Goal: Task Accomplishment & Management: Manage account settings

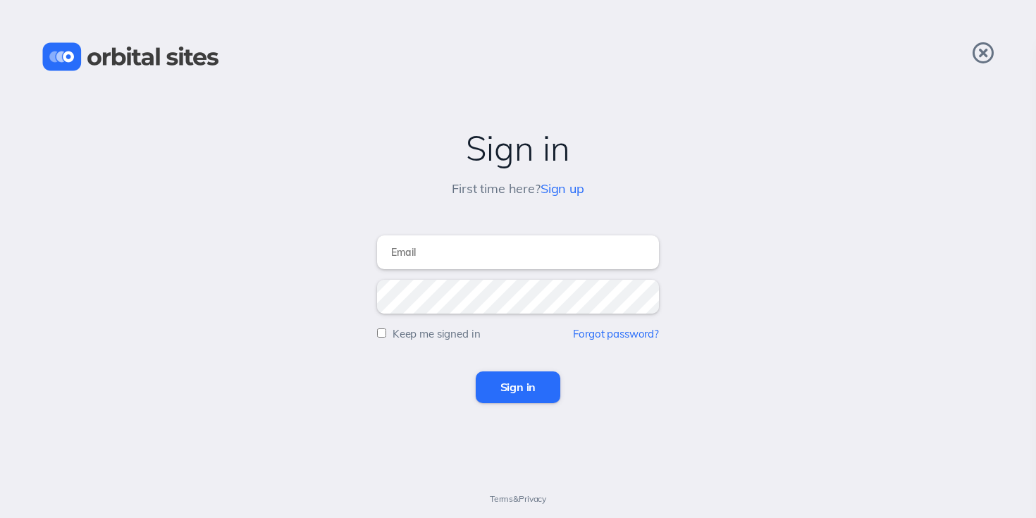
type input "dnarising.org@gmail.com"
click at [516, 393] on input "Sign in" at bounding box center [518, 386] width 85 height 31
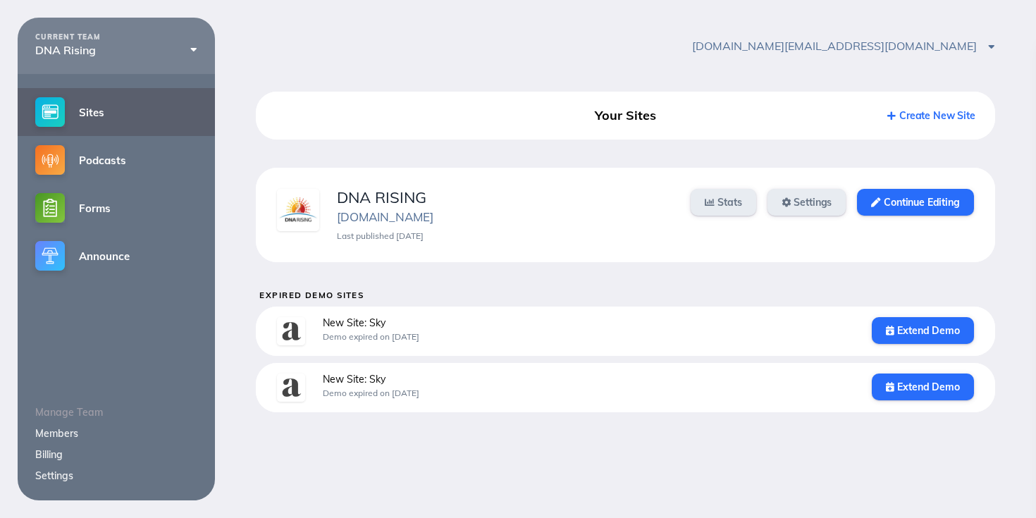
scroll to position [18, 0]
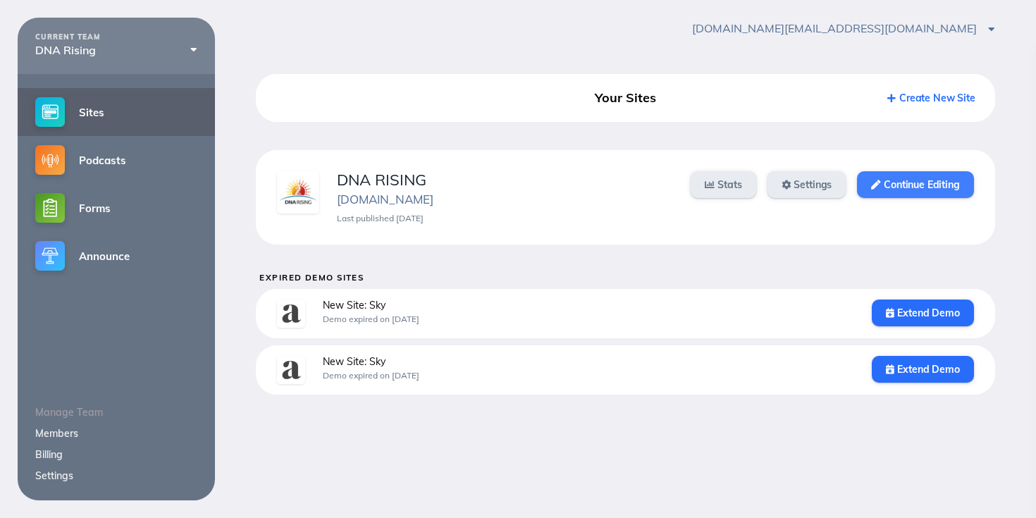
click at [938, 182] on link "Continue Editing" at bounding box center [915, 184] width 116 height 27
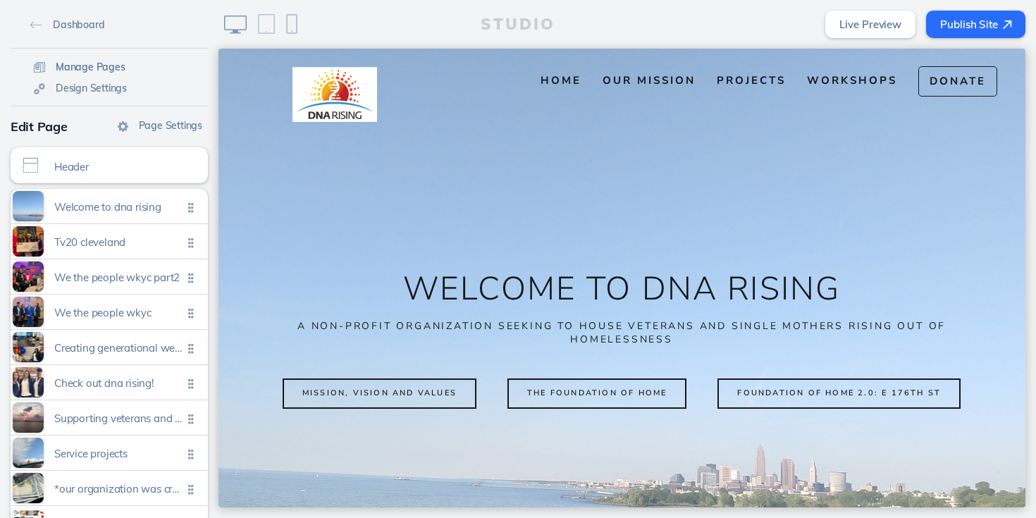
click at [94, 69] on span "Manage Pages" at bounding box center [91, 67] width 70 height 13
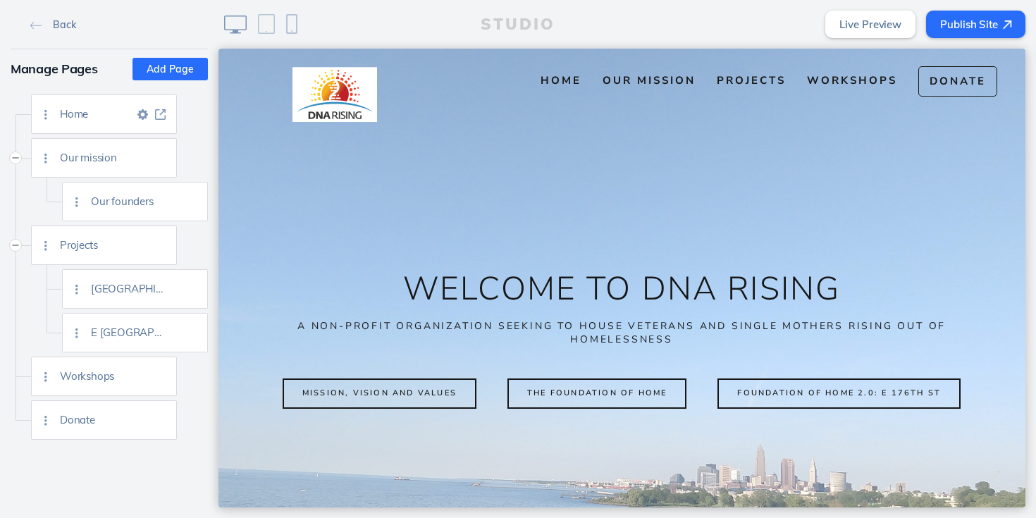
click at [126, 125] on div "Home" at bounding box center [118, 114] width 116 height 38
click at [857, 75] on span "Workshops" at bounding box center [852, 80] width 90 height 14
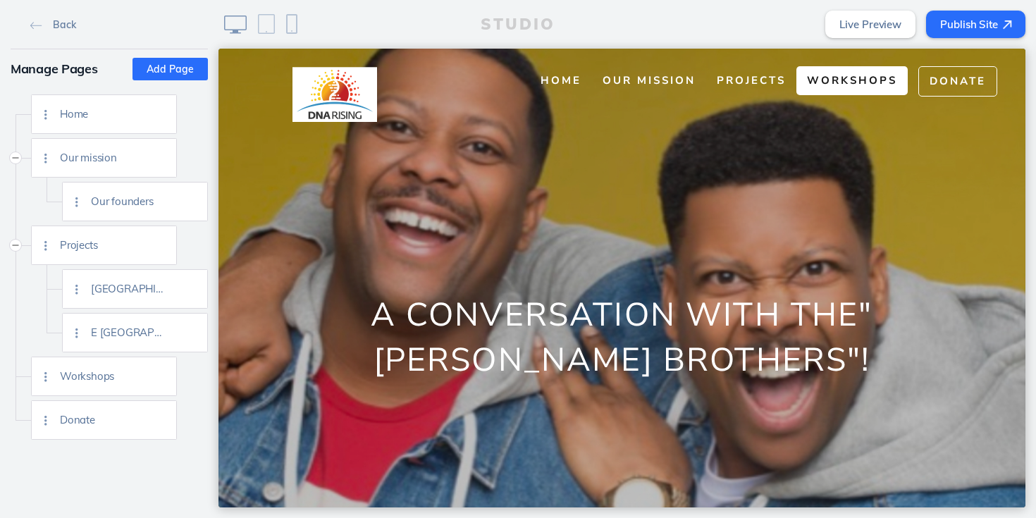
click at [809, 76] on span "Workshops" at bounding box center [852, 80] width 90 height 14
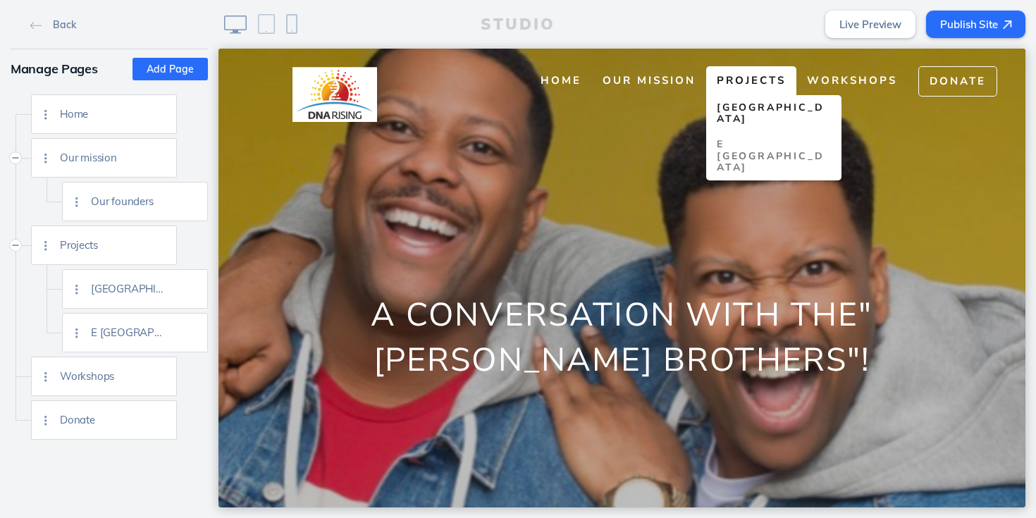
click at [747, 108] on span "[GEOGRAPHIC_DATA]" at bounding box center [769, 113] width 107 height 25
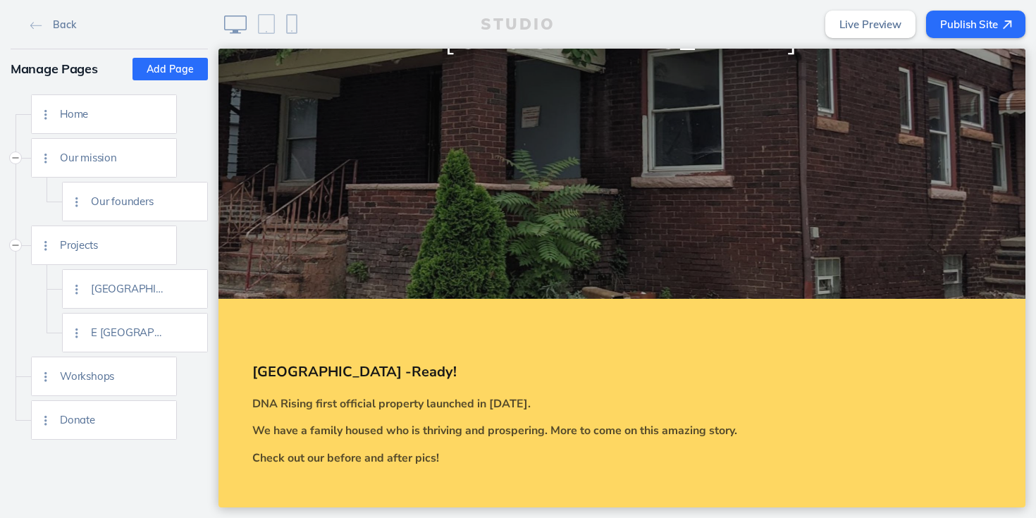
scroll to position [58, 0]
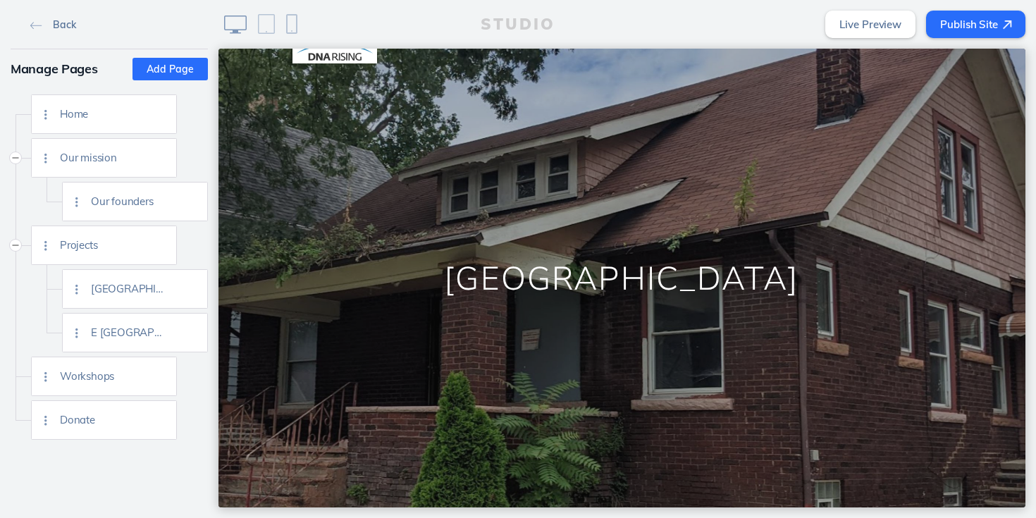
click at [72, 24] on span "Back" at bounding box center [64, 24] width 23 height 13
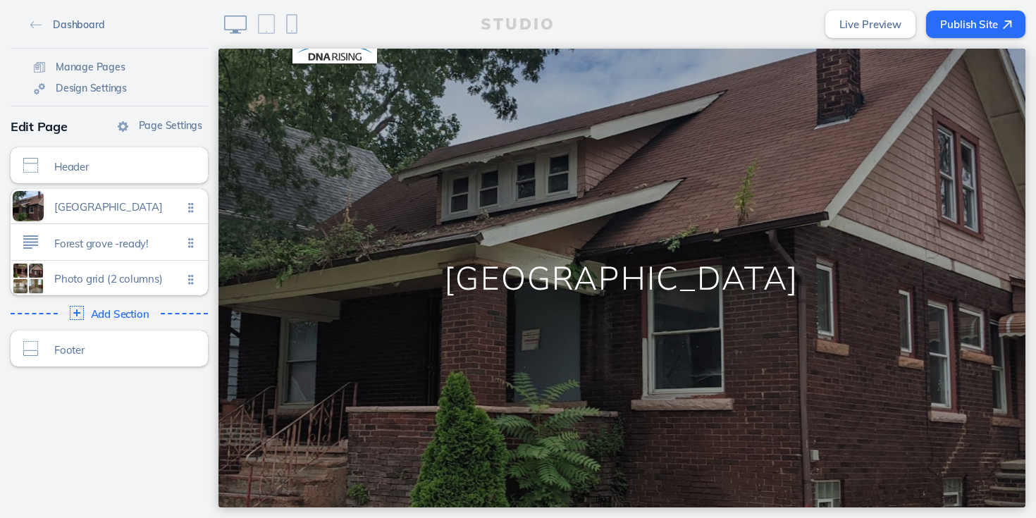
click at [86, 24] on span "Dashboard" at bounding box center [78, 24] width 51 height 13
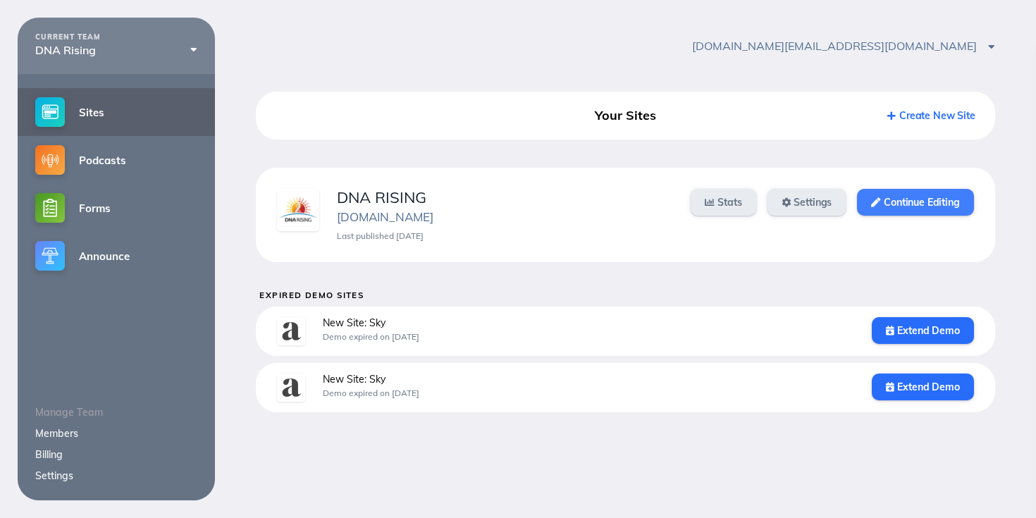
click at [915, 201] on link "Continue Editing" at bounding box center [915, 202] width 116 height 27
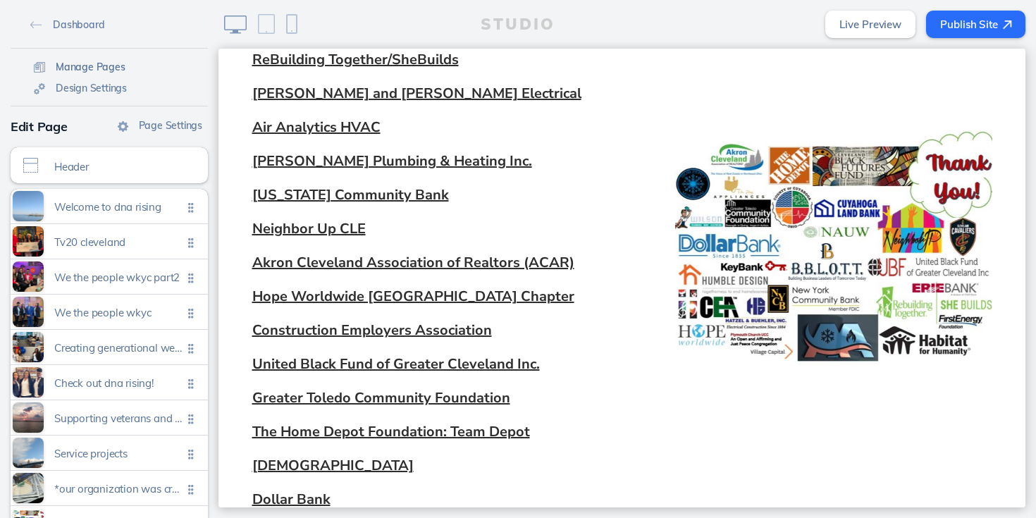
click at [90, 65] on span "Manage Pages" at bounding box center [91, 67] width 70 height 13
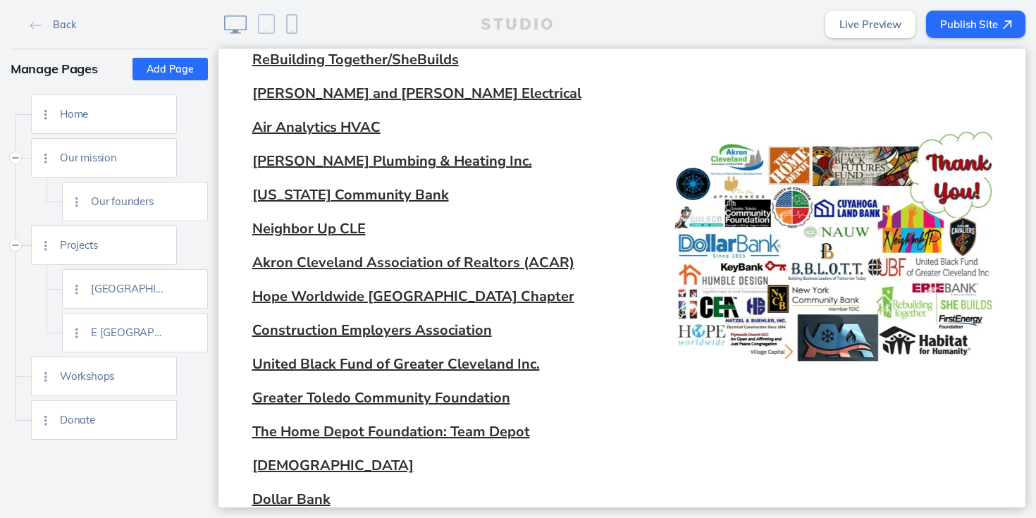
click at [171, 68] on button "Add Page" at bounding box center [169, 69] width 75 height 23
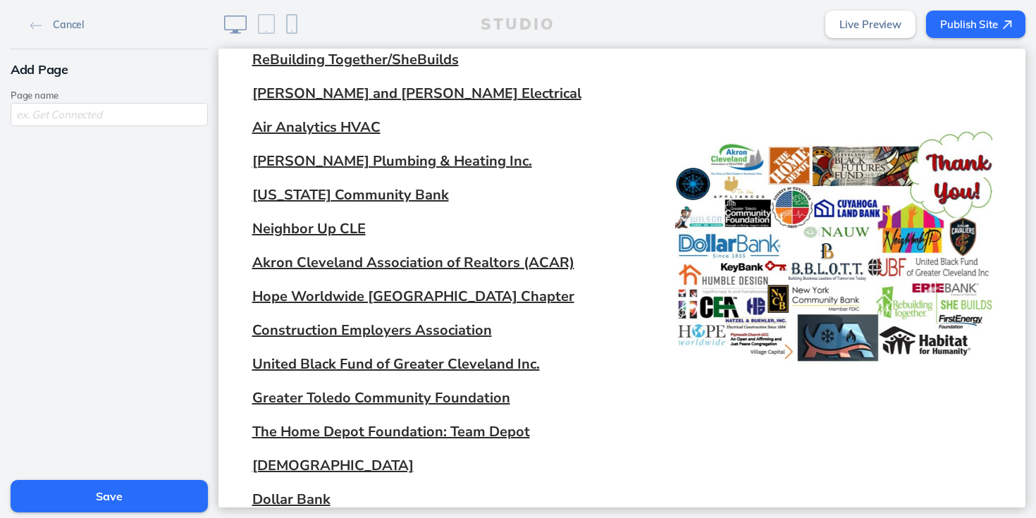
click at [156, 121] on input "text" at bounding box center [109, 114] width 197 height 23
type input "n"
type input "Anniversary"
click at [113, 496] on button "Save" at bounding box center [109, 496] width 197 height 32
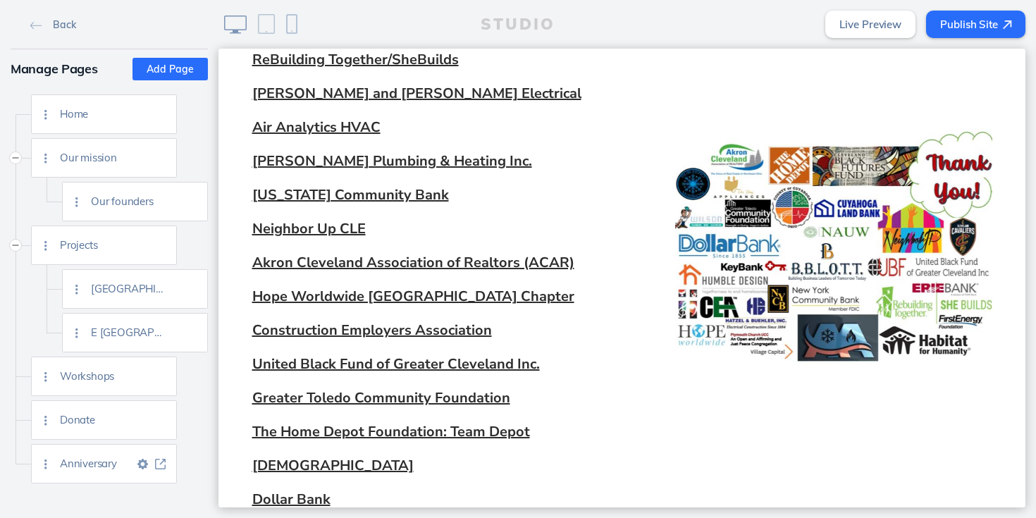
drag, startPoint x: 96, startPoint y: 469, endPoint x: 49, endPoint y: 467, distance: 47.2
click at [49, 467] on div "Anniversary" at bounding box center [104, 463] width 146 height 39
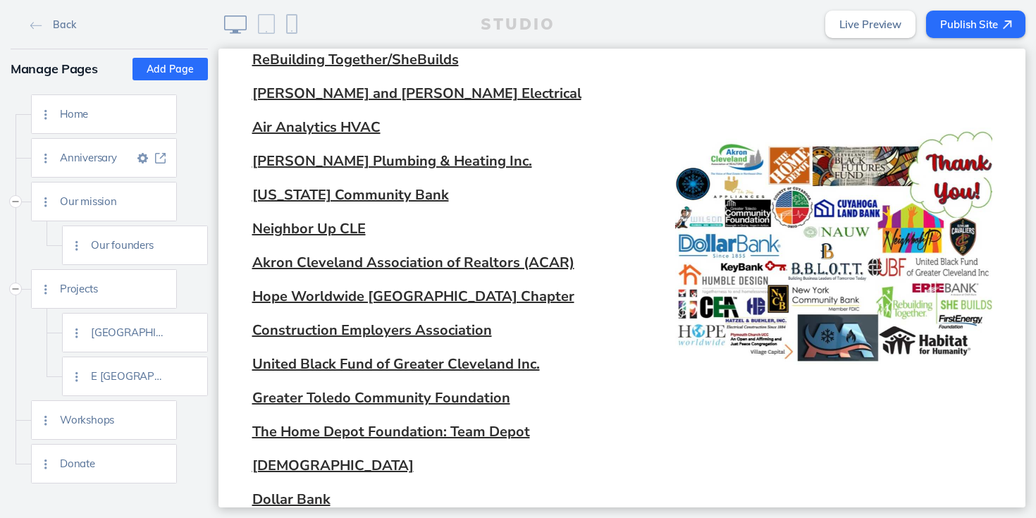
click at [56, 157] on div at bounding box center [46, 158] width 28 height 38
click at [144, 155] on img at bounding box center [142, 158] width 11 height 11
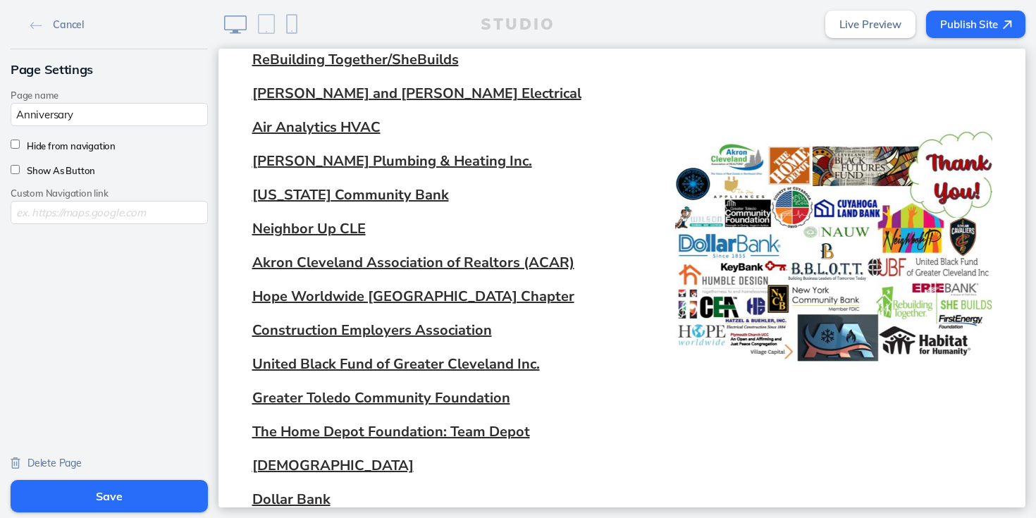
click at [15, 168] on input "Show As Button" at bounding box center [15, 169] width 9 height 9
checkbox input "true"
click at [123, 494] on button "Save" at bounding box center [109, 496] width 197 height 32
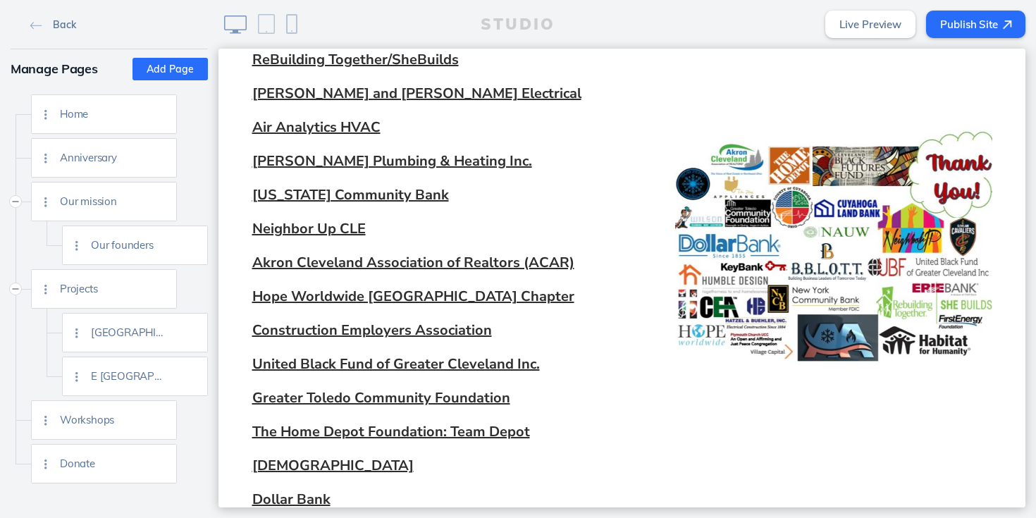
click at [56, 27] on span "Back" at bounding box center [64, 24] width 23 height 13
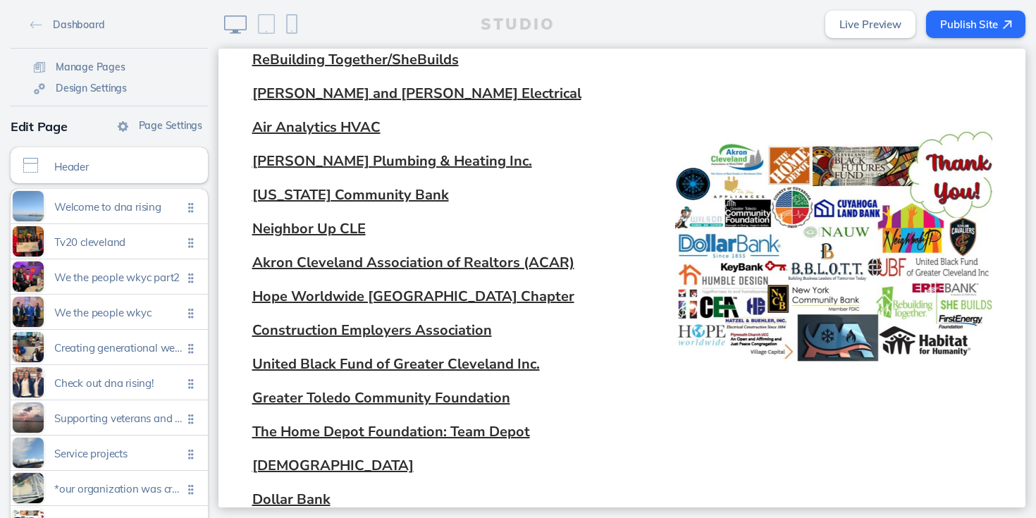
click at [852, 25] on link "Live Preview" at bounding box center [870, 24] width 90 height 27
click at [98, 66] on span "Manage Pages" at bounding box center [91, 67] width 70 height 13
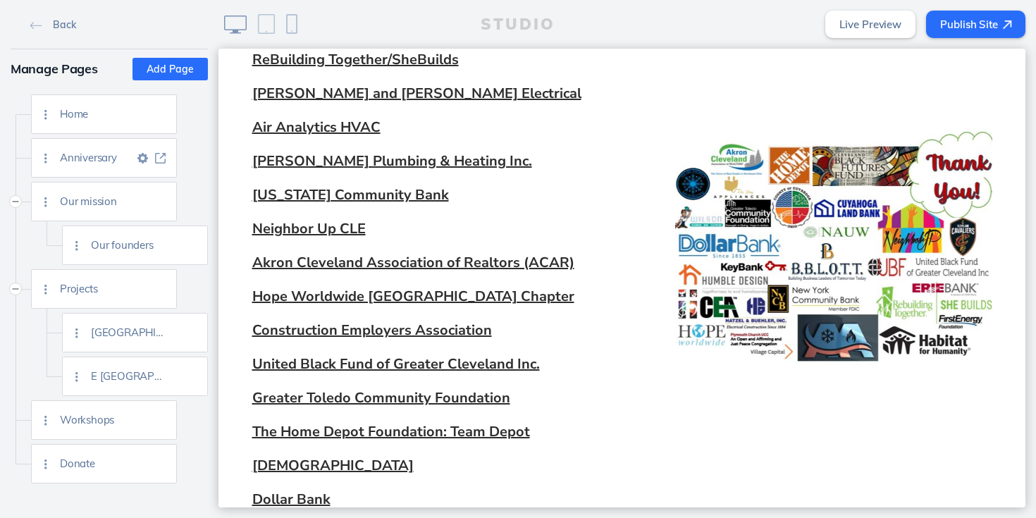
click at [94, 165] on div "Anniversary" at bounding box center [118, 158] width 116 height 38
click at [140, 159] on img at bounding box center [142, 158] width 11 height 11
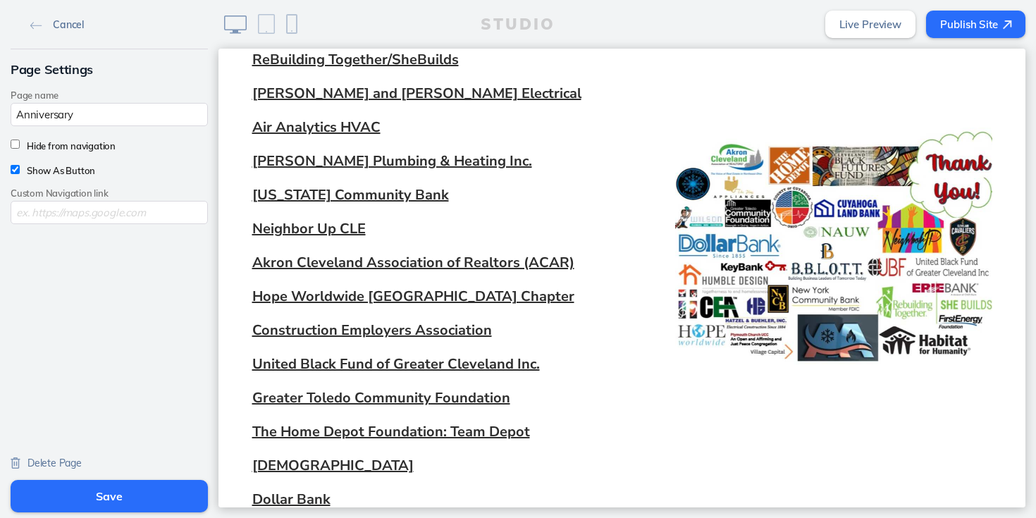
click at [31, 23] on img at bounding box center [36, 26] width 12 height 8
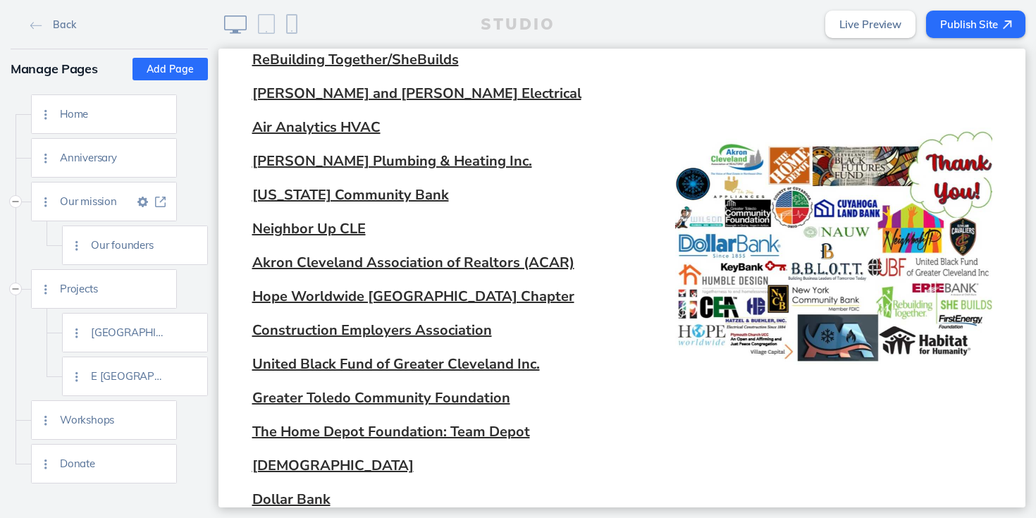
click at [94, 205] on span "Our mission" at bounding box center [97, 201] width 74 height 12
click at [147, 202] on img at bounding box center [142, 202] width 11 height 11
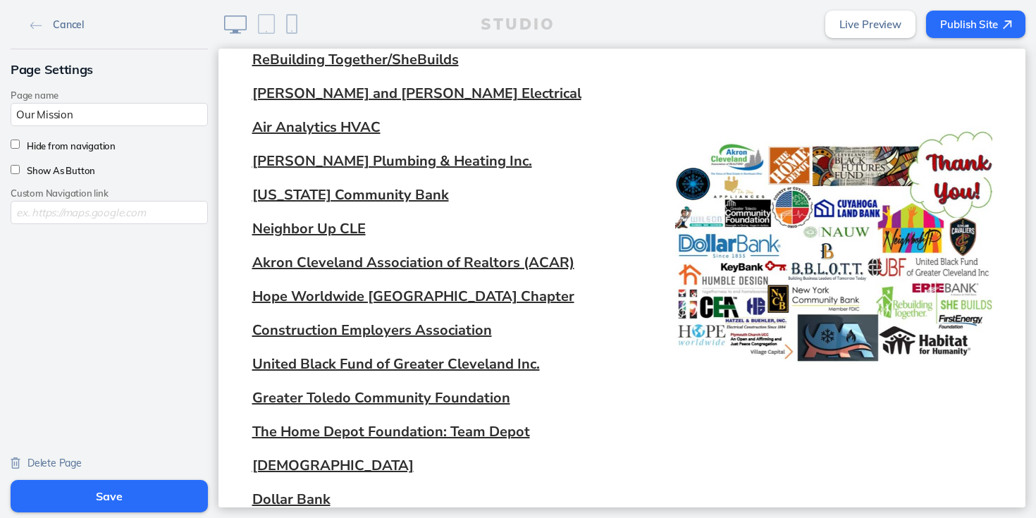
click at [33, 25] on img at bounding box center [36, 26] width 12 height 8
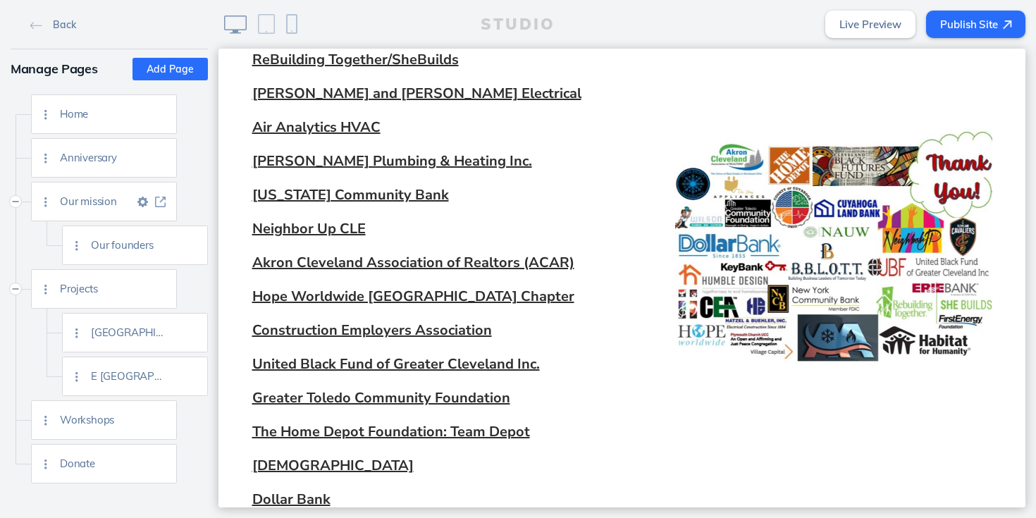
click at [78, 197] on span "Our mission" at bounding box center [97, 201] width 74 height 12
click at [162, 201] on img at bounding box center [160, 202] width 11 height 11
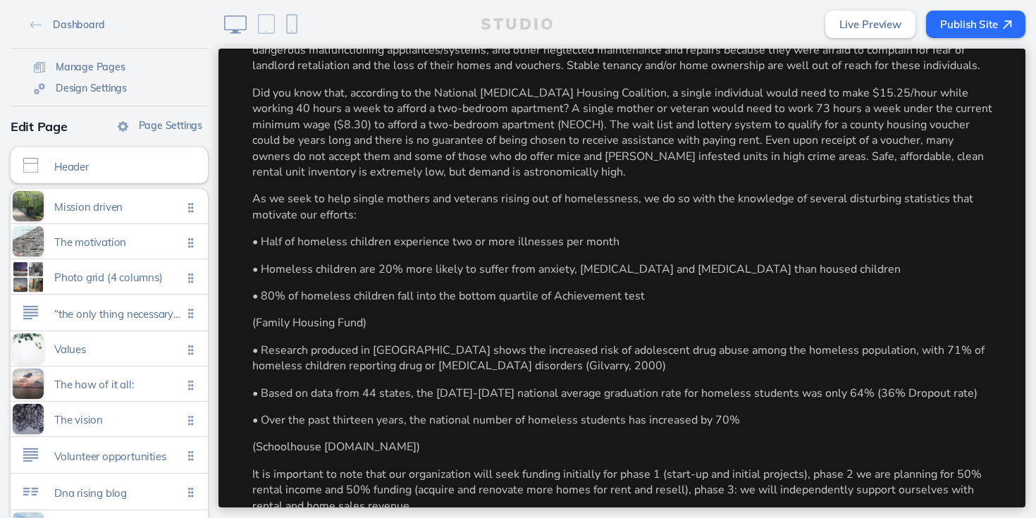
scroll to position [4869, 0]
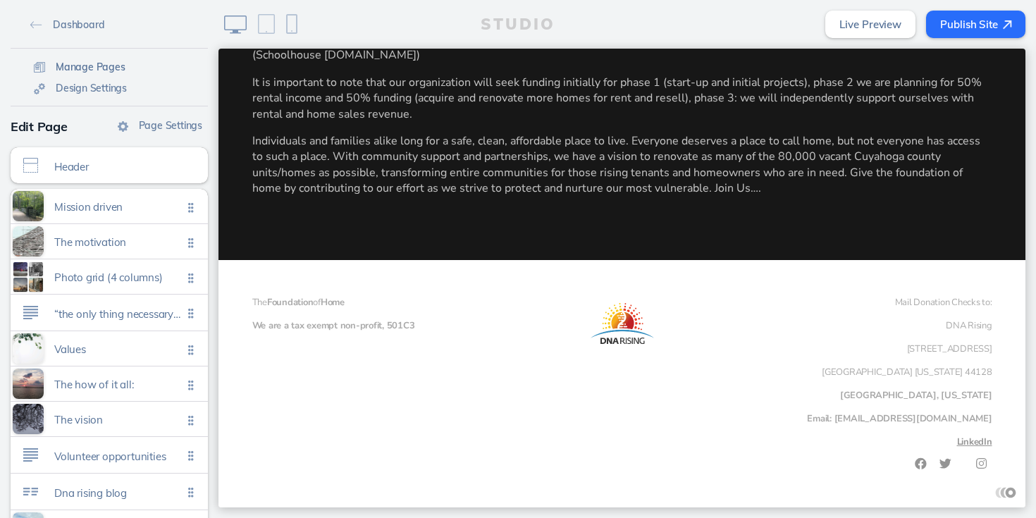
click at [75, 66] on span "Manage Pages" at bounding box center [91, 67] width 70 height 13
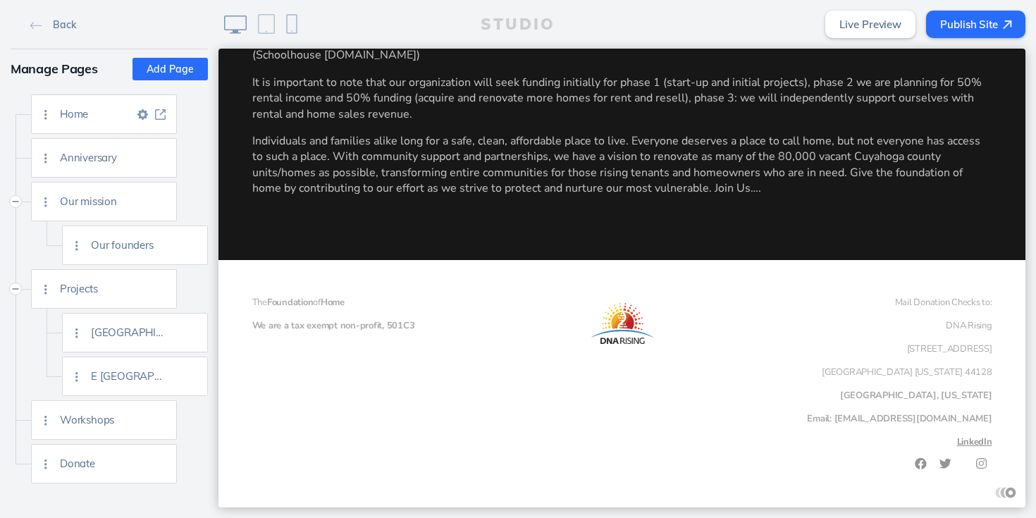
click at [89, 116] on span "Home" at bounding box center [97, 114] width 74 height 12
click at [163, 109] on img at bounding box center [160, 114] width 11 height 11
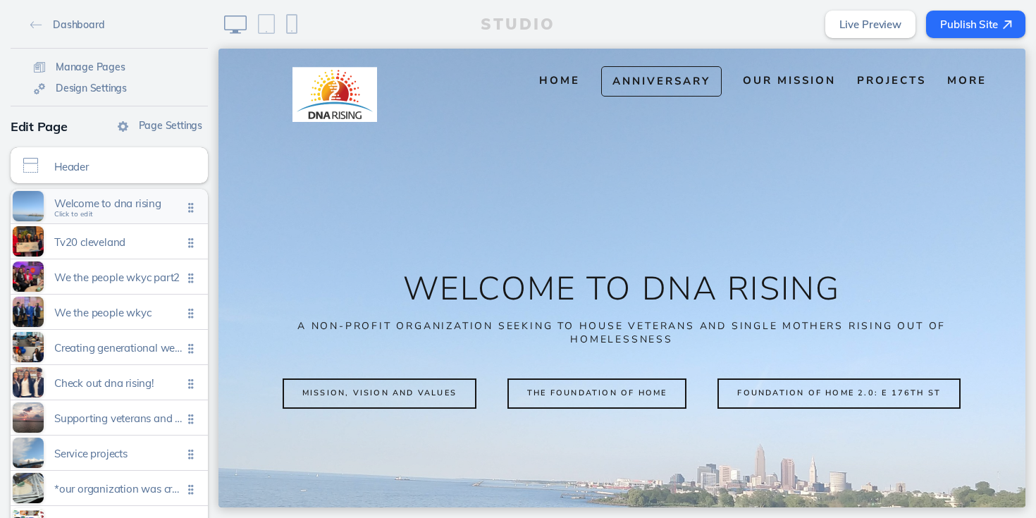
click at [134, 213] on div "Welcome to dna rising Click to edit" at bounding box center [109, 206] width 197 height 35
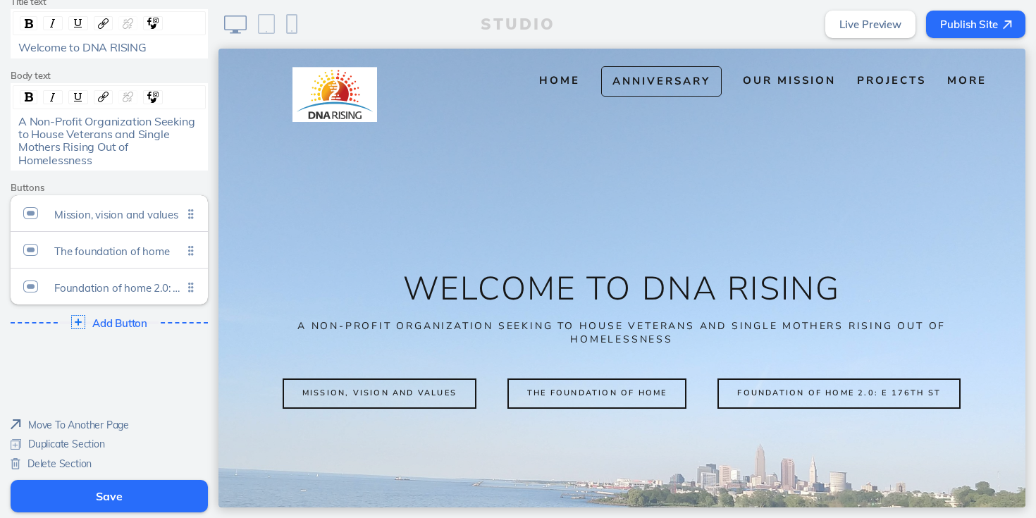
scroll to position [247, 0]
click at [106, 323] on span "Add Button" at bounding box center [121, 322] width 58 height 13
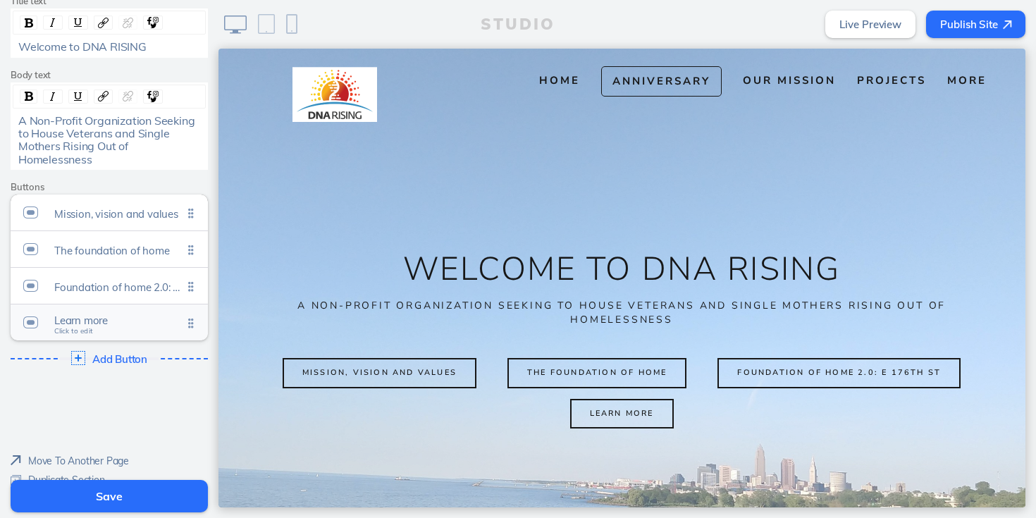
click at [106, 323] on span "Learn more" at bounding box center [118, 320] width 128 height 12
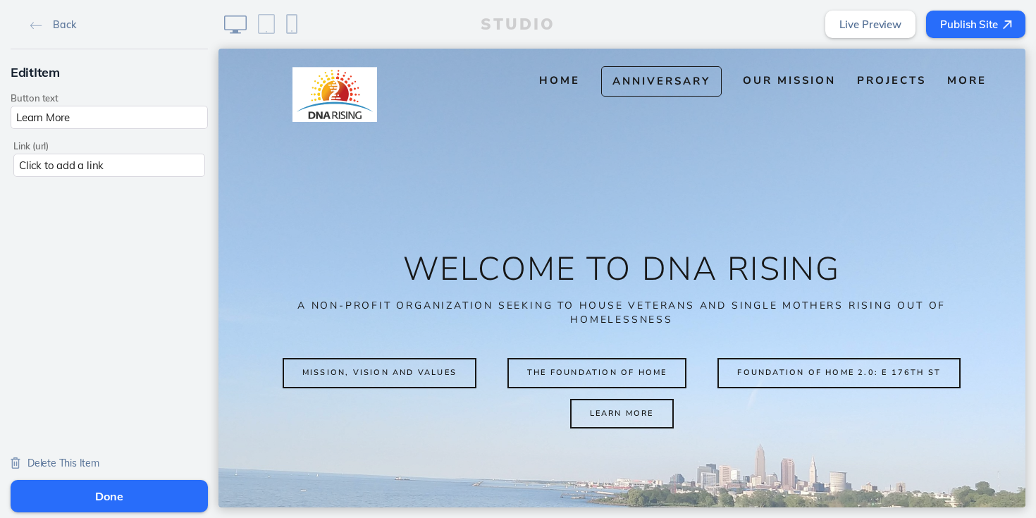
click at [111, 117] on input "Learn More" at bounding box center [109, 117] width 197 height 23
type input "Anniversary "Registration" HERE!"
click at [120, 495] on button "Done" at bounding box center [109, 496] width 197 height 32
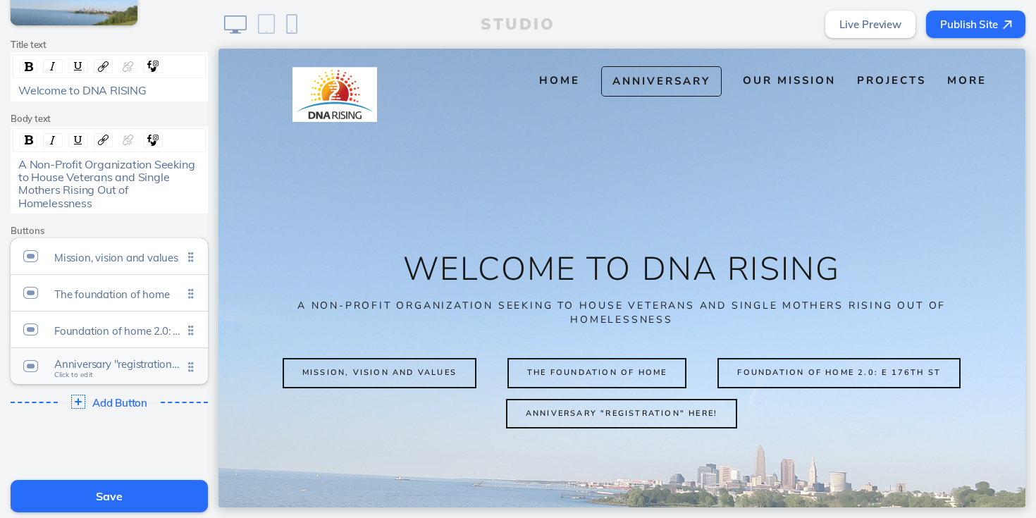
scroll to position [194, 0]
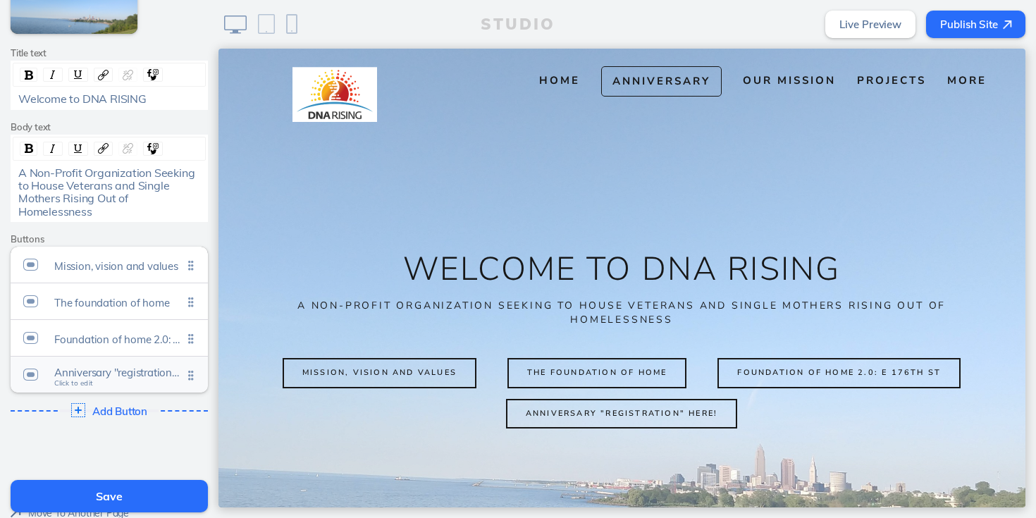
click at [68, 380] on span "Click to edit" at bounding box center [73, 383] width 39 height 8
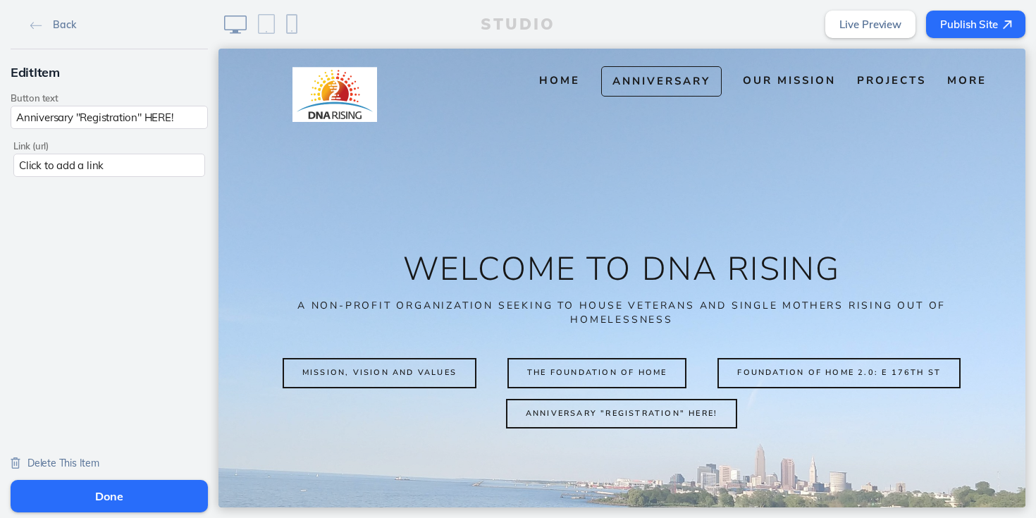
scroll to position [0, 0]
drag, startPoint x: 82, startPoint y: 118, endPoint x: 0, endPoint y: 112, distance: 82.7
click at [0, 112] on div "Edit Item Button text Anniversary "Registration" HERE! Link (url) Click to add …" at bounding box center [109, 119] width 218 height 140
click at [82, 116] on input "Registration" HERE!" at bounding box center [109, 117] width 197 height 23
click at [142, 120] on input "Register HERE!" at bounding box center [109, 117] width 197 height 23
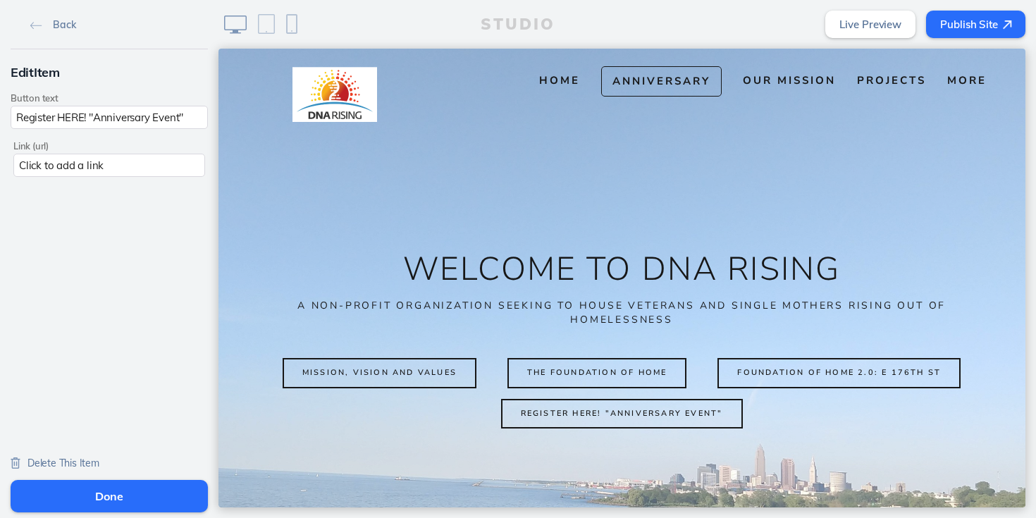
type input "Register HERE! "Anniversary Event""
click at [110, 492] on button "Done" at bounding box center [109, 496] width 197 height 32
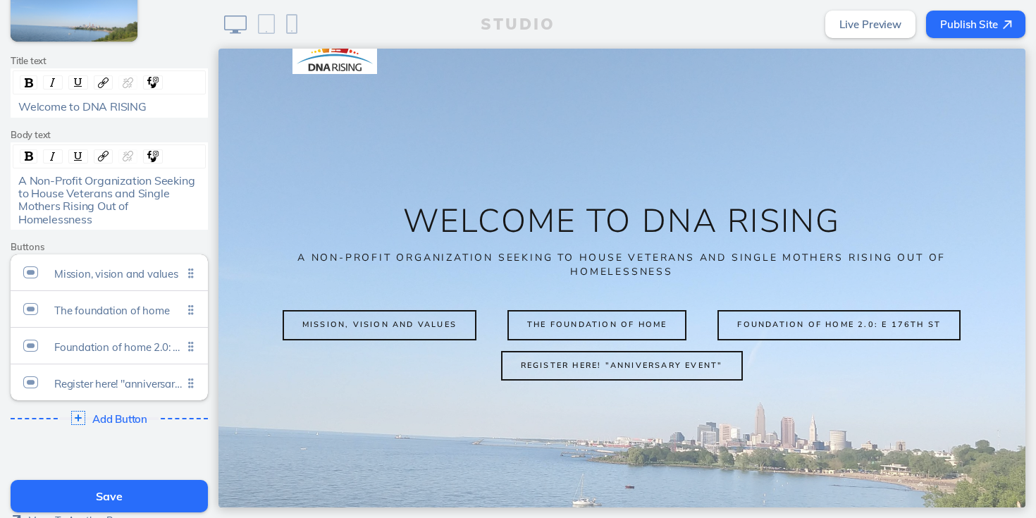
scroll to position [187, 0]
click at [185, 380] on ul "Mission, vision and values Click to edit The foundation of home Click to edit F…" at bounding box center [109, 327] width 197 height 146
click at [167, 379] on span "Register here! "anniversary event"" at bounding box center [118, 379] width 128 height 12
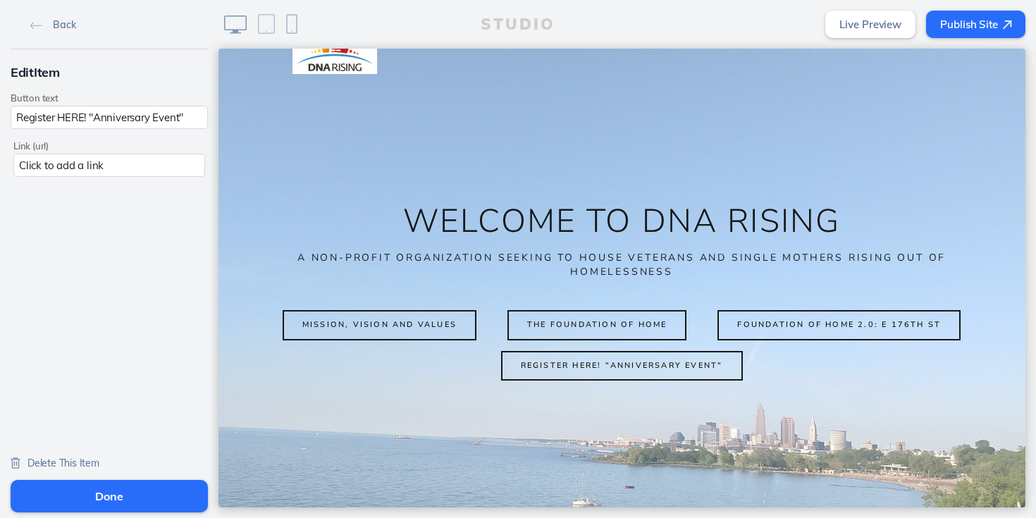
click at [15, 461] on img at bounding box center [16, 462] width 10 height 11
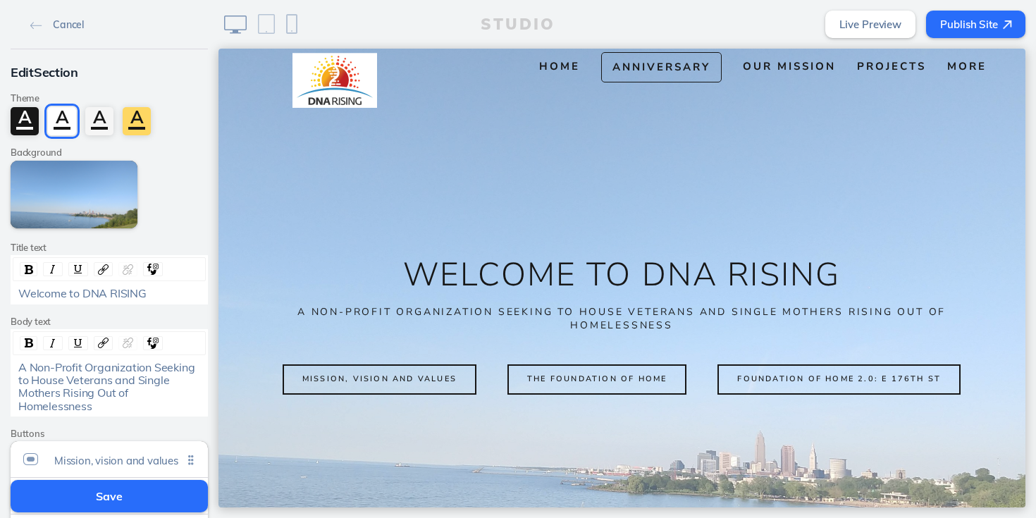
scroll to position [0, 0]
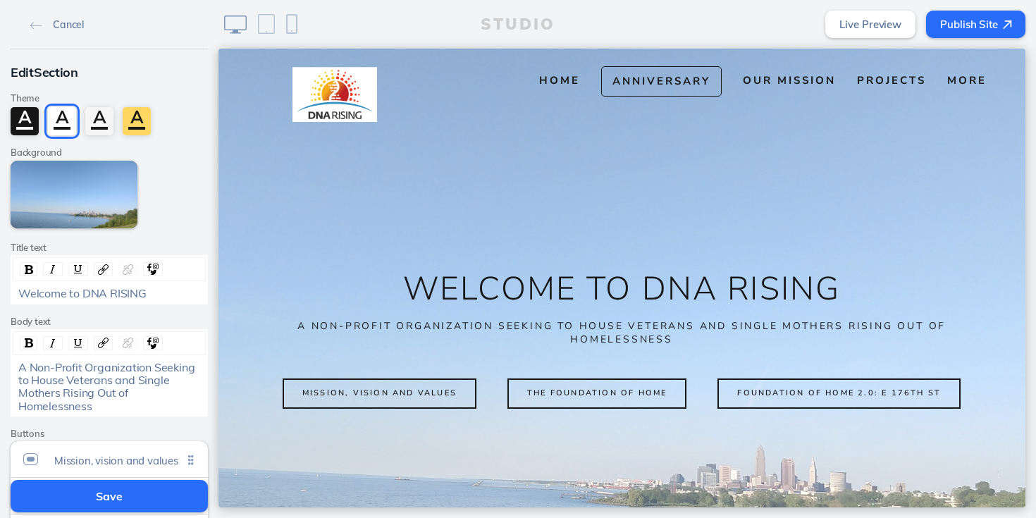
click at [107, 499] on button "Save" at bounding box center [109, 496] width 197 height 32
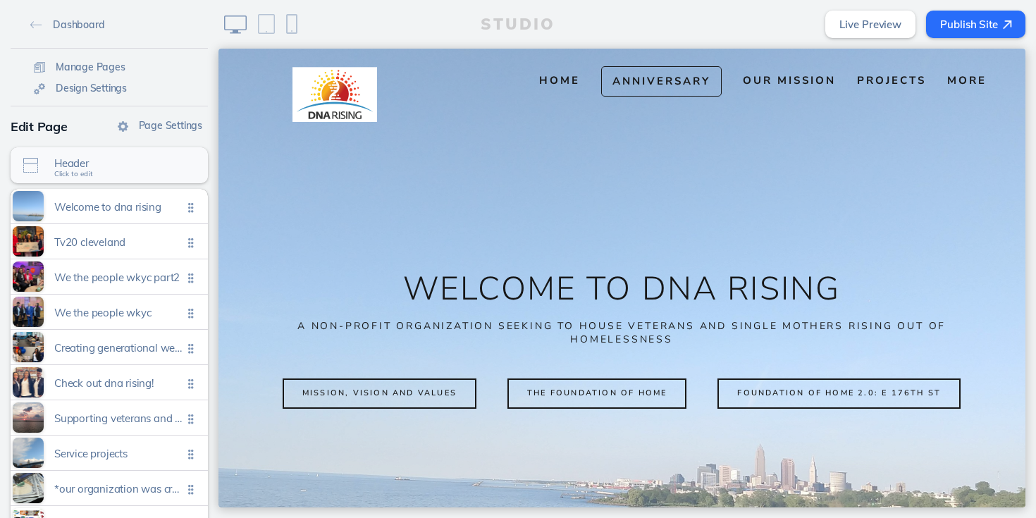
click at [103, 162] on span "Header" at bounding box center [118, 163] width 128 height 12
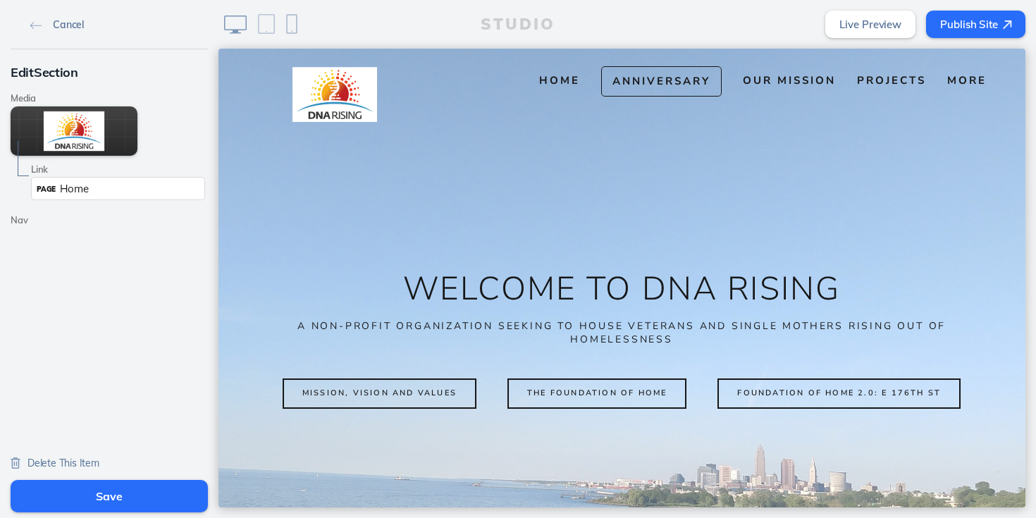
click at [30, 25] on img at bounding box center [36, 26] width 12 height 8
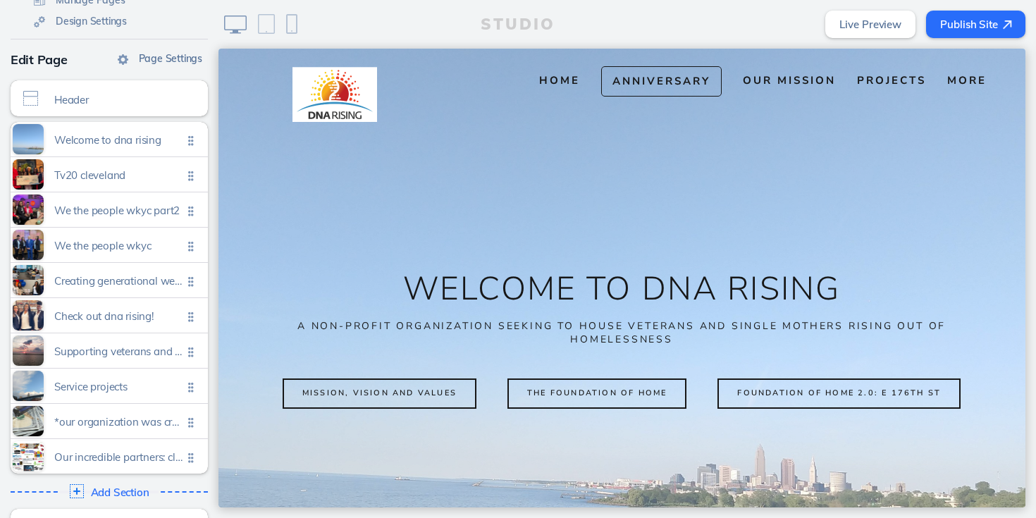
scroll to position [104, 0]
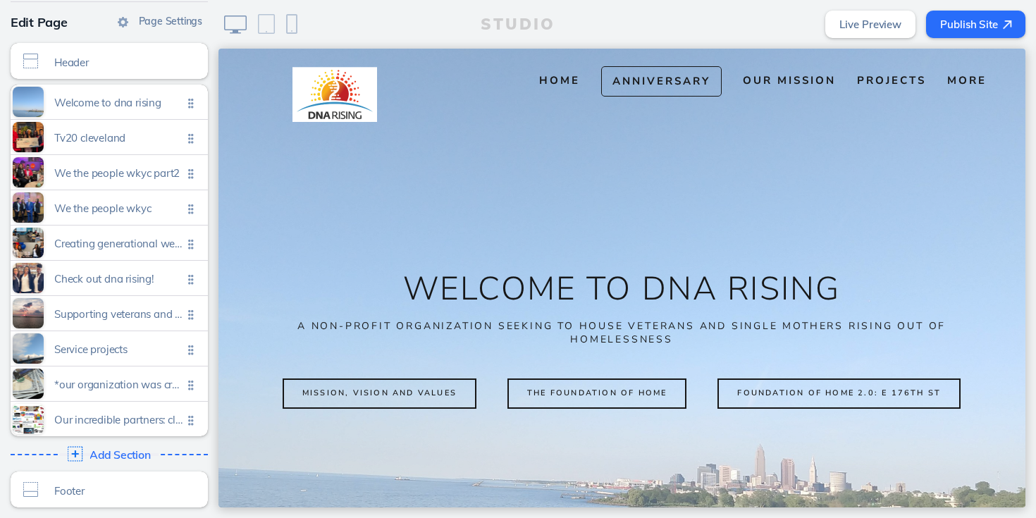
click at [101, 455] on span "Add Section" at bounding box center [119, 455] width 61 height 13
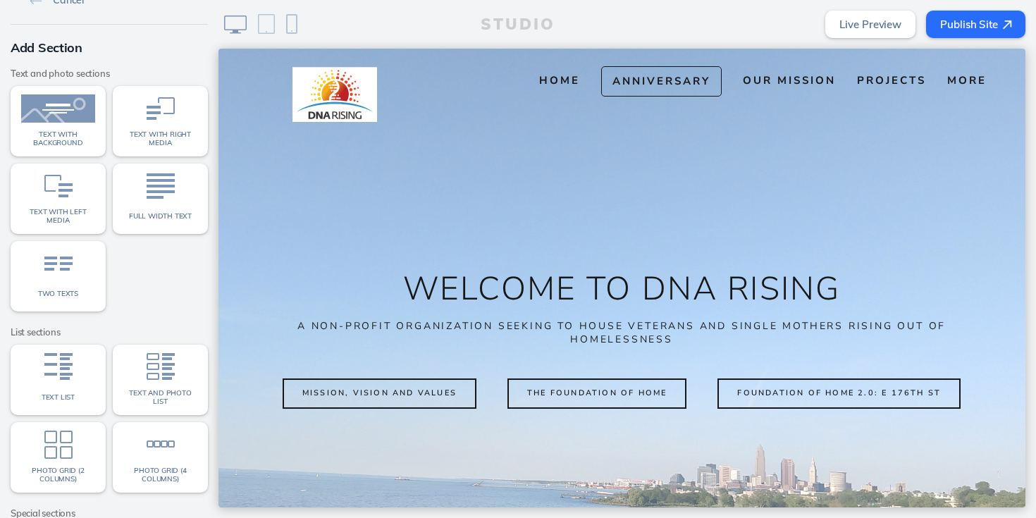
scroll to position [197, 0]
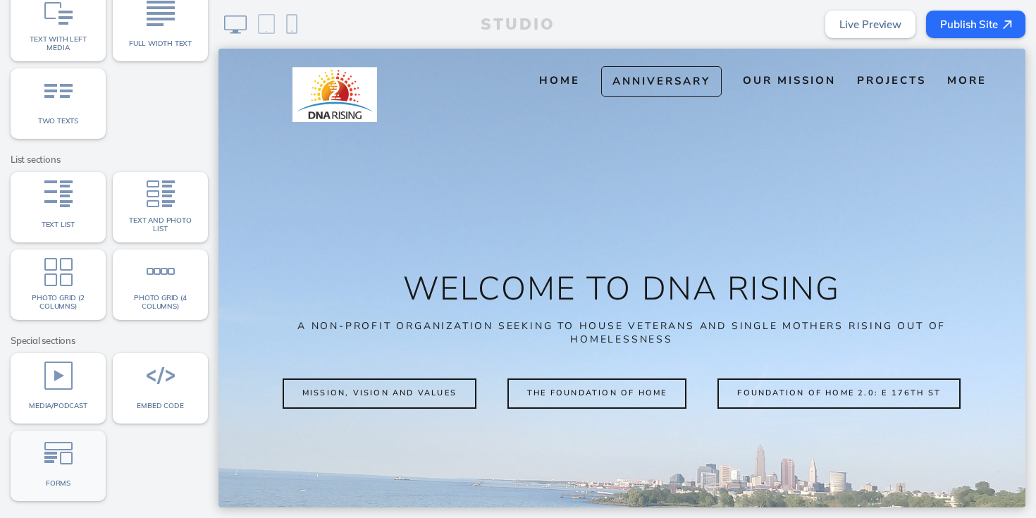
click at [43, 449] on link "Forms" at bounding box center [58, 465] width 95 height 70
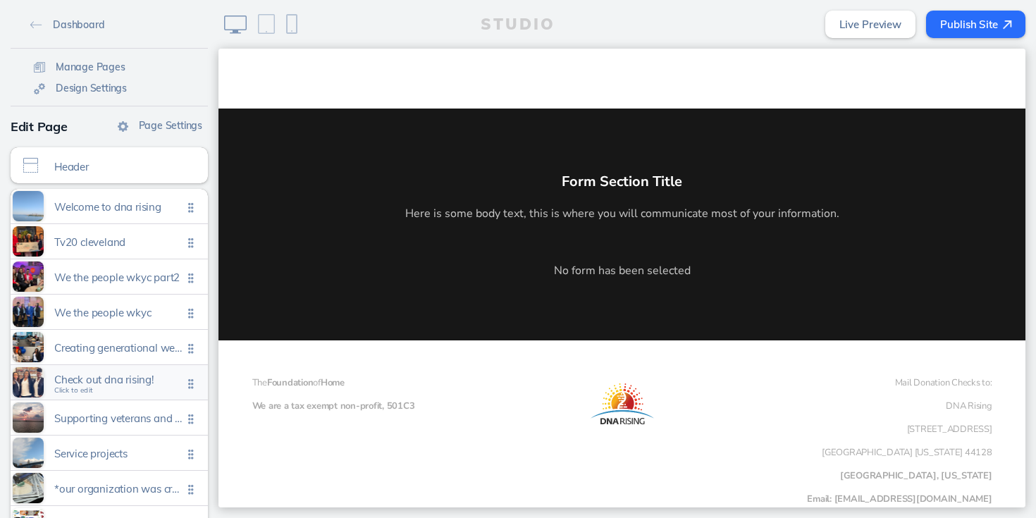
scroll to position [141, 0]
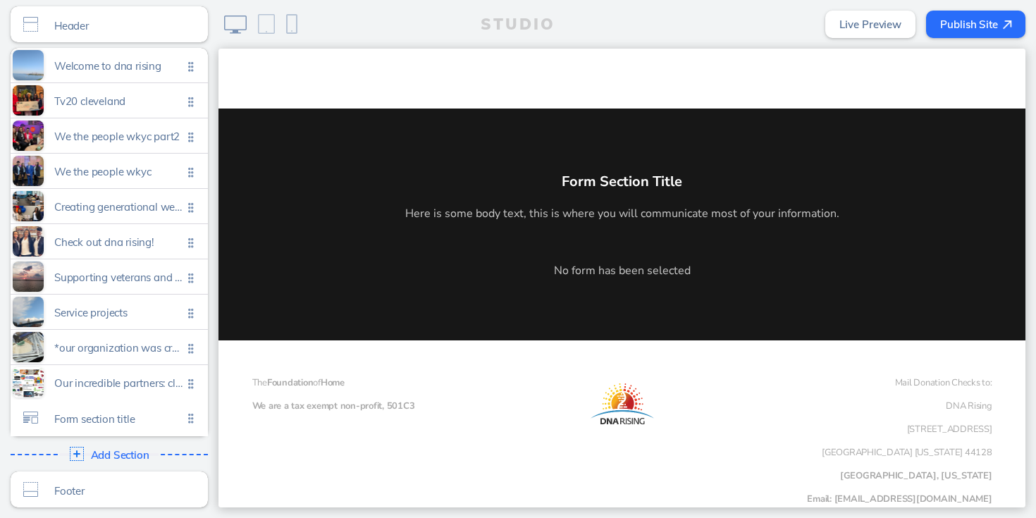
click at [194, 421] on ul "Welcome to dna rising Click to edit Tv20 cleveland Click to edit We the people …" at bounding box center [109, 242] width 197 height 388
click at [156, 418] on span "Form section title" at bounding box center [118, 416] width 128 height 12
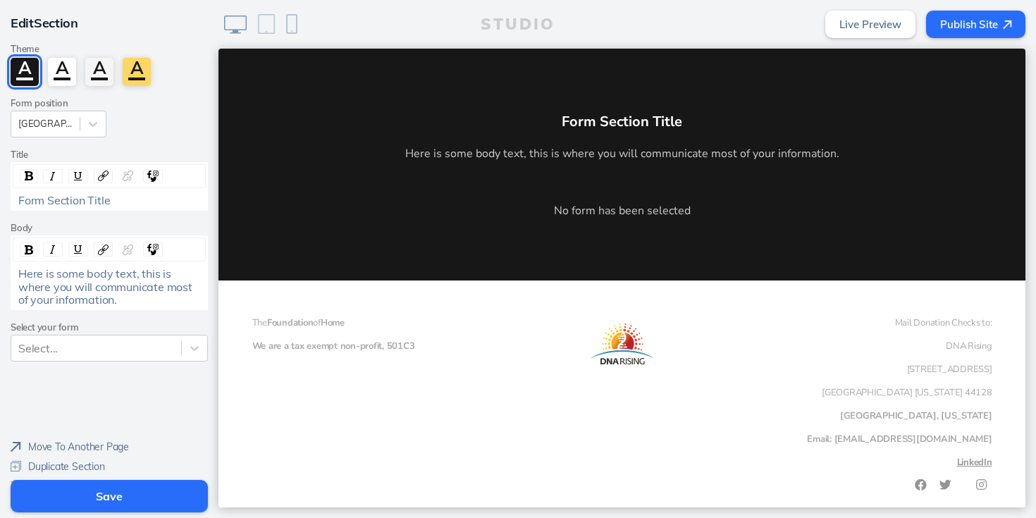
scroll to position [72, 0]
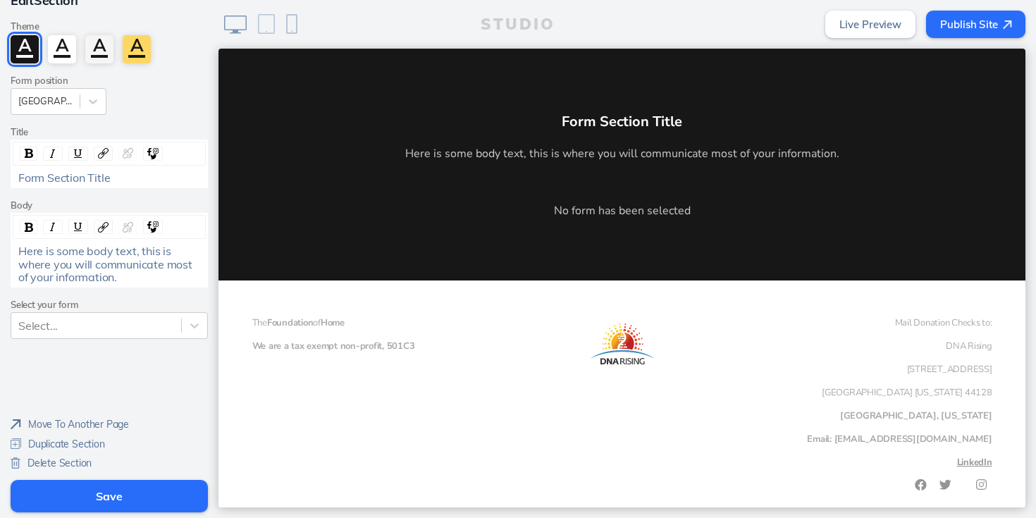
click at [65, 461] on span "Delete Section" at bounding box center [59, 463] width 64 height 13
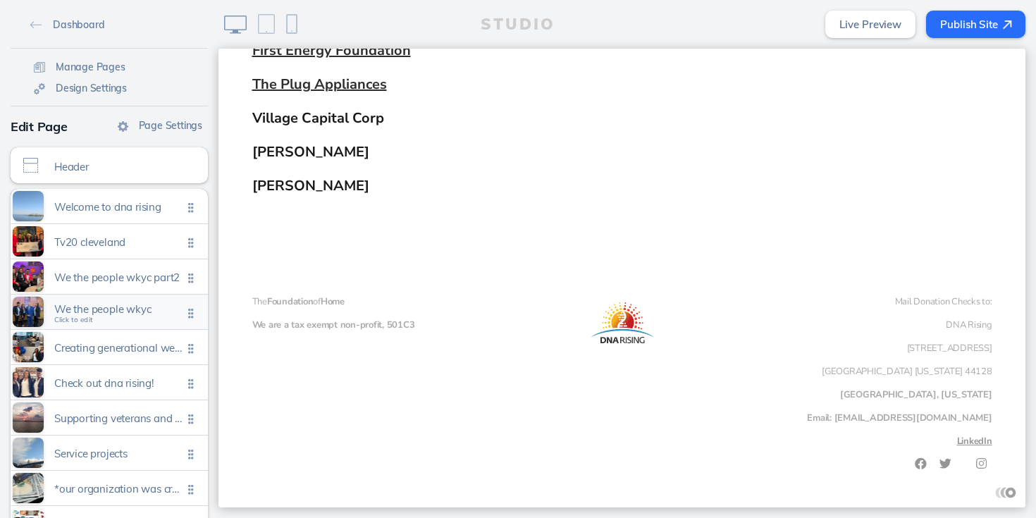
scroll to position [104, 0]
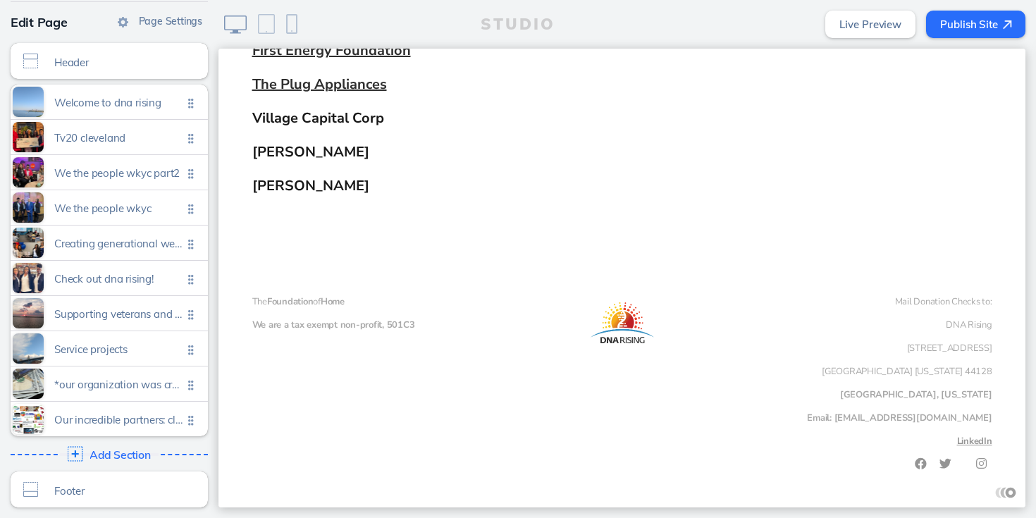
click at [111, 455] on span "Add Section" at bounding box center [119, 455] width 61 height 13
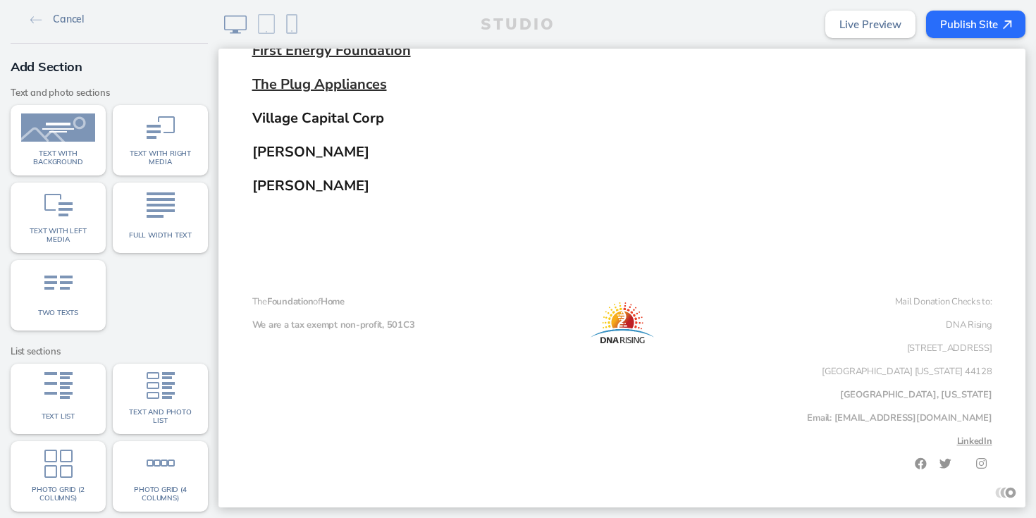
scroll to position [0, 0]
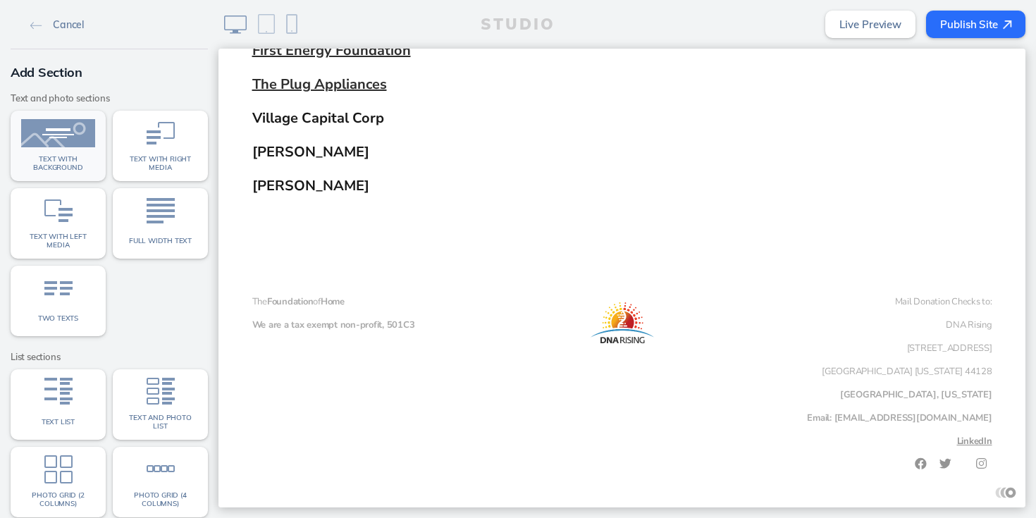
click at [60, 161] on span "Text with background" at bounding box center [58, 163] width 74 height 16
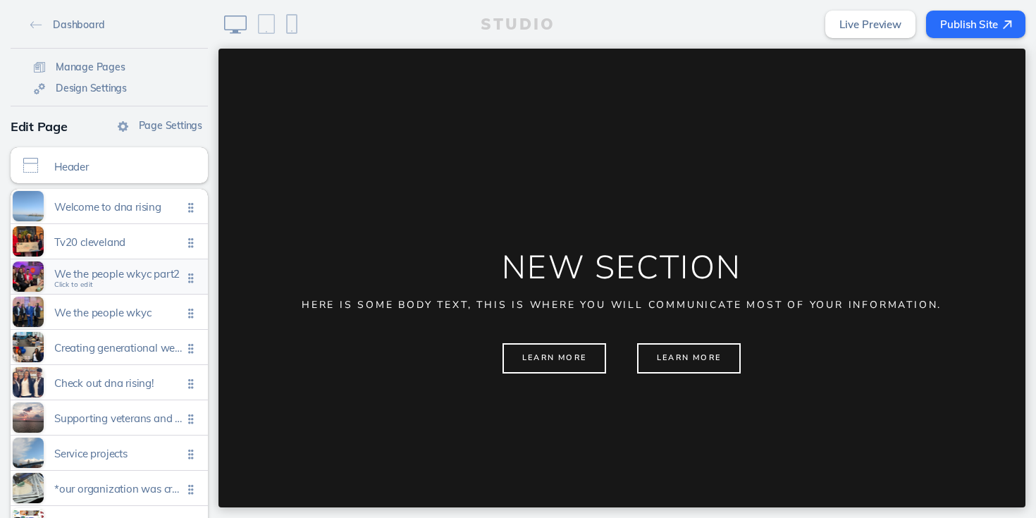
scroll to position [141, 0]
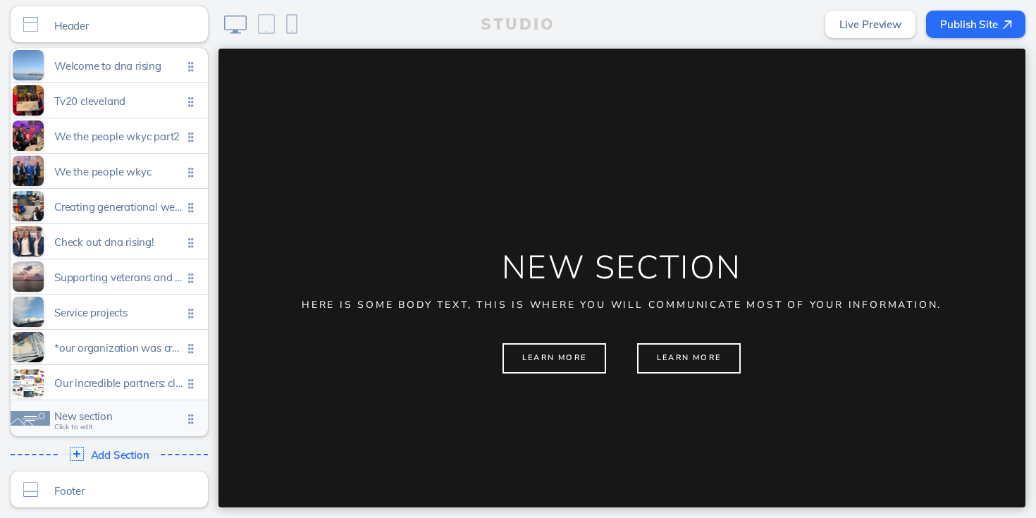
click at [74, 418] on span "New section" at bounding box center [118, 416] width 128 height 12
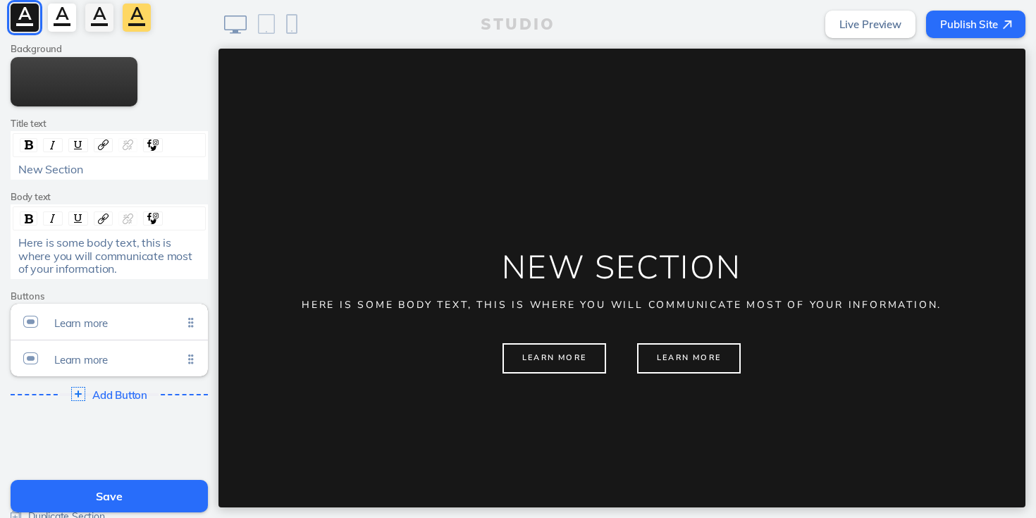
scroll to position [101, 0]
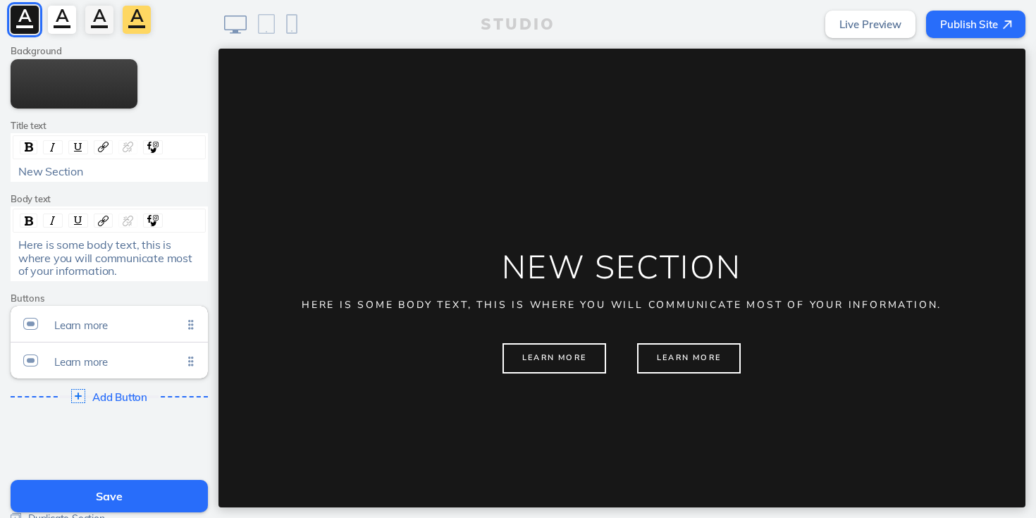
click at [190, 322] on ul "Learn more Click to edit Learn more Click to edit" at bounding box center [109, 342] width 197 height 73
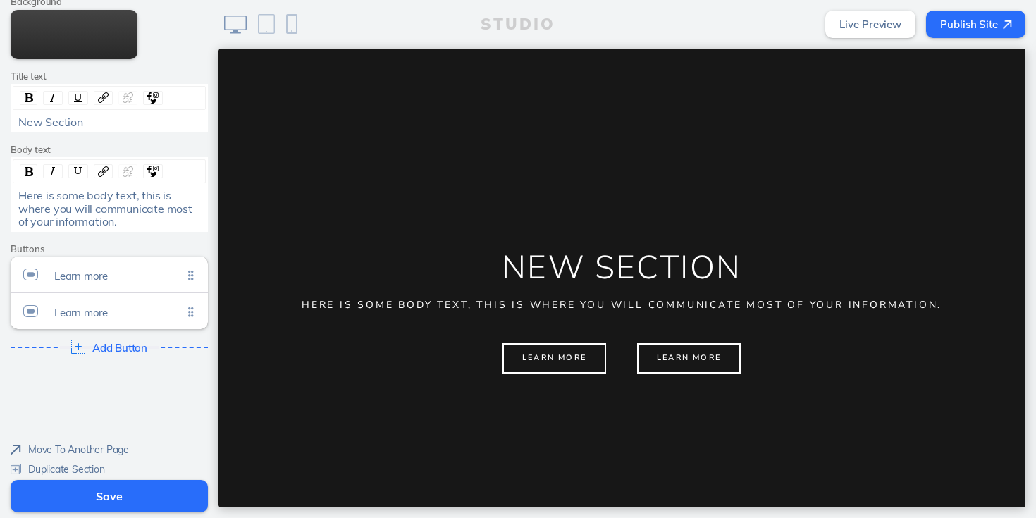
scroll to position [138, 0]
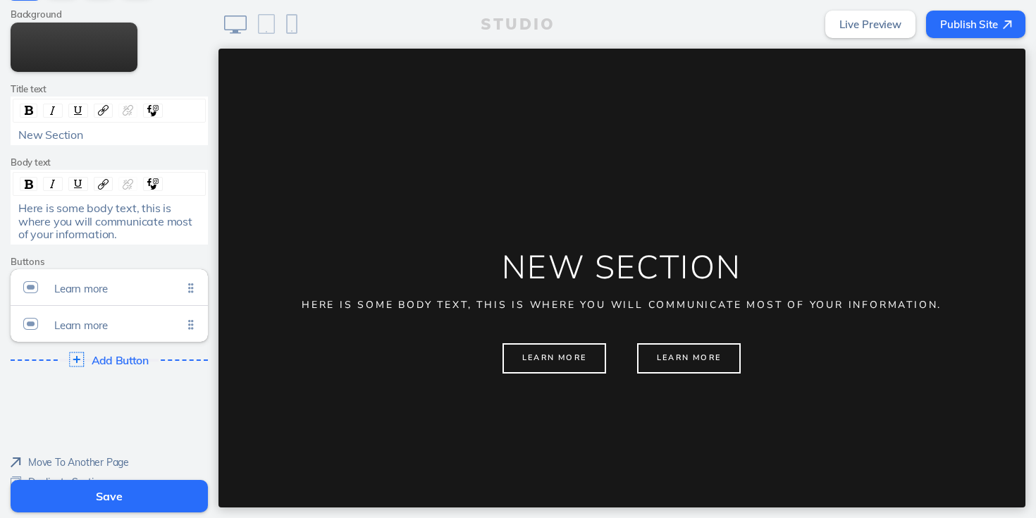
click at [76, 362] on img at bounding box center [76, 359] width 15 height 15
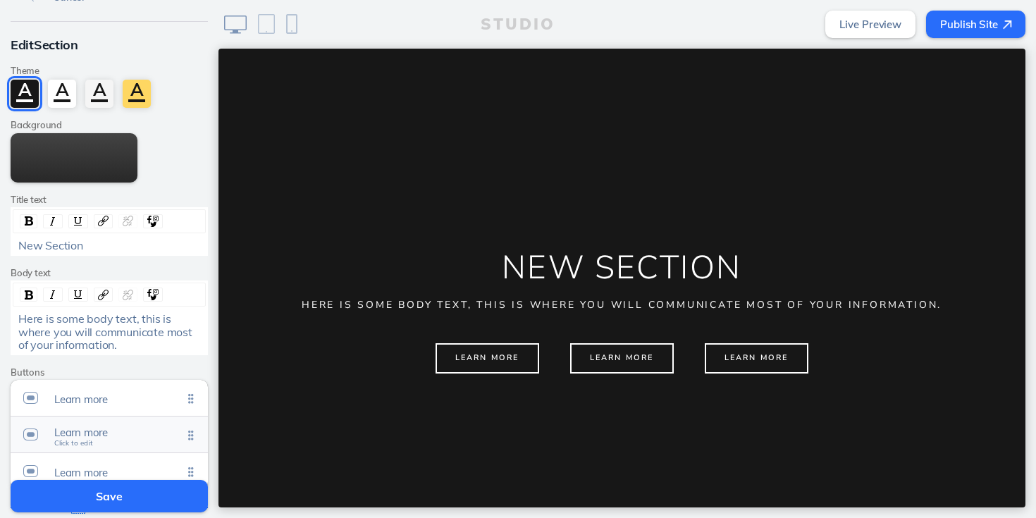
scroll to position [0, 0]
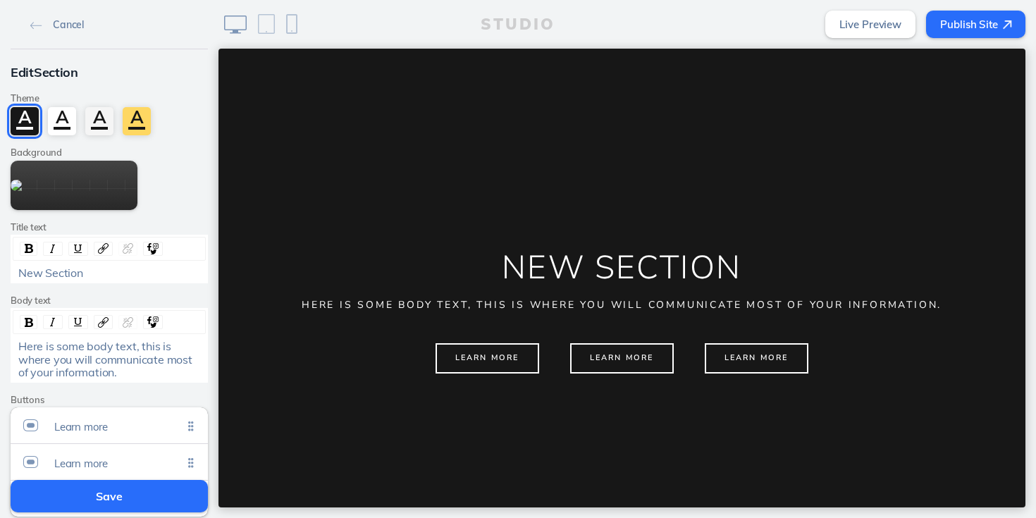
click at [66, 271] on span "New Section" at bounding box center [50, 273] width 65 height 14
click at [101, 249] on img "rdw-link-control" at bounding box center [103, 248] width 11 height 11
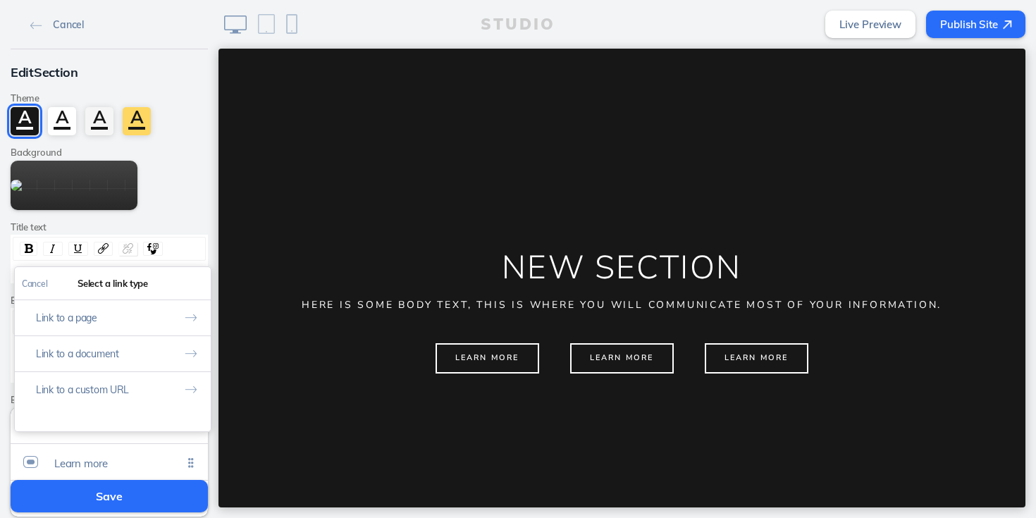
click at [125, 247] on img "rdw-link-control" at bounding box center [128, 248] width 11 height 11
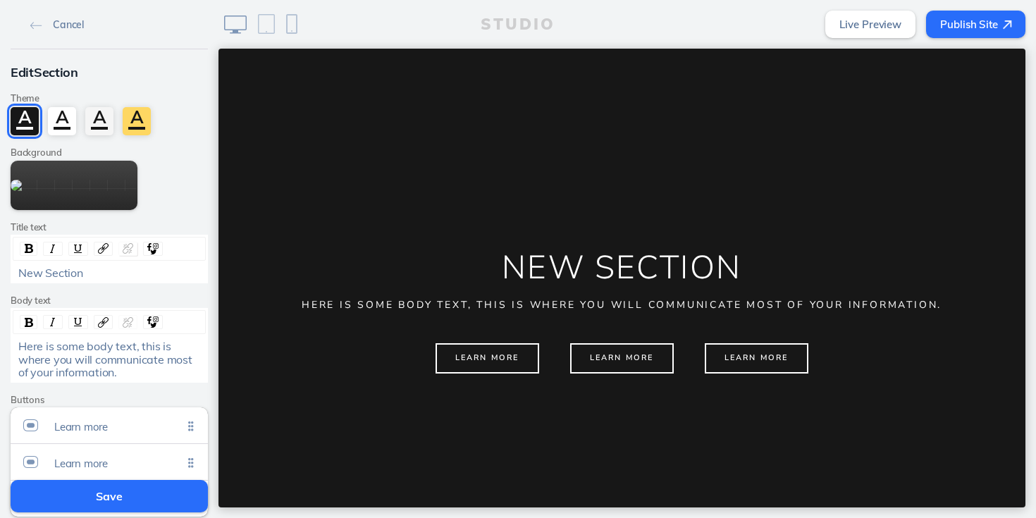
click at [125, 247] on img "rdw-link-control" at bounding box center [128, 248] width 11 height 11
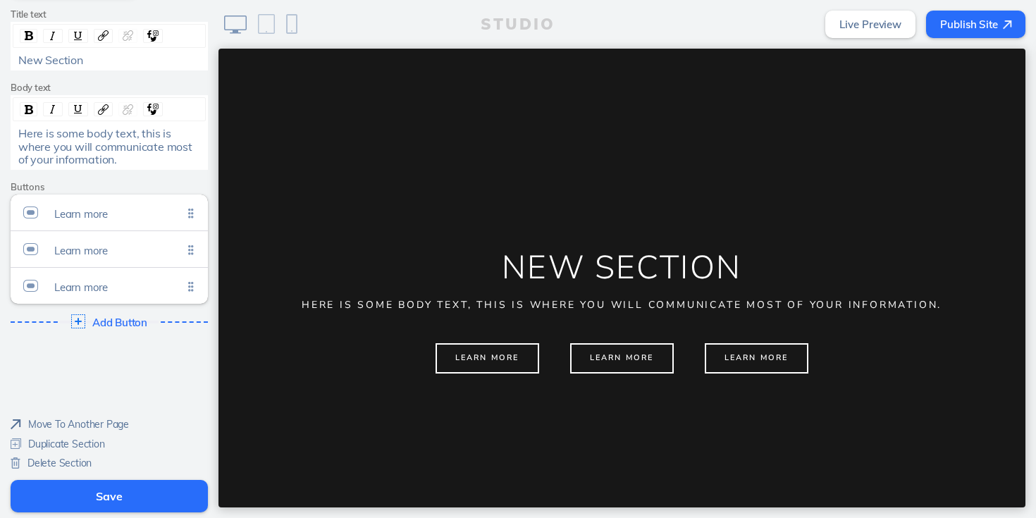
scroll to position [213, 0]
click at [56, 445] on span "Duplicate Section" at bounding box center [66, 444] width 77 height 13
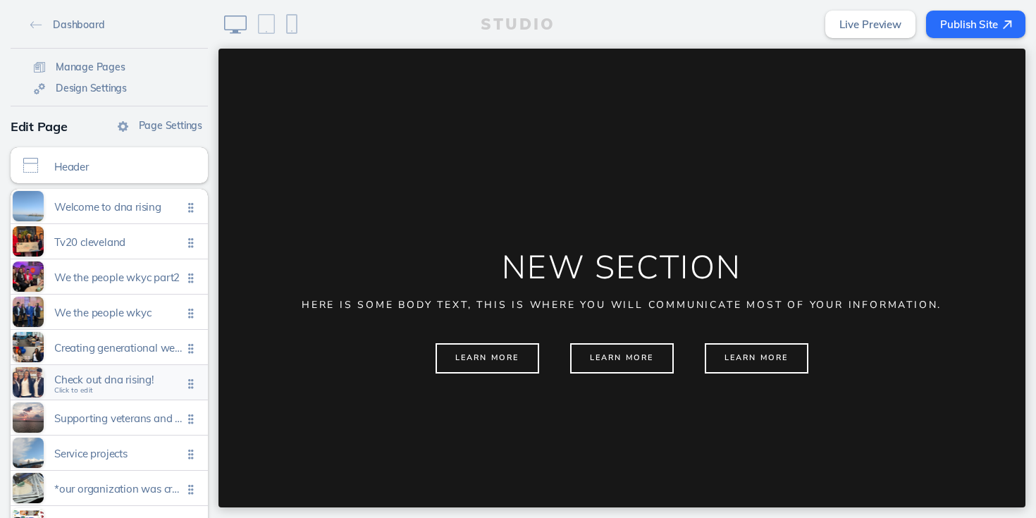
scroll to position [178, 0]
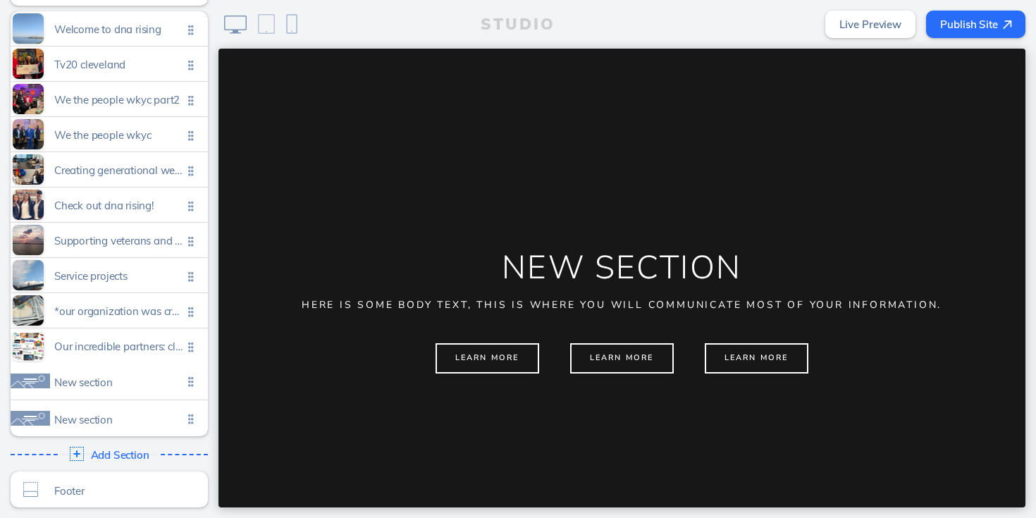
click at [191, 383] on ul "Welcome to dna rising Click to edit Tv20 cleveland Click to edit We the people …" at bounding box center [109, 223] width 197 height 425
click at [132, 383] on span "New section" at bounding box center [118, 379] width 128 height 12
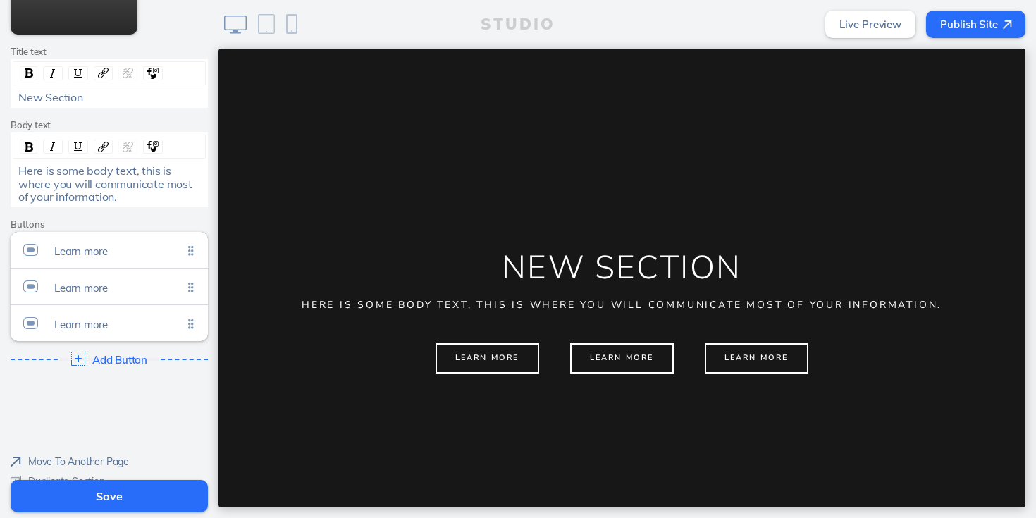
scroll to position [213, 0]
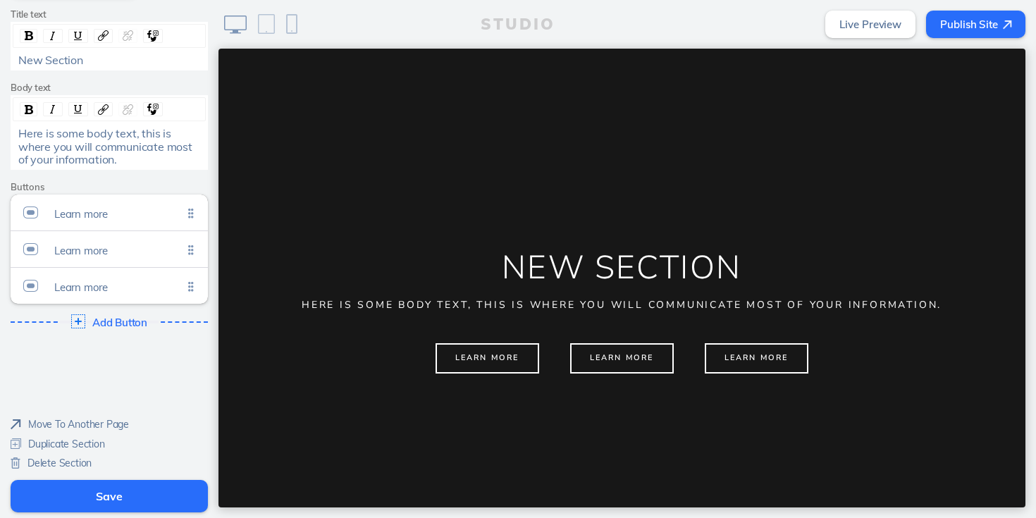
click at [50, 464] on span "Delete Section" at bounding box center [59, 463] width 64 height 13
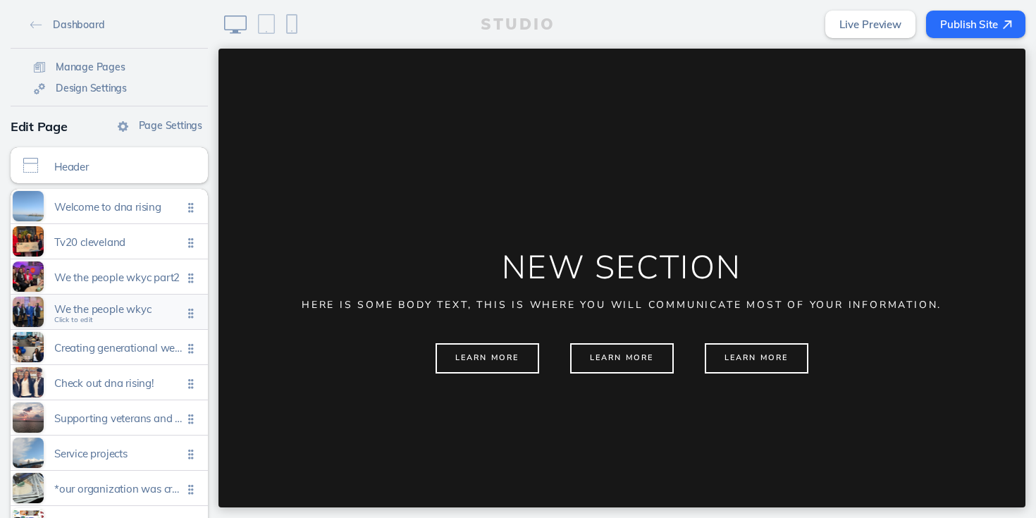
scroll to position [141, 0]
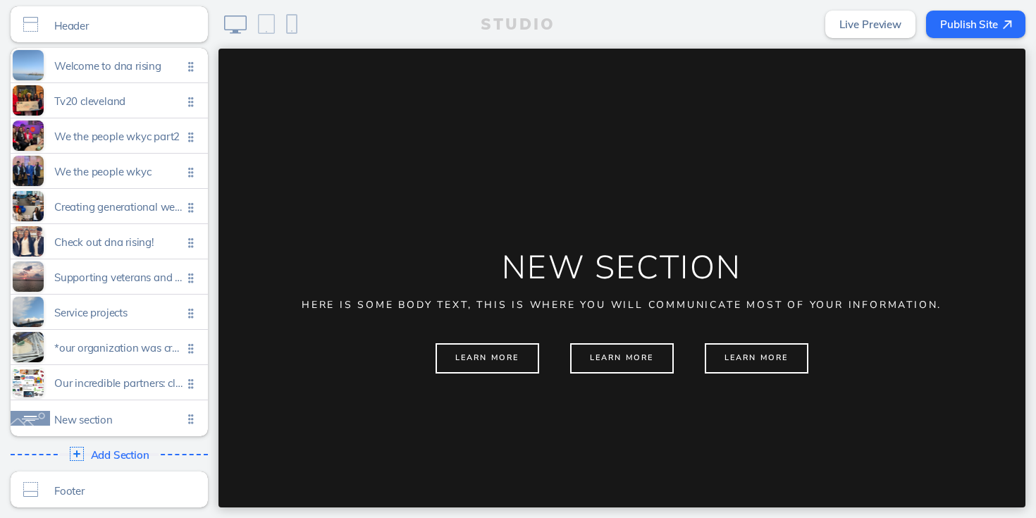
click at [188, 418] on ul "Welcome to dna rising Click to edit Tv20 cleveland Click to edit We the people …" at bounding box center [109, 242] width 197 height 388
click at [151, 418] on span "New section" at bounding box center [118, 416] width 128 height 12
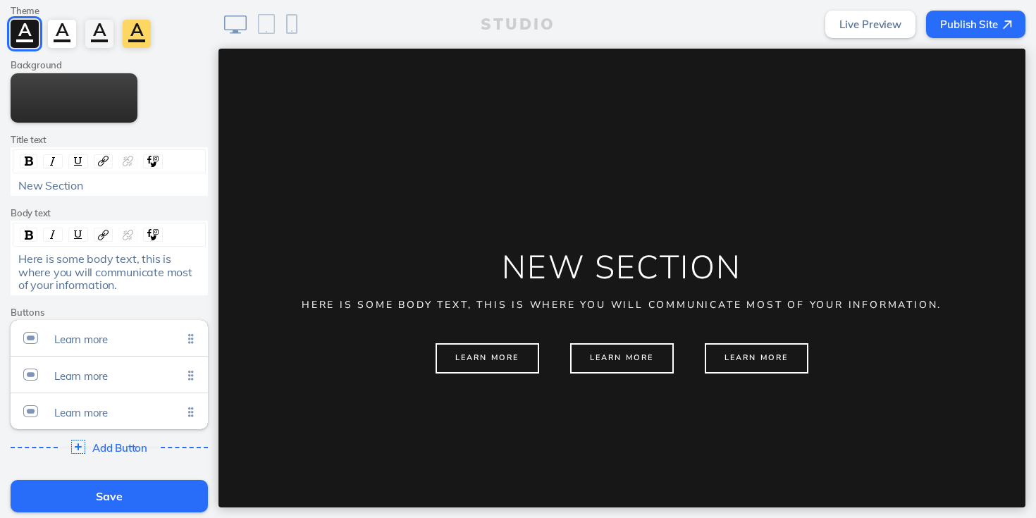
scroll to position [213, 0]
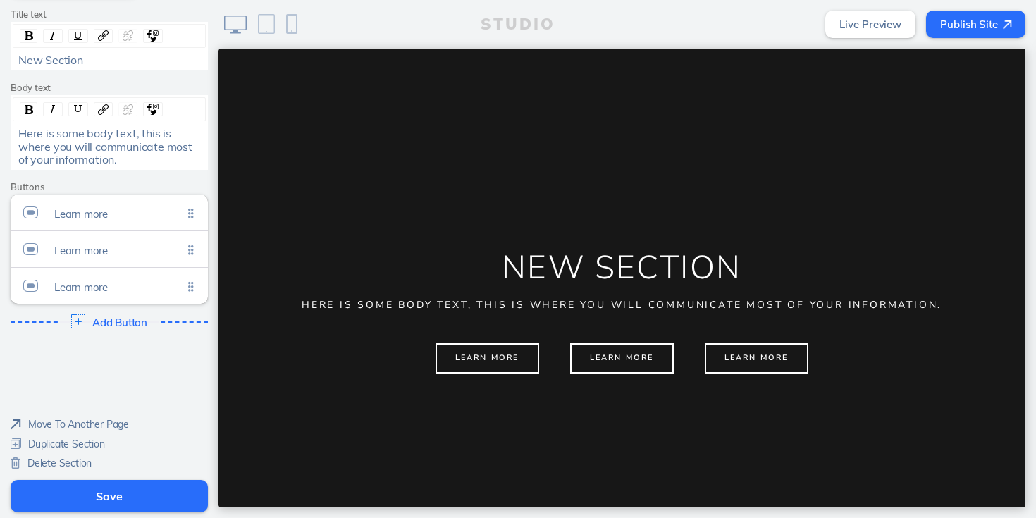
click at [36, 461] on span "Delete Section" at bounding box center [59, 463] width 64 height 13
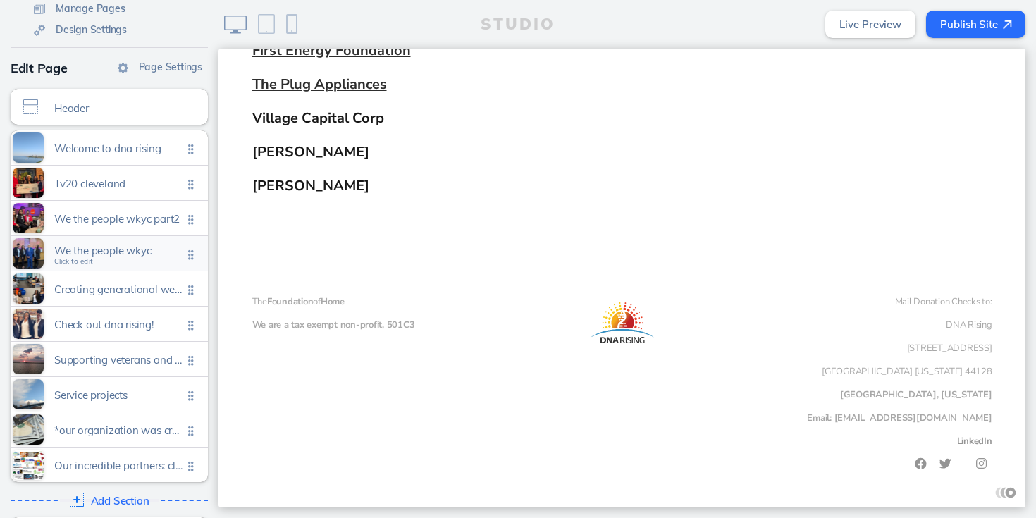
scroll to position [53, 0]
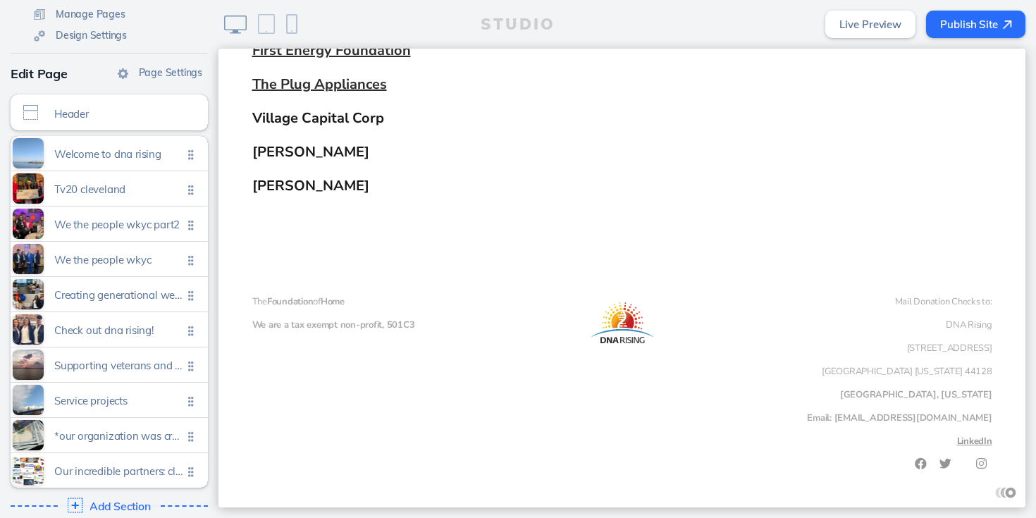
click at [77, 504] on img at bounding box center [75, 505] width 15 height 15
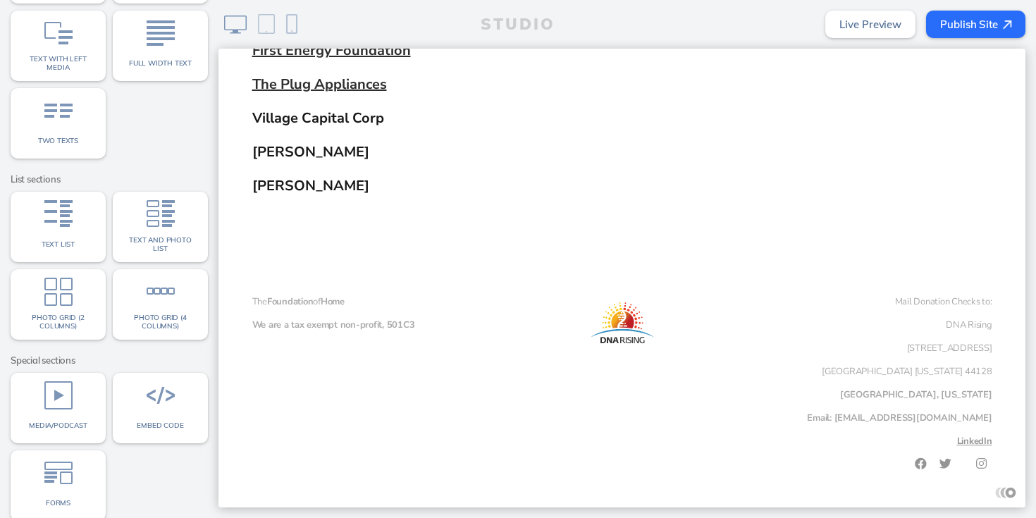
scroll to position [197, 0]
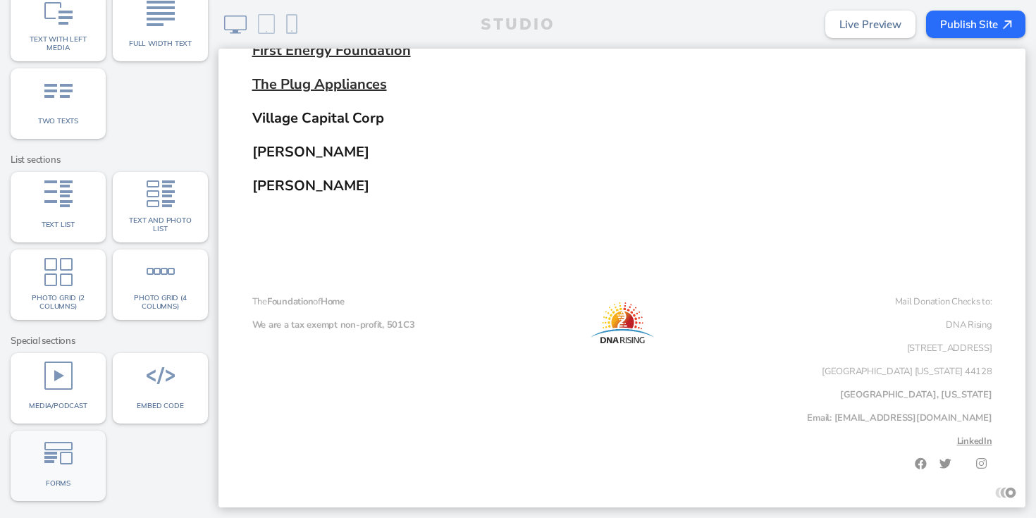
click at [67, 457] on img at bounding box center [58, 453] width 28 height 28
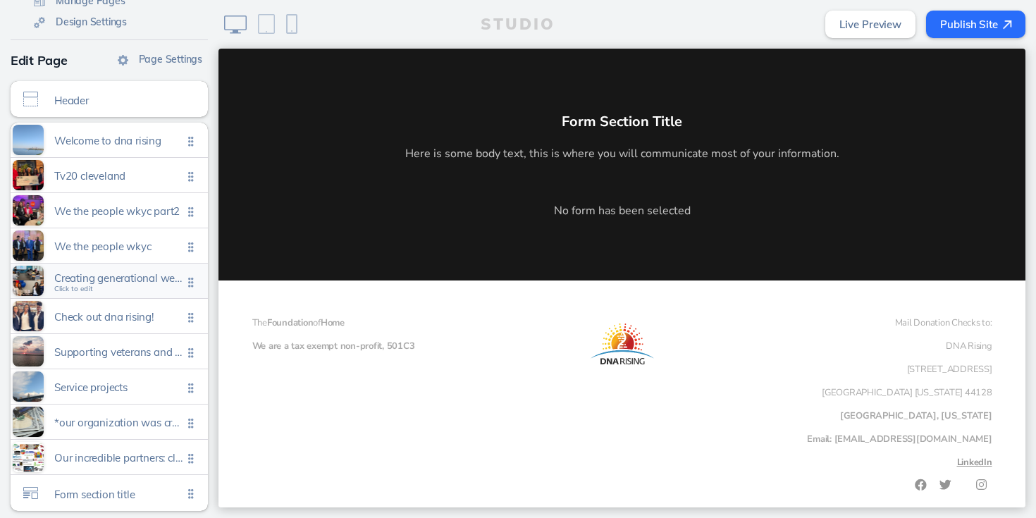
scroll to position [141, 0]
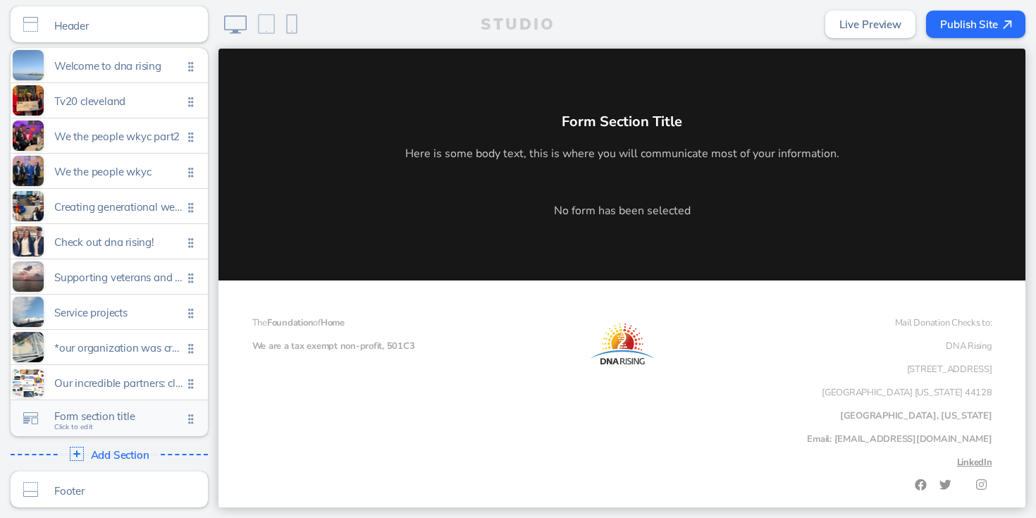
click at [87, 415] on span "Form section title" at bounding box center [118, 416] width 128 height 12
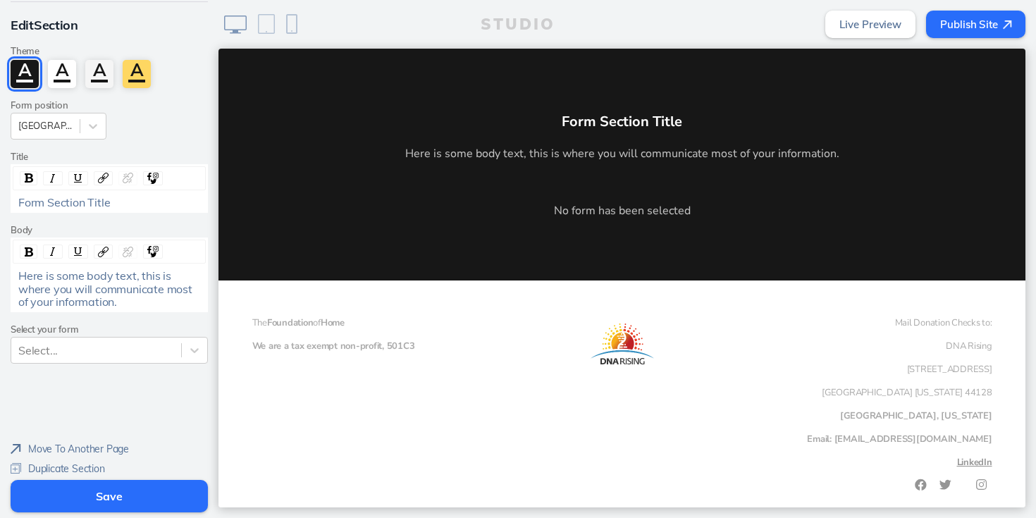
scroll to position [72, 0]
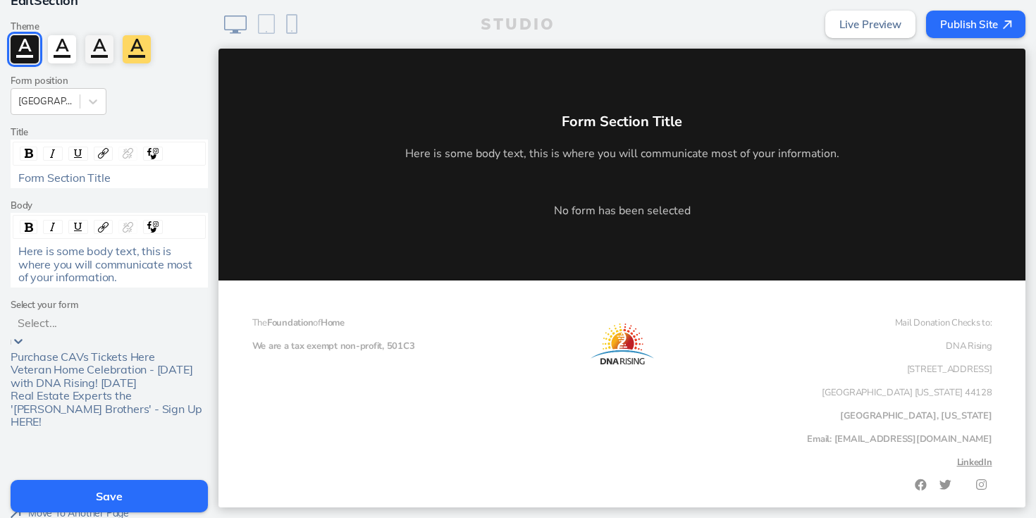
click at [25, 334] on icon at bounding box center [18, 341] width 14 height 14
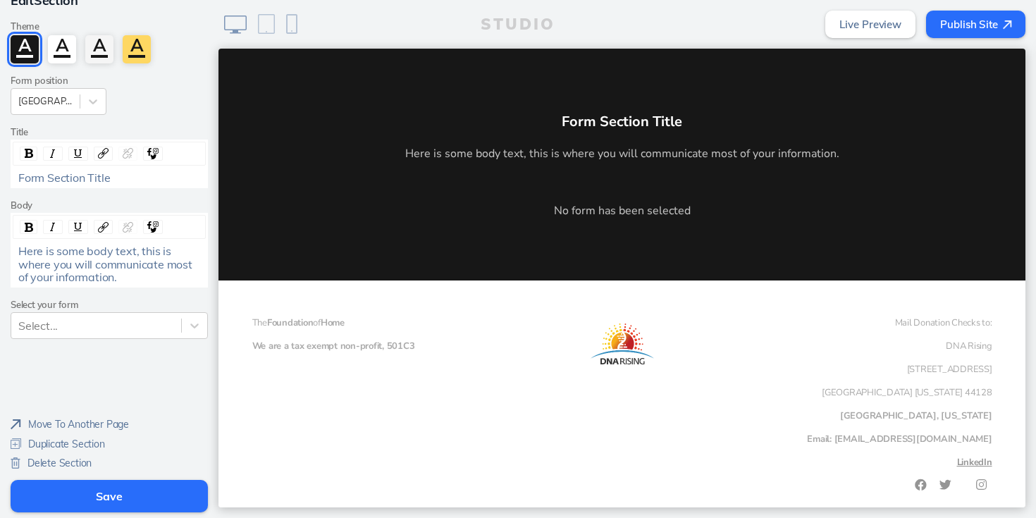
click at [173, 299] on label "Select your form" at bounding box center [109, 304] width 197 height 11
click at [17, 464] on img at bounding box center [16, 462] width 10 height 11
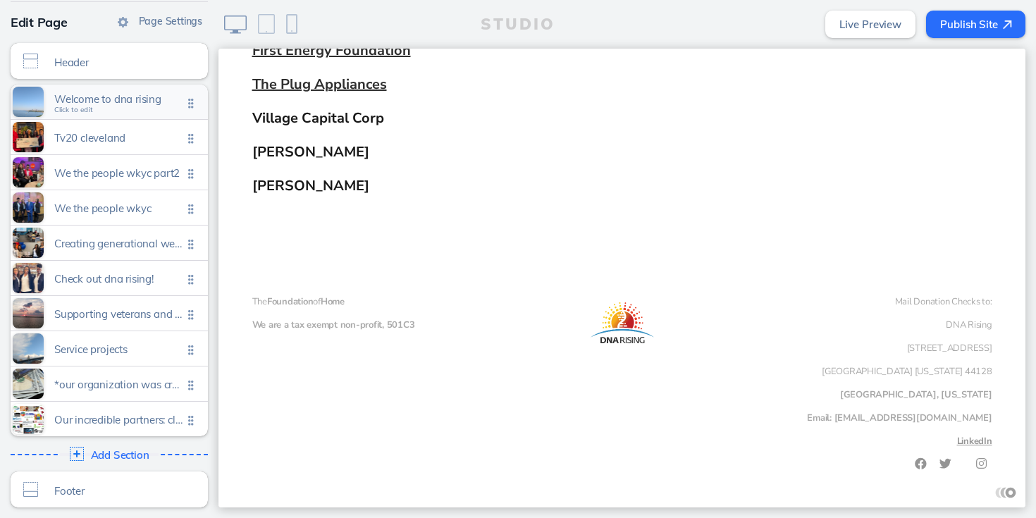
scroll to position [0, 0]
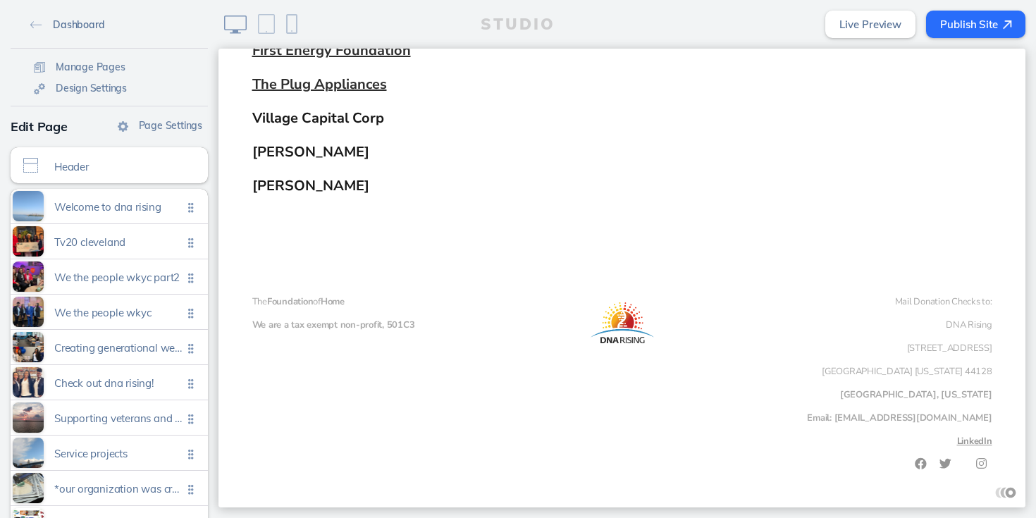
click at [31, 25] on img at bounding box center [36, 25] width 12 height 8
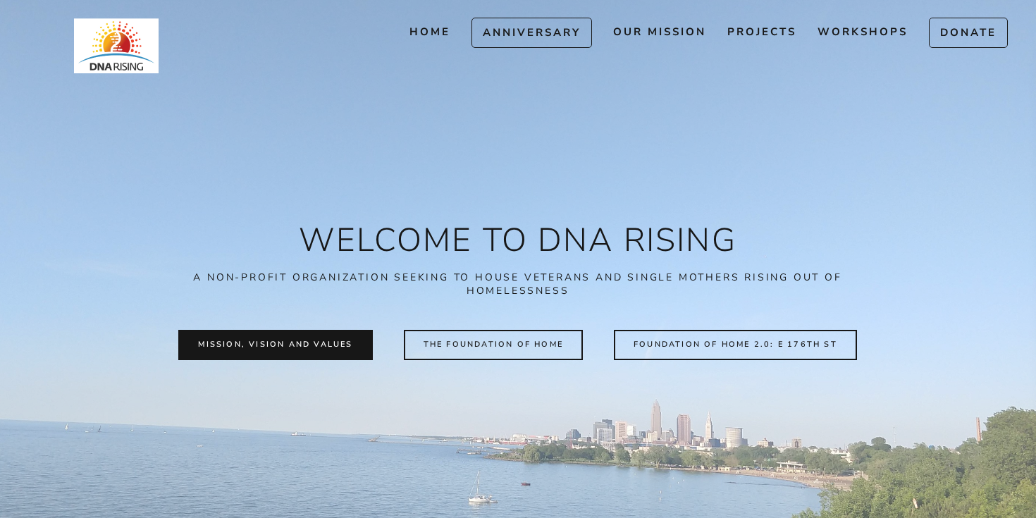
click at [243, 349] on button "Mission, vision and values" at bounding box center [275, 345] width 194 height 30
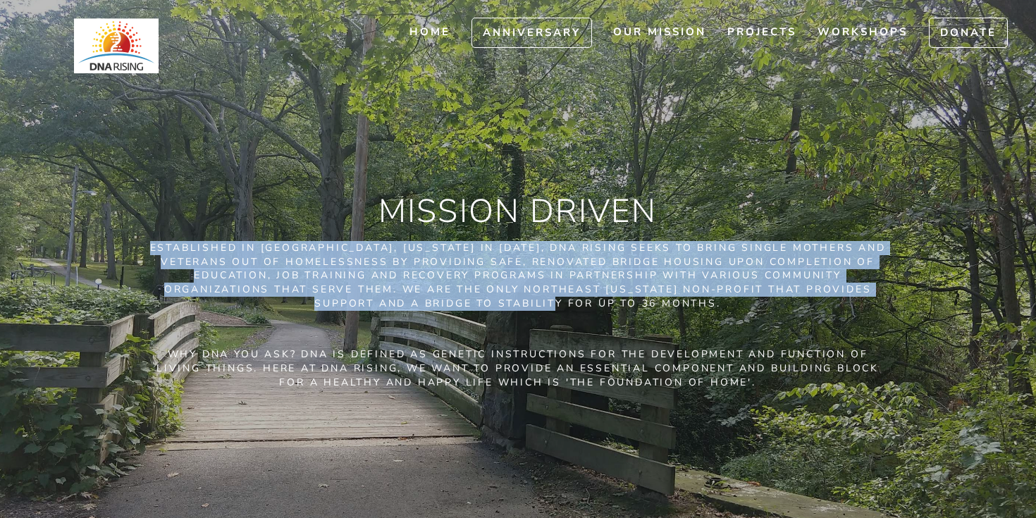
drag, startPoint x: 158, startPoint y: 244, endPoint x: 596, endPoint y: 300, distance: 441.8
click at [596, 300] on p "Established in Cleveland, Ohio in 2020, DNA RISING seeks to bring single mother…" at bounding box center [518, 275] width 740 height 69
copy p "Established in Cleveland, Ohio in 2020, DNA RISING seeks to bring single mother…"
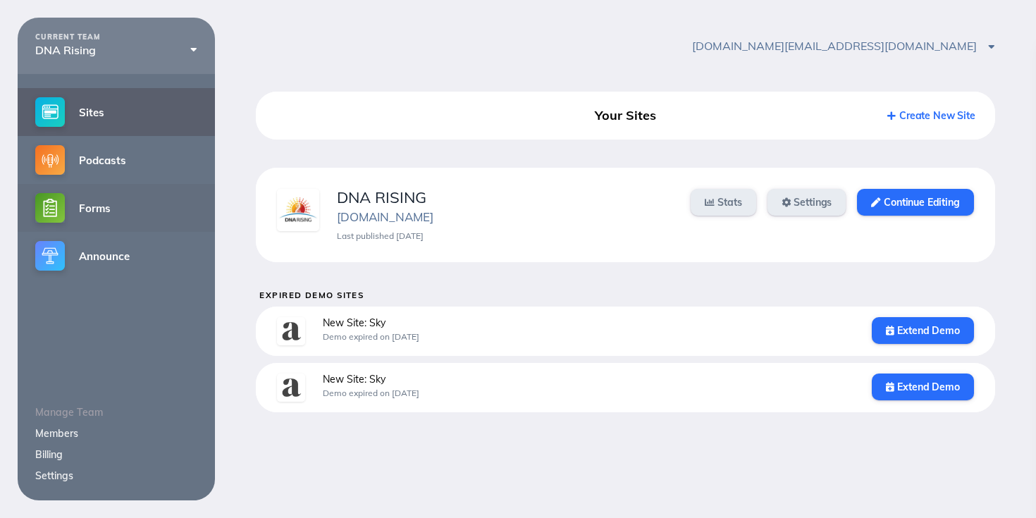
click at [104, 211] on link "Forms" at bounding box center [116, 208] width 197 height 48
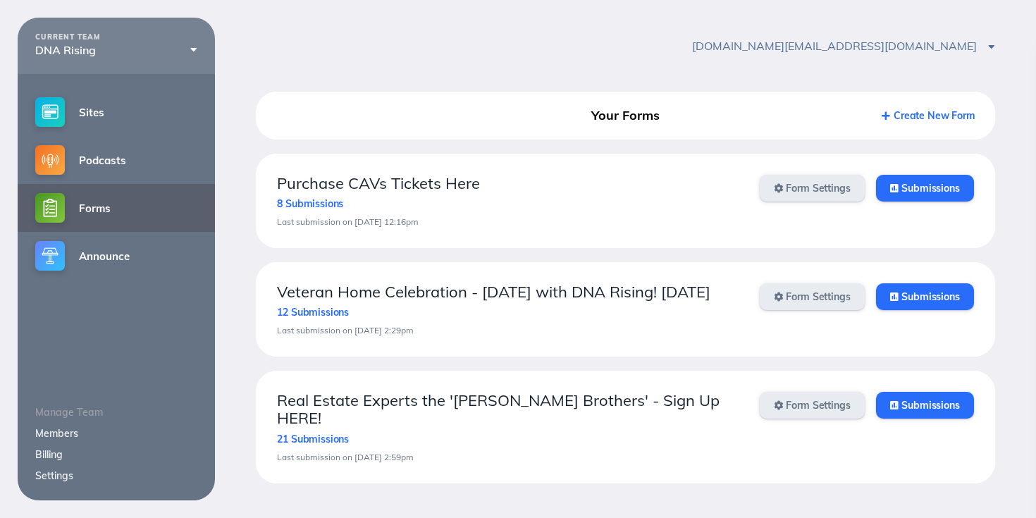
scroll to position [18, 0]
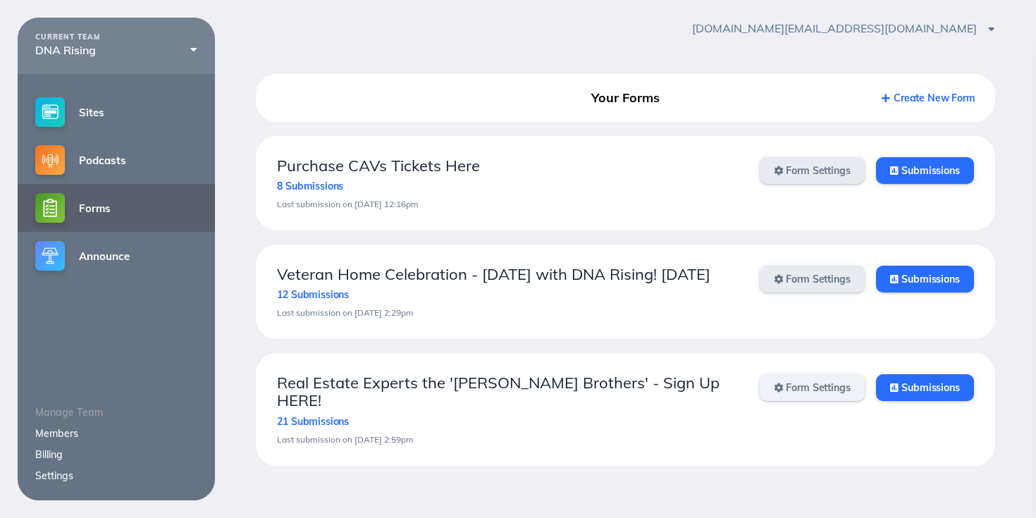
click at [806, 401] on link "Form Settings" at bounding box center [811, 387] width 105 height 27
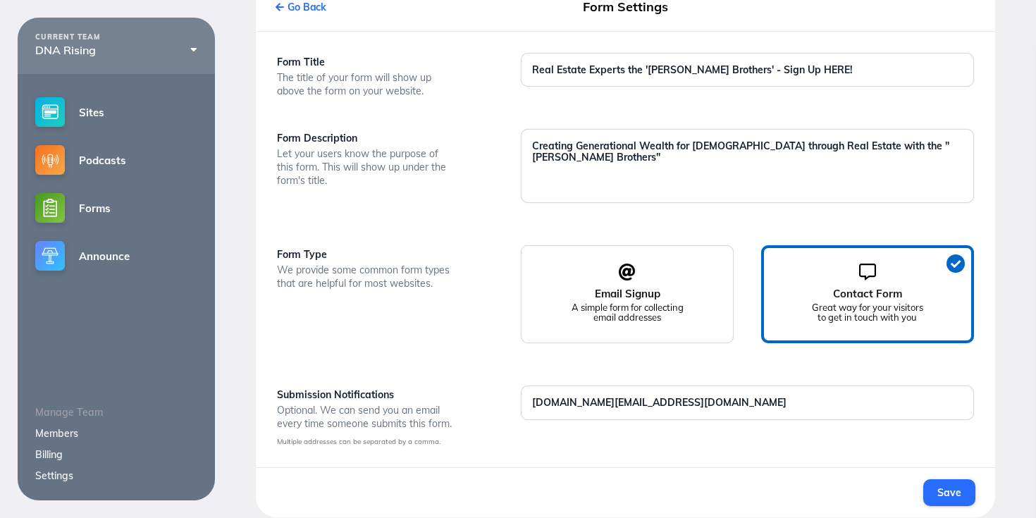
scroll to position [107, 0]
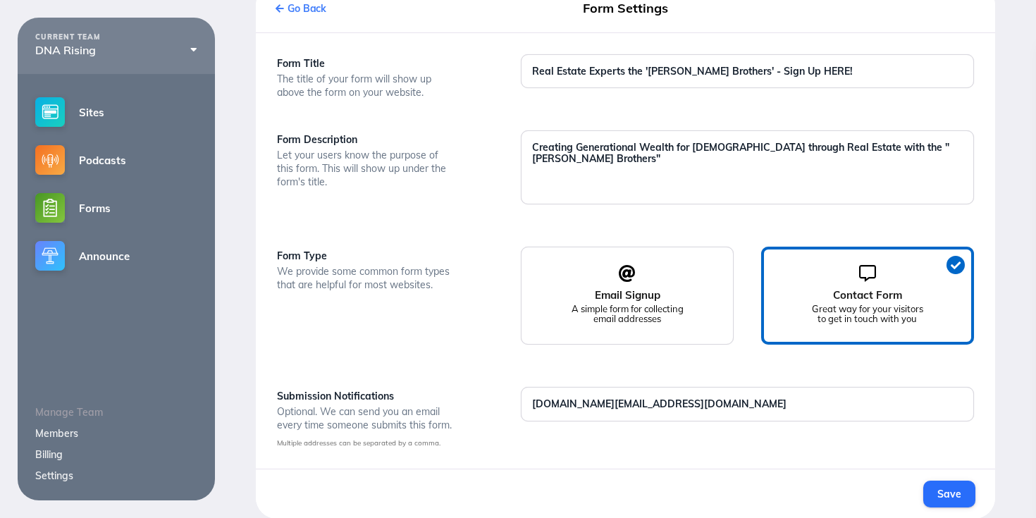
click at [296, 11] on link "Go Back" at bounding box center [300, 8] width 51 height 13
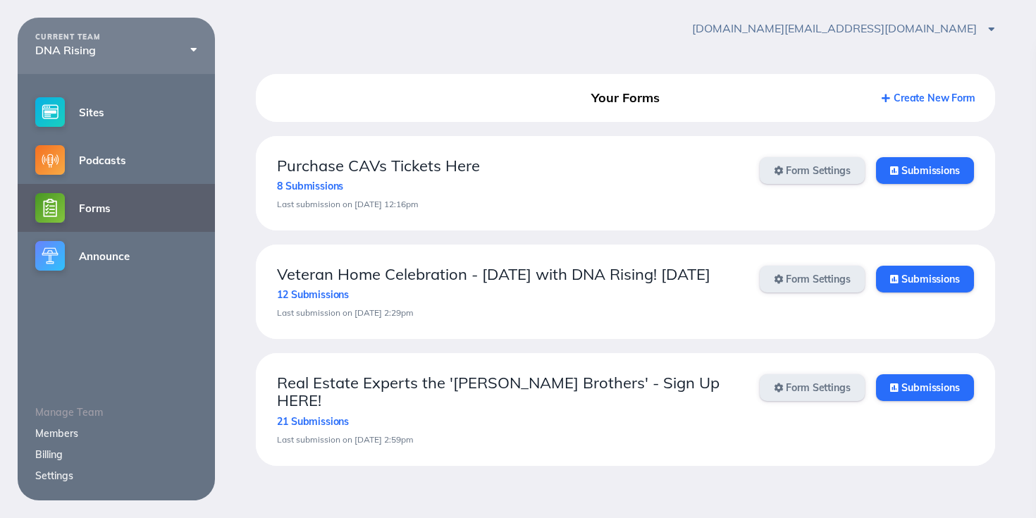
scroll to position [18, 0]
click at [932, 401] on link "Submissions" at bounding box center [925, 387] width 98 height 27
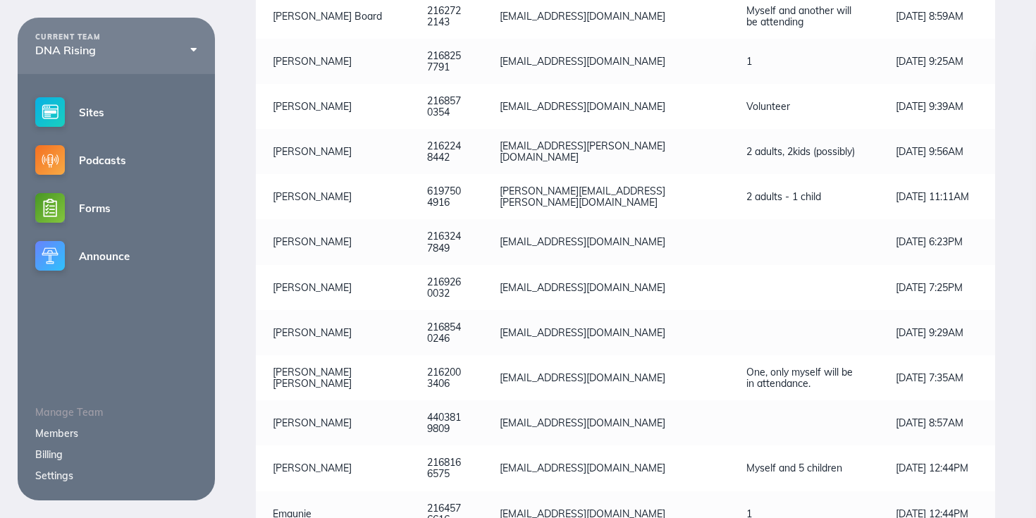
scroll to position [688, 0]
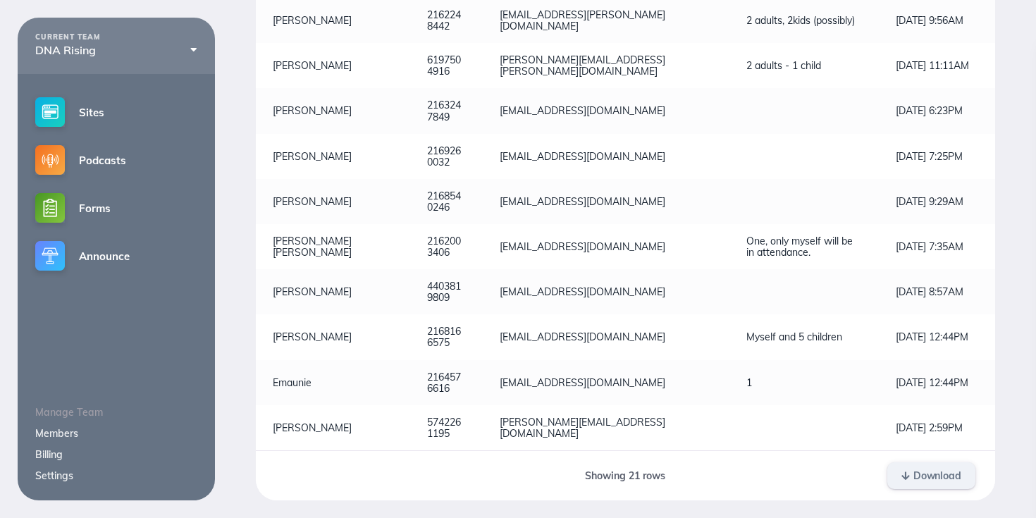
click at [925, 481] on span "Download" at bounding box center [931, 475] width 60 height 13
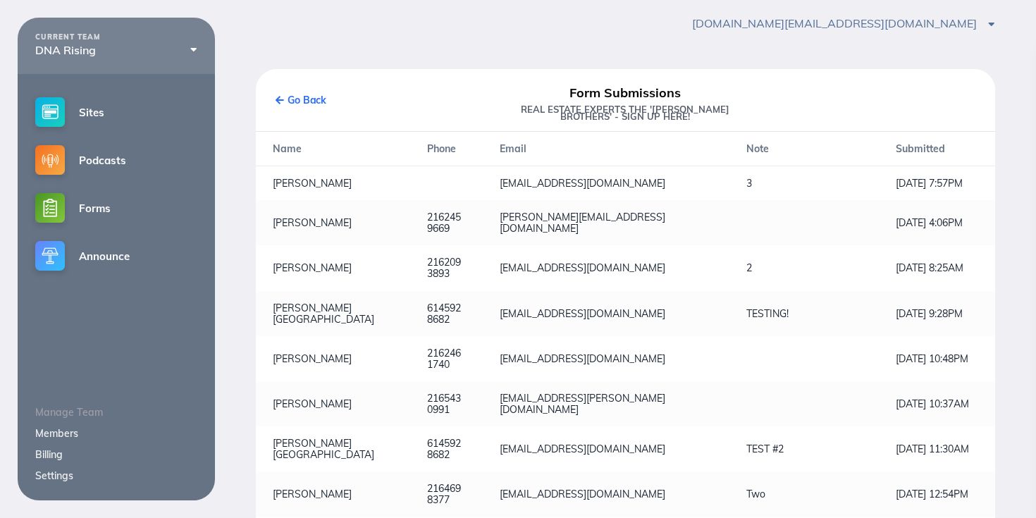
scroll to position [0, 0]
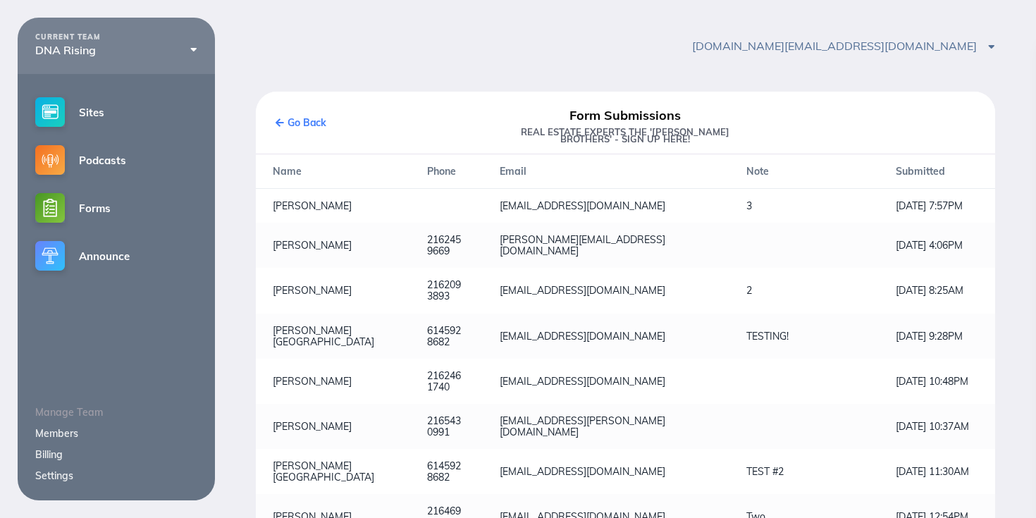
click at [292, 125] on link "Go Back" at bounding box center [300, 122] width 51 height 13
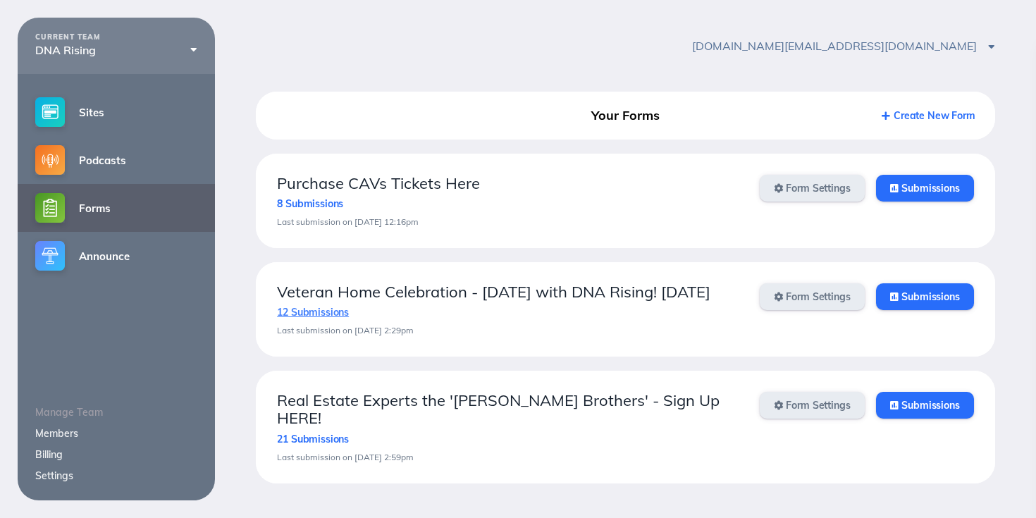
click at [337, 318] on link "12 Submissions" at bounding box center [313, 312] width 72 height 13
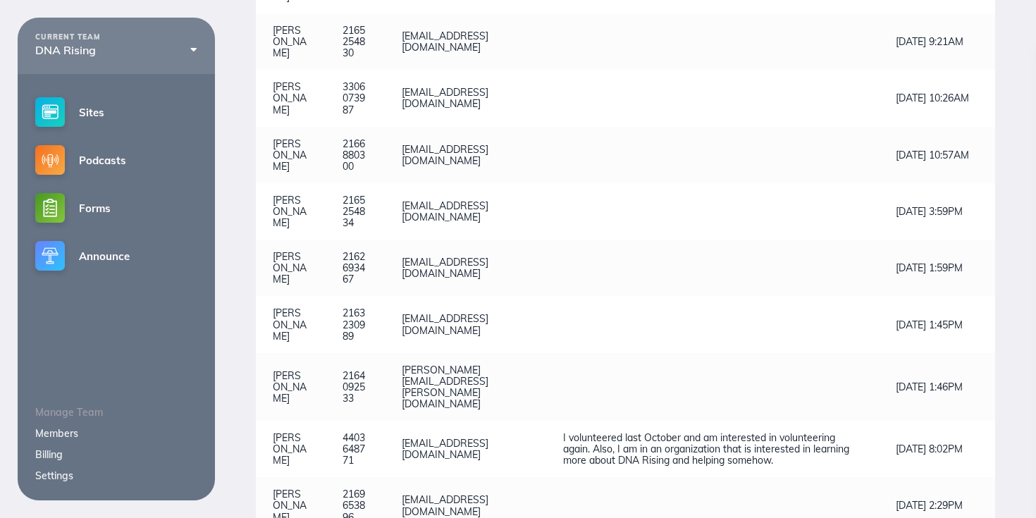
scroll to position [428, 0]
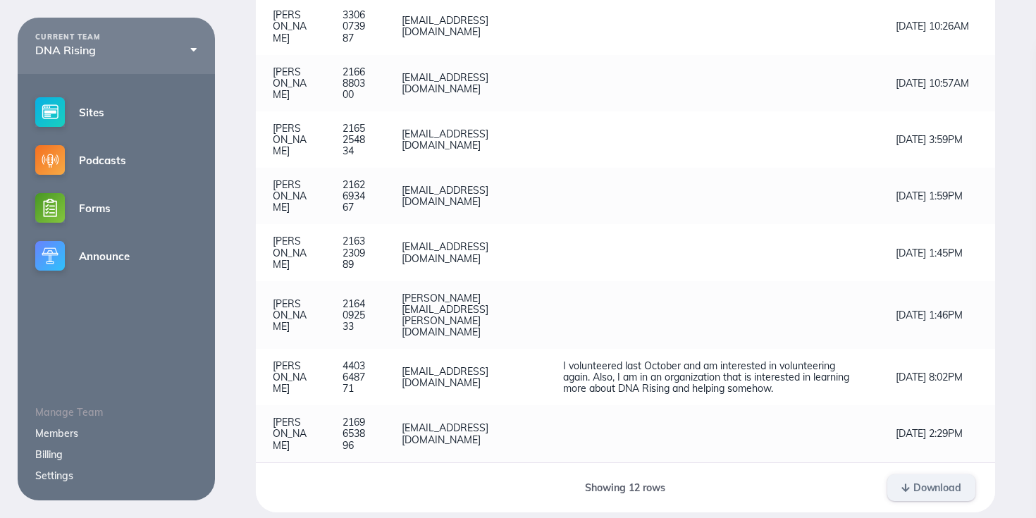
click at [946, 481] on span "Download" at bounding box center [931, 487] width 60 height 13
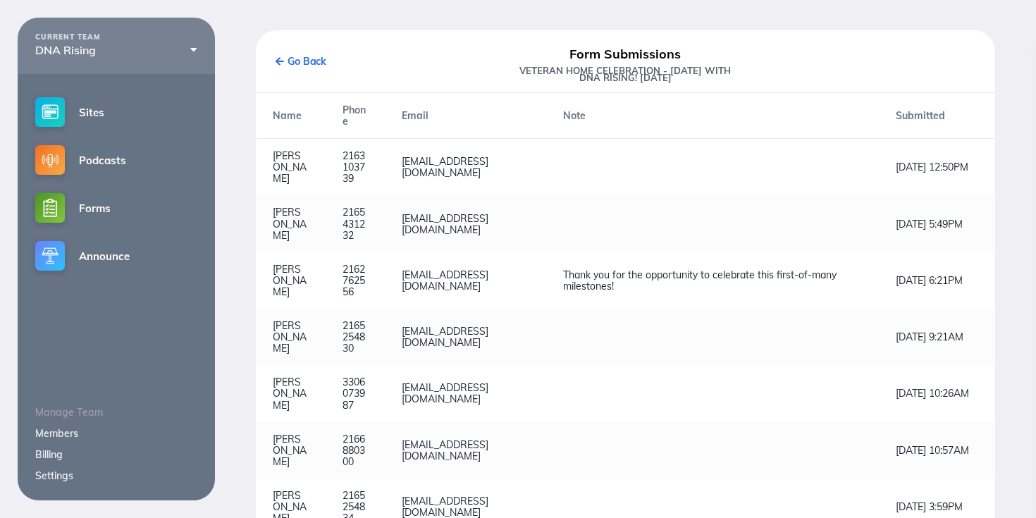
scroll to position [0, 0]
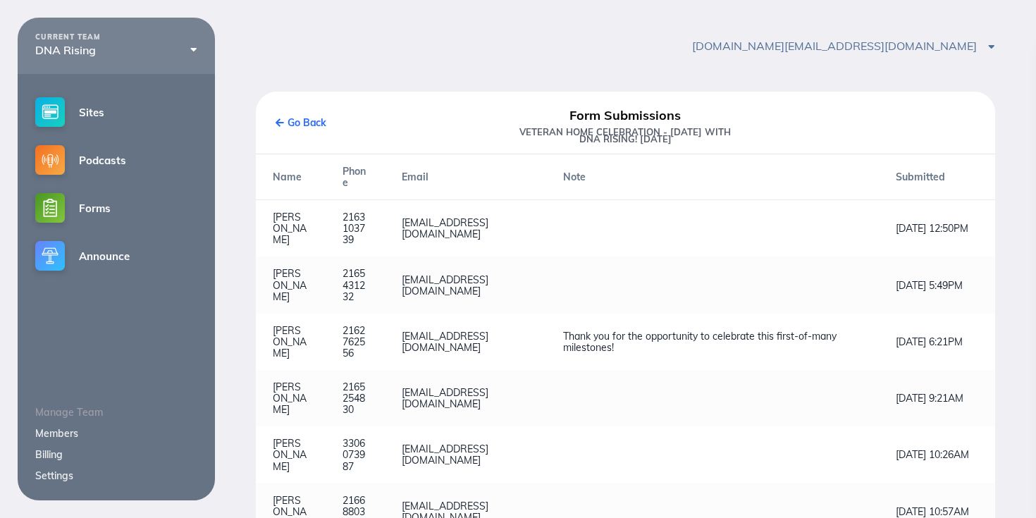
click at [339, 120] on div "Go Back" at bounding box center [391, 122] width 233 height 39
click at [316, 119] on link "Go Back" at bounding box center [300, 122] width 51 height 13
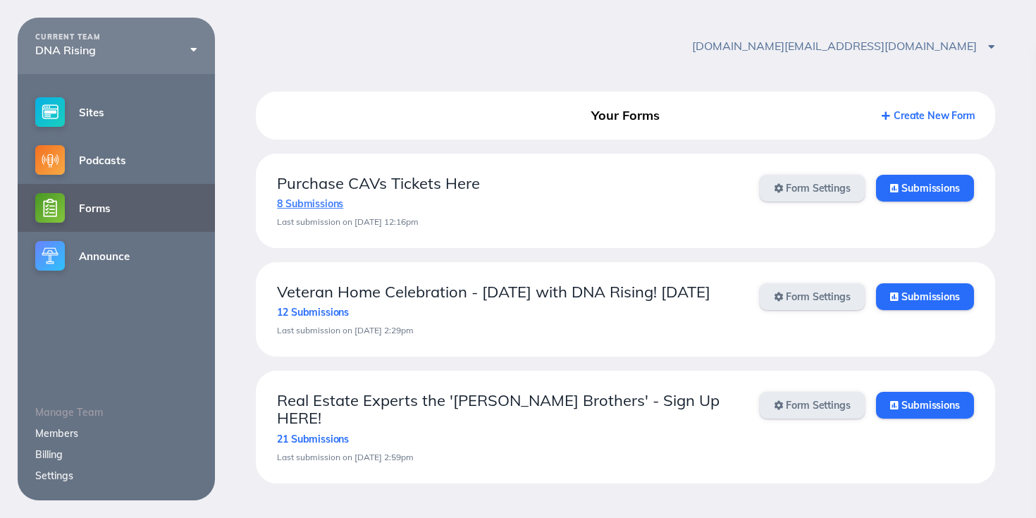
click at [303, 207] on link "8 Submissions" at bounding box center [310, 203] width 66 height 13
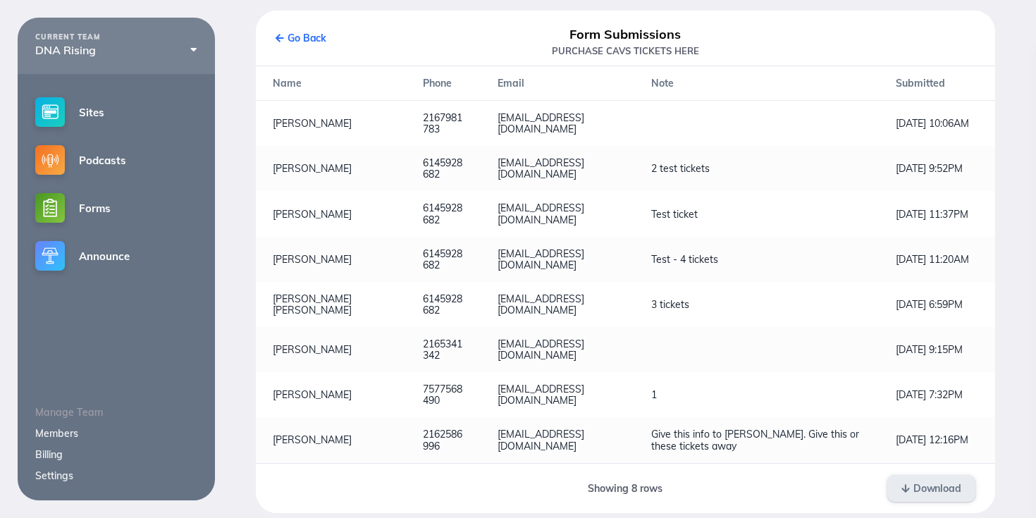
scroll to position [93, 0]
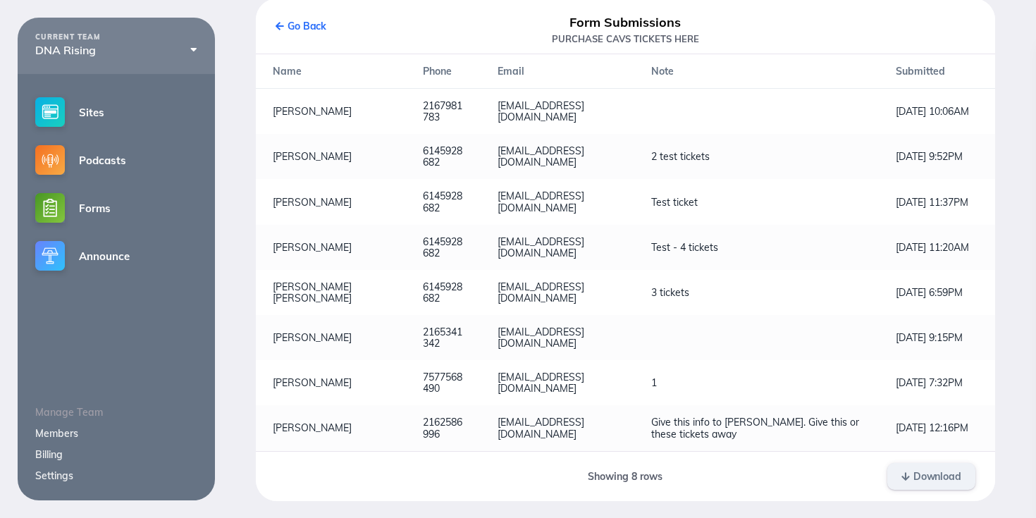
click at [921, 477] on span "Download" at bounding box center [931, 476] width 60 height 13
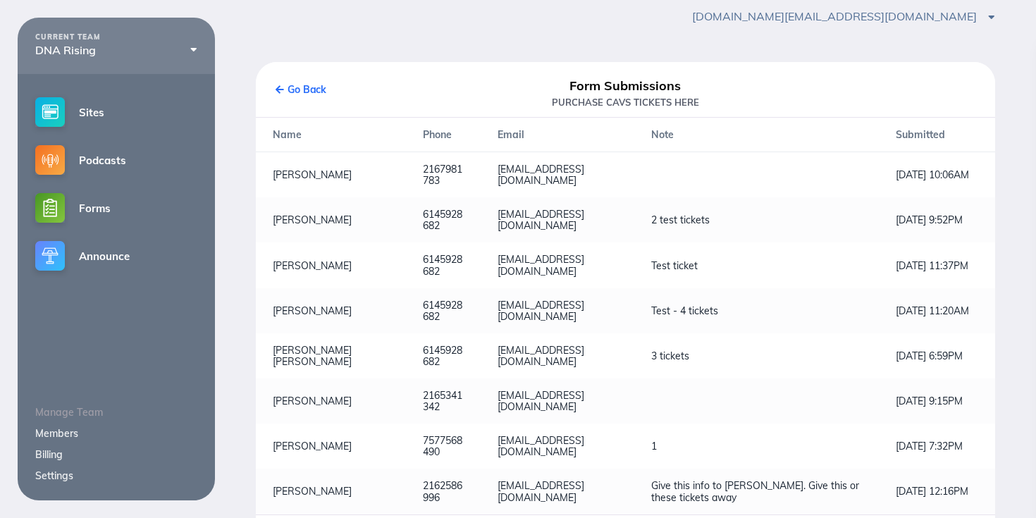
scroll to position [0, 0]
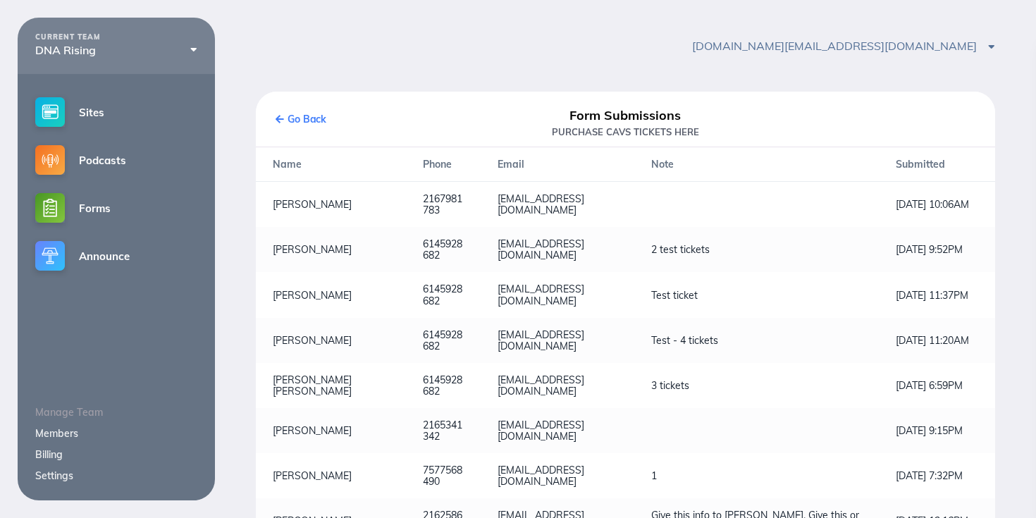
click at [320, 117] on link "Go Back" at bounding box center [300, 119] width 51 height 13
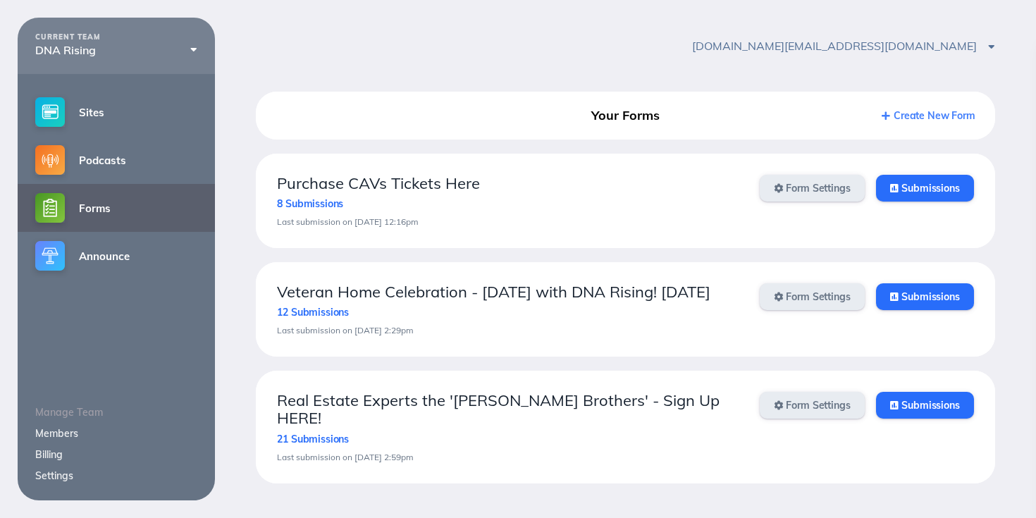
click at [945, 116] on link "Create New Form" at bounding box center [928, 115] width 94 height 13
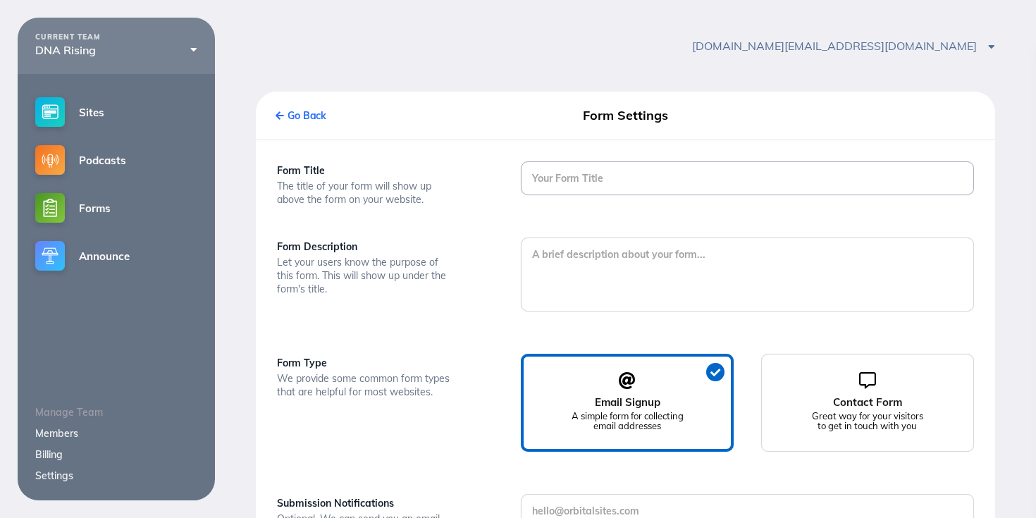
click at [731, 190] on input "text" at bounding box center [746, 178] width 451 height 32
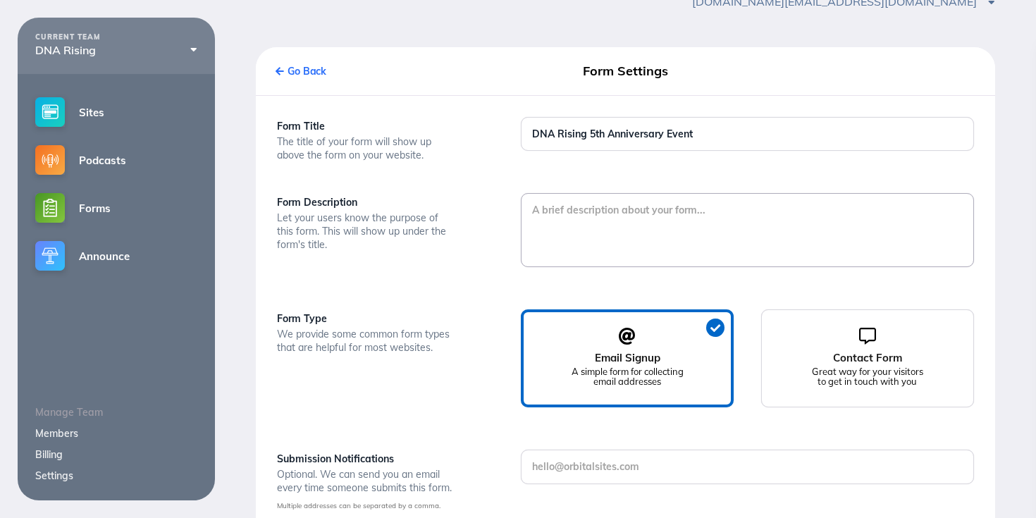
scroll to position [44, 0]
drag, startPoint x: 671, startPoint y: 135, endPoint x: 740, endPoint y: 128, distance: 69.4
click at [740, 128] on input "DNA Rising 5th Anniversary Event" at bounding box center [746, 134] width 451 height 32
click at [720, 143] on input "DNA Rising 5th Anniversary Event" at bounding box center [746, 134] width 451 height 32
type input "DNA Rising 5th Anniversary Celebration & Fundraiser"
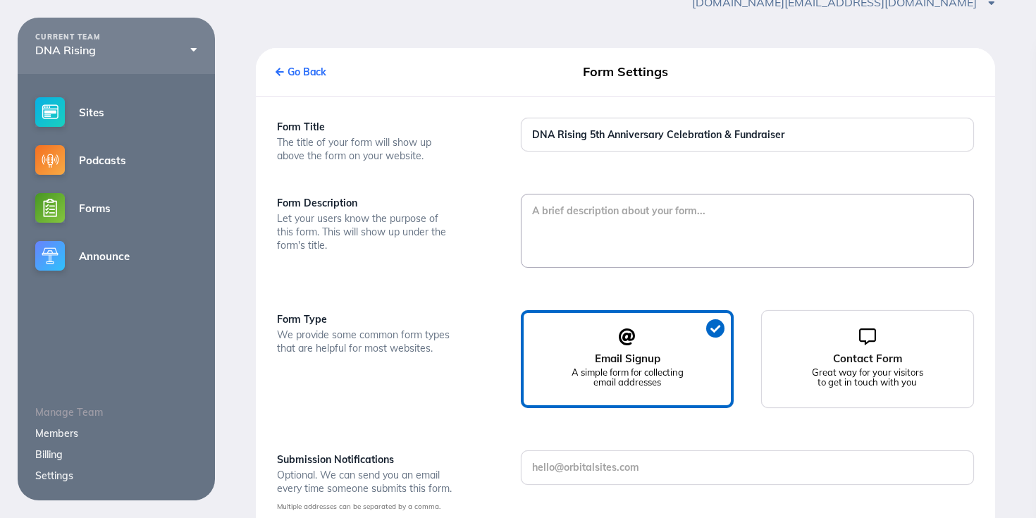
click at [687, 202] on textarea at bounding box center [746, 229] width 451 height 70
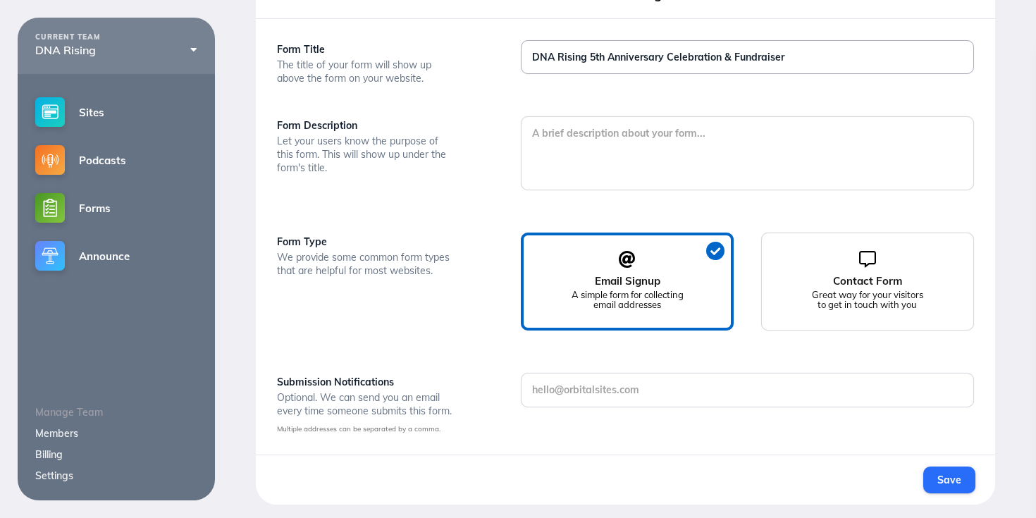
scroll to position [125, 0]
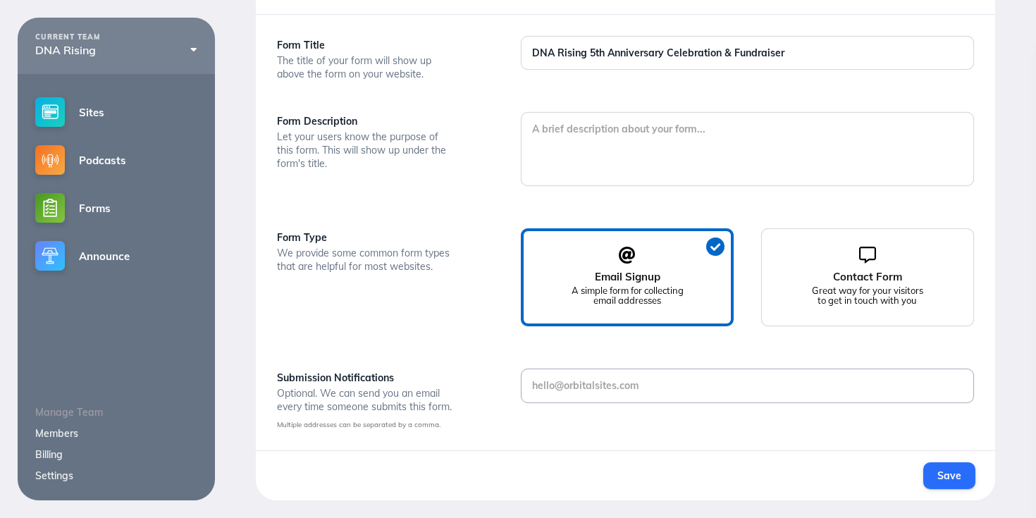
click at [541, 395] on input "text" at bounding box center [746, 385] width 451 height 32
type input "d"
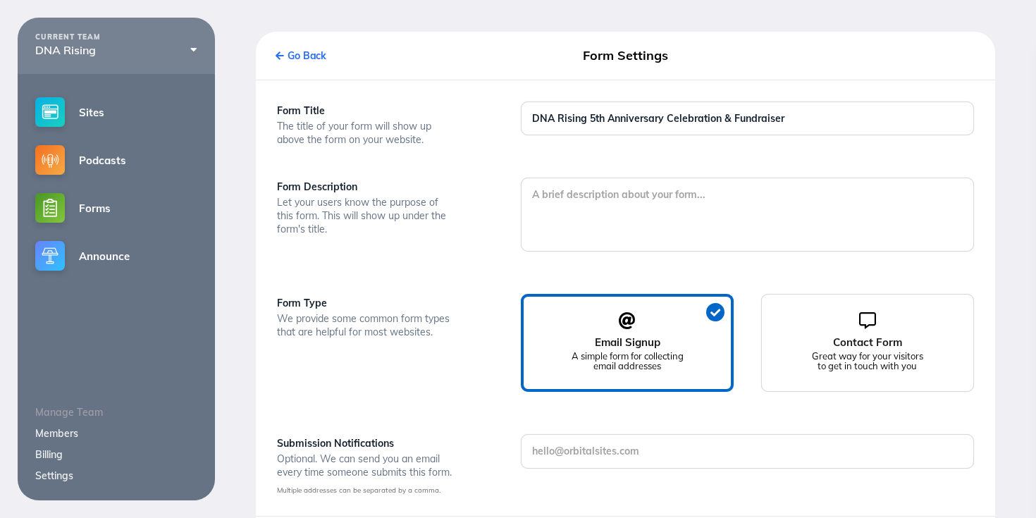
scroll to position [120, 0]
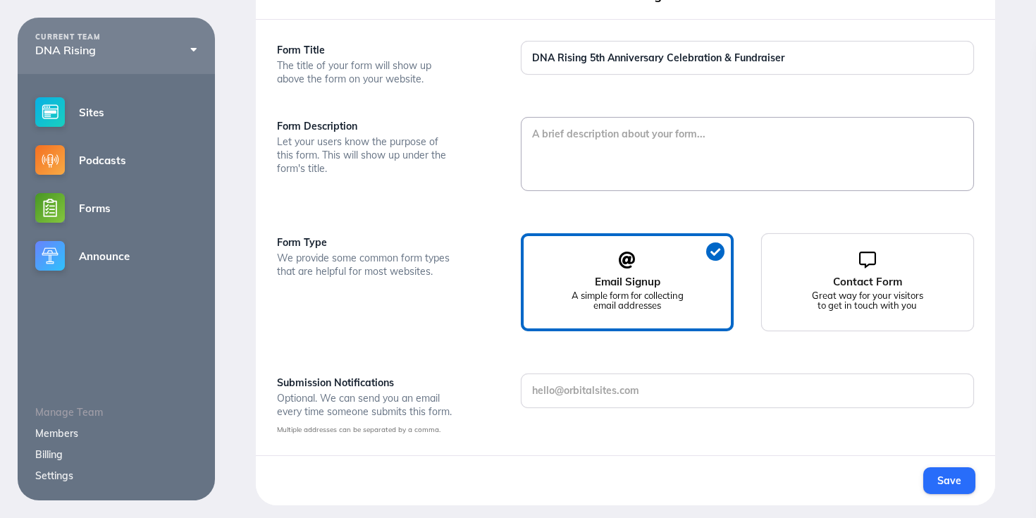
click at [631, 130] on textarea at bounding box center [746, 153] width 451 height 70
paste textarea "Join Us to Celebrate 5 Years of Impact! DNA Rising invites you to our 5-Year An…"
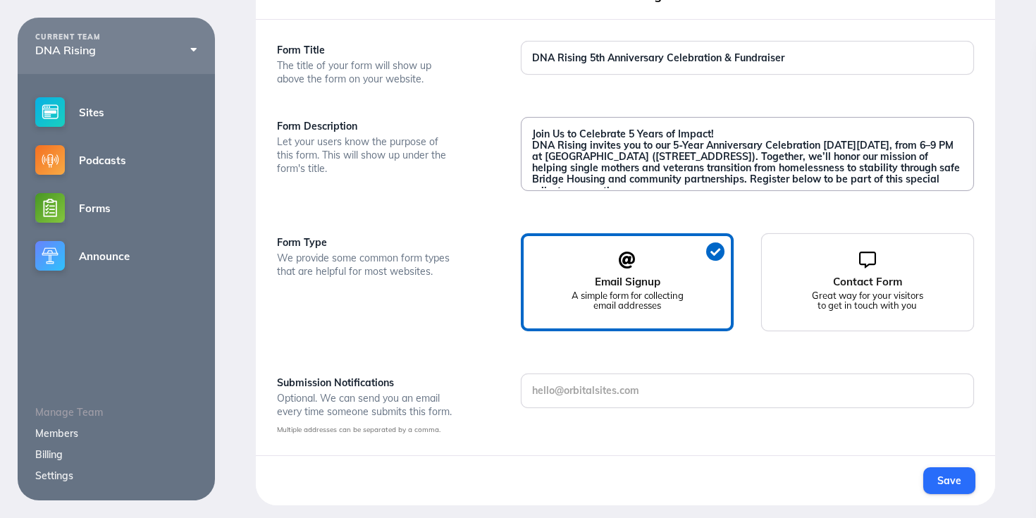
scroll to position [8, 0]
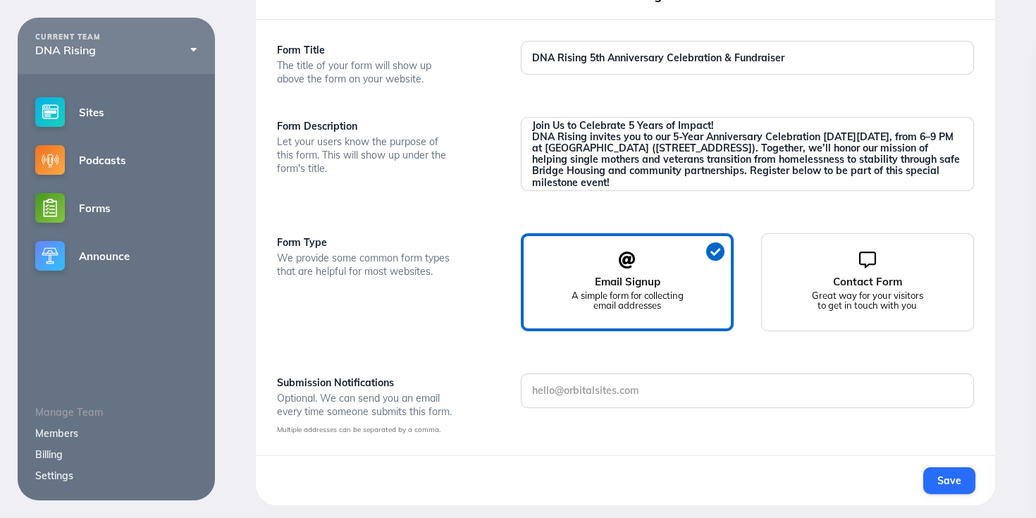
drag, startPoint x: 723, startPoint y: 125, endPoint x: 516, endPoint y: 123, distance: 207.1
click at [521, 123] on div "Join Us to Celebrate 5 Years of Impact! DNA Rising invites you to our 5-Year An…" at bounding box center [747, 154] width 452 height 74
type textarea "Join Us to Celebrate 5 Years of Impact! DNA Rising invites you to our 5-Year An…"
drag, startPoint x: 807, startPoint y: 54, endPoint x: 509, endPoint y: 50, distance: 298.0
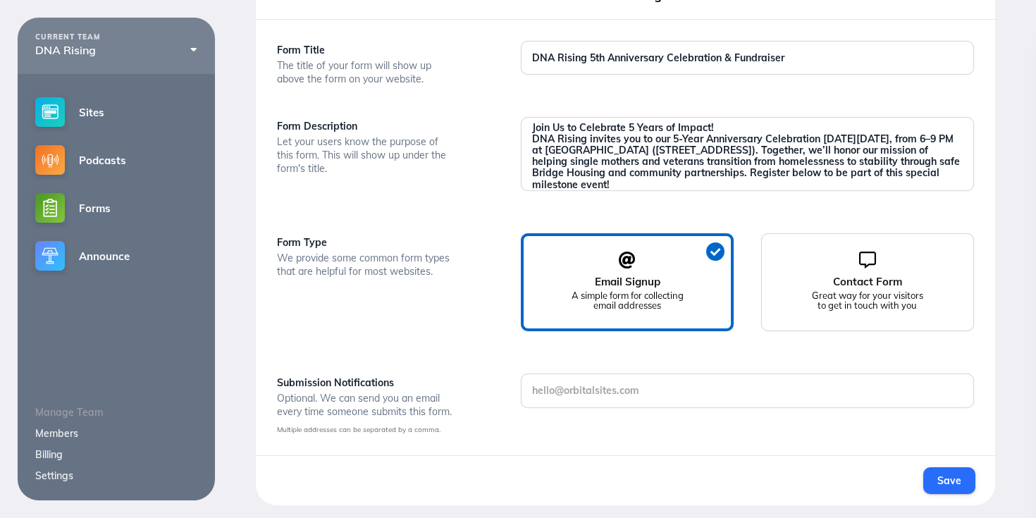
click at [509, 50] on div "DNA Rising 5th Anniversary Celebration & Fundraiser" at bounding box center [747, 65] width 488 height 48
paste input "Join Us to Celebrate 5 Years of Impact!"
type input "Join Us to Celebrate 5 Years of Impact!"
drag, startPoint x: 718, startPoint y: 128, endPoint x: 510, endPoint y: 128, distance: 207.8
click at [510, 128] on div "Join Us to Celebrate 5 Years of Impact! DNA Rising invites you to our 5-Year An…" at bounding box center [747, 161] width 488 height 88
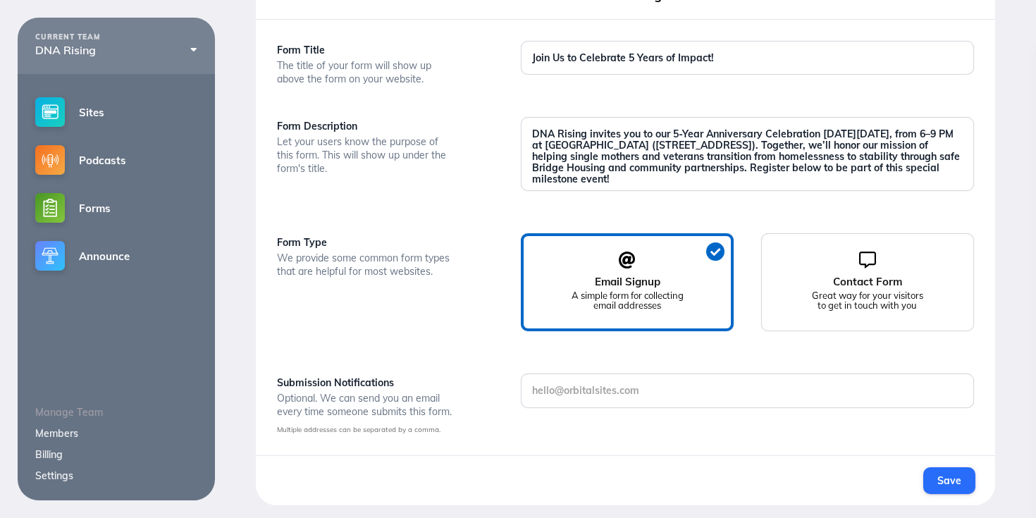
scroll to position [125, 0]
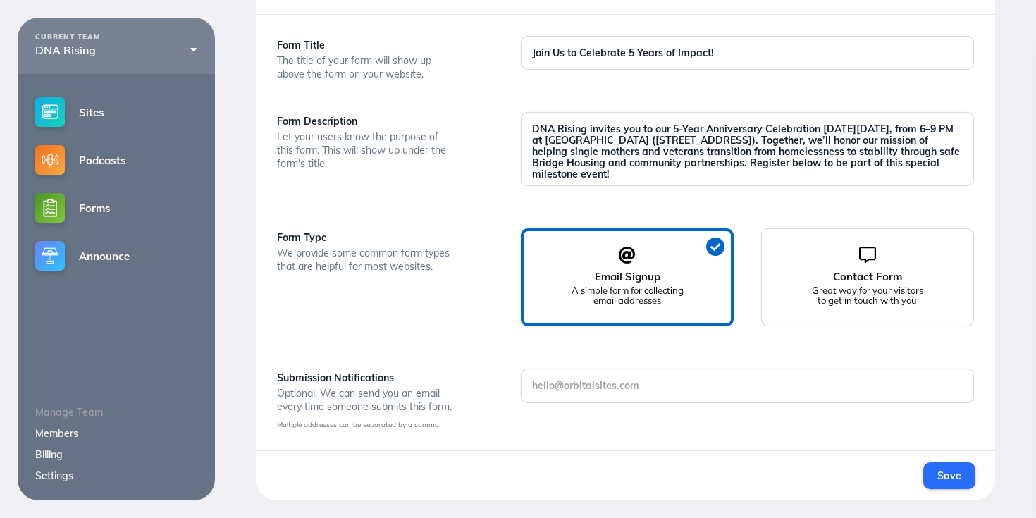
type textarea "DNA Rising invites you to our 5-Year Anniversary Celebration on Friday, October…"
click at [619, 392] on input "text" at bounding box center [746, 385] width 451 height 32
paste input "dnarising.org@gmail.com"
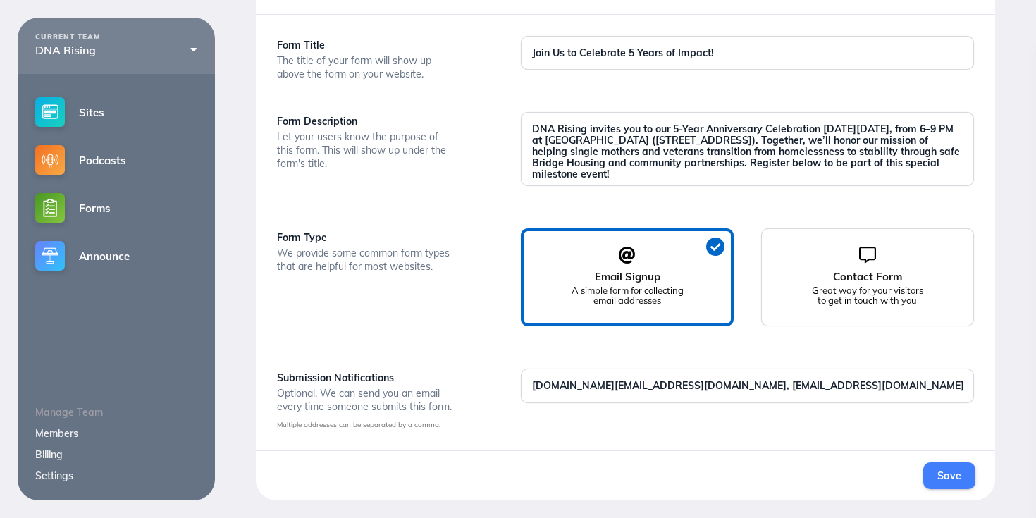
type input "dnarising.org@gmail.com, traecleve0228@gmail.com"
click at [957, 467] on button "Save" at bounding box center [948, 475] width 51 height 27
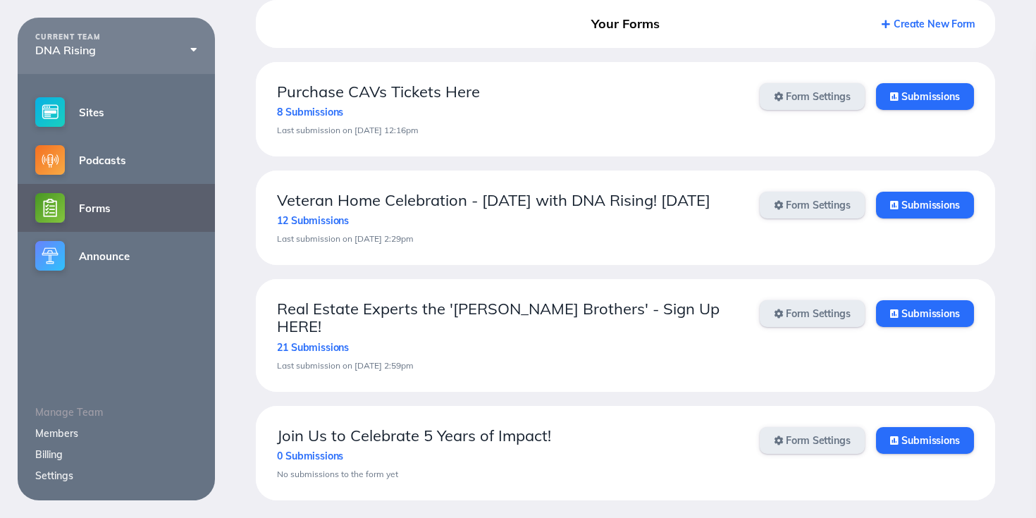
scroll to position [91, 0]
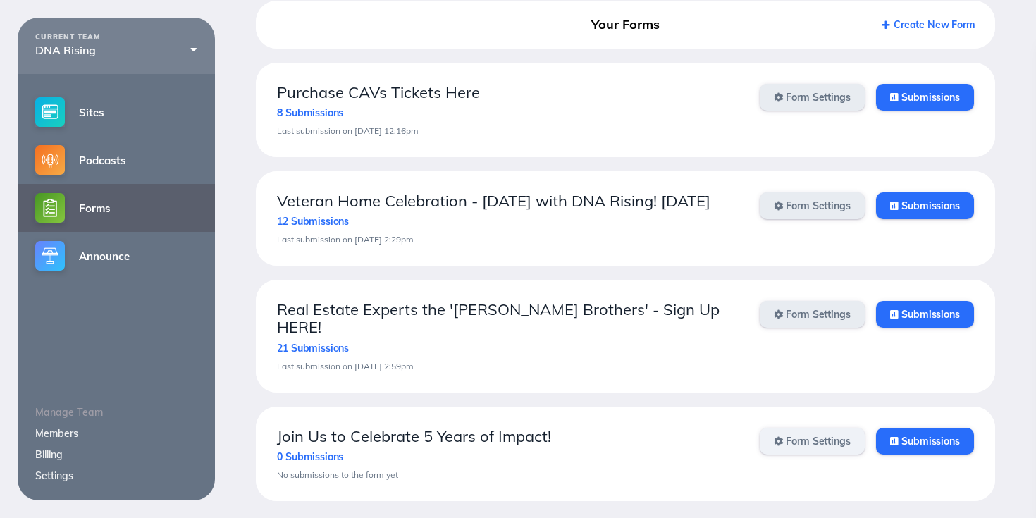
click at [848, 438] on link "Form Settings" at bounding box center [811, 441] width 105 height 27
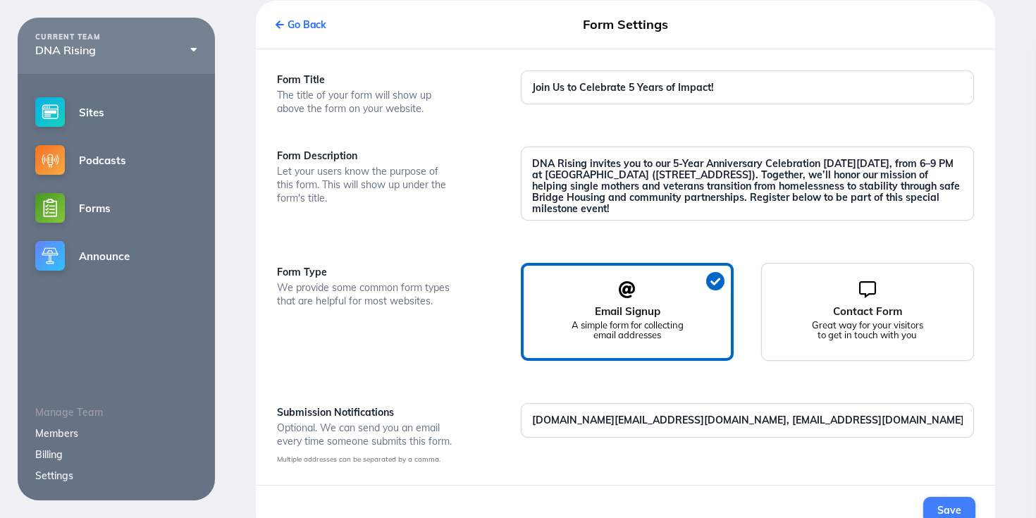
click at [934, 501] on button "Save" at bounding box center [948, 510] width 51 height 27
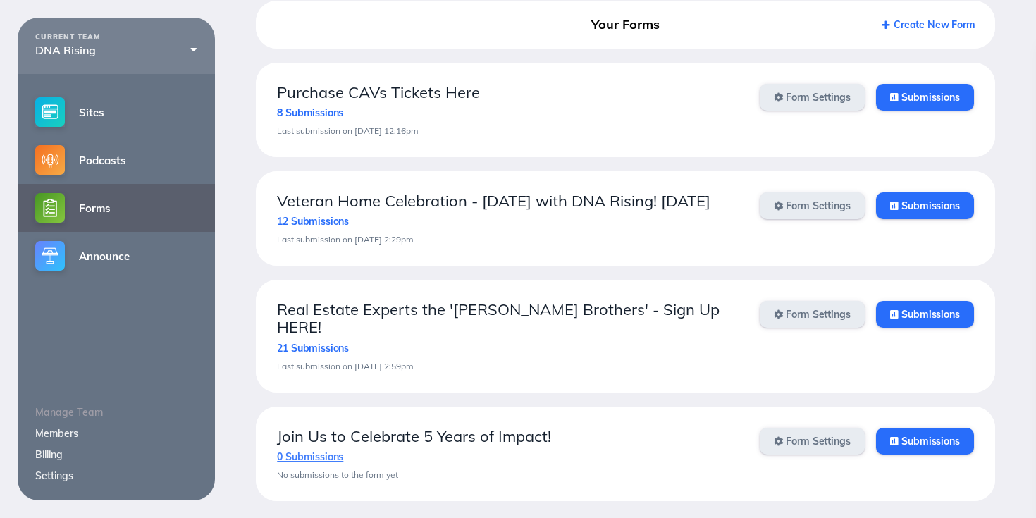
click at [311, 460] on link "0 Submissions" at bounding box center [310, 456] width 66 height 13
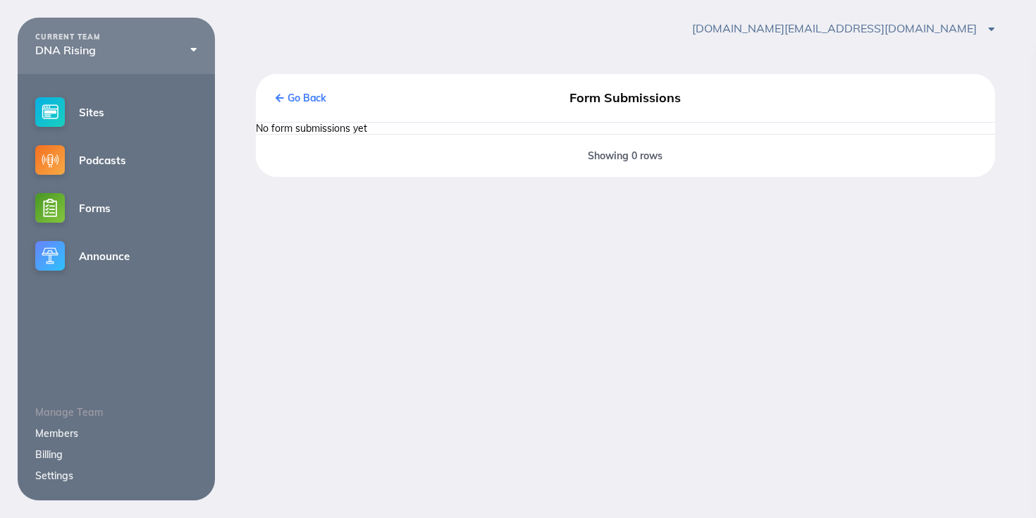
click at [282, 97] on icon at bounding box center [279, 98] width 8 height 9
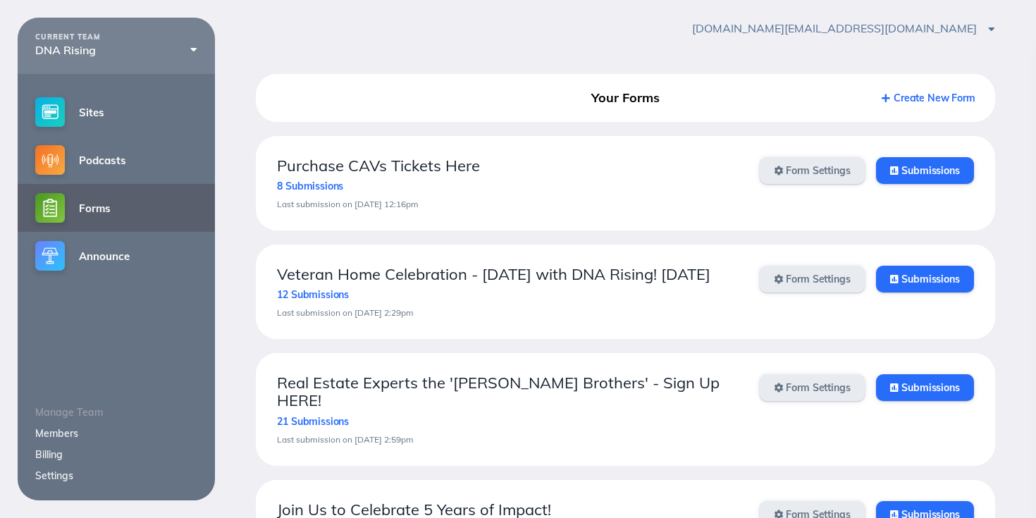
scroll to position [91, 0]
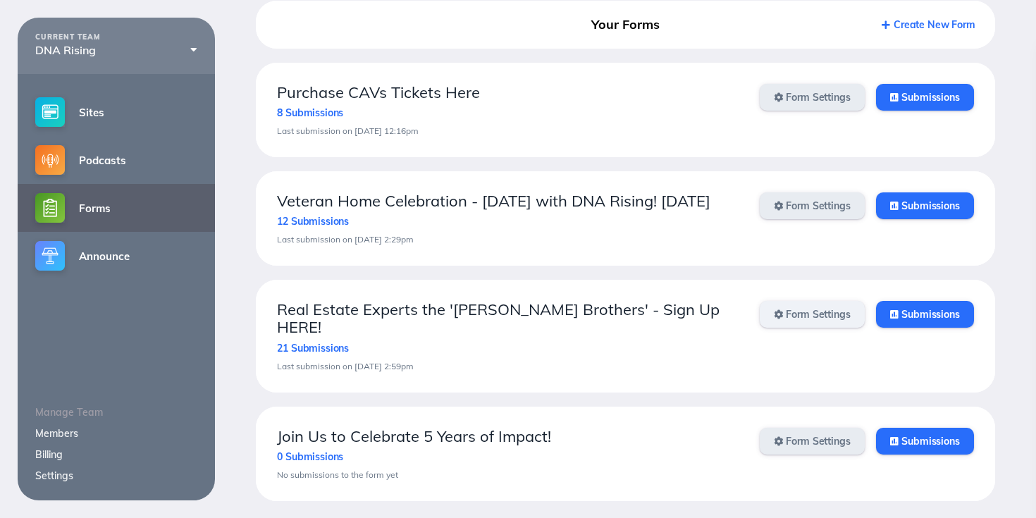
click at [802, 328] on link "Form Settings" at bounding box center [811, 314] width 105 height 27
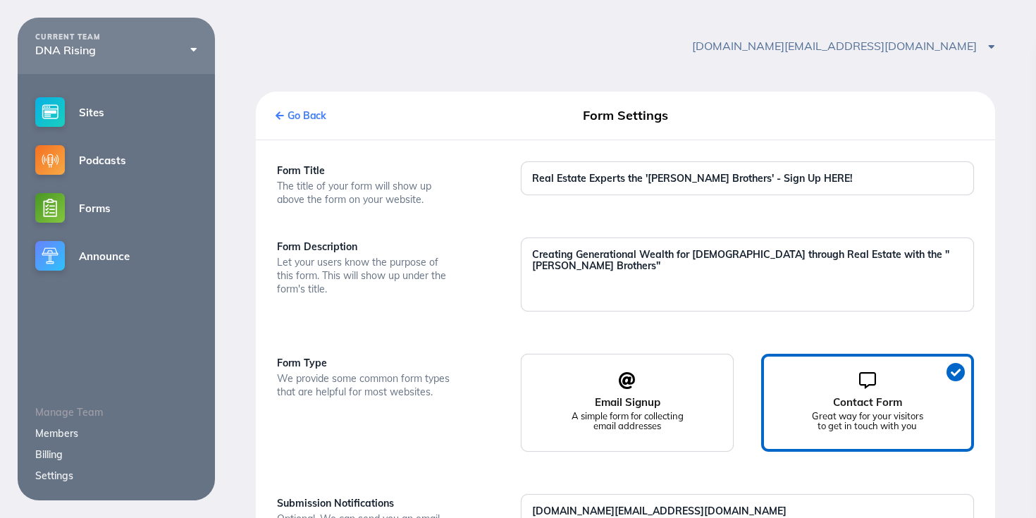
click at [280, 110] on link "Go Back" at bounding box center [300, 115] width 51 height 13
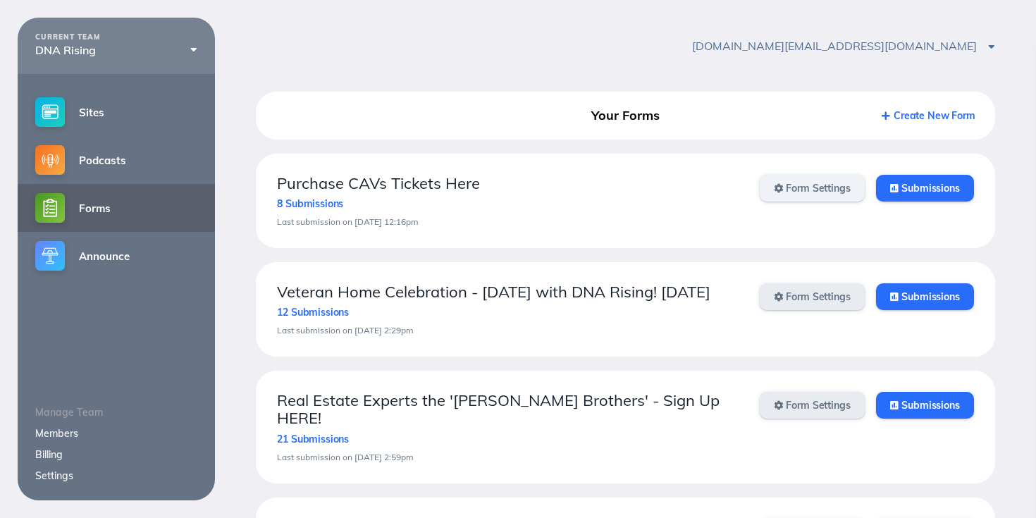
click at [811, 190] on link "Form Settings" at bounding box center [811, 188] width 105 height 27
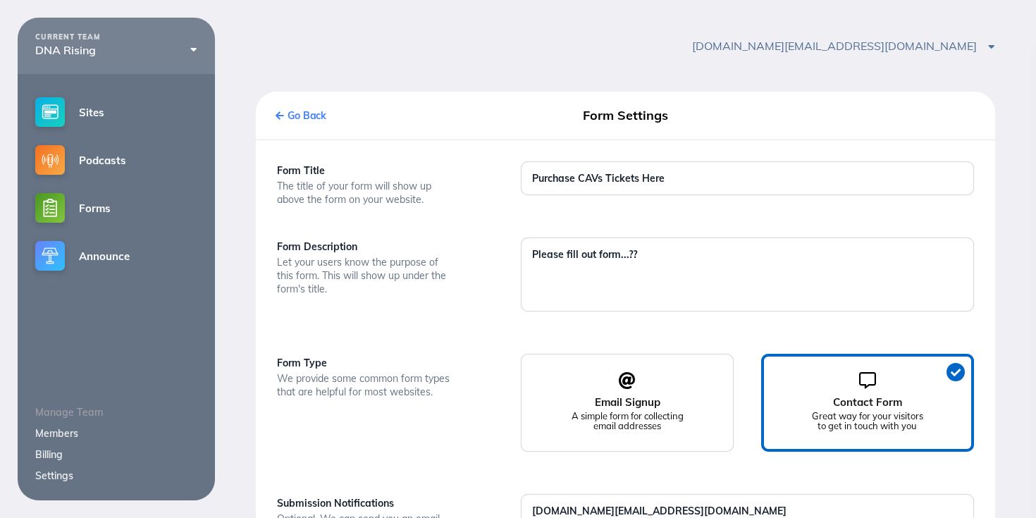
click at [278, 113] on icon at bounding box center [279, 115] width 8 height 9
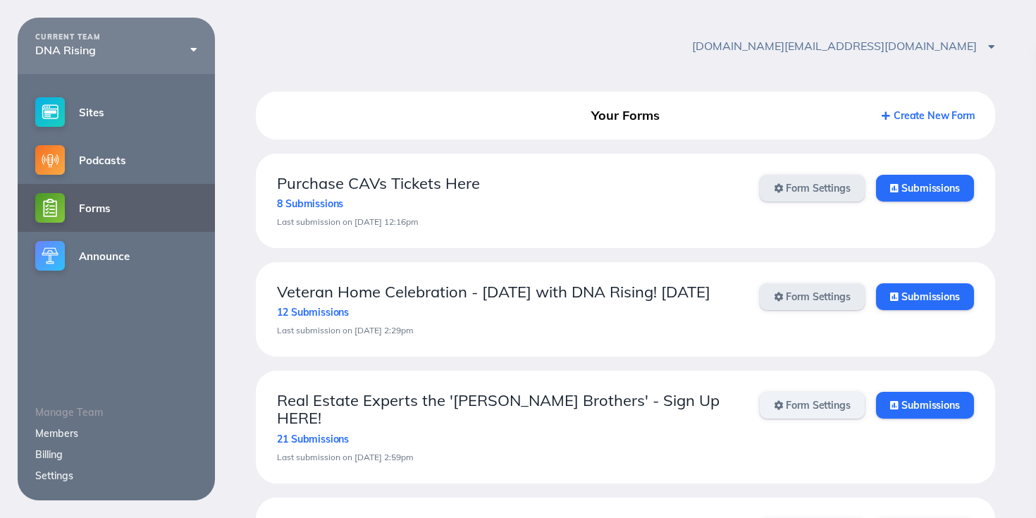
click at [789, 418] on link "Form Settings" at bounding box center [811, 405] width 105 height 27
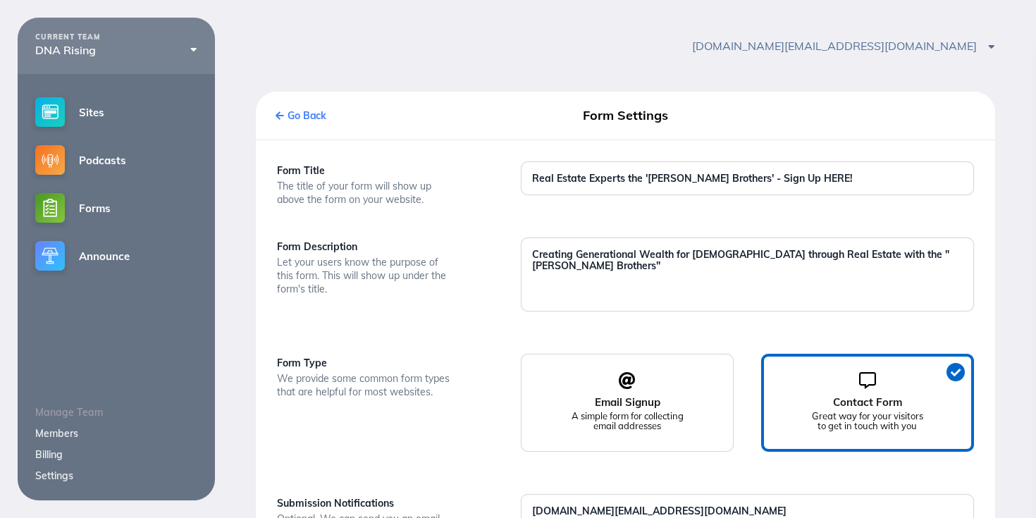
click at [280, 111] on icon at bounding box center [279, 115] width 8 height 9
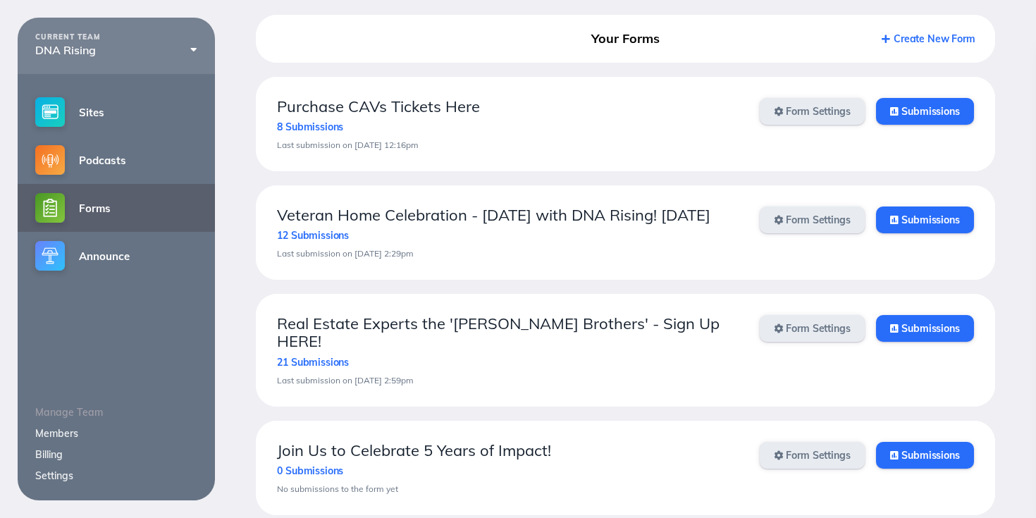
scroll to position [91, 0]
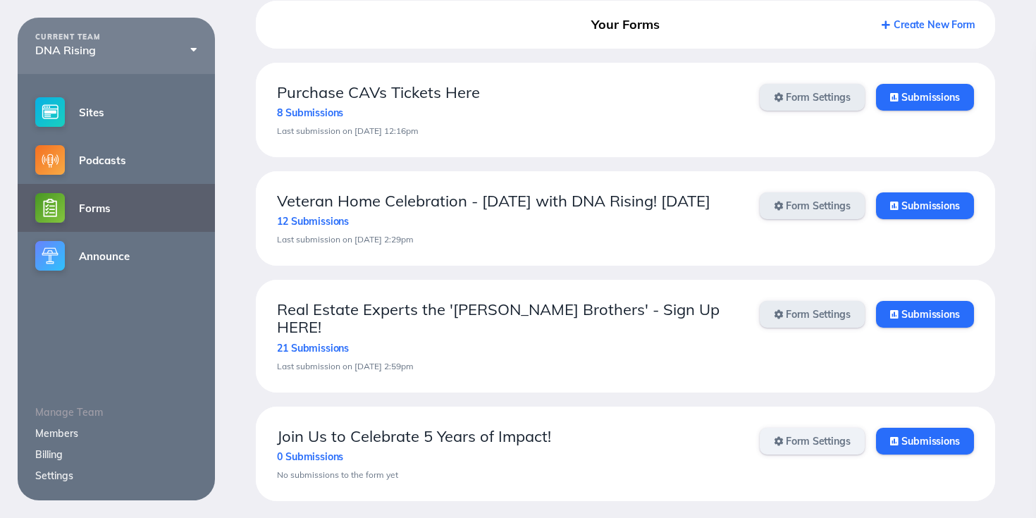
click at [831, 447] on link "Form Settings" at bounding box center [811, 441] width 105 height 27
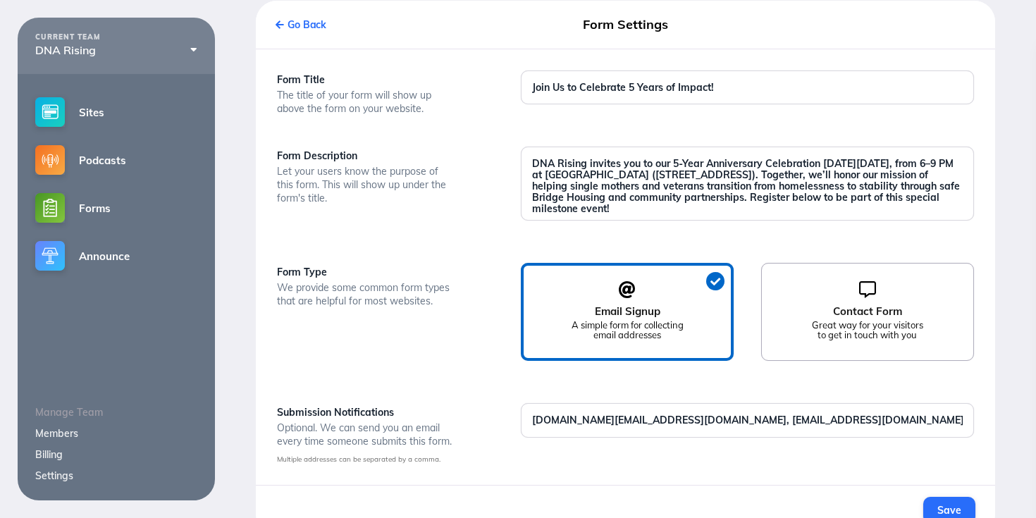
click at [904, 295] on label "Contact Form Great way for your visitors to get in touch with you" at bounding box center [867, 312] width 213 height 98
click at [0, 0] on input "Contact Form Great way for your visitors to get in touch with you" at bounding box center [0, 0] width 0 height 0
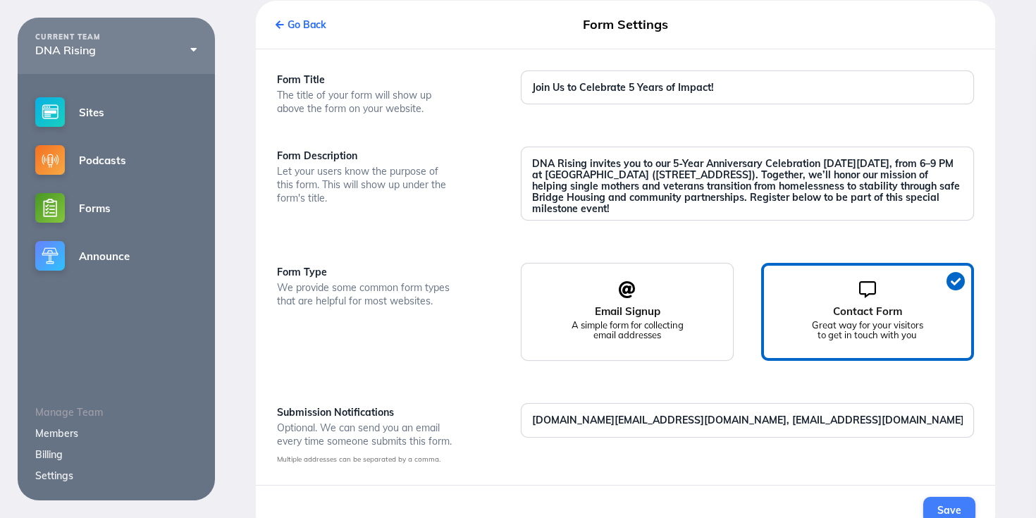
click at [955, 508] on span "Save" at bounding box center [948, 510] width 23 height 13
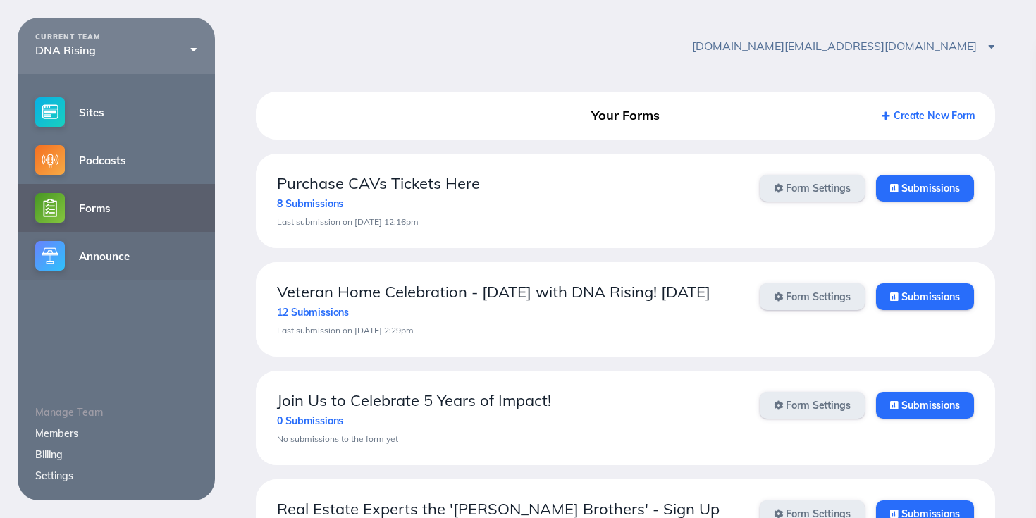
click at [99, 247] on link "Announce" at bounding box center [116, 256] width 197 height 48
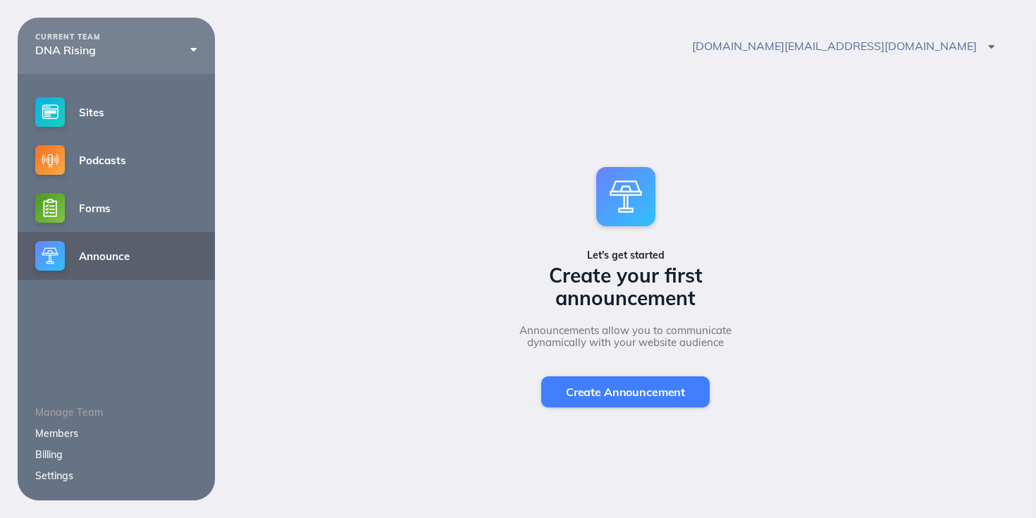
click at [621, 394] on span "Create Announcement" at bounding box center [625, 392] width 119 height 14
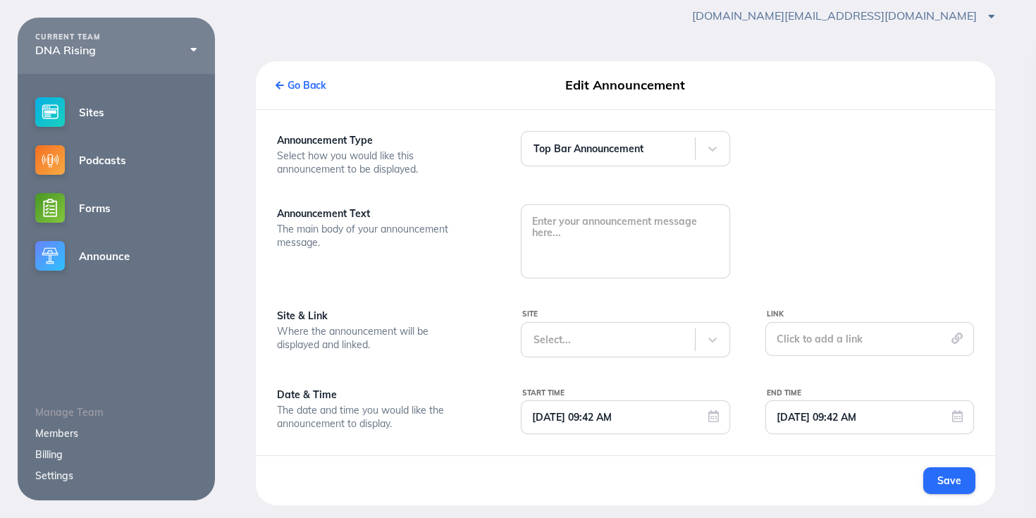
scroll to position [35, 0]
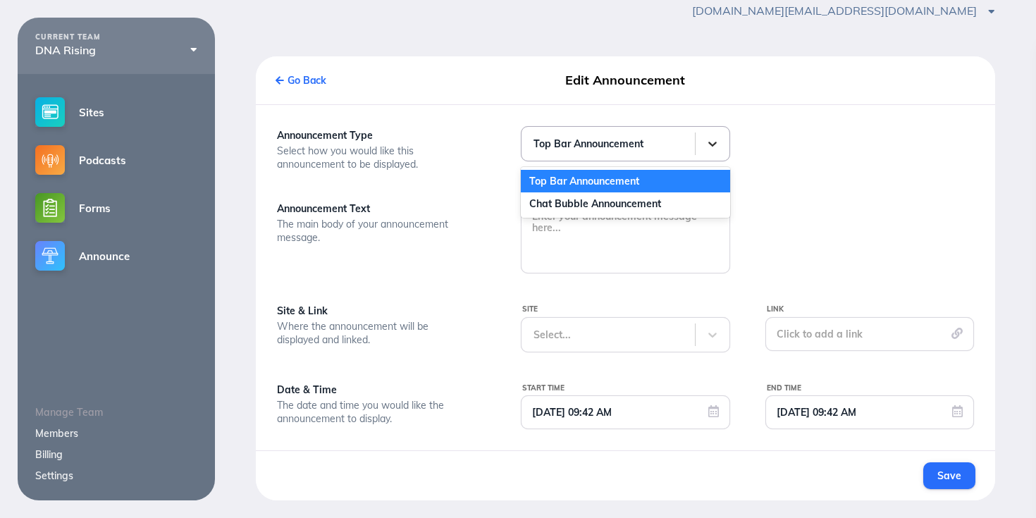
click at [721, 137] on div at bounding box center [712, 143] width 35 height 35
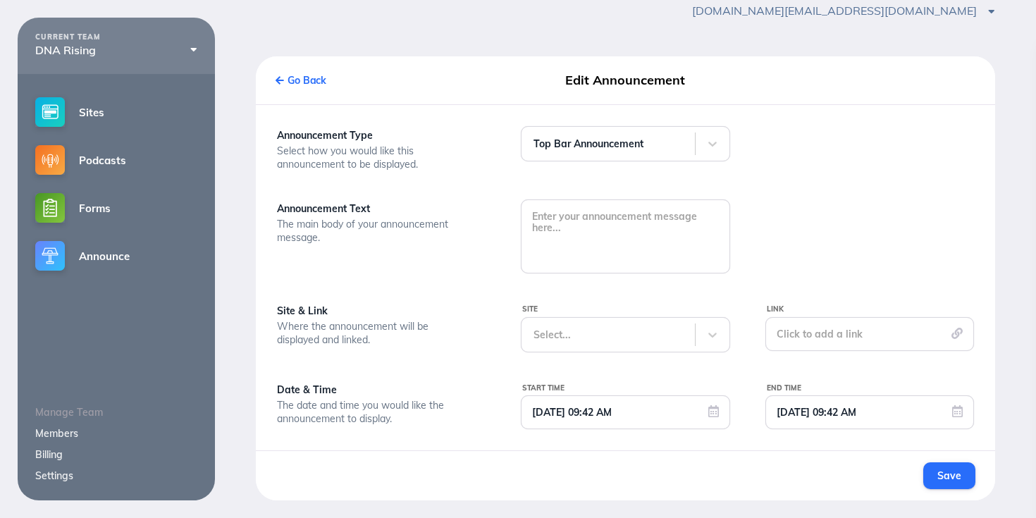
click at [889, 151] on div at bounding box center [869, 199] width 244 height 147
click at [717, 347] on div at bounding box center [712, 334] width 35 height 35
click at [877, 261] on div at bounding box center [869, 199] width 244 height 147
click at [650, 216] on textarea at bounding box center [624, 235] width 207 height 70
paste textarea "dnarising.org@gmail.com"
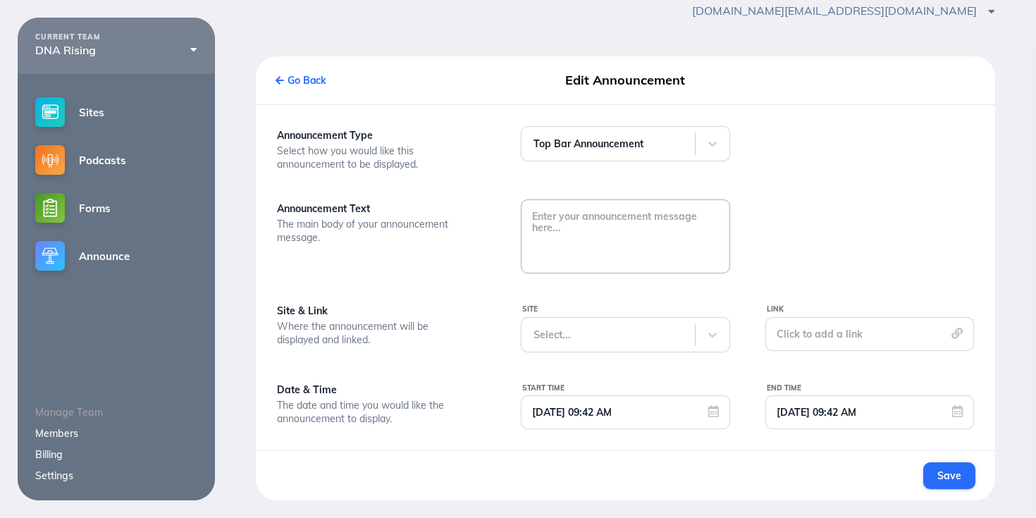
type textarea "dnarising.org@gmail.com"
drag, startPoint x: 662, startPoint y: 219, endPoint x: 482, endPoint y: 213, distance: 179.8
click at [482, 213] on div "Announcement Text The main body of your announcement message. dnarising.org@gma…" at bounding box center [503, 236] width 488 height 74
paste textarea "Join Us to Celebrate 5 Years of Impact! DNA Rising invites you to our 5-Year An…"
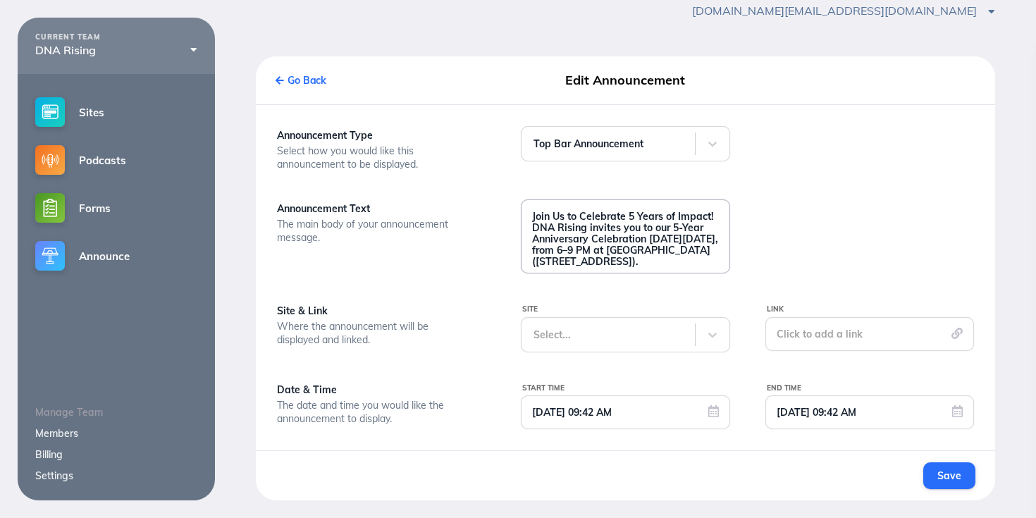
scroll to position [8, 0]
click at [532, 218] on textarea "Join Us to Celebrate 5 Years of Impact! DNA Rising invites you to our 5-Year An…" at bounding box center [624, 235] width 207 height 70
click at [689, 254] on textarea "Join Us to Celebrate 5 Years of Impact! DNA Rising invites you to our 5-Year An…" at bounding box center [624, 235] width 207 height 70
click at [534, 254] on textarea "Join Us to Celebrate 5 Years of Impact! DNA Rising invites you to our 5-Year An…" at bounding box center [624, 235] width 207 height 70
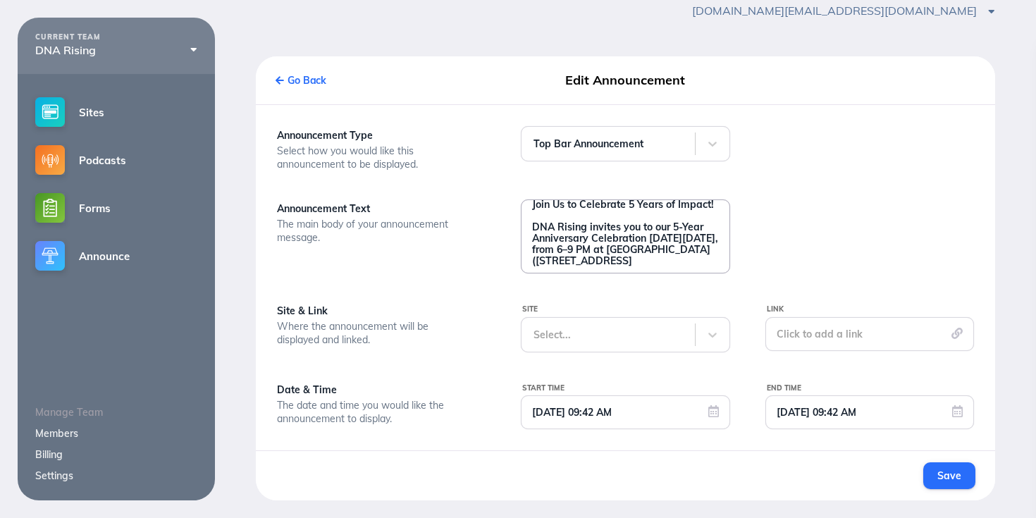
scroll to position [0, 0]
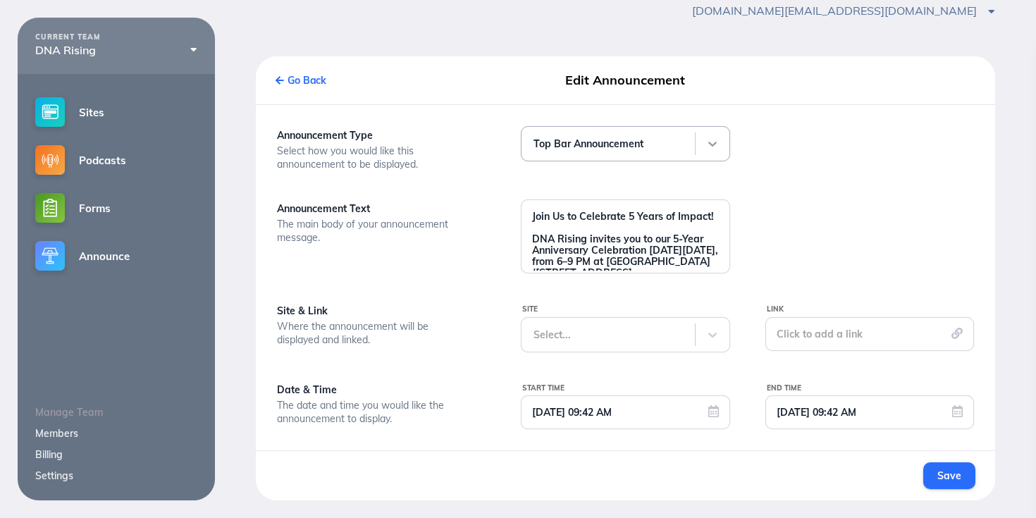
type textarea "Join Us to Celebrate 5 Years of Impact! DNA Rising invites you to our 5-Year An…"
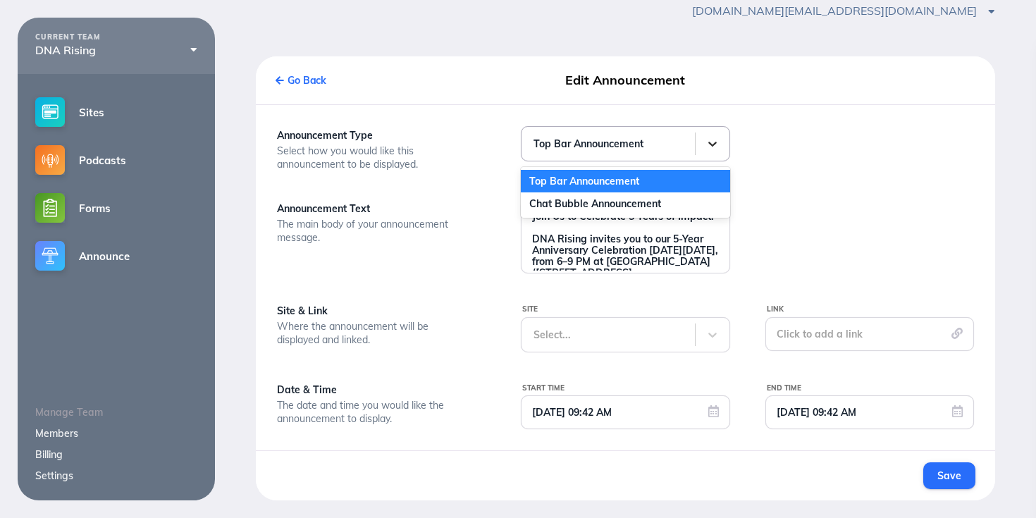
click at [709, 138] on icon at bounding box center [712, 144] width 14 height 14
click at [709, 140] on icon at bounding box center [712, 144] width 14 height 14
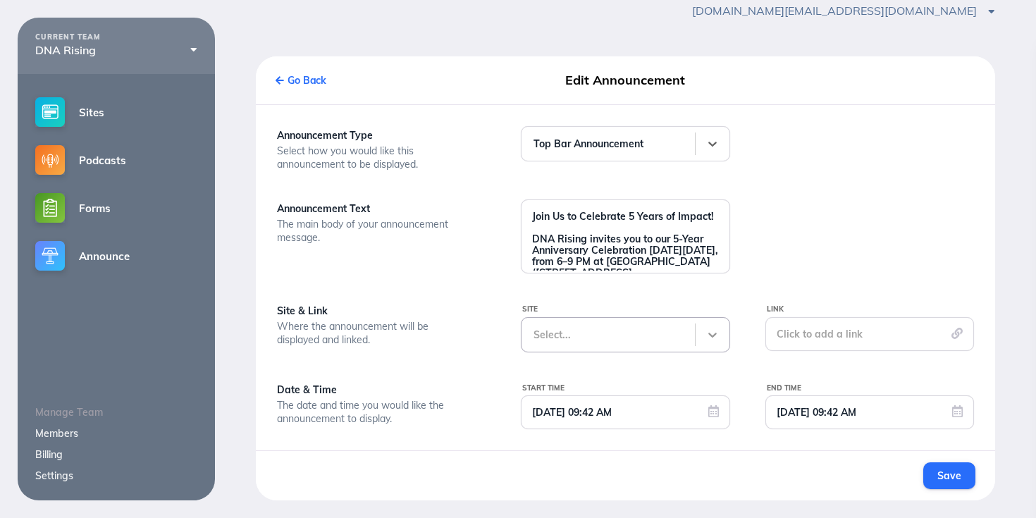
click at [716, 330] on icon at bounding box center [712, 335] width 14 height 14
click at [669, 376] on div "DNA RISING" at bounding box center [625, 372] width 209 height 23
click at [953, 326] on div "Click to add a link" at bounding box center [869, 334] width 209 height 34
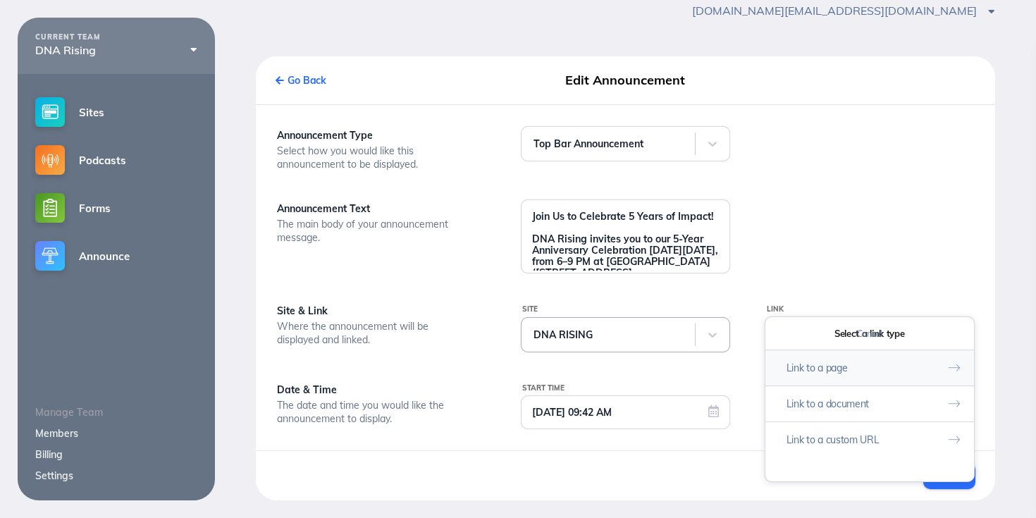
click at [915, 368] on button "Link to a page" at bounding box center [869, 367] width 209 height 36
click at [794, 359] on link "Home" at bounding box center [869, 361] width 193 height 22
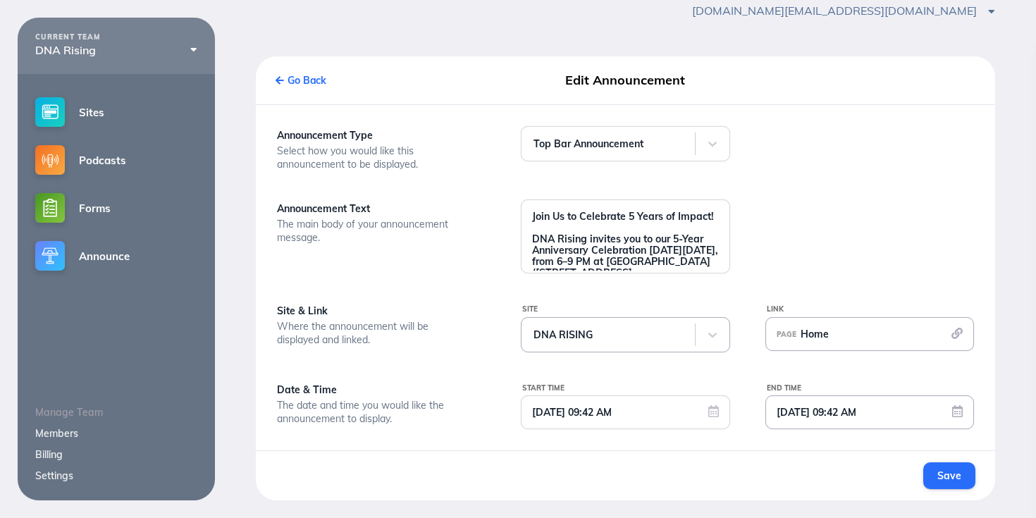
click at [959, 414] on input "09/10/2025 09:42 AM" at bounding box center [869, 412] width 207 height 32
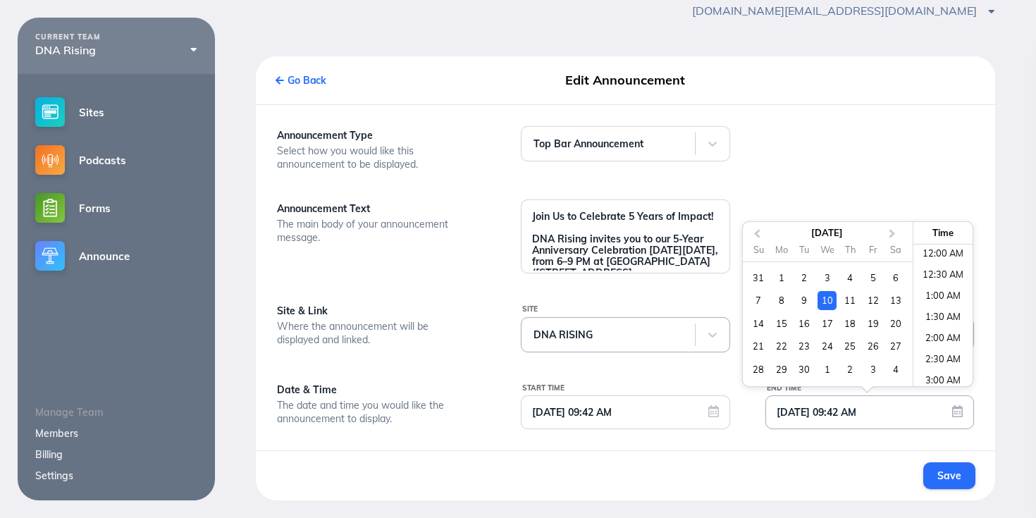
scroll to position [341, 0]
click at [892, 232] on span "Next Month" at bounding box center [892, 234] width 0 height 16
click at [871, 345] on div "24" at bounding box center [872, 346] width 19 height 19
type input "[DATE] 09:42 AM"
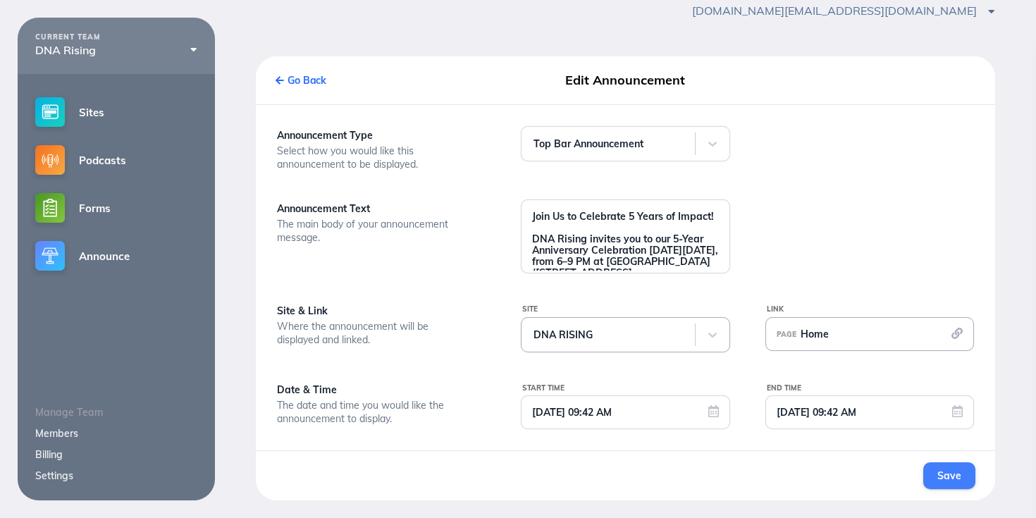
click at [958, 475] on span "Save" at bounding box center [948, 475] width 23 height 13
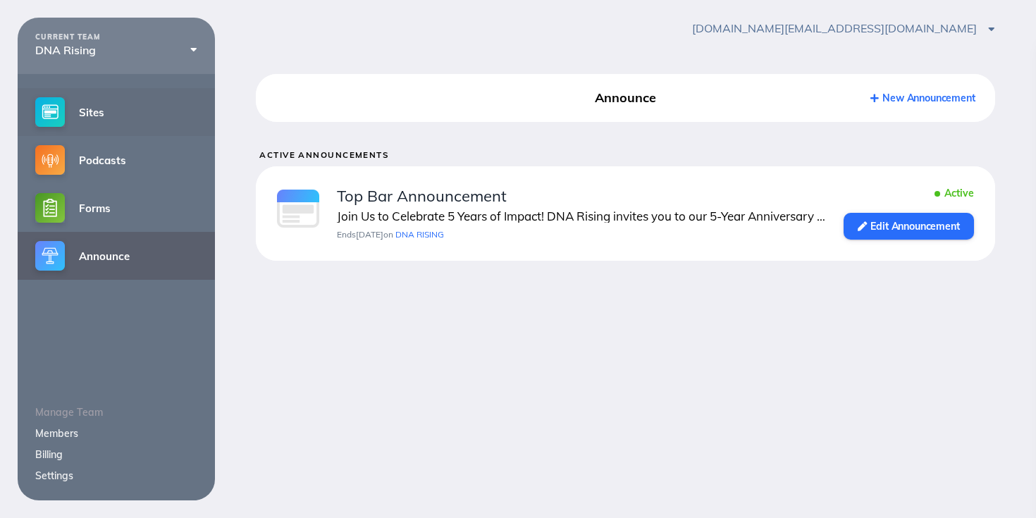
click at [90, 116] on link "Sites" at bounding box center [116, 112] width 197 height 48
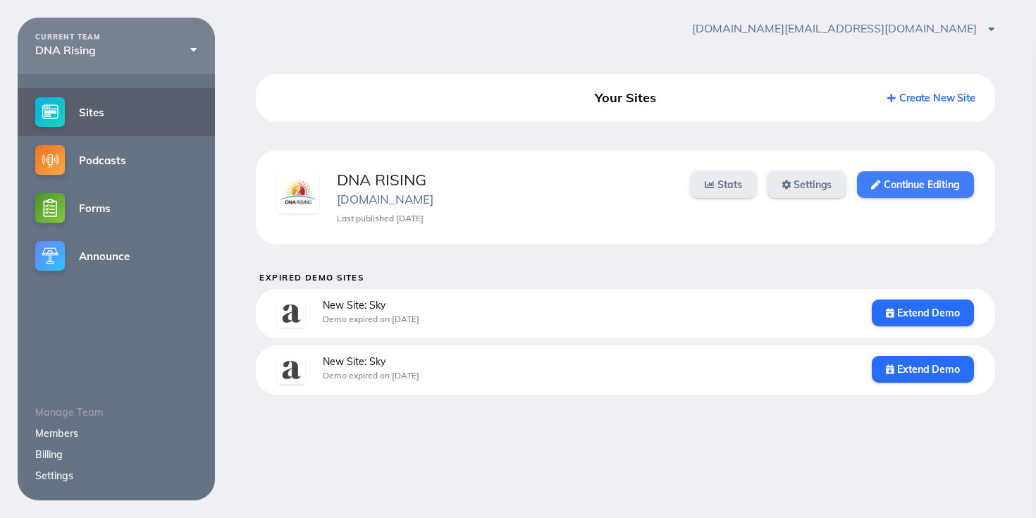
click at [900, 180] on link "Continue Editing" at bounding box center [915, 184] width 116 height 27
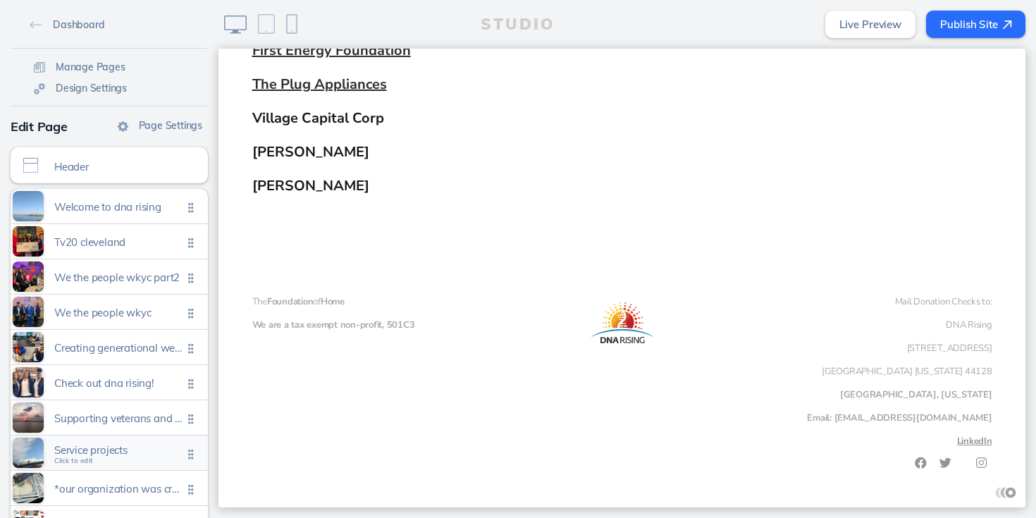
scroll to position [104, 0]
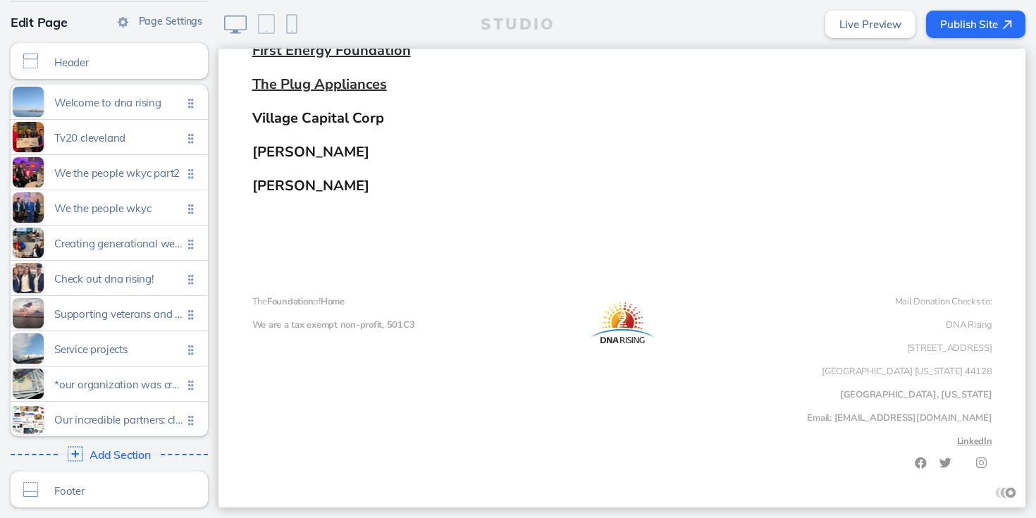
click at [113, 455] on span "Add Section" at bounding box center [119, 455] width 61 height 13
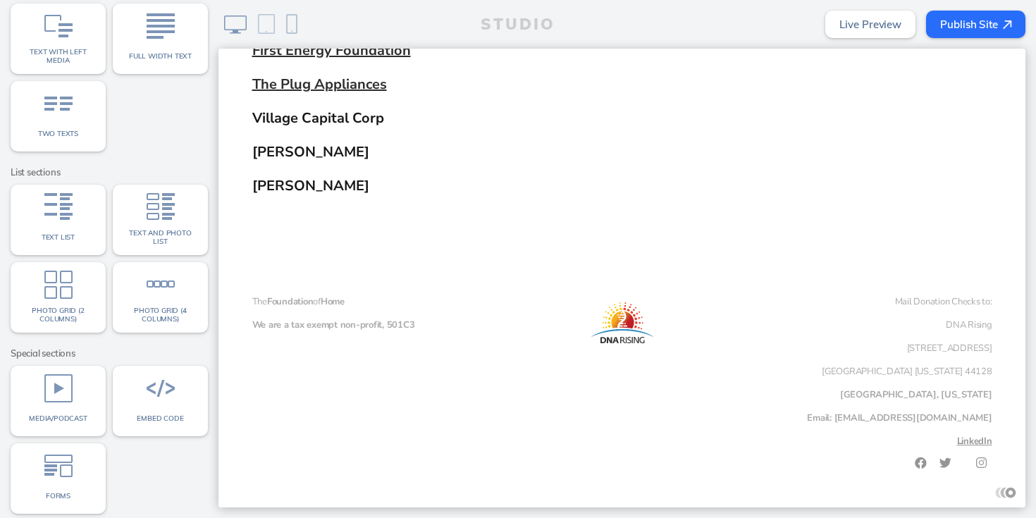
scroll to position [197, 0]
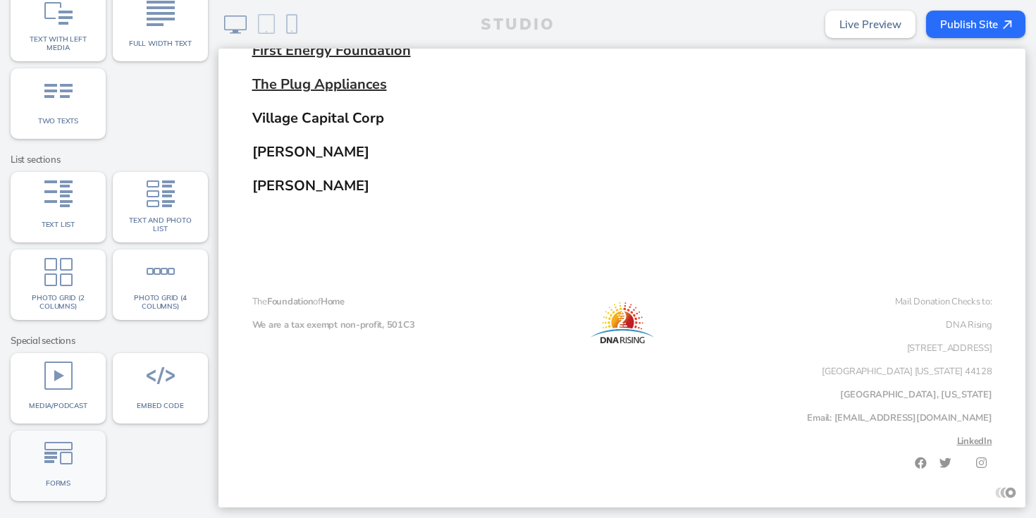
click at [52, 459] on img at bounding box center [58, 453] width 28 height 28
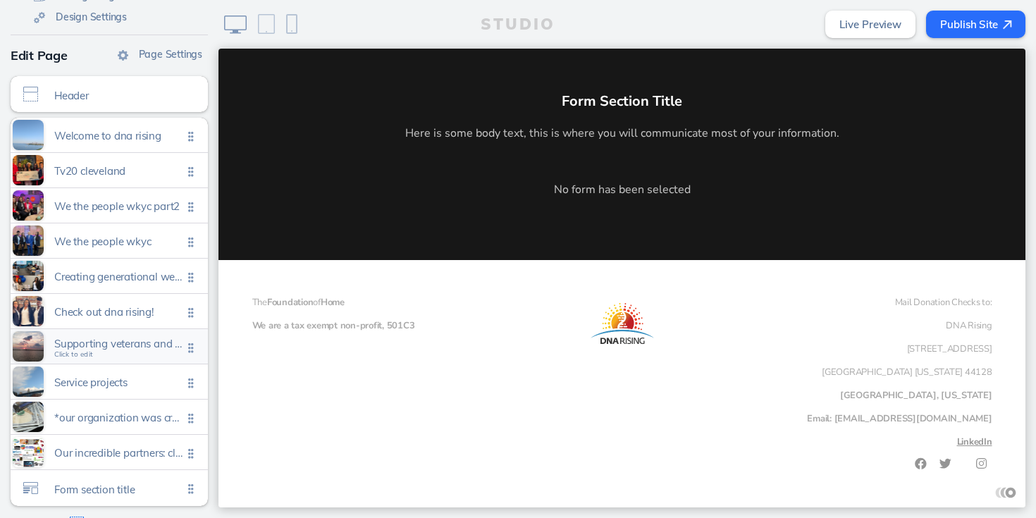
scroll to position [141, 0]
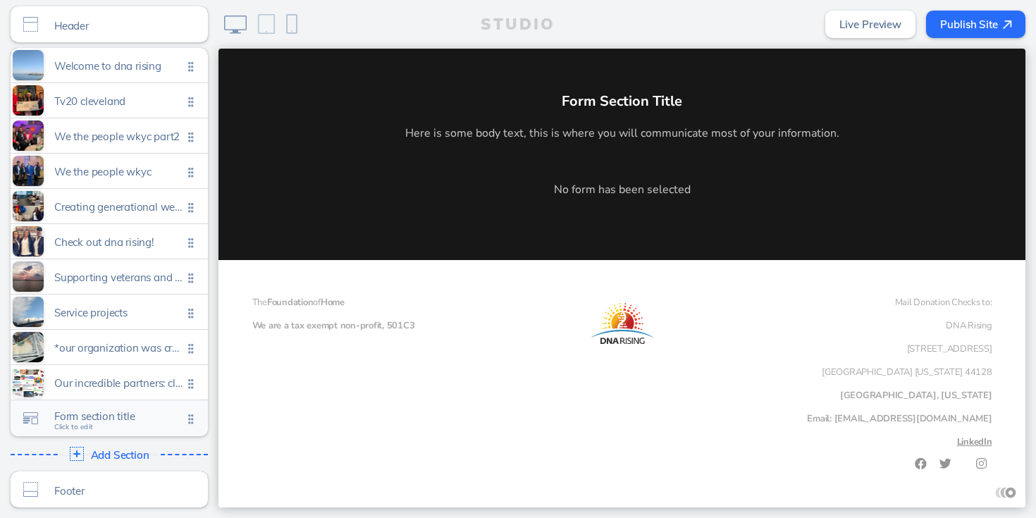
click at [115, 425] on span "Form section title Click to edit" at bounding box center [118, 420] width 128 height 12
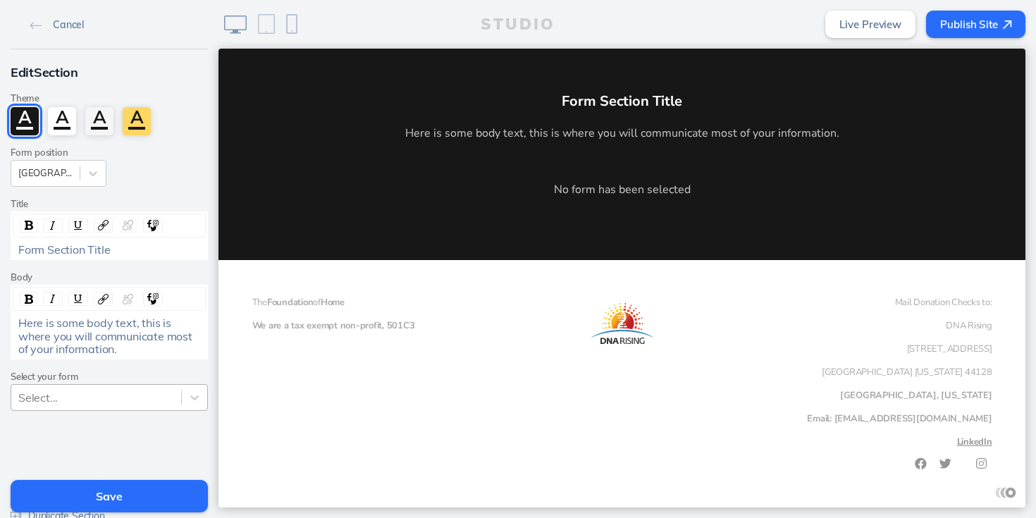
click at [134, 395] on div at bounding box center [96, 397] width 156 height 15
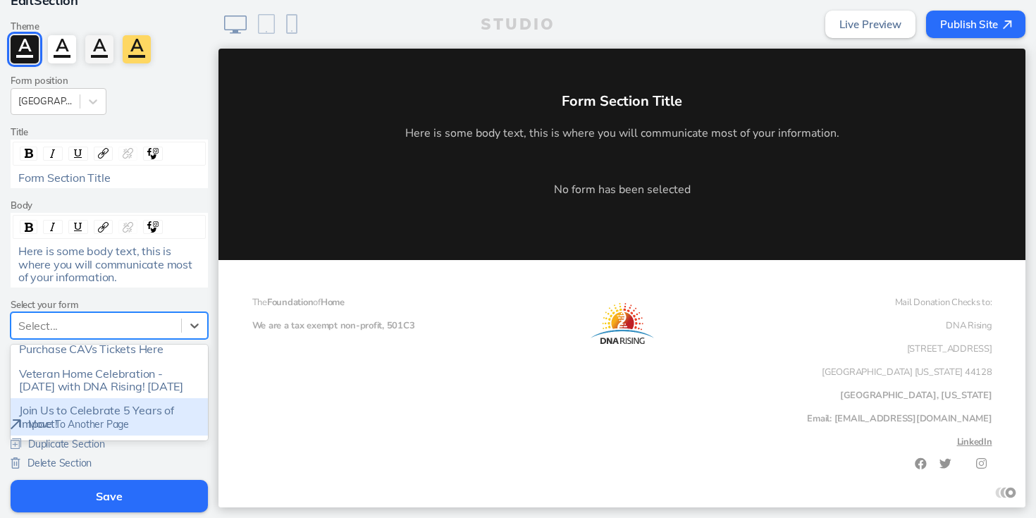
scroll to position [0, 0]
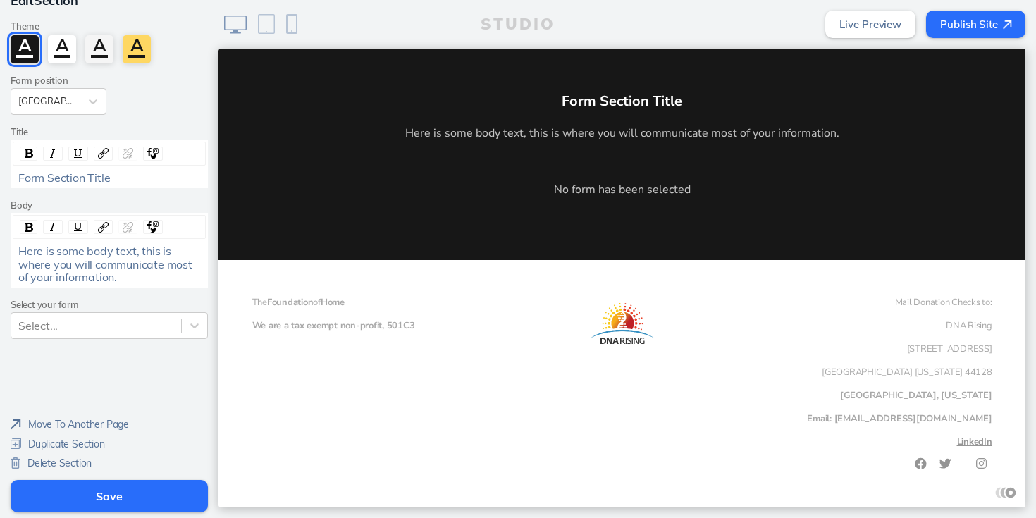
click at [166, 302] on label "Select your form" at bounding box center [109, 304] width 197 height 11
click at [18, 464] on img at bounding box center [16, 462] width 10 height 11
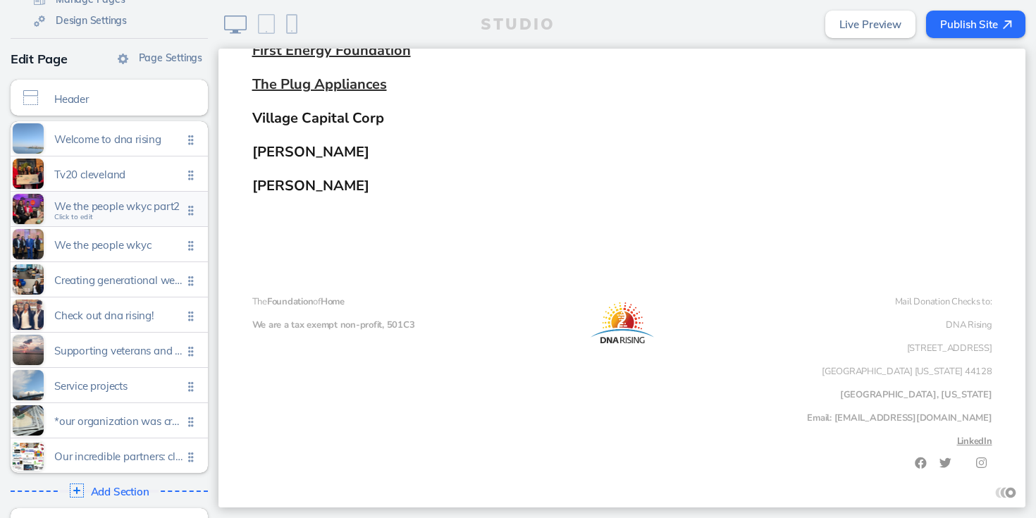
scroll to position [104, 0]
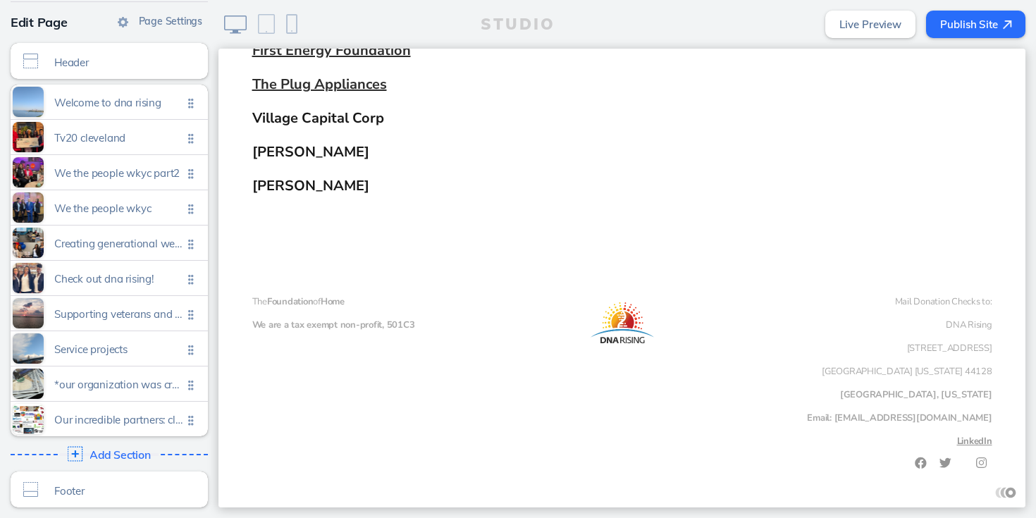
click at [120, 454] on span "Add Section" at bounding box center [119, 455] width 61 height 13
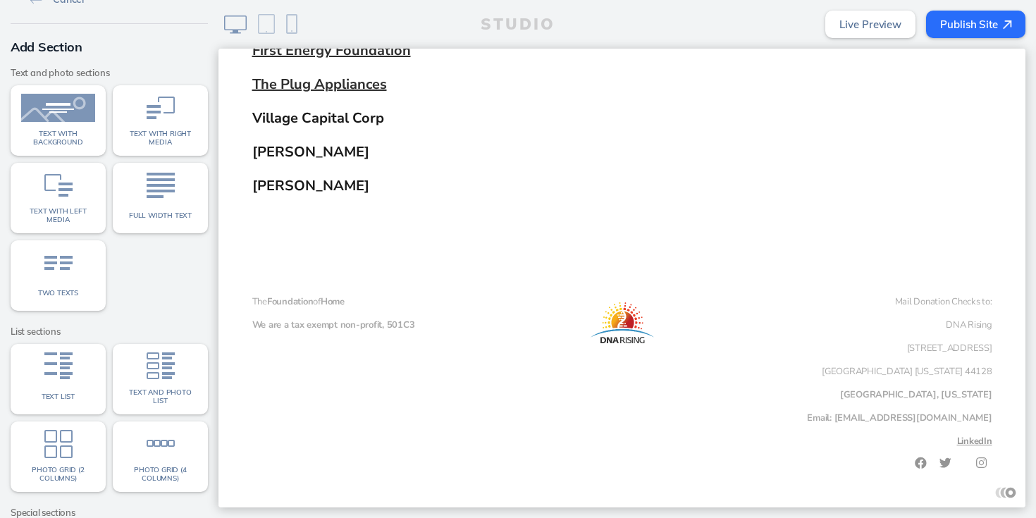
scroll to position [0, 0]
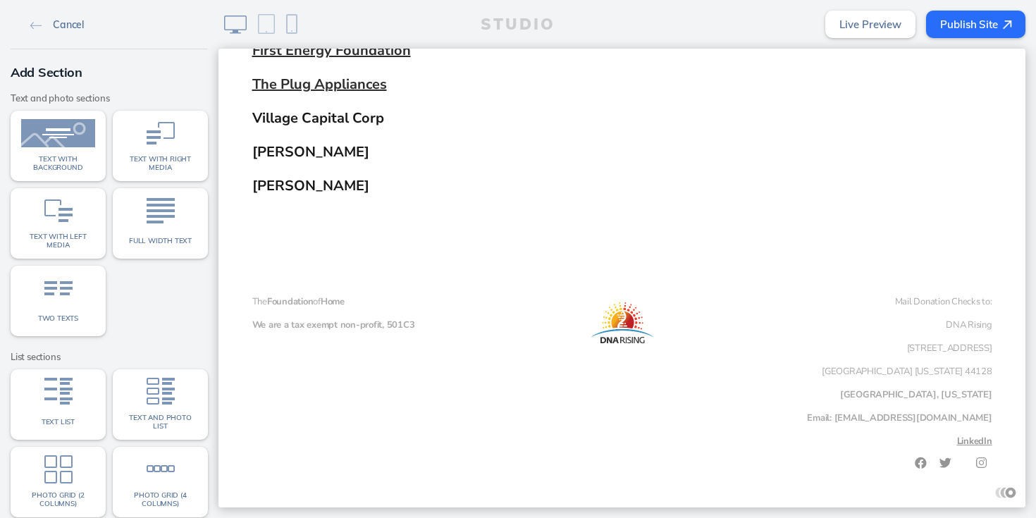
click at [32, 23] on img at bounding box center [36, 26] width 12 height 8
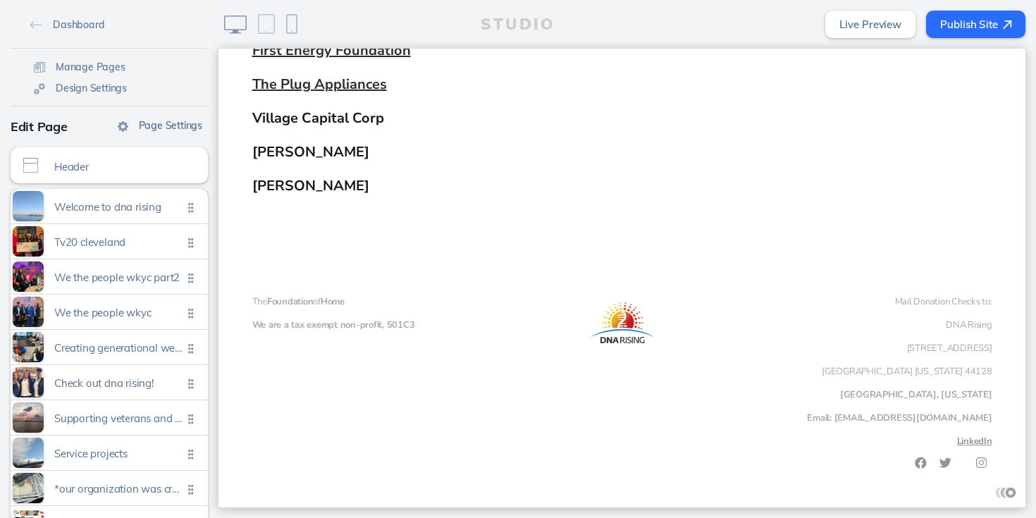
click at [149, 125] on span "Page Settings" at bounding box center [170, 125] width 63 height 13
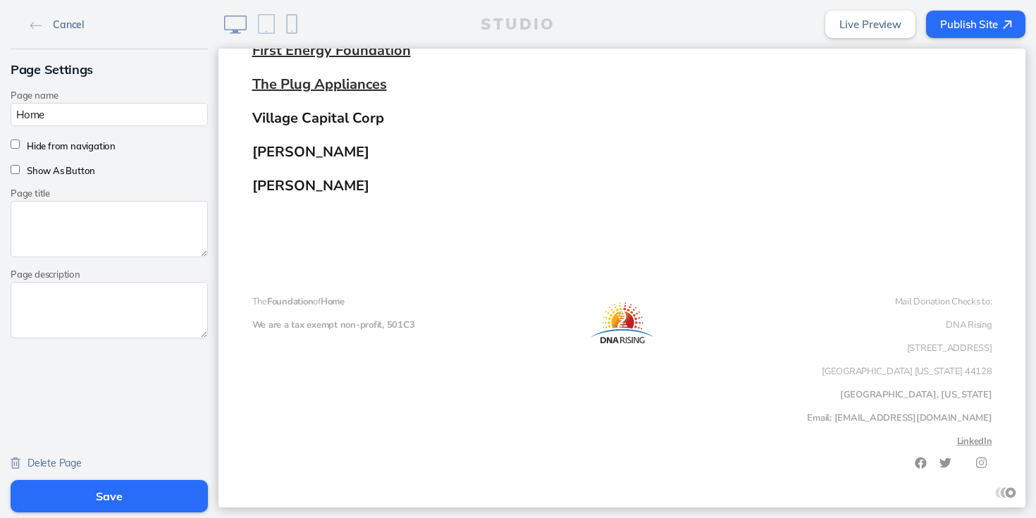
click at [33, 26] on img at bounding box center [36, 26] width 12 height 8
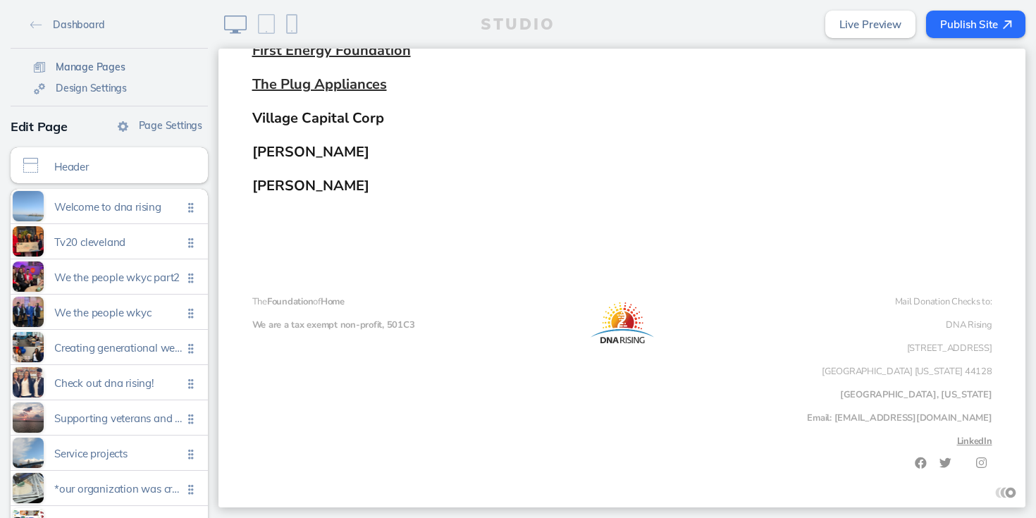
click at [101, 69] on span "Manage Pages" at bounding box center [91, 67] width 70 height 13
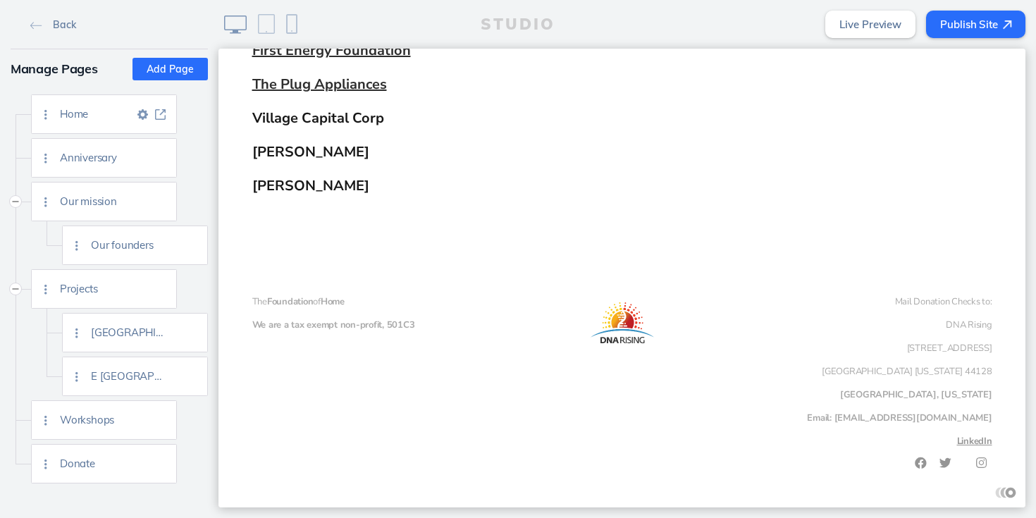
click at [141, 113] on img at bounding box center [142, 114] width 11 height 11
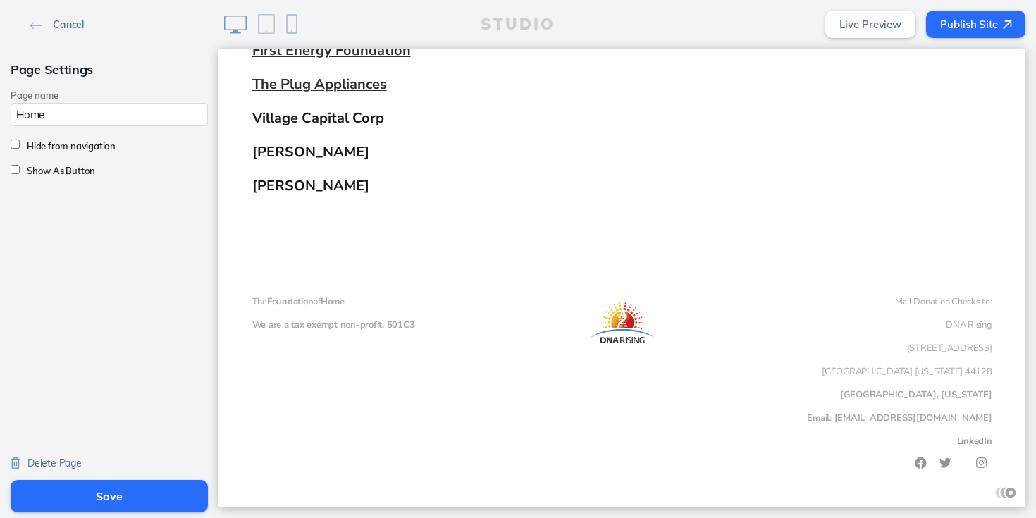
click at [30, 24] on img at bounding box center [36, 26] width 12 height 8
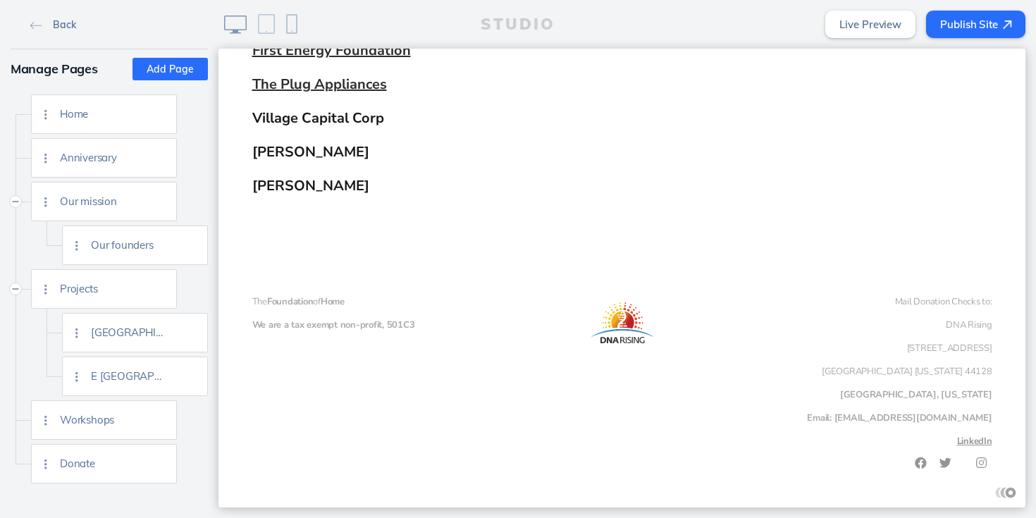
click at [30, 25] on img at bounding box center [36, 26] width 12 height 8
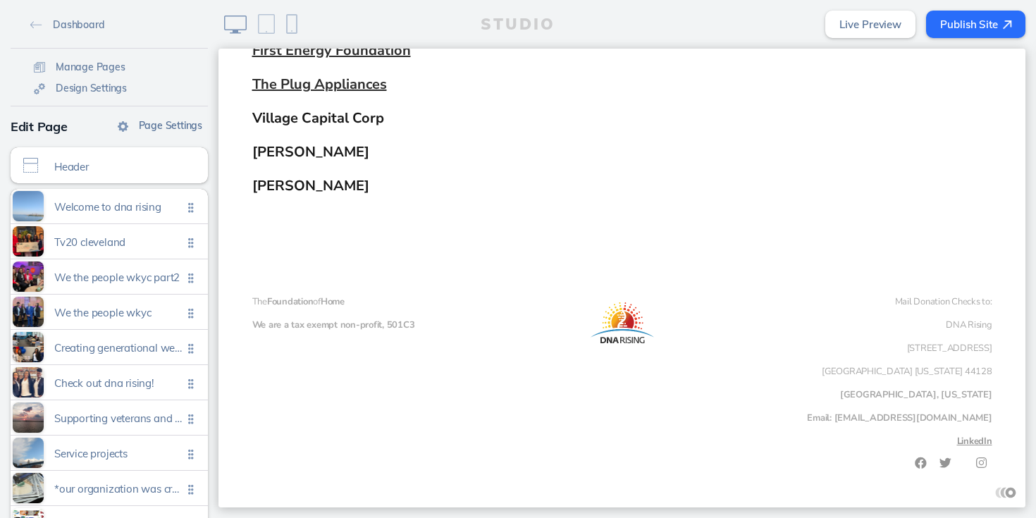
click at [164, 128] on span "Page Settings" at bounding box center [170, 125] width 63 height 13
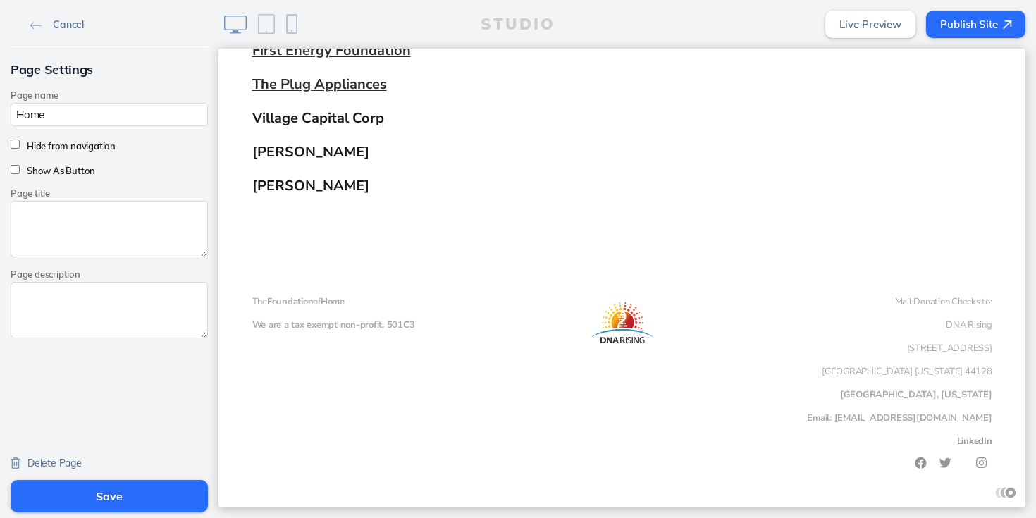
click at [32, 22] on img at bounding box center [36, 26] width 12 height 8
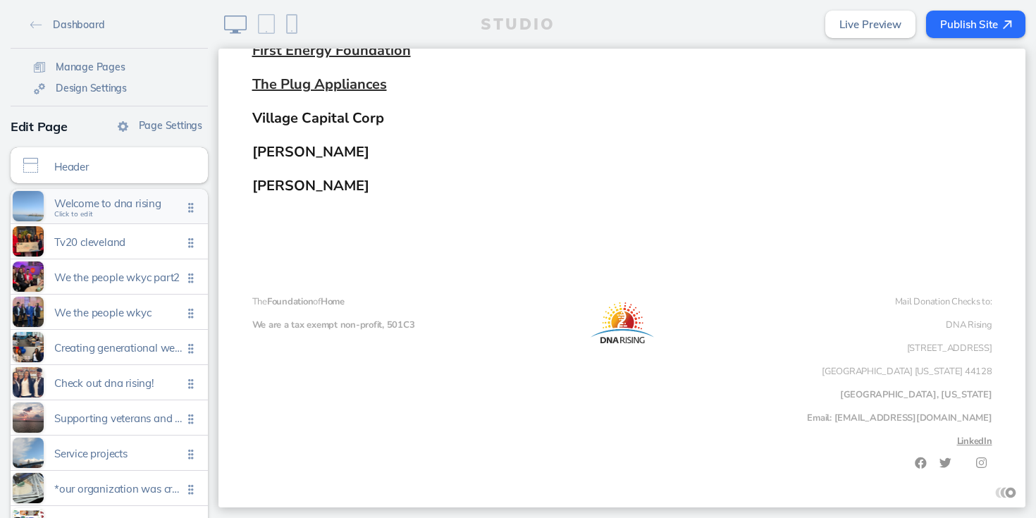
click at [120, 205] on span "Welcome to dna rising" at bounding box center [118, 203] width 128 height 12
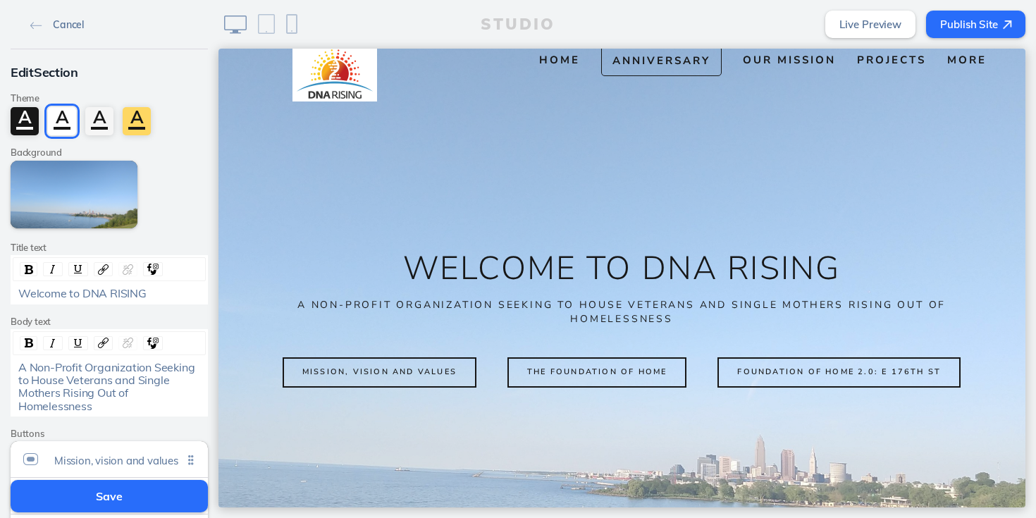
click at [33, 24] on img at bounding box center [36, 26] width 12 height 8
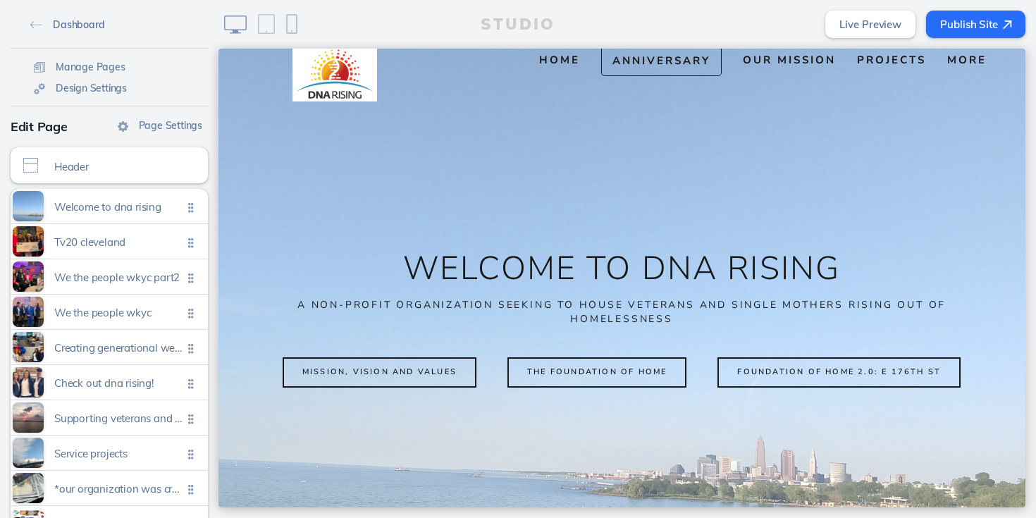
click at [35, 20] on link "Dashboard" at bounding box center [67, 23] width 85 height 21
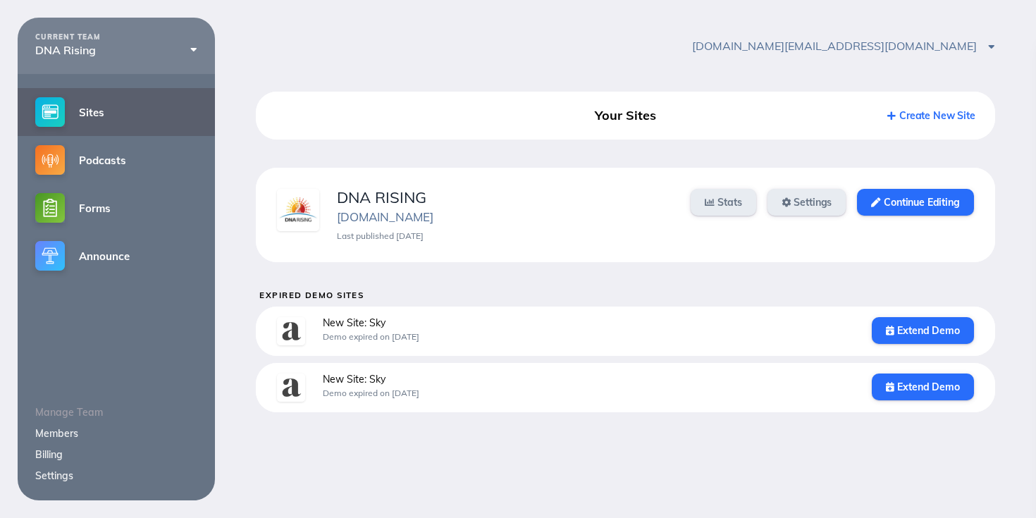
click at [133, 101] on link "Sites" at bounding box center [116, 112] width 197 height 48
click at [910, 197] on link "Continue Editing" at bounding box center [915, 202] width 116 height 27
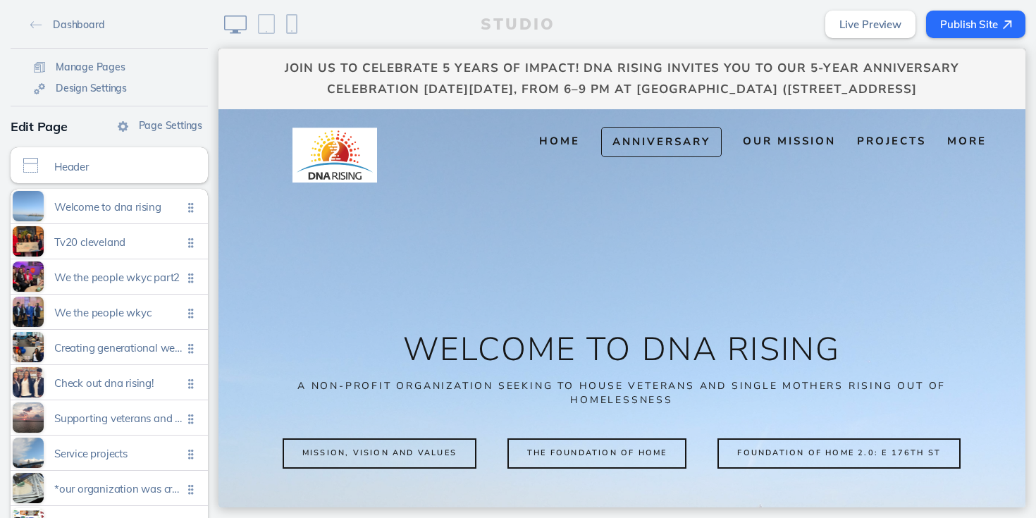
click at [873, 29] on link "Live Preview" at bounding box center [870, 24] width 90 height 27
click at [117, 92] on span "Design Settings" at bounding box center [91, 88] width 71 height 13
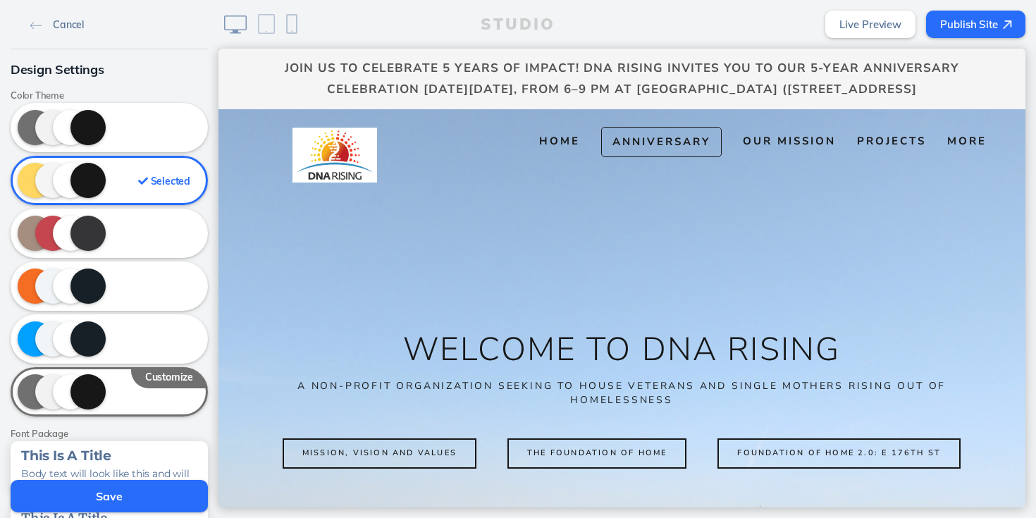
click at [34, 22] on img at bounding box center [36, 26] width 12 height 8
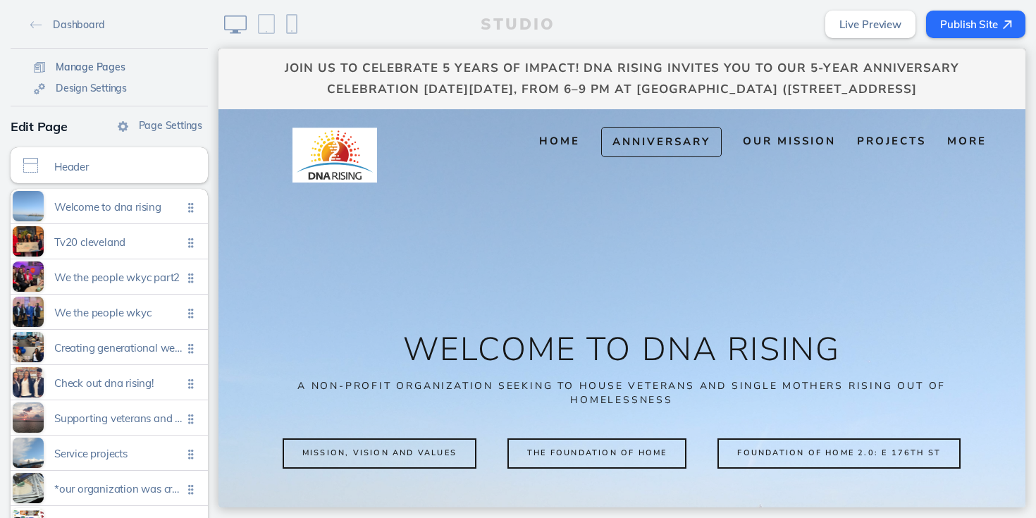
click at [109, 70] on span "Manage Pages" at bounding box center [91, 67] width 70 height 13
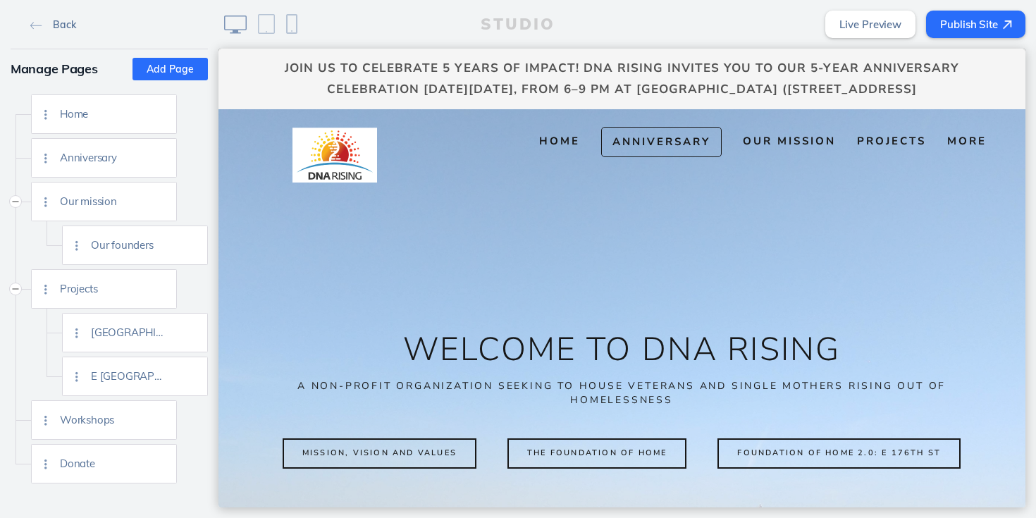
click at [31, 26] on img at bounding box center [36, 26] width 12 height 8
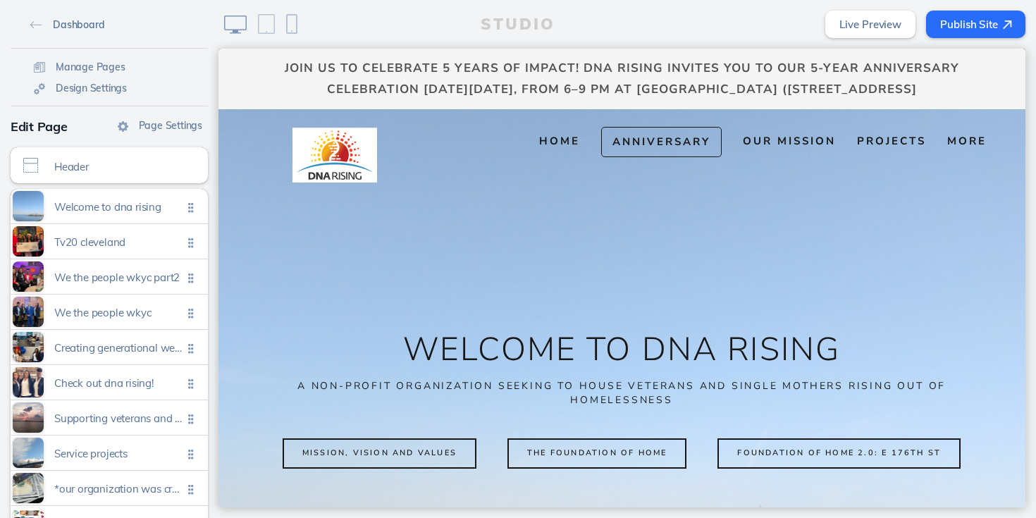
click at [31, 25] on img at bounding box center [36, 25] width 12 height 8
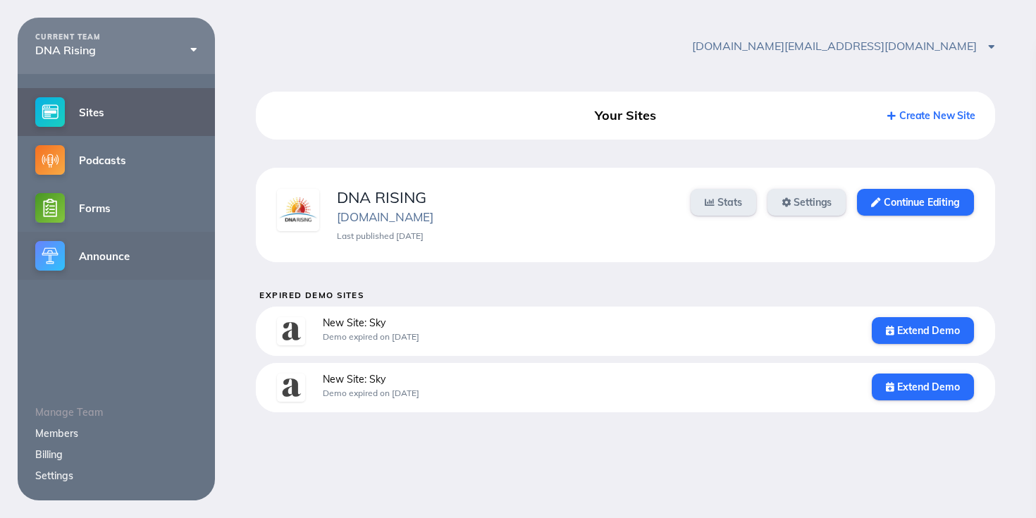
click at [90, 264] on link "Announce" at bounding box center [116, 256] width 197 height 48
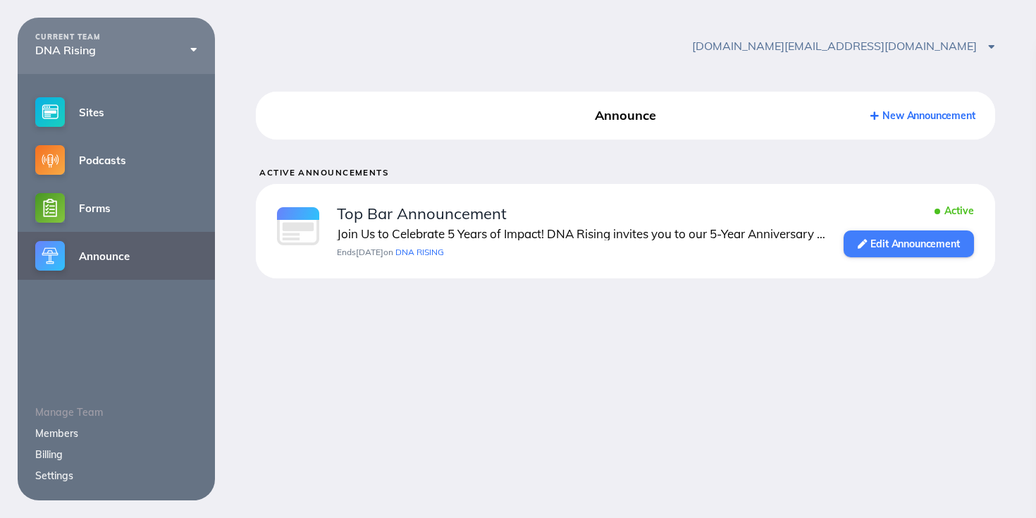
click at [905, 245] on link "Edit Announcement" at bounding box center [908, 243] width 130 height 27
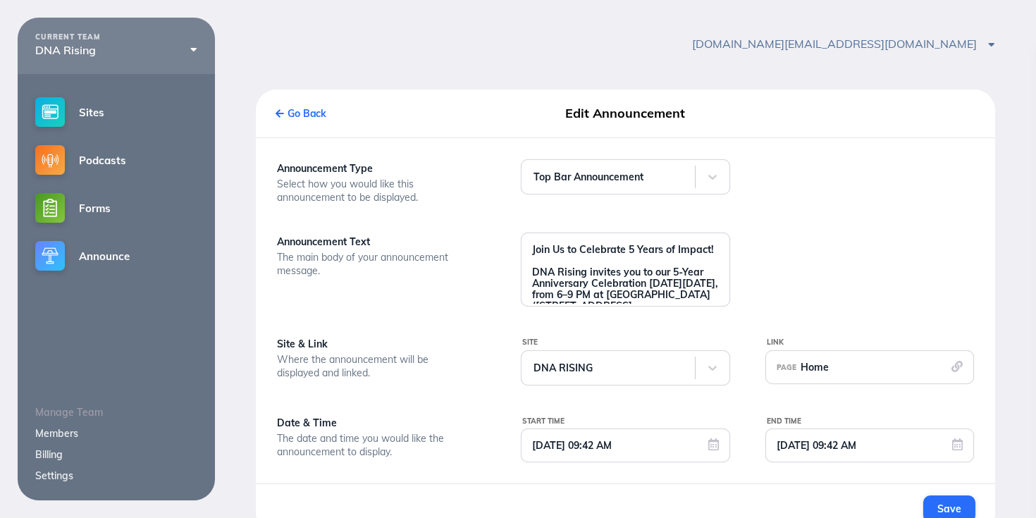
scroll to position [1, 0]
click at [703, 178] on div at bounding box center [712, 178] width 35 height 35
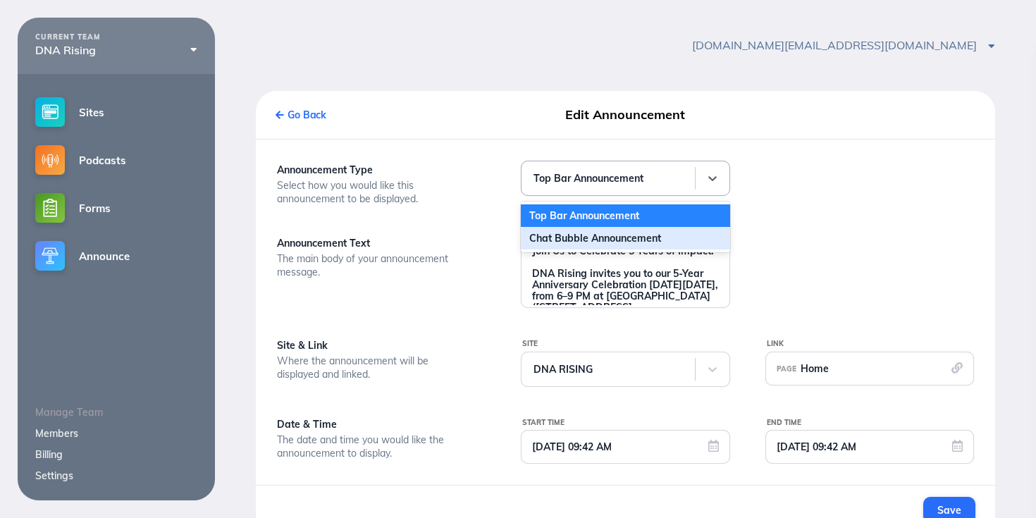
click at [649, 237] on div "Chat Bubble Announcement" at bounding box center [625, 238] width 209 height 23
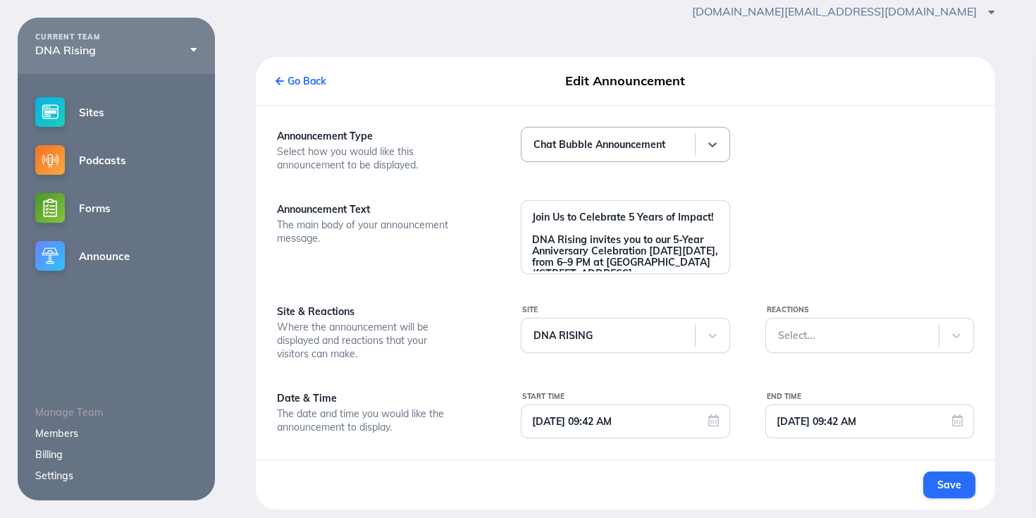
scroll to position [43, 0]
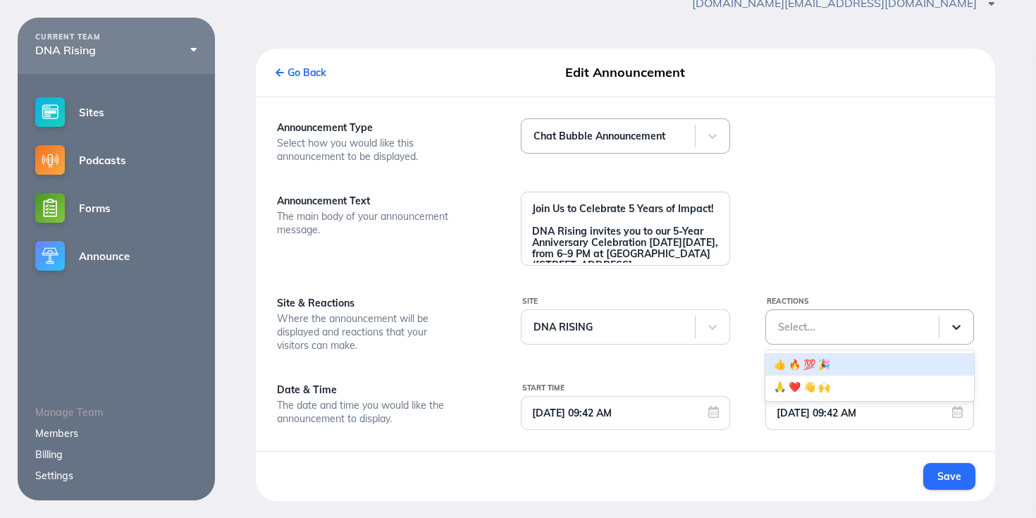
click at [957, 323] on icon at bounding box center [956, 327] width 14 height 14
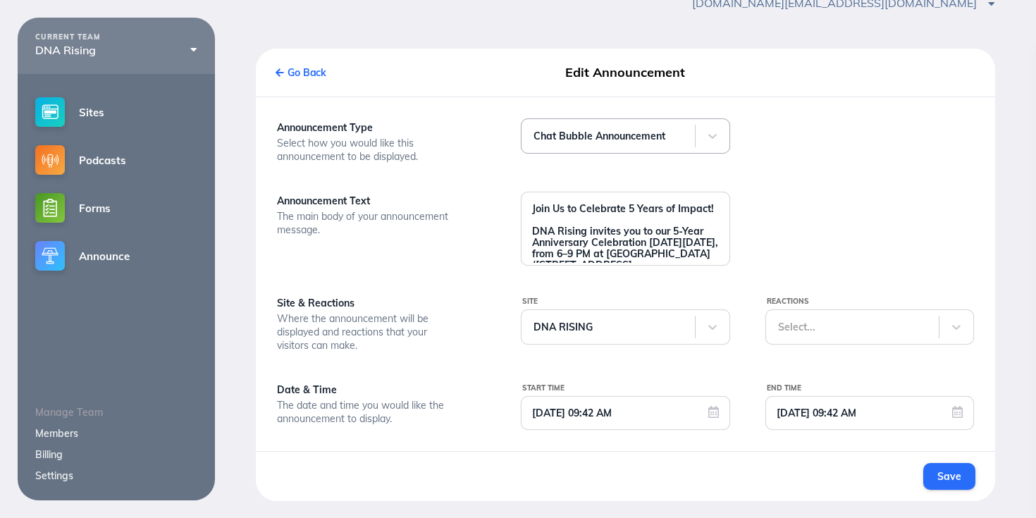
click at [931, 243] on div at bounding box center [869, 191] width 244 height 147
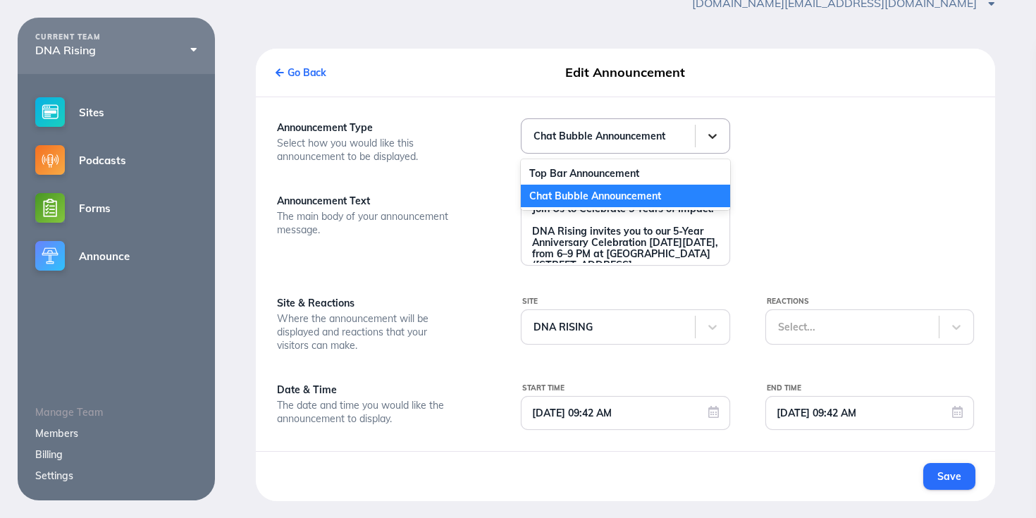
click at [721, 141] on div at bounding box center [712, 135] width 35 height 35
click at [693, 170] on div "Top Bar Announcement" at bounding box center [625, 173] width 209 height 23
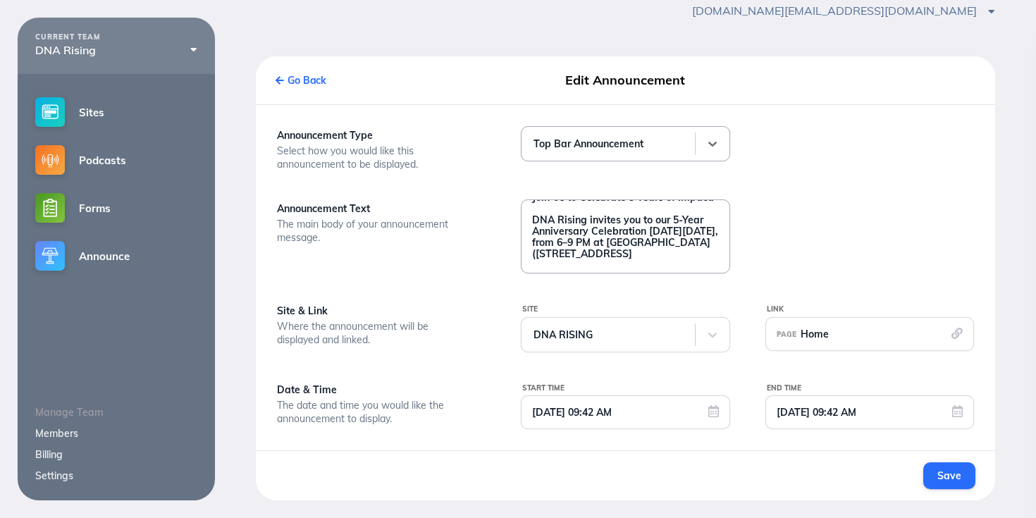
scroll to position [0, 0]
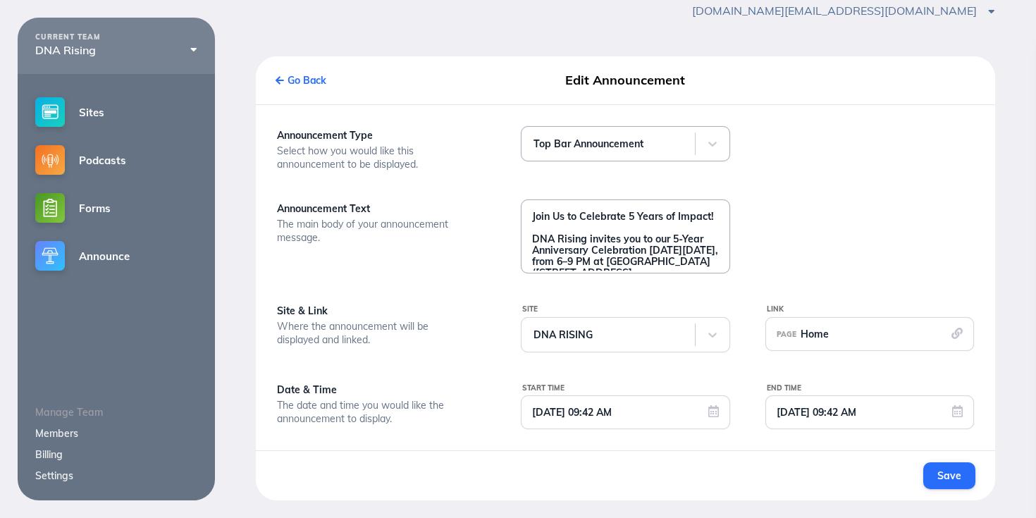
click at [636, 231] on textarea "Join Us to Celebrate 5 Years of Impact! DNA Rising invites you to our 5-Year An…" at bounding box center [624, 235] width 207 height 70
click at [282, 80] on icon at bounding box center [279, 80] width 8 height 9
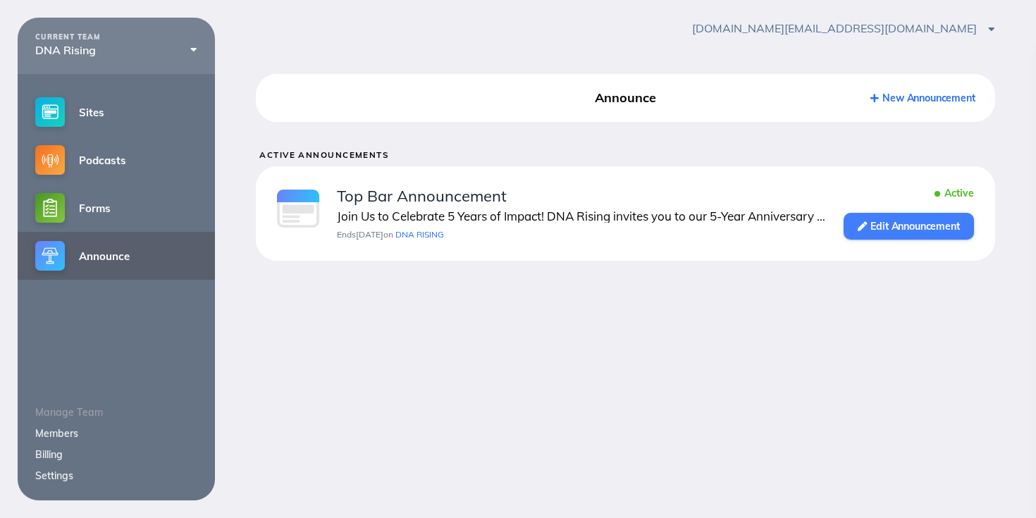
click at [896, 230] on link "Edit Announcement" at bounding box center [908, 226] width 130 height 27
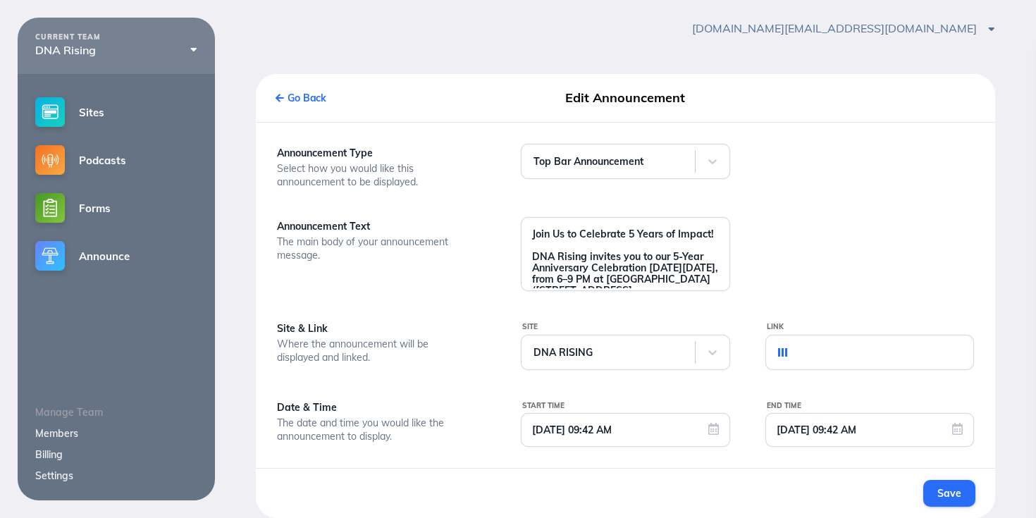
scroll to position [35, 0]
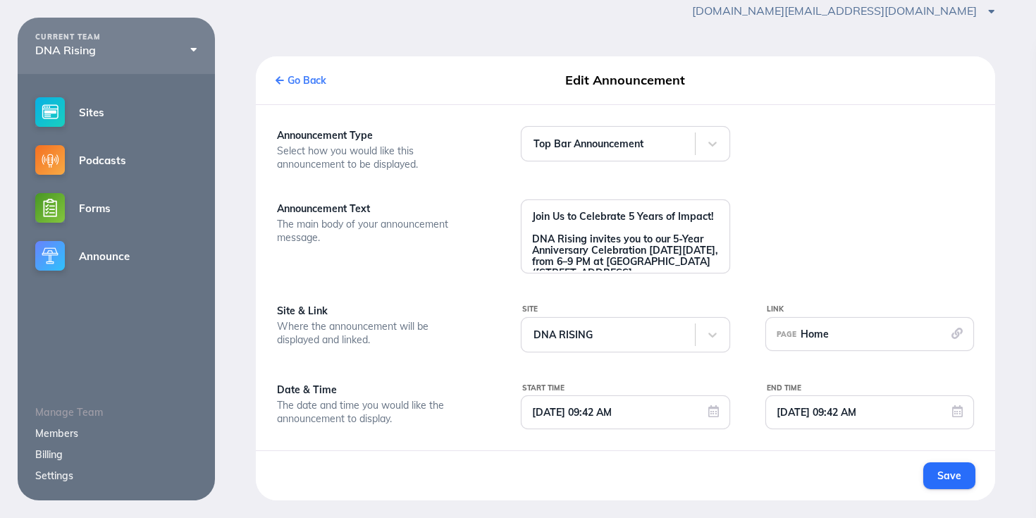
click at [322, 79] on link "Go Back" at bounding box center [300, 80] width 51 height 13
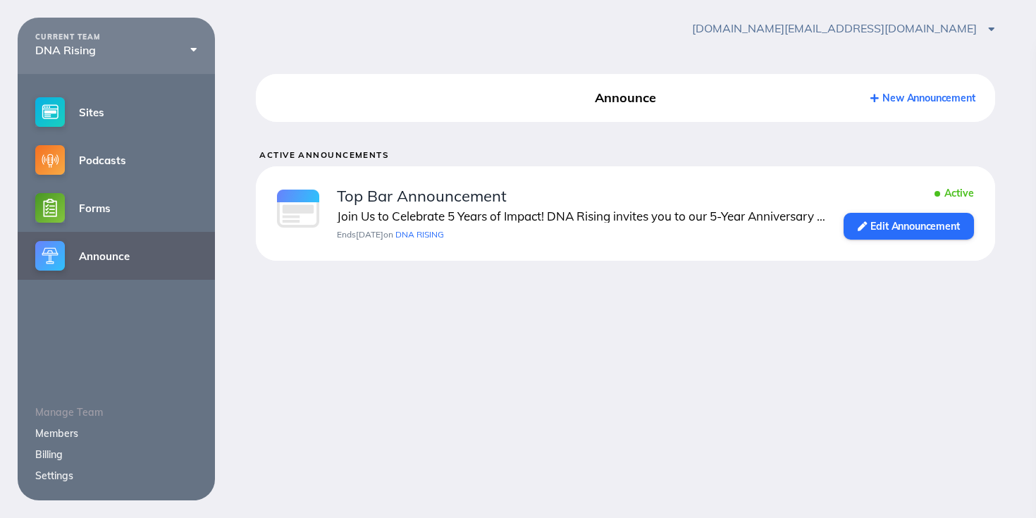
click at [964, 193] on div "Active" at bounding box center [908, 192] width 130 height 11
click at [948, 225] on link "Edit Announcement" at bounding box center [908, 226] width 130 height 27
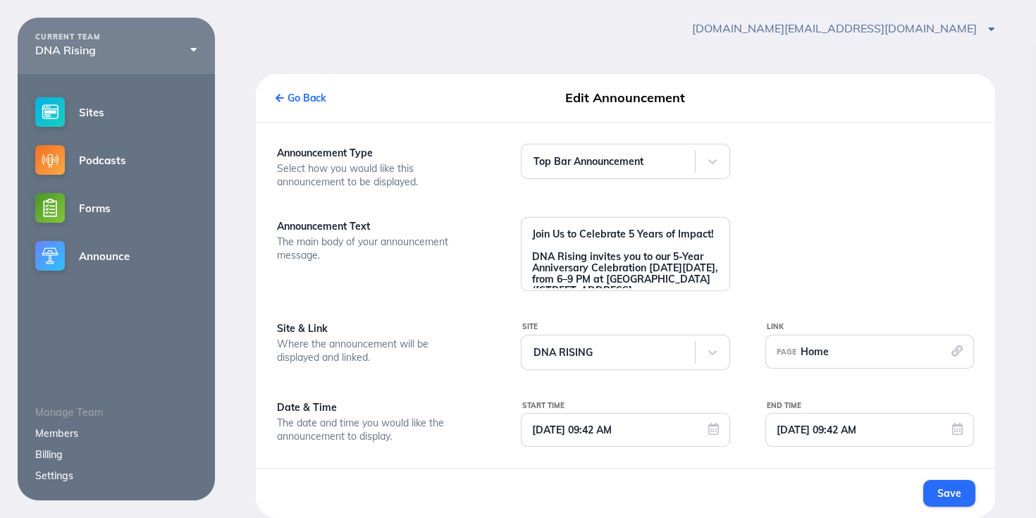
scroll to position [35, 0]
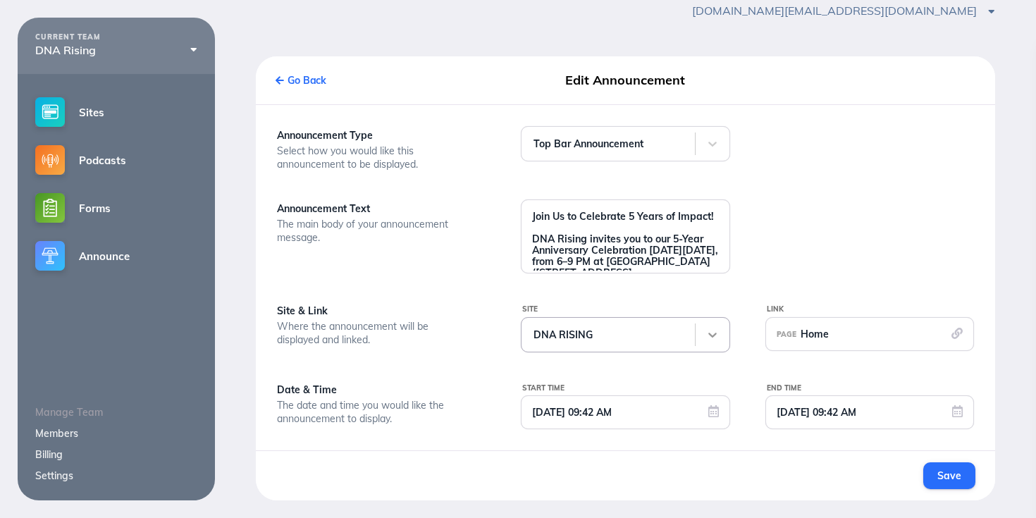
click at [717, 344] on div at bounding box center [712, 334] width 35 height 35
click at [904, 330] on div "PAGE Home" at bounding box center [869, 334] width 209 height 34
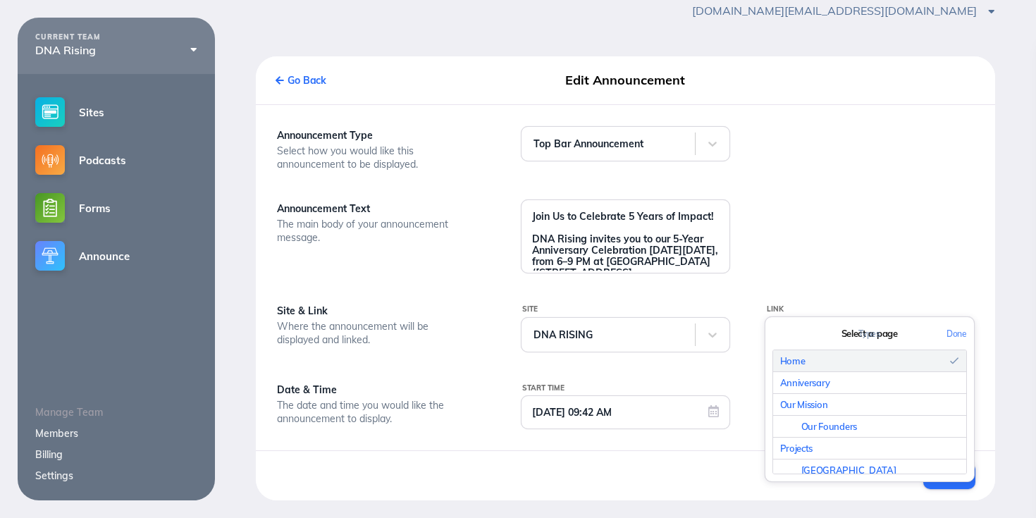
click at [908, 232] on div at bounding box center [869, 199] width 244 height 147
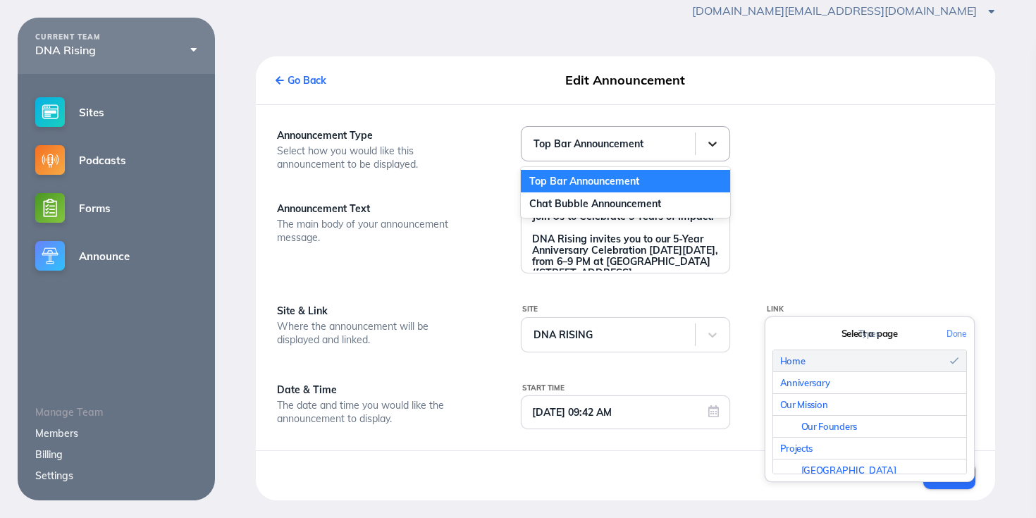
click at [710, 138] on icon at bounding box center [712, 144] width 14 height 14
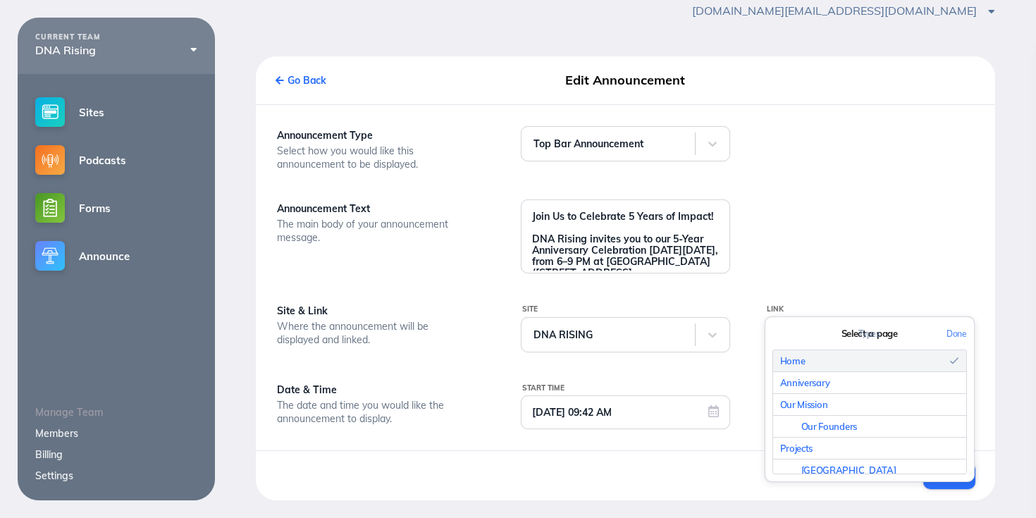
click at [828, 152] on div at bounding box center [869, 199] width 244 height 147
click at [681, 441] on div "Announcement Type Select how you would like this announcement to be displayed. …" at bounding box center [625, 277] width 739 height 346
click at [715, 144] on icon at bounding box center [712, 144] width 14 height 14
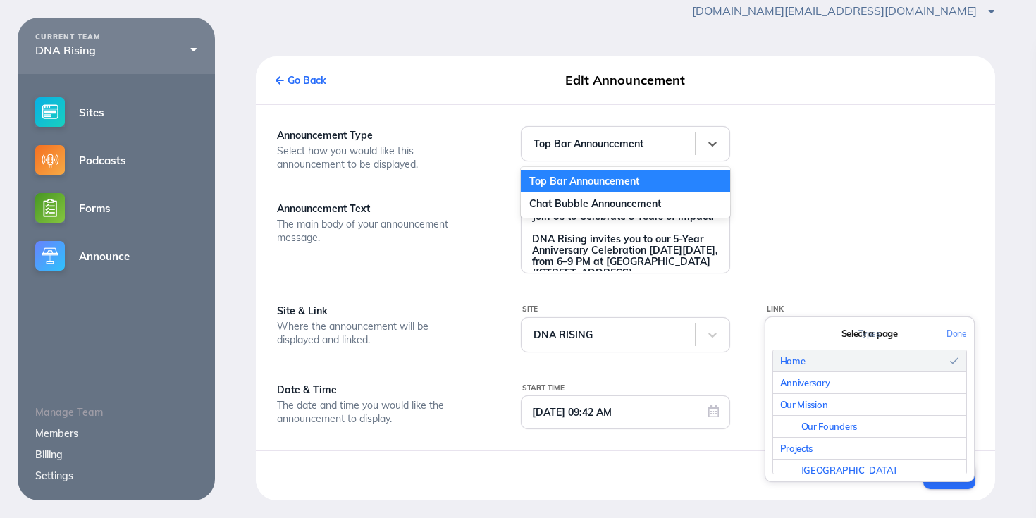
click at [784, 163] on div at bounding box center [869, 199] width 244 height 147
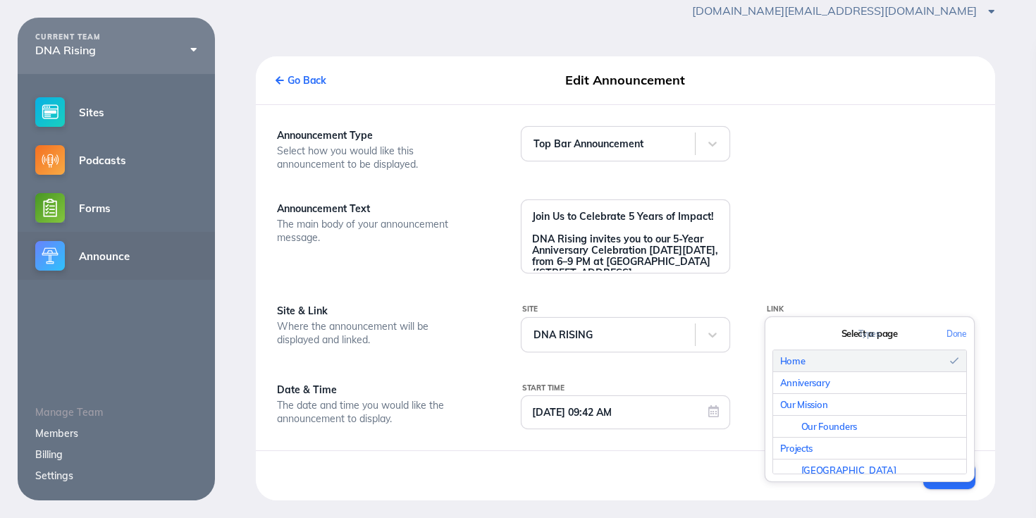
click at [115, 259] on link "Announce" at bounding box center [116, 256] width 197 height 48
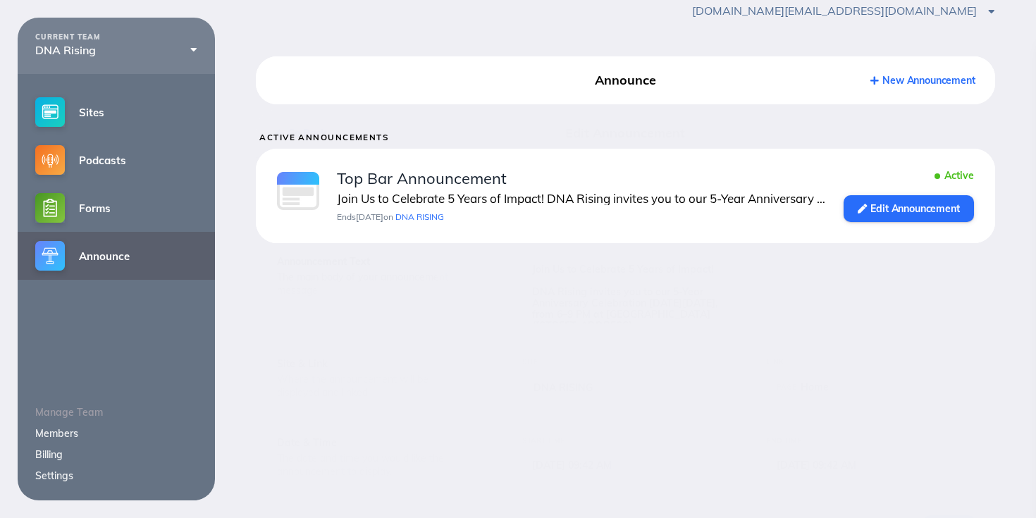
scroll to position [18, 0]
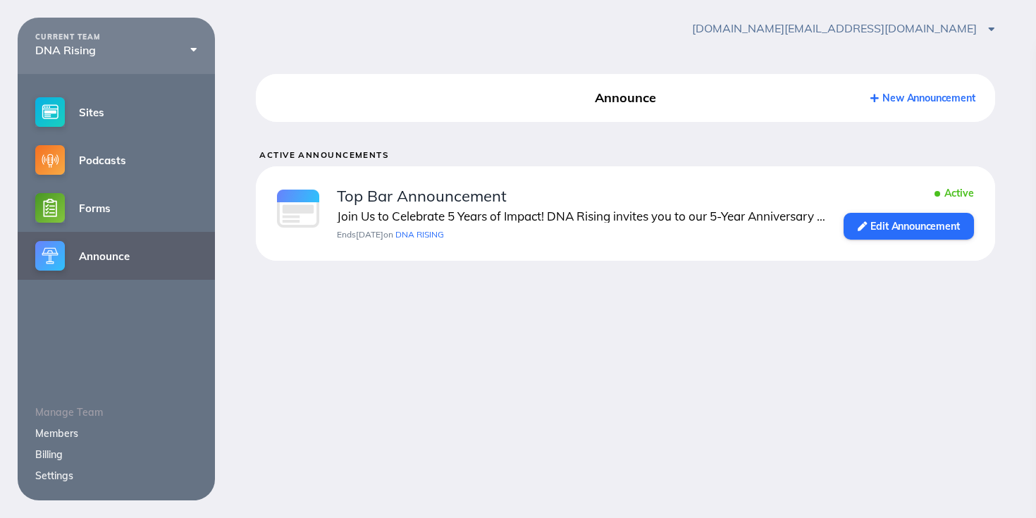
click at [303, 211] on img at bounding box center [298, 209] width 42 height 38
click at [956, 195] on div "Active" at bounding box center [908, 192] width 130 height 11
click at [946, 195] on div "Active" at bounding box center [908, 192] width 130 height 11
click at [872, 99] on icon at bounding box center [874, 98] width 8 height 9
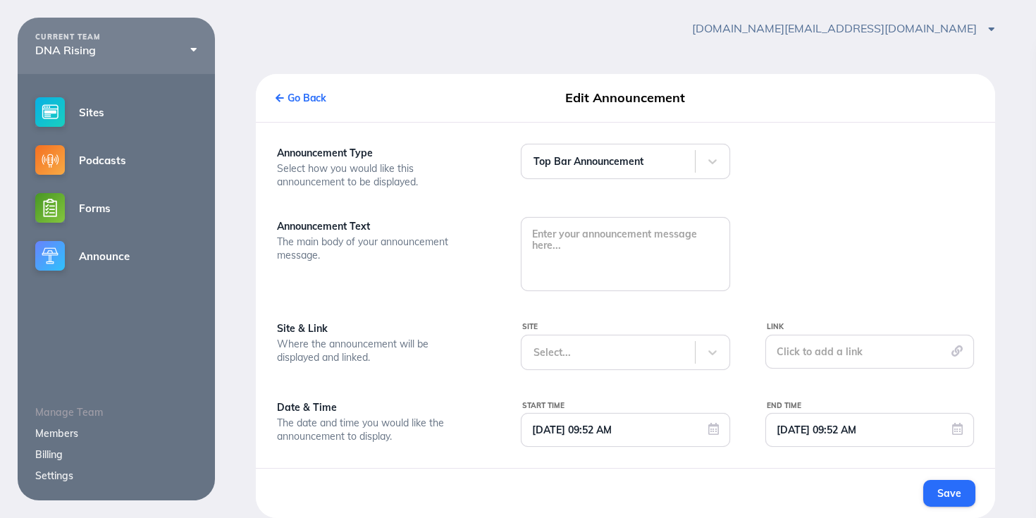
scroll to position [35, 0]
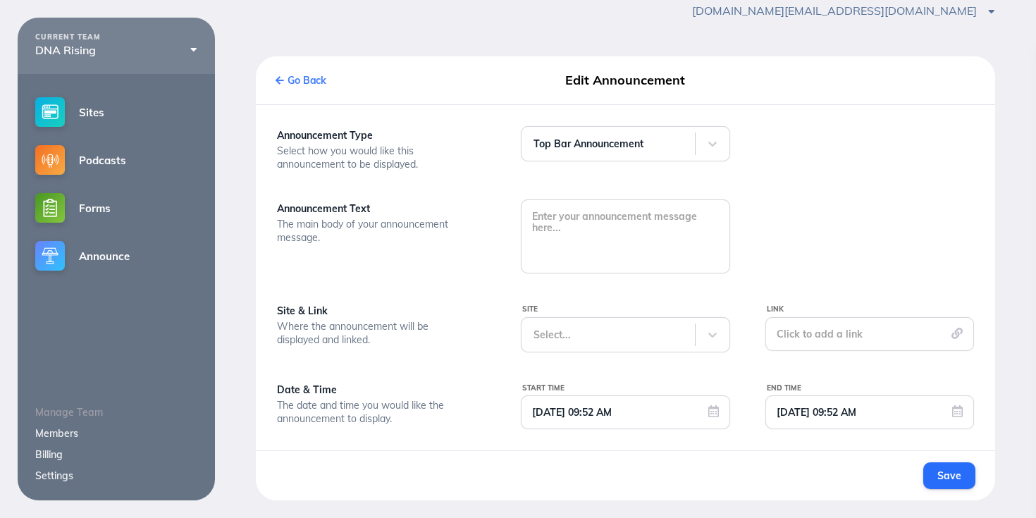
click at [283, 77] on icon at bounding box center [279, 80] width 8 height 9
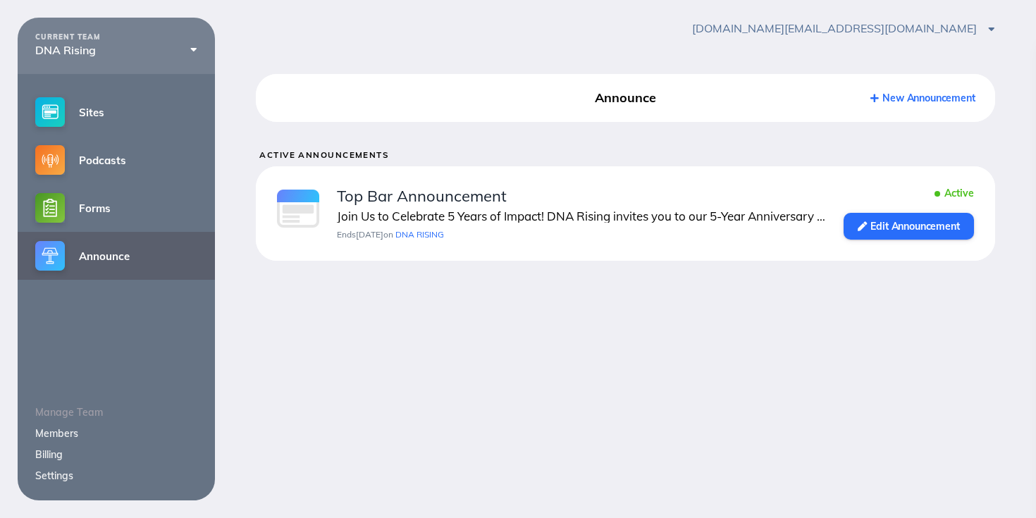
click at [440, 235] on link "DNA RISING" at bounding box center [419, 234] width 49 height 11
click at [926, 222] on link "Edit Announcement" at bounding box center [908, 226] width 130 height 27
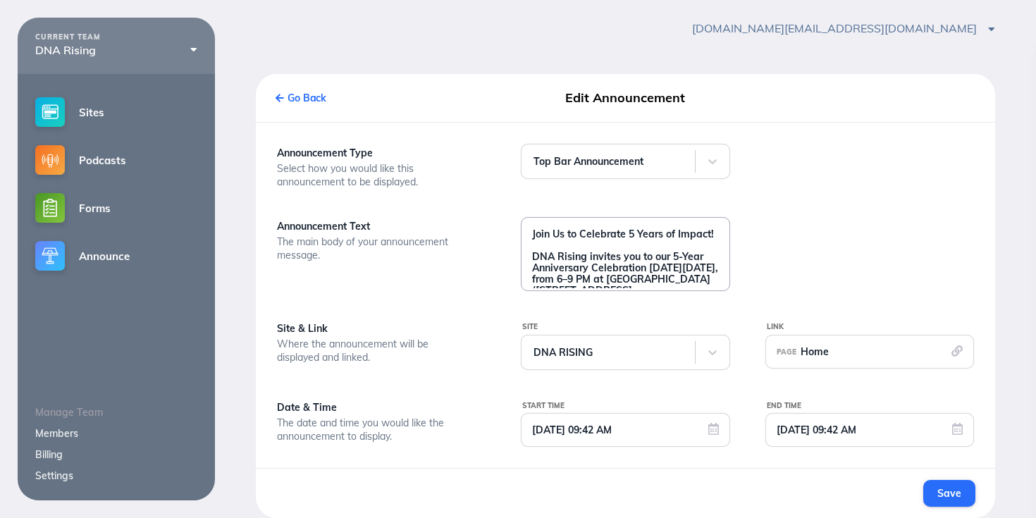
click at [535, 253] on textarea "Join Us to Celebrate 5 Years of Impact! DNA Rising invites you to our 5-Year An…" at bounding box center [624, 253] width 207 height 70
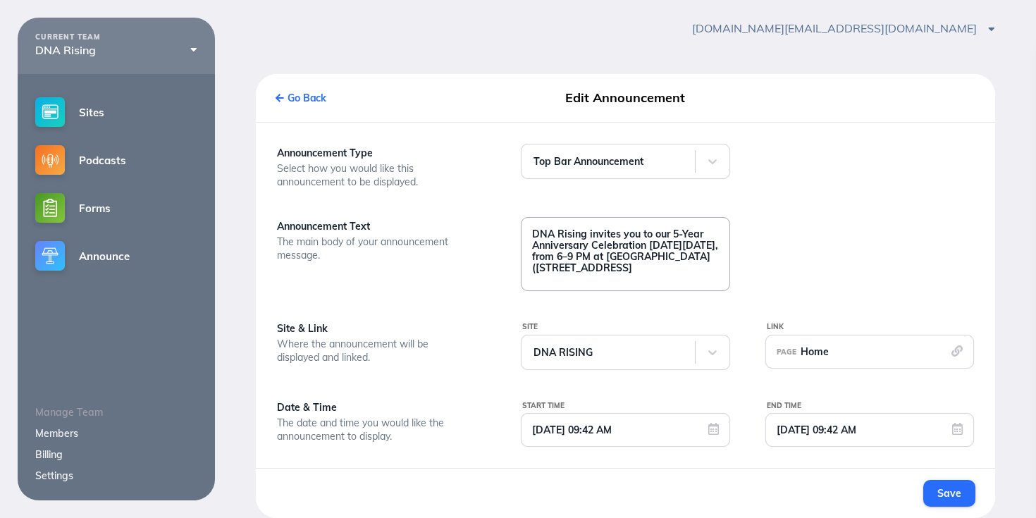
click at [568, 268] on textarea "DNA Rising invites you to our 5-Year Anniversary Celebration on Friday, October…" at bounding box center [624, 253] width 207 height 70
click at [532, 283] on textarea "DNA Rising invites you to our 5-Year Anniversary Celebration [DATE][DATE], from…" at bounding box center [624, 253] width 207 height 70
type textarea "DNA Rising invites you to our 5-Year Anniversary Celebration [DATE][DATE], from…"
click at [956, 496] on span "Save" at bounding box center [948, 493] width 23 height 13
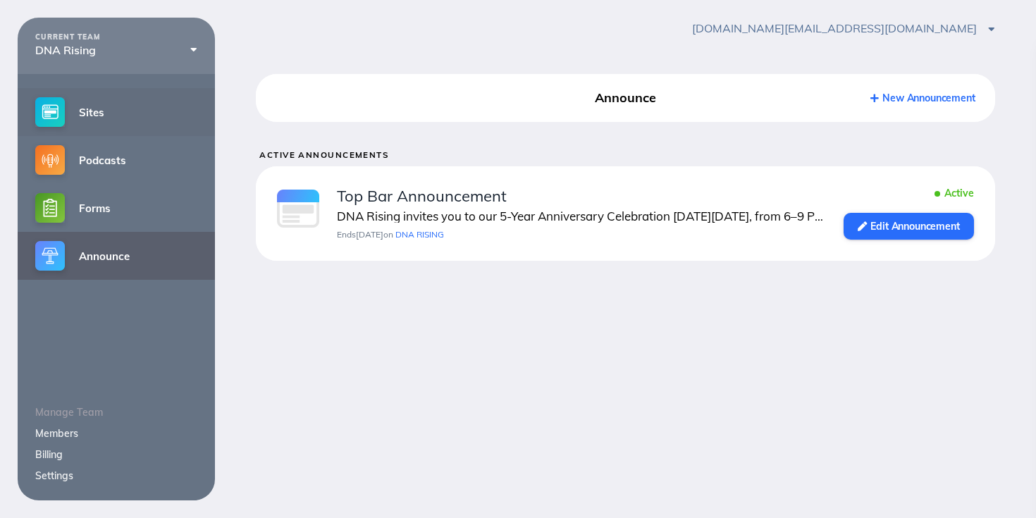
click at [82, 125] on link "Sites" at bounding box center [116, 112] width 197 height 48
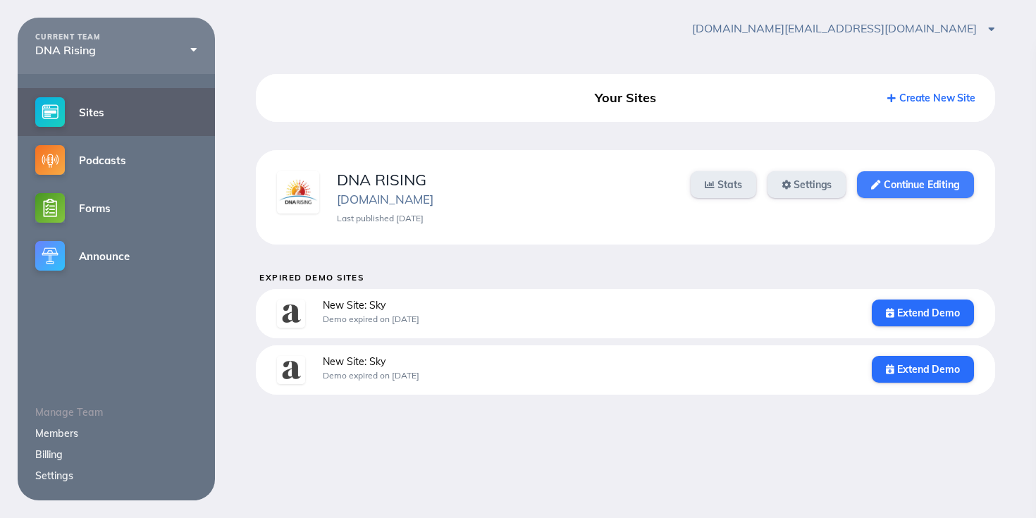
click at [883, 183] on link "Continue Editing" at bounding box center [915, 184] width 116 height 27
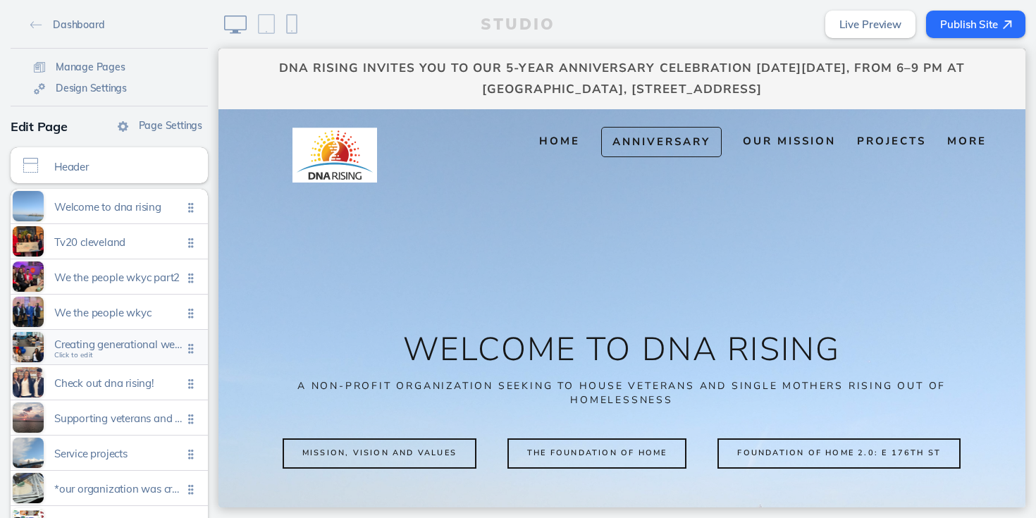
scroll to position [104, 0]
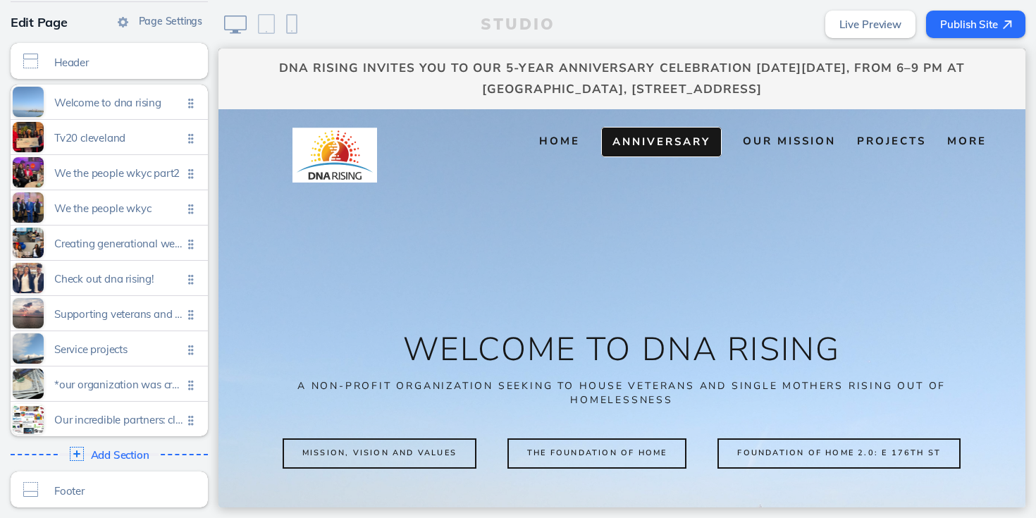
click at [640, 142] on span "Anniversary" at bounding box center [661, 142] width 98 height 14
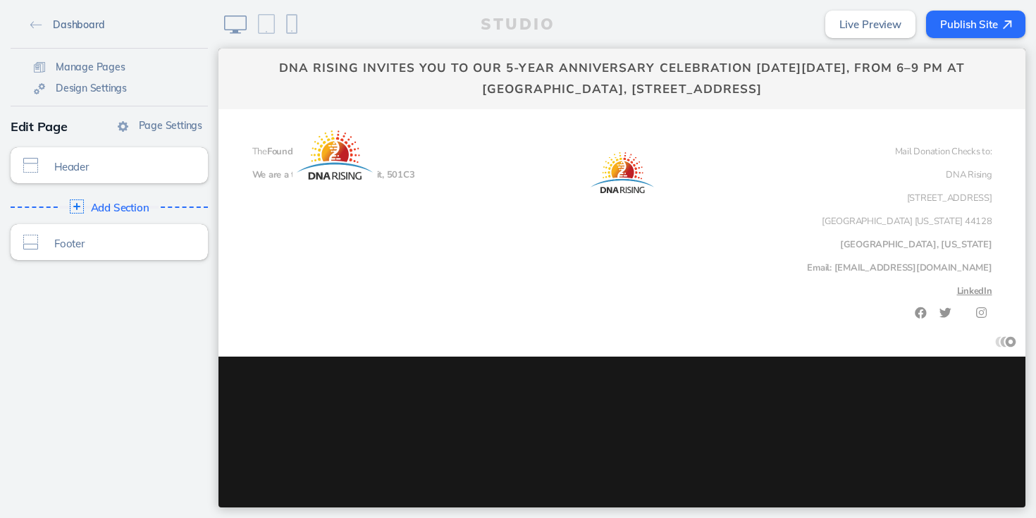
click at [36, 21] on img at bounding box center [36, 25] width 12 height 8
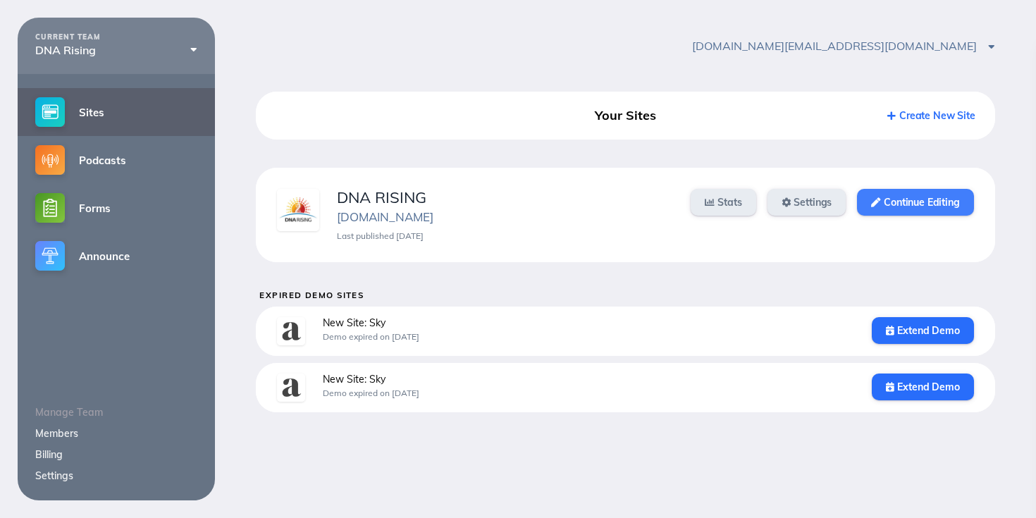
click at [924, 199] on link "Continue Editing" at bounding box center [915, 202] width 116 height 27
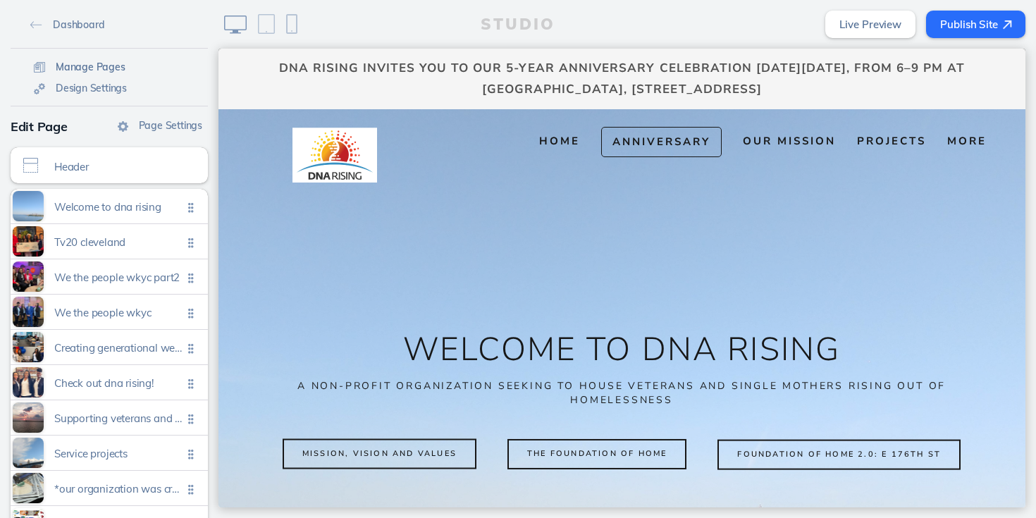
click at [108, 69] on span "Manage Pages" at bounding box center [91, 67] width 70 height 13
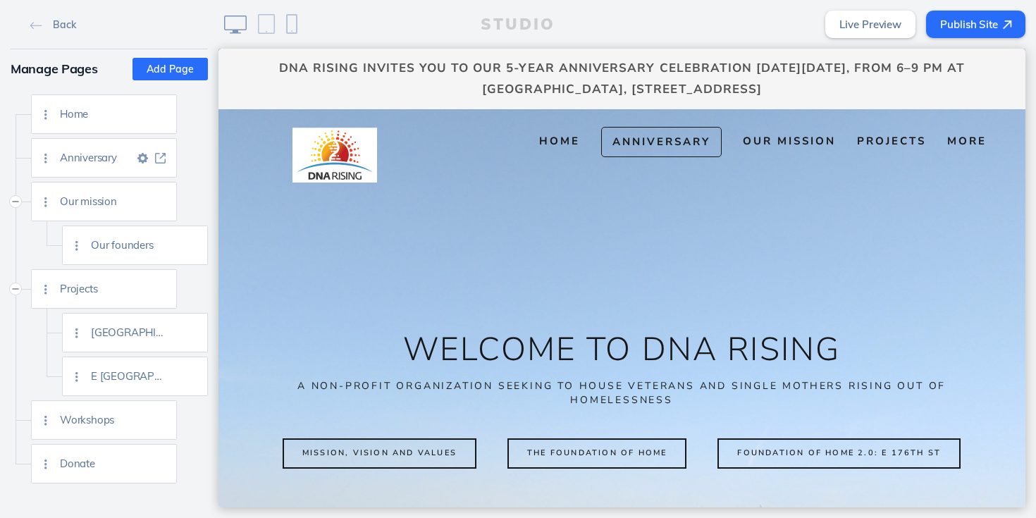
click at [118, 156] on span "Anniversary" at bounding box center [97, 157] width 74 height 12
click at [92, 159] on span "Anniversary" at bounding box center [97, 157] width 74 height 12
click at [144, 156] on img at bounding box center [142, 158] width 11 height 11
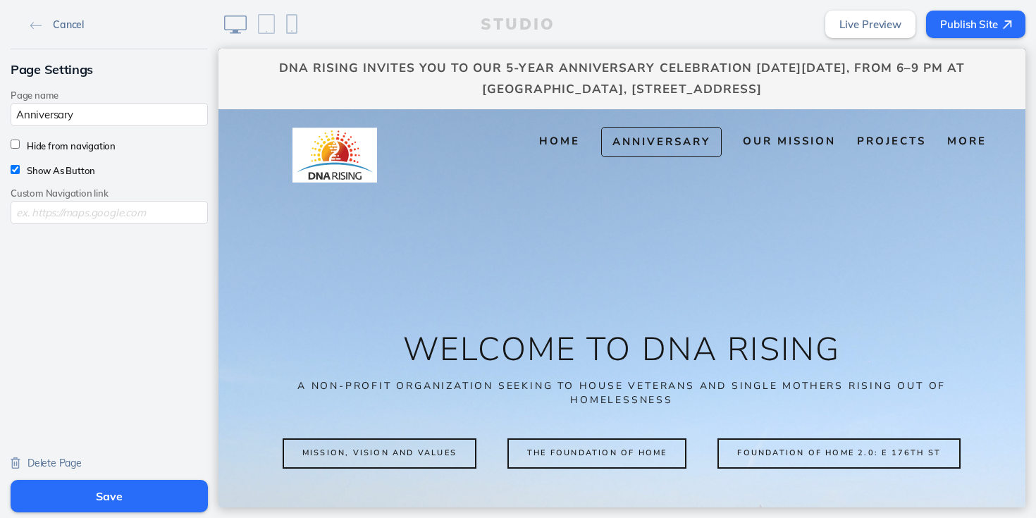
click at [31, 27] on img at bounding box center [36, 26] width 12 height 8
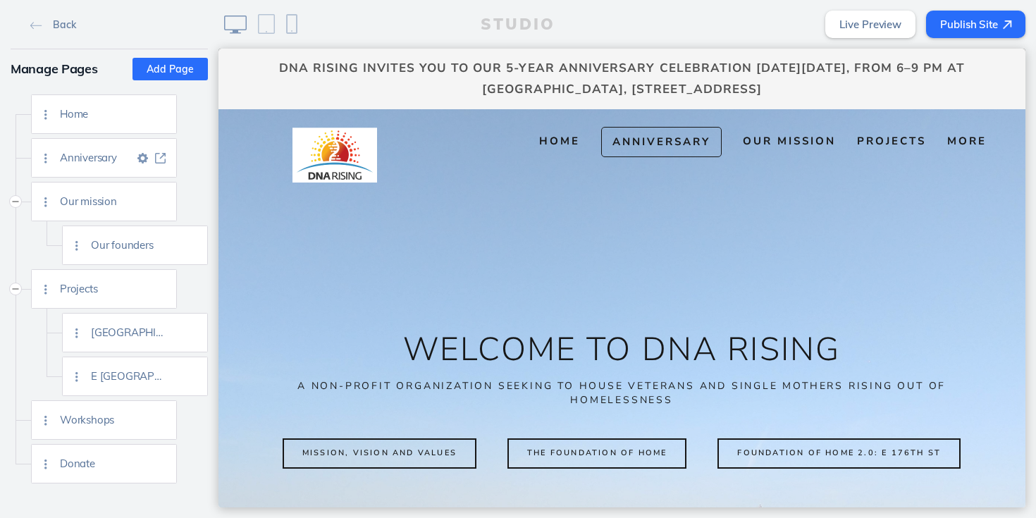
click at [159, 156] on img at bounding box center [160, 158] width 11 height 11
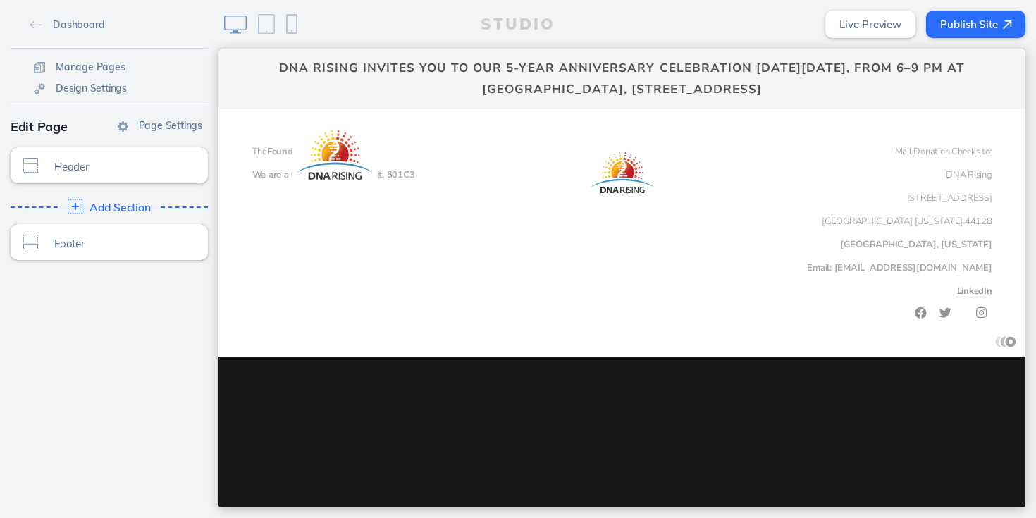
click at [123, 206] on span "Add Section" at bounding box center [119, 207] width 61 height 13
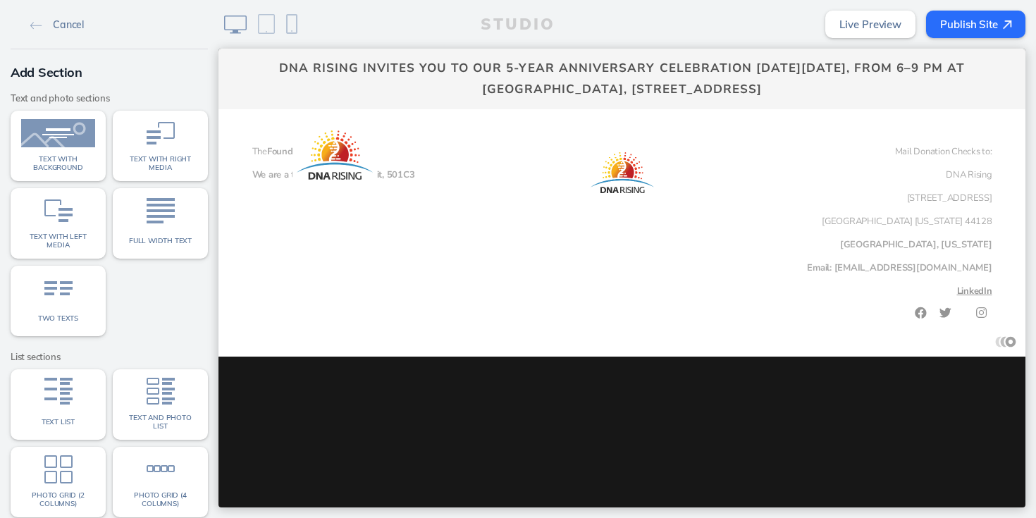
scroll to position [197, 0]
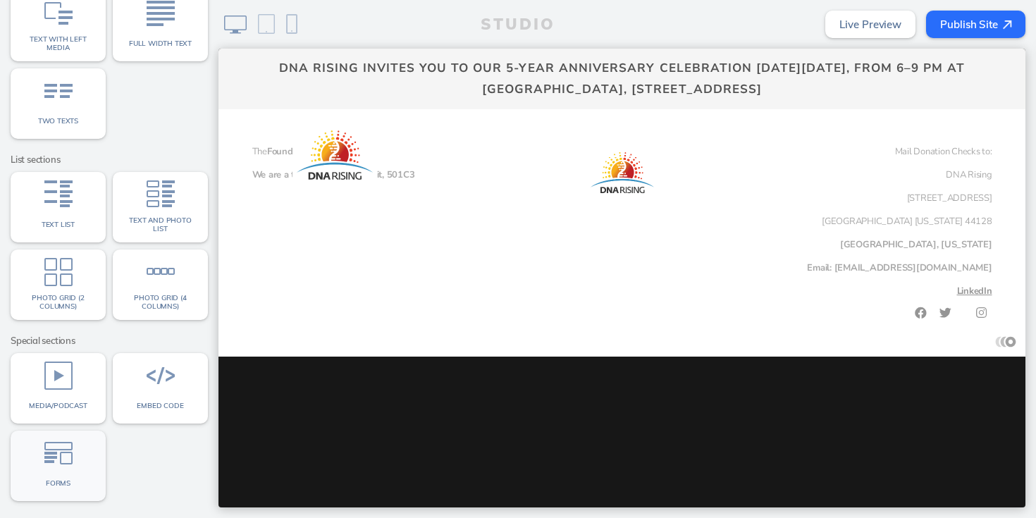
click at [67, 464] on img at bounding box center [58, 453] width 28 height 28
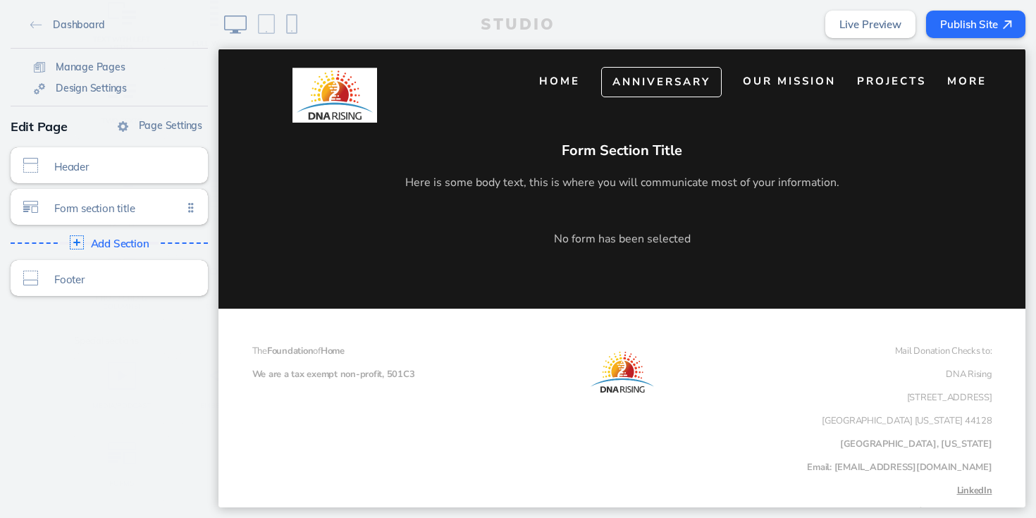
scroll to position [60, 0]
click at [141, 163] on span "Header" at bounding box center [118, 163] width 128 height 12
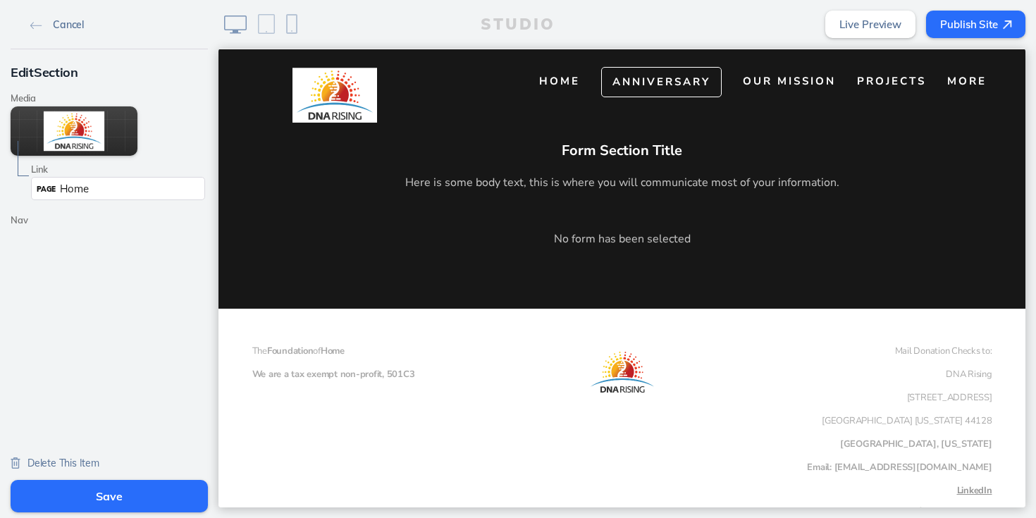
click at [32, 22] on img at bounding box center [36, 26] width 12 height 8
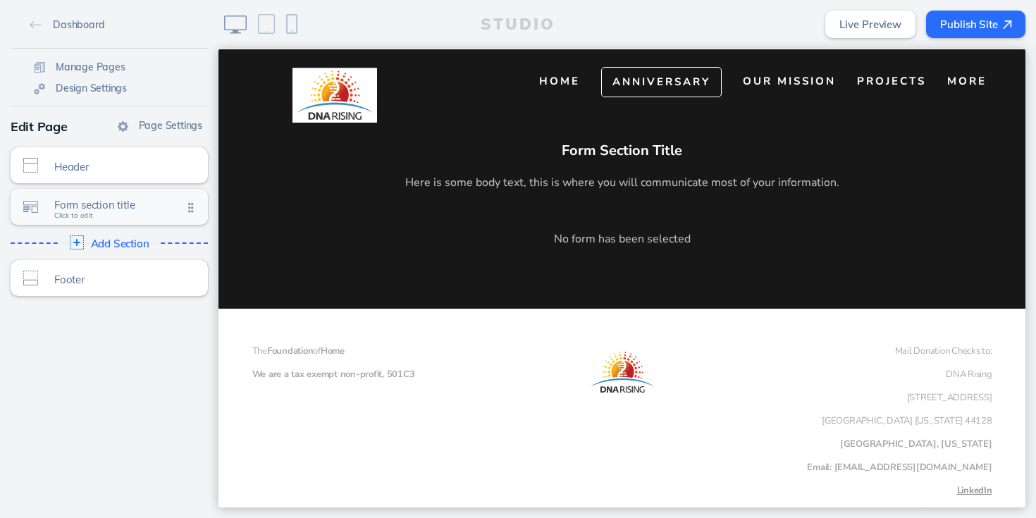
click at [90, 207] on span "Form section title" at bounding box center [118, 205] width 128 height 12
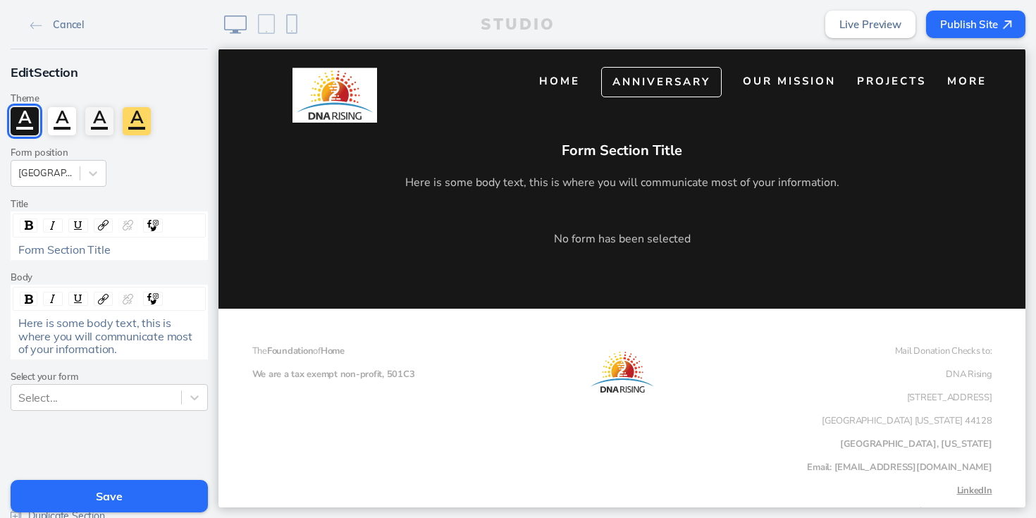
click at [94, 254] on span "Form Section Title" at bounding box center [64, 249] width 92 height 14
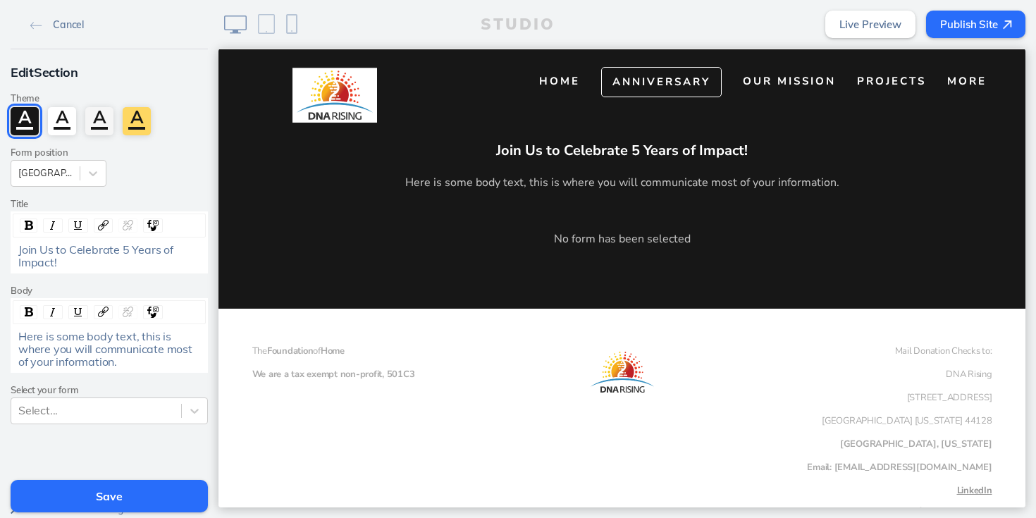
drag, startPoint x: 109, startPoint y: 268, endPoint x: 10, endPoint y: 246, distance: 101.9
click at [10, 246] on div "Edit Section Theme A A A A Form position Align Center Title Join Us to Celebrat…" at bounding box center [109, 241] width 218 height 385
drag, startPoint x: 18, startPoint y: 250, endPoint x: 63, endPoint y: 266, distance: 48.3
click at [63, 266] on div "Join Us to Celebrate 5 Years of Impact!" at bounding box center [109, 256] width 182 height 26
click at [31, 223] on img "rdw-inline-control" at bounding box center [29, 225] width 8 height 9
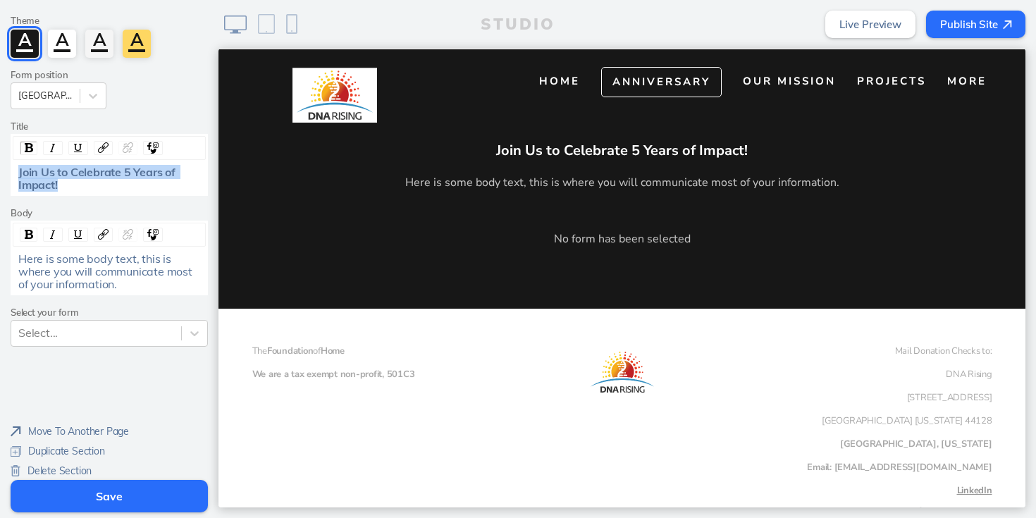
scroll to position [85, 0]
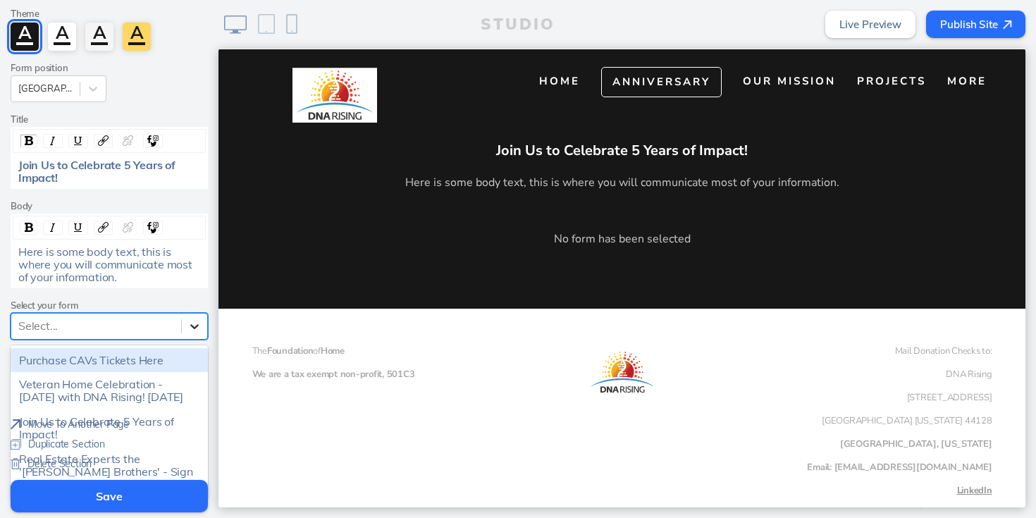
click at [197, 324] on icon at bounding box center [194, 326] width 8 height 5
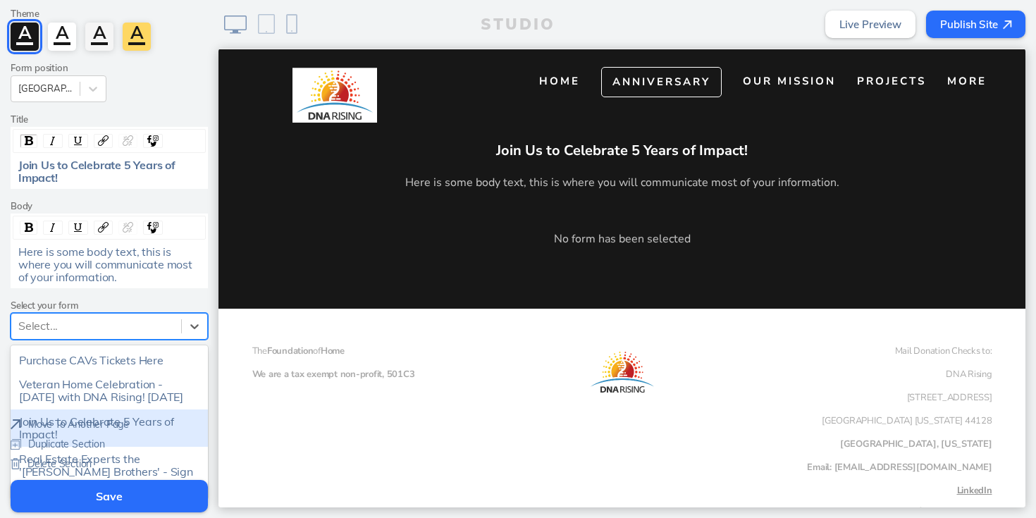
click at [141, 438] on div "Join Us to Celebrate 5 Years of Impact!" at bounding box center [109, 427] width 197 height 37
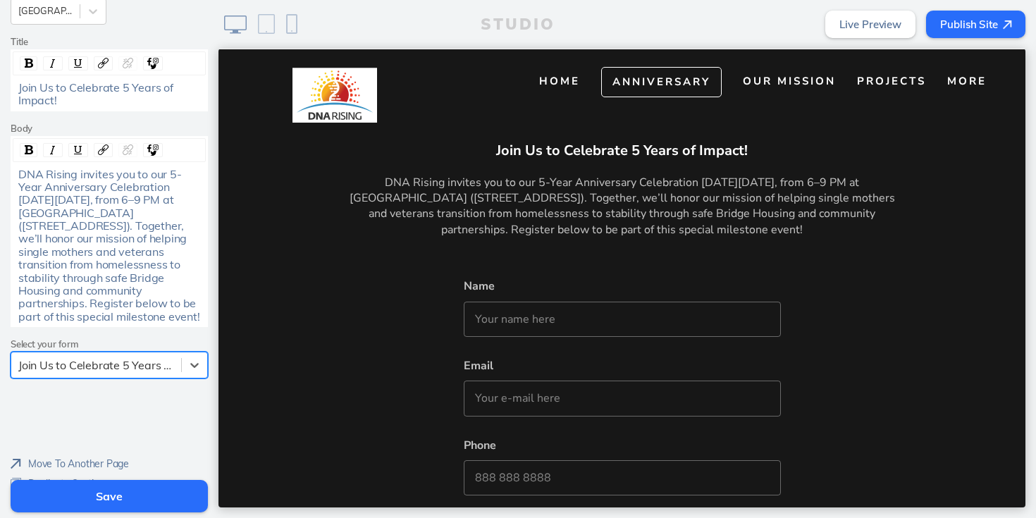
scroll to position [157, 0]
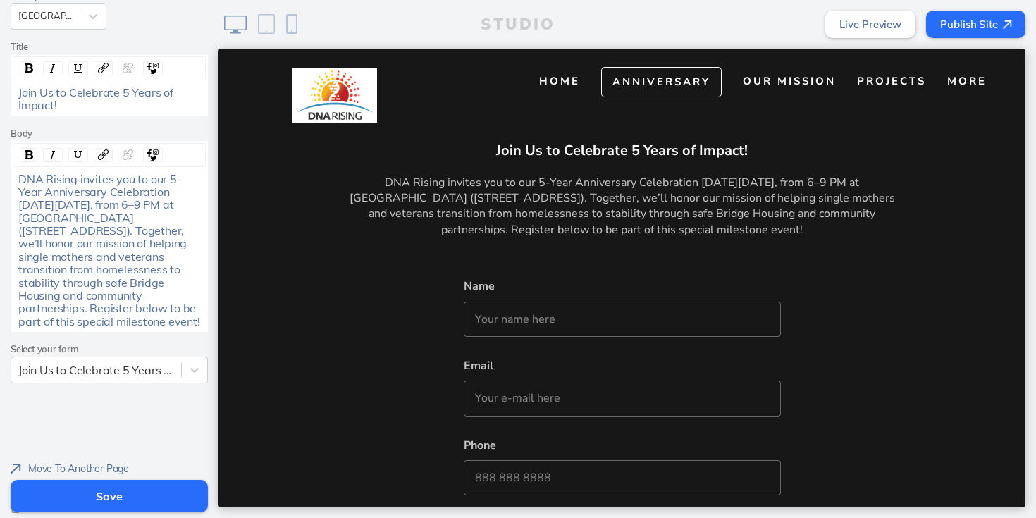
drag, startPoint x: 18, startPoint y: 179, endPoint x: 151, endPoint y: 336, distance: 206.4
click at [151, 328] on div "DNA Rising invites you to our 5-Year Anniversary Celebration on Friday, October…" at bounding box center [109, 251] width 182 height 156
click at [26, 157] on img "rdw-inline-control" at bounding box center [29, 154] width 8 height 9
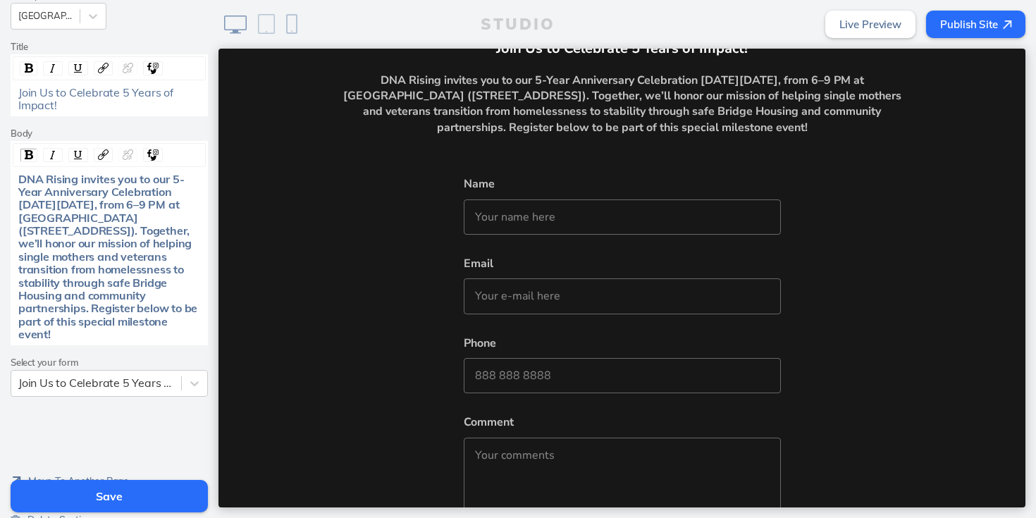
scroll to position [161, 0]
click at [99, 224] on span "DNA Rising invites you to our 5-Year Anniversary Celebration on Friday, October…" at bounding box center [109, 257] width 182 height 170
click at [113, 220] on span "DNA Rising invites you to our 5-Year Anniversary Celebration on Friday, October…" at bounding box center [109, 257] width 182 height 170
click at [178, 237] on span "DNA Rising invites you to our 5-Year Anniversary Celebration on Friday, October…" at bounding box center [109, 257] width 182 height 170
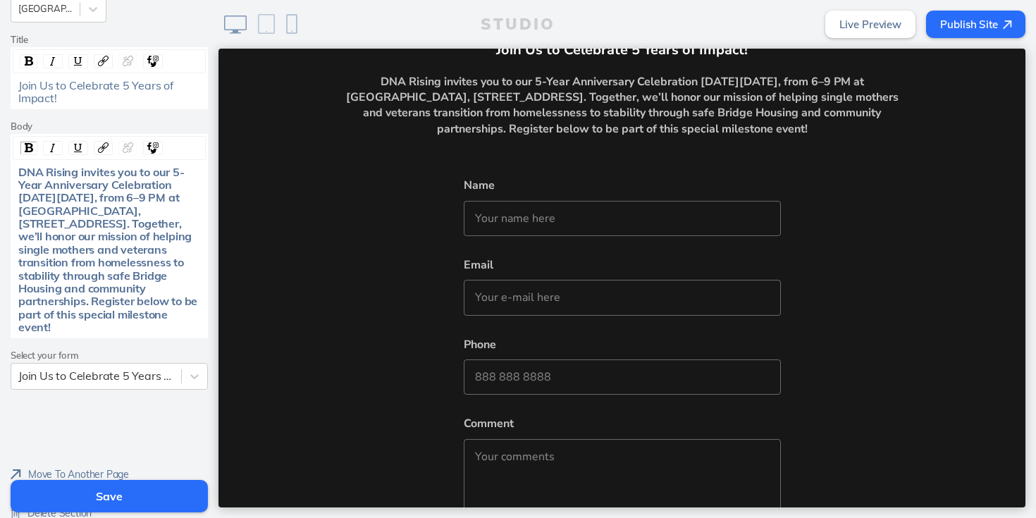
click at [18, 237] on span "DNA Rising invites you to our 5-Year Anniversary Celebration on Friday, October…" at bounding box center [109, 250] width 182 height 170
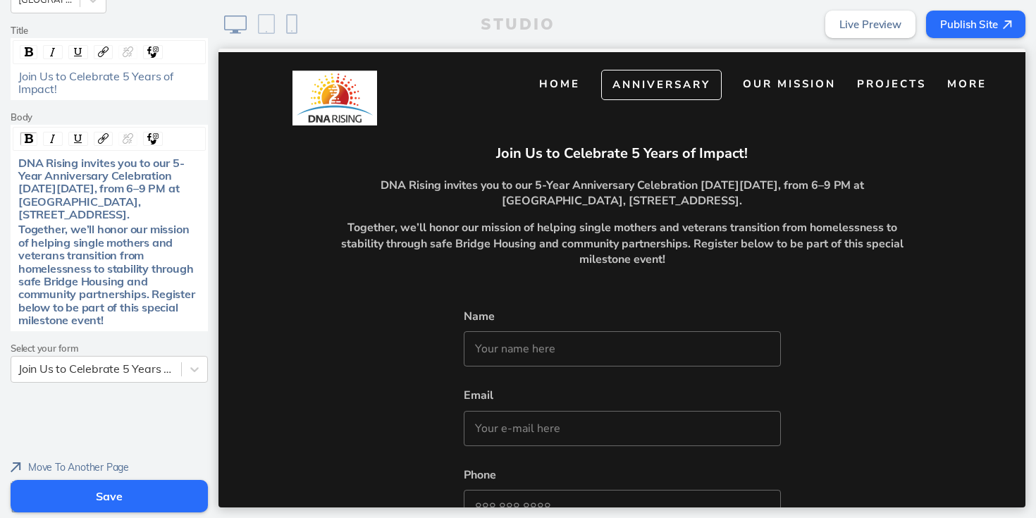
scroll to position [177, 0]
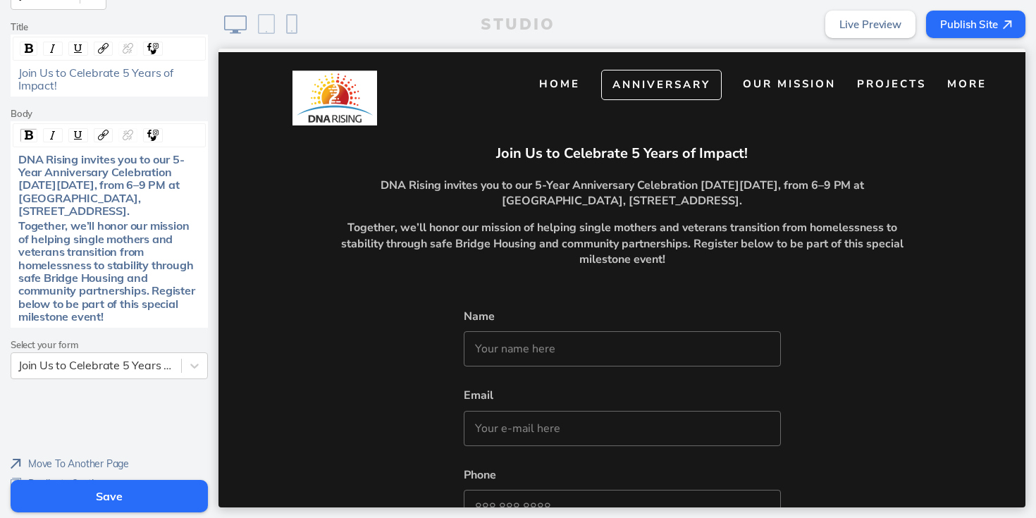
click at [154, 290] on span "Together, we’ll honor our mission of helping single mothers and veterans transi…" at bounding box center [107, 270] width 179 height 105
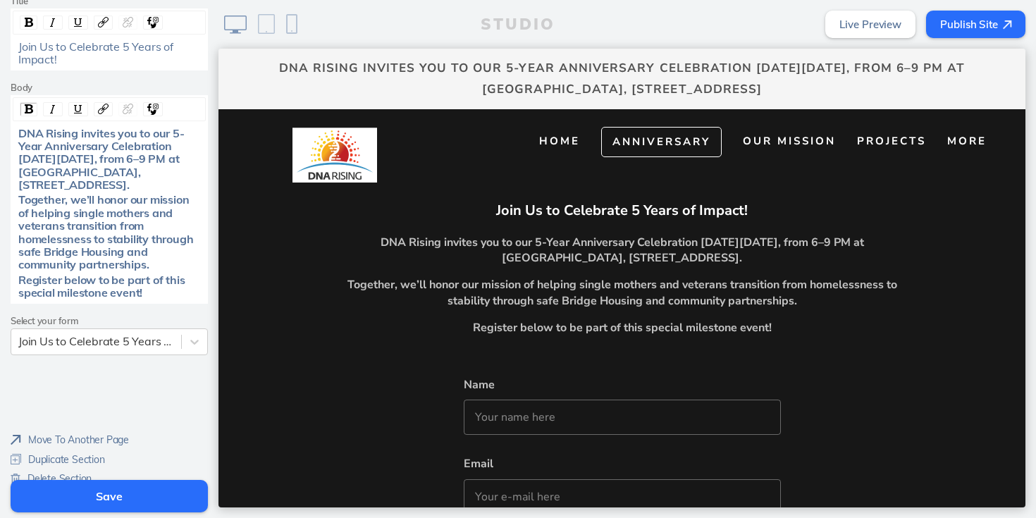
scroll to position [218, 0]
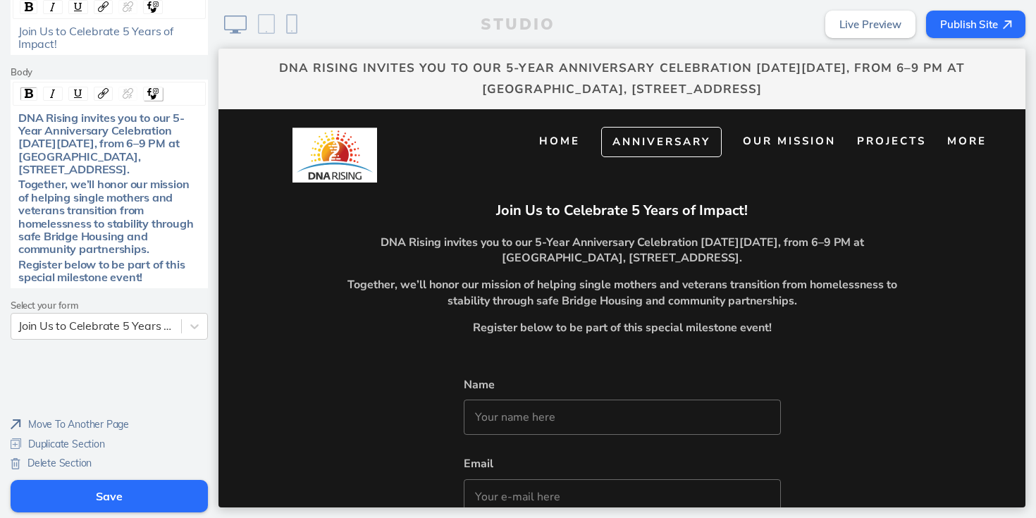
click at [155, 92] on img "rdw-icons-control" at bounding box center [152, 93] width 11 height 11
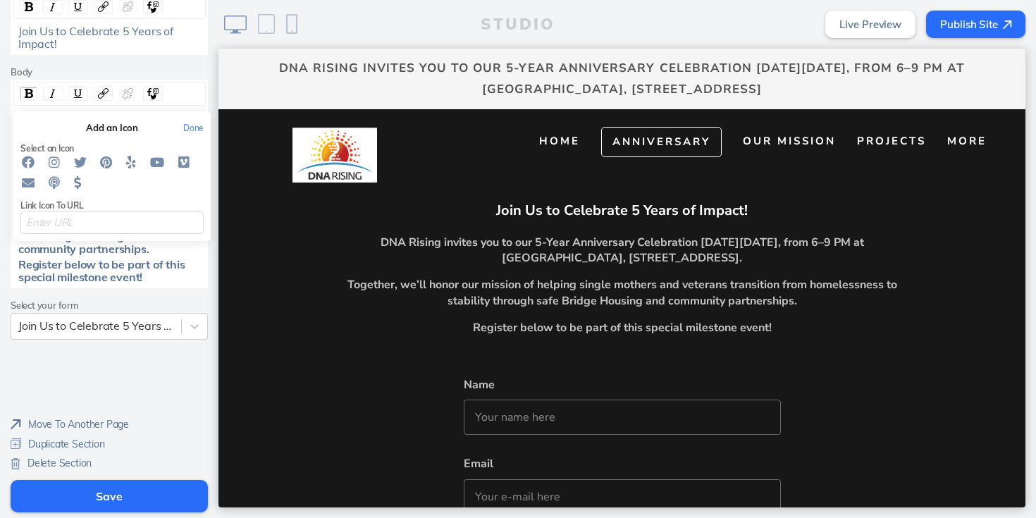
click at [198, 125] on button "Done" at bounding box center [193, 128] width 35 height 10
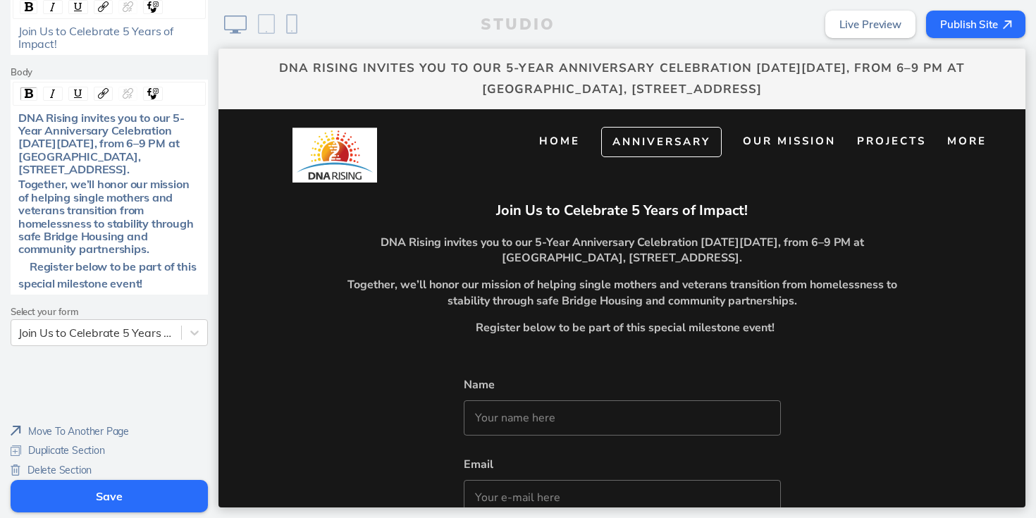
click at [30, 266] on span "Register below to be part of this special milestone event!" at bounding box center [108, 275] width 180 height 32
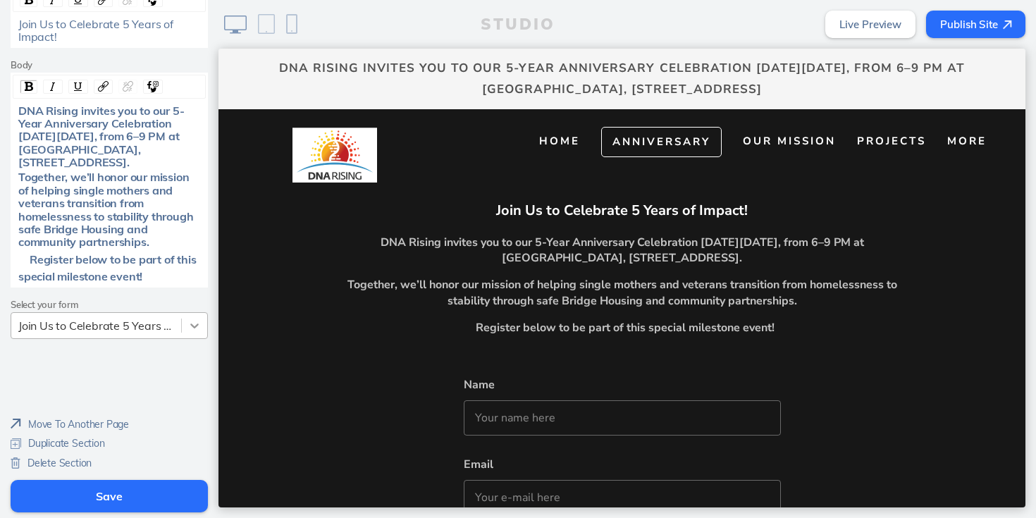
click at [196, 329] on icon at bounding box center [194, 325] width 14 height 14
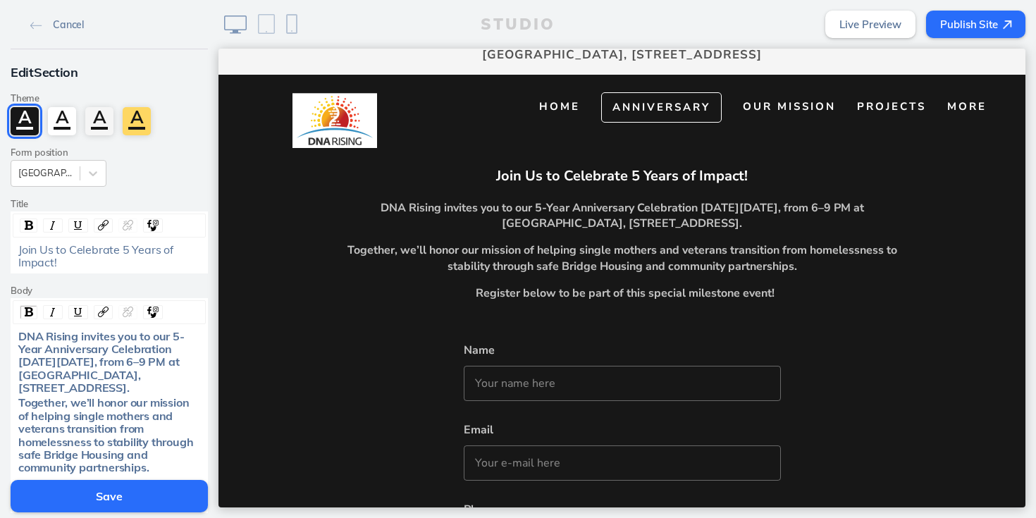
scroll to position [27, 0]
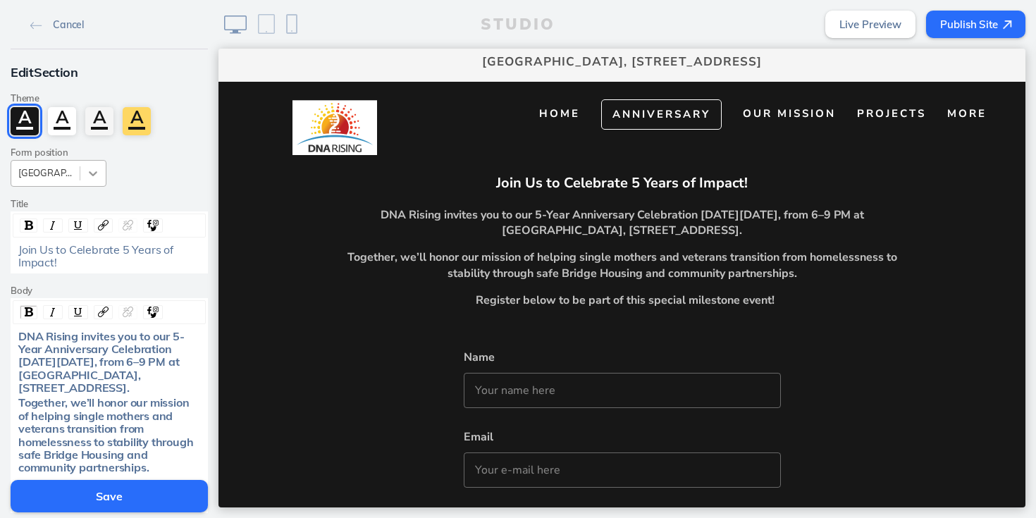
click at [101, 170] on div at bounding box center [92, 173] width 25 height 25
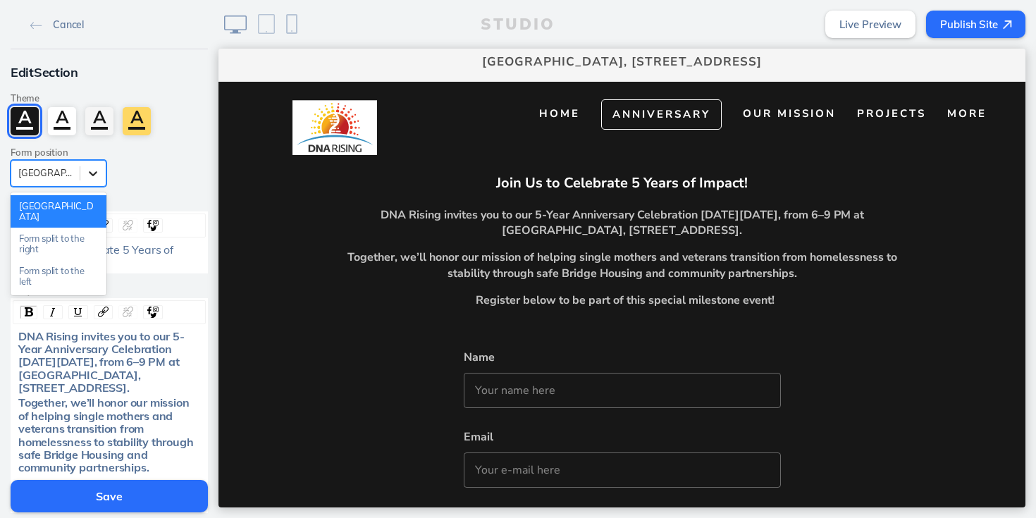
click at [101, 170] on div at bounding box center [92, 173] width 25 height 25
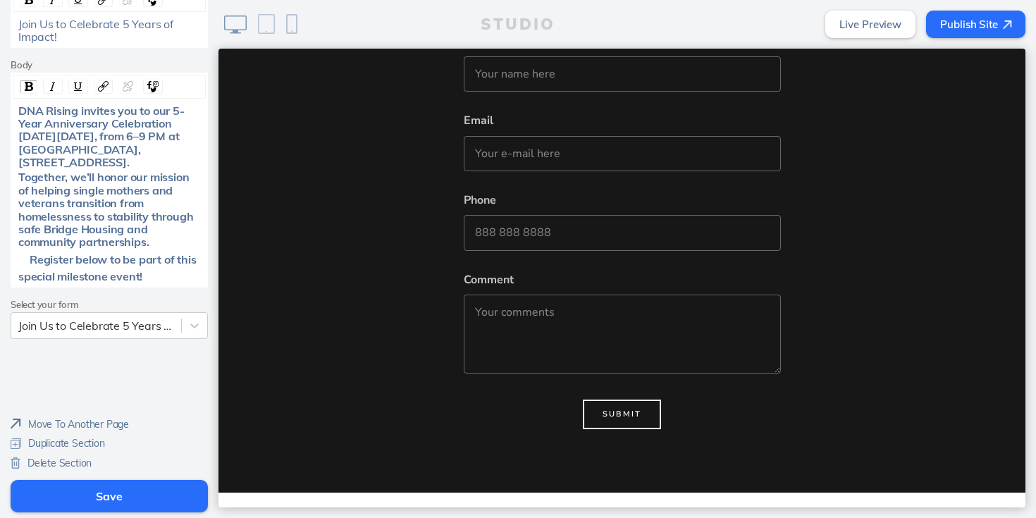
scroll to position [485, 0]
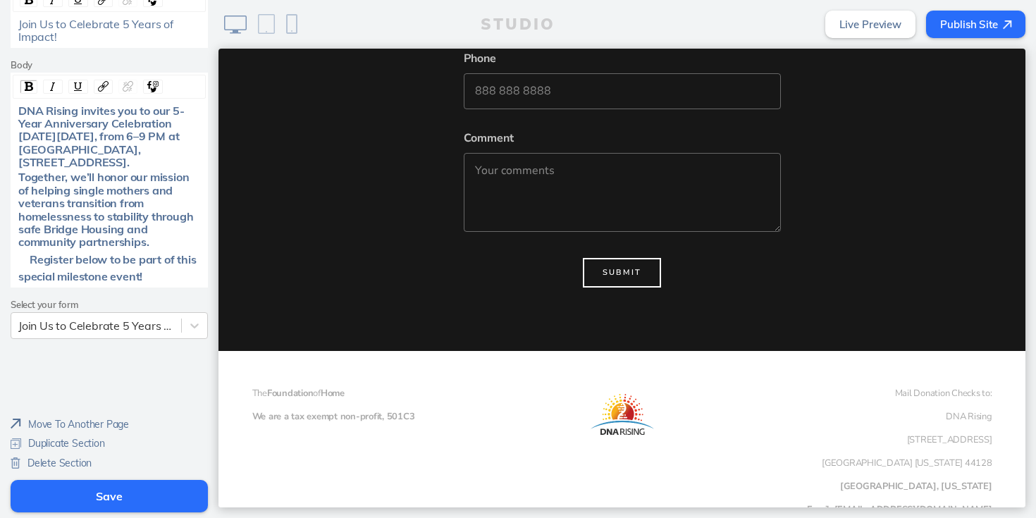
click at [167, 278] on div "i ​ Register below to be part of this special milestone event!" at bounding box center [109, 267] width 182 height 32
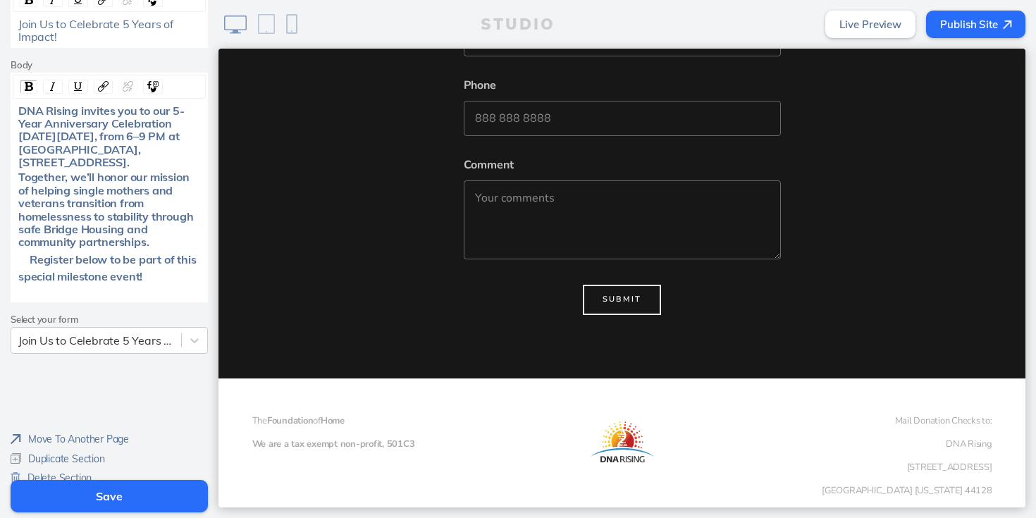
scroll to position [512, 0]
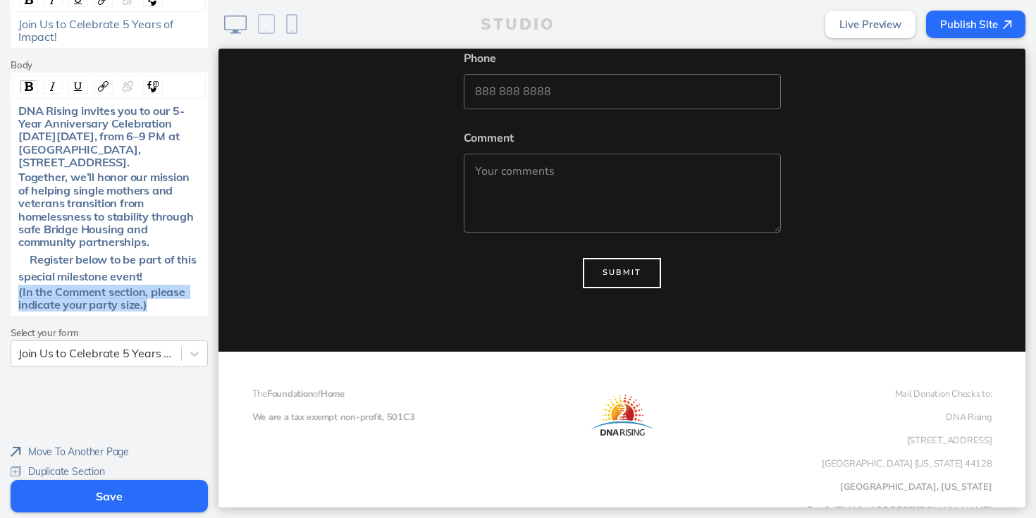
drag, startPoint x: 15, startPoint y: 296, endPoint x: 153, endPoint y: 308, distance: 138.6
click at [153, 309] on div "(In the Comment section, please indicate your party size.)" at bounding box center [109, 298] width 192 height 26
click at [54, 84] on img "rdw-inline-control" at bounding box center [52, 86] width 11 height 11
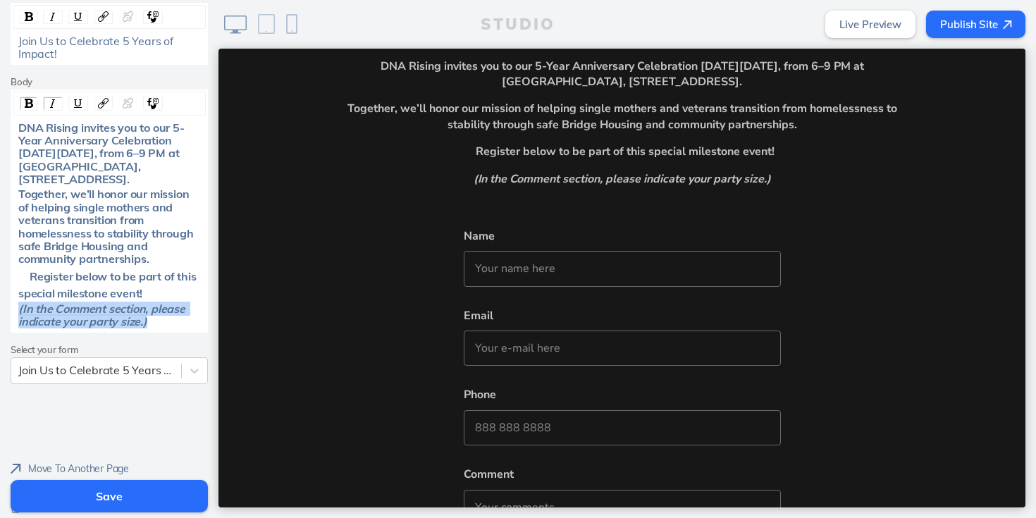
scroll to position [204, 0]
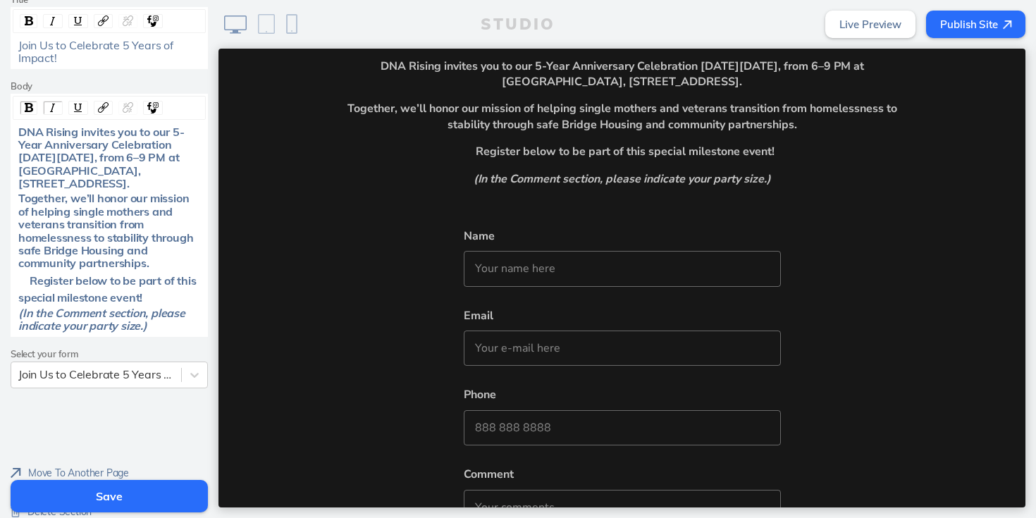
click at [106, 493] on button "Save" at bounding box center [109, 496] width 197 height 32
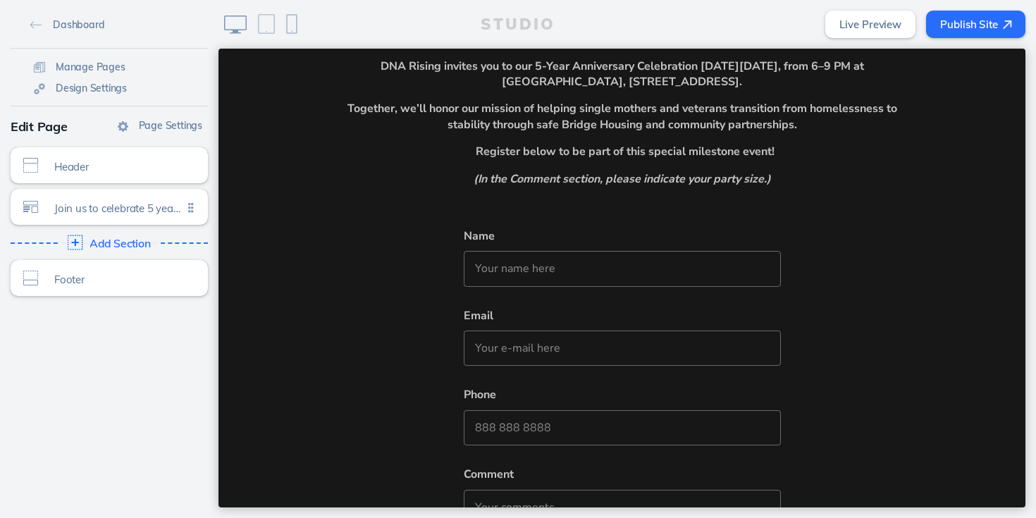
click at [104, 241] on span "Add Section" at bounding box center [119, 243] width 61 height 13
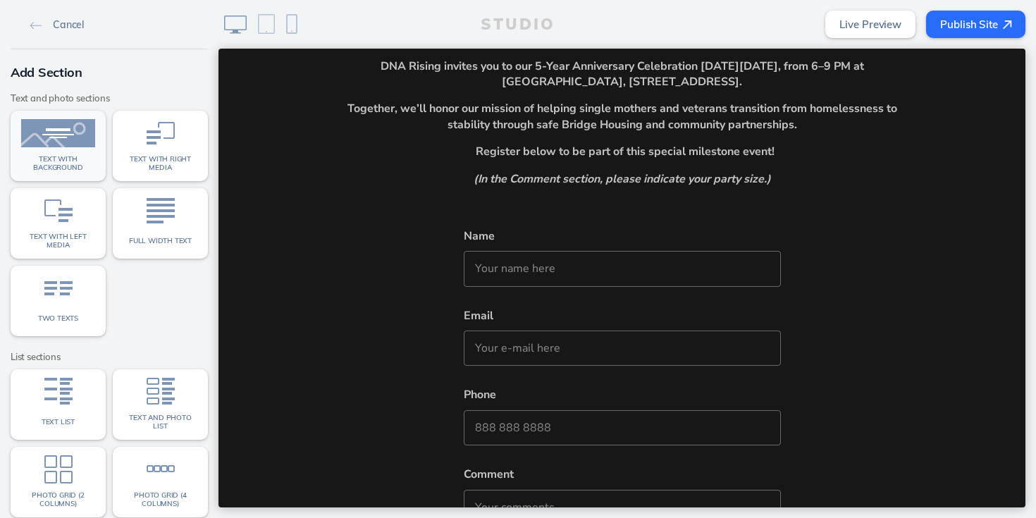
click at [73, 139] on img at bounding box center [58, 133] width 74 height 28
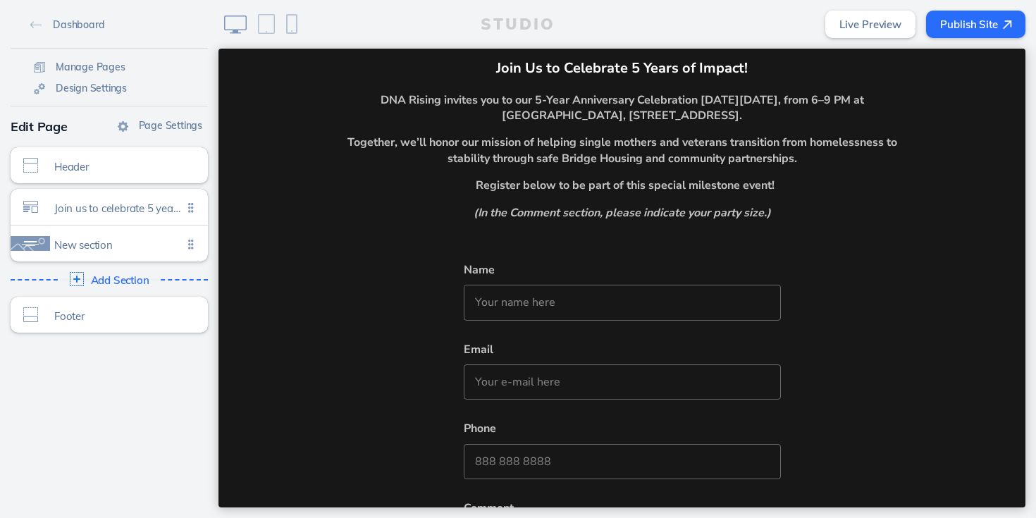
scroll to position [141, 0]
click at [188, 244] on ul "Join us to celebrate 5 years of impact! Click to edit New section Click to edit" at bounding box center [109, 225] width 197 height 73
click at [122, 239] on span "New section" at bounding box center [118, 241] width 128 height 12
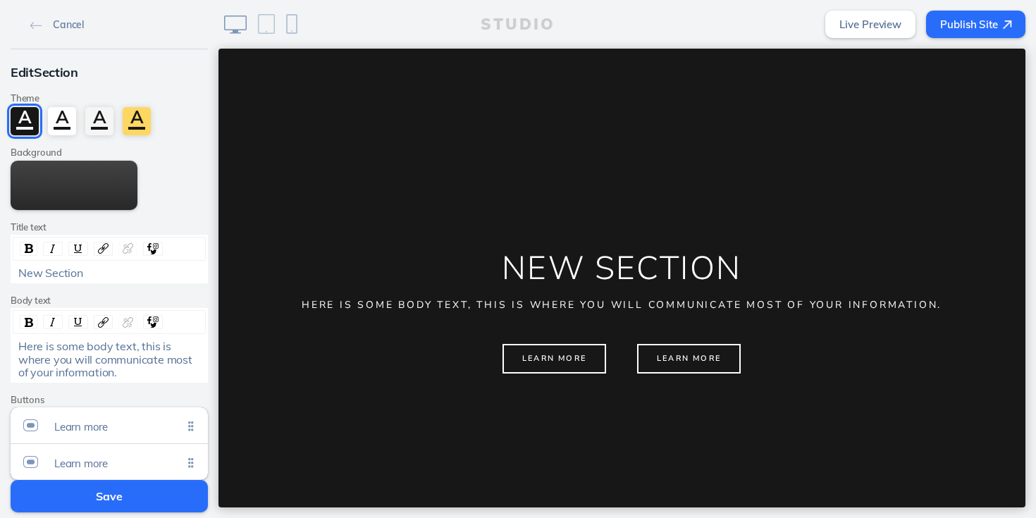
scroll to position [176, 0]
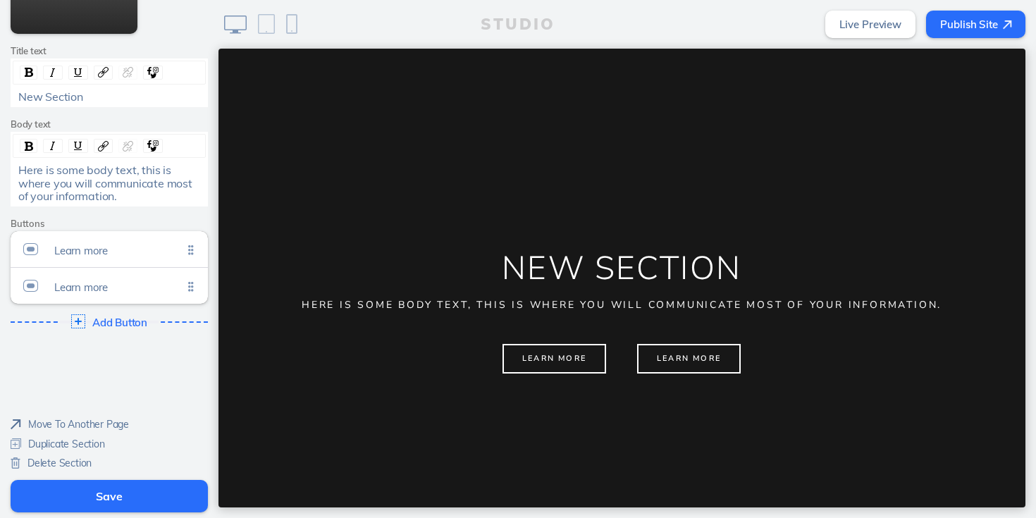
click at [64, 461] on span "Delete Section" at bounding box center [59, 463] width 64 height 13
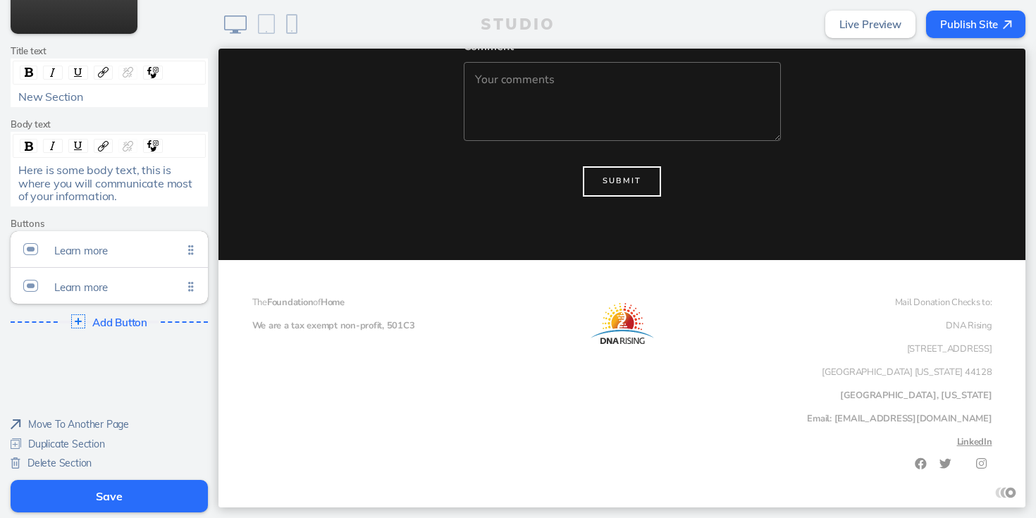
scroll to position [604, 0]
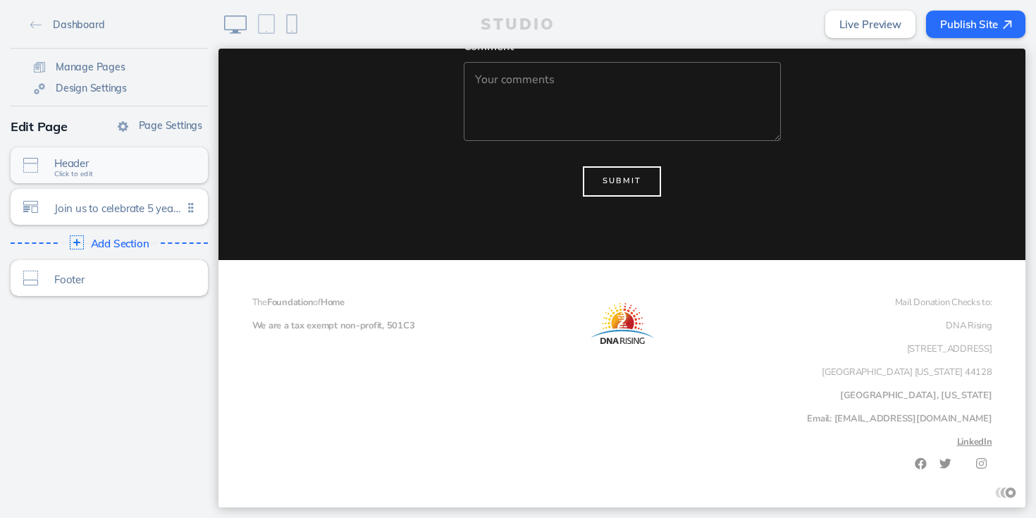
click at [111, 163] on span "Header" at bounding box center [118, 163] width 128 height 12
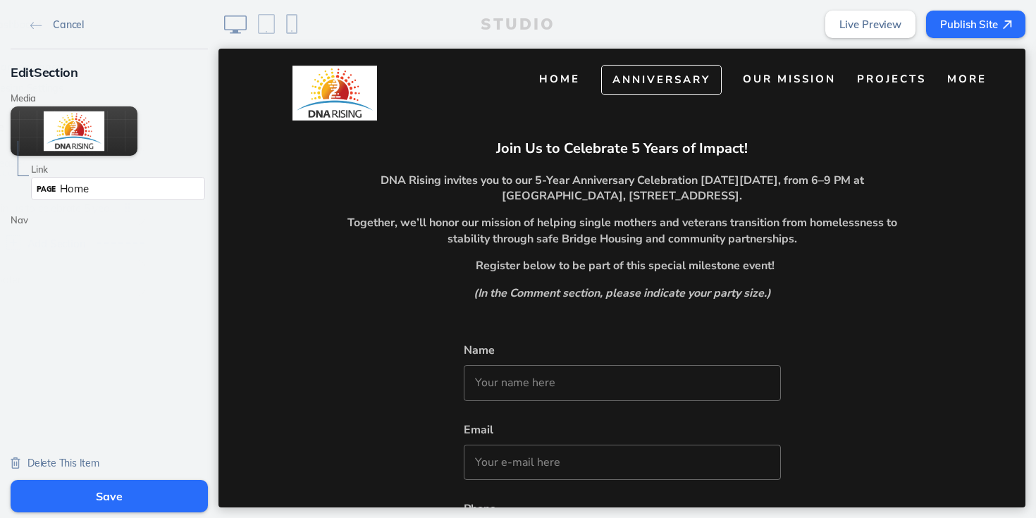
scroll to position [60, 0]
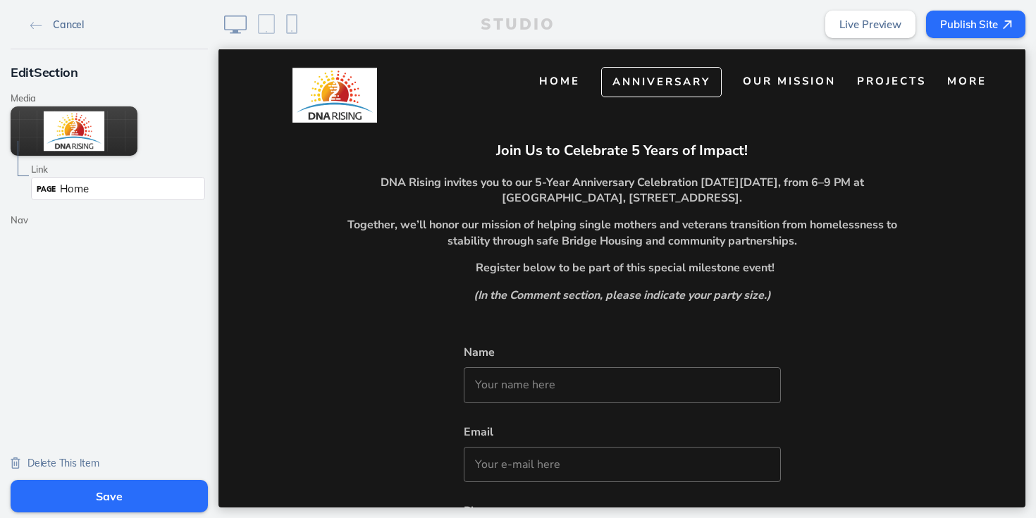
click at [30, 23] on img at bounding box center [36, 26] width 12 height 8
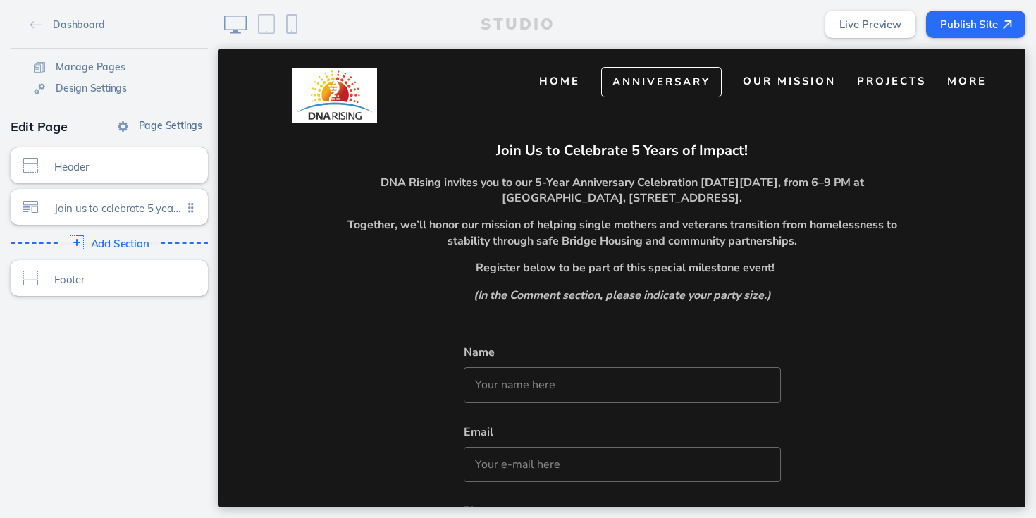
click at [151, 122] on span "Page Settings" at bounding box center [170, 125] width 63 height 13
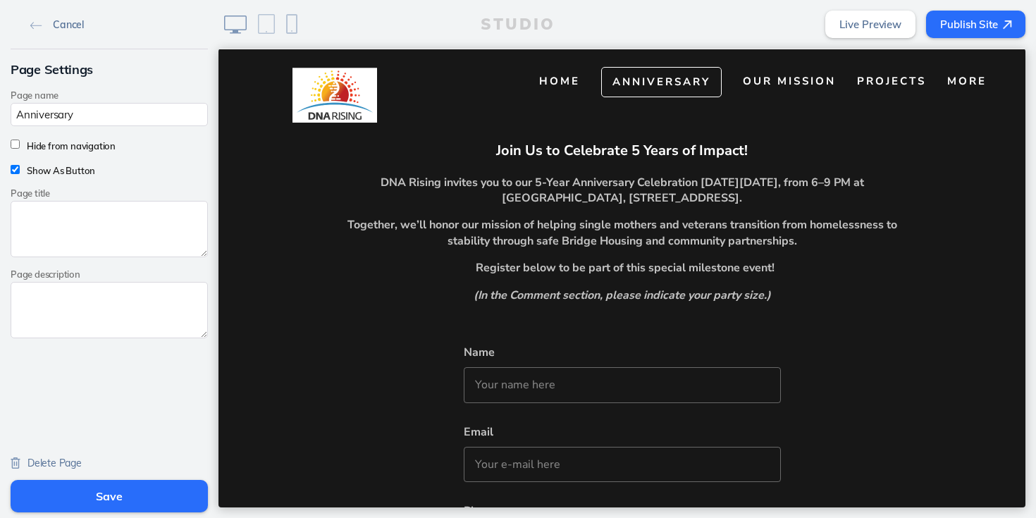
click at [33, 23] on img at bounding box center [36, 26] width 12 height 8
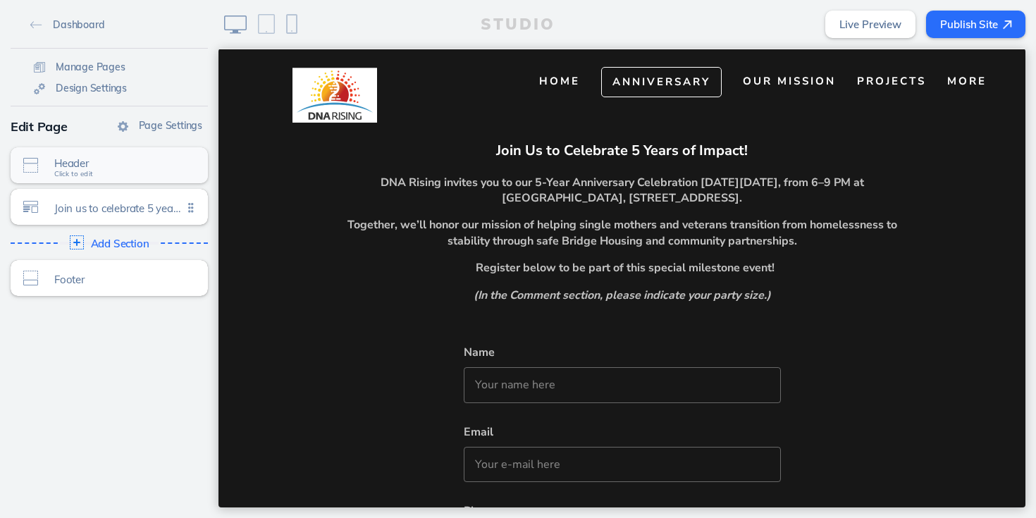
click at [125, 161] on span "Header" at bounding box center [118, 163] width 128 height 12
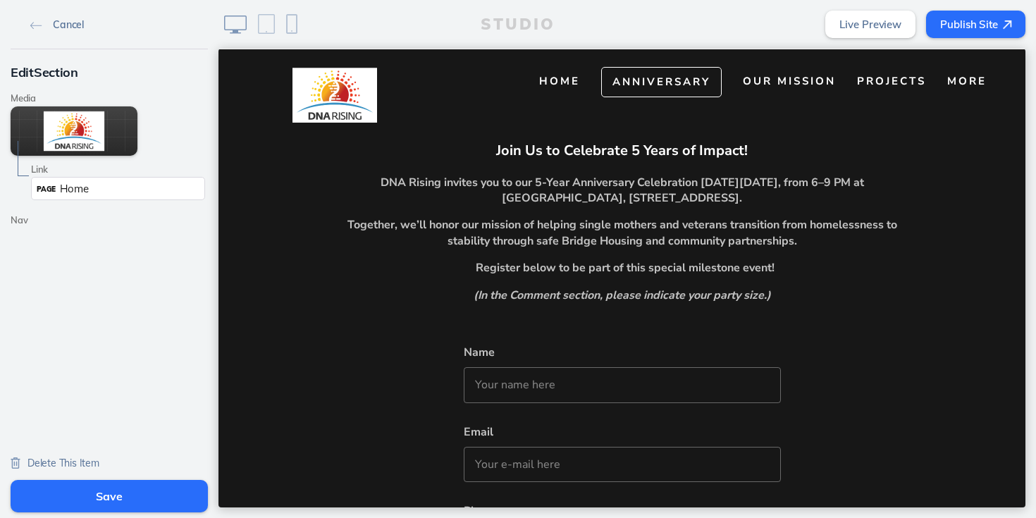
click at [32, 23] on img at bounding box center [36, 26] width 12 height 8
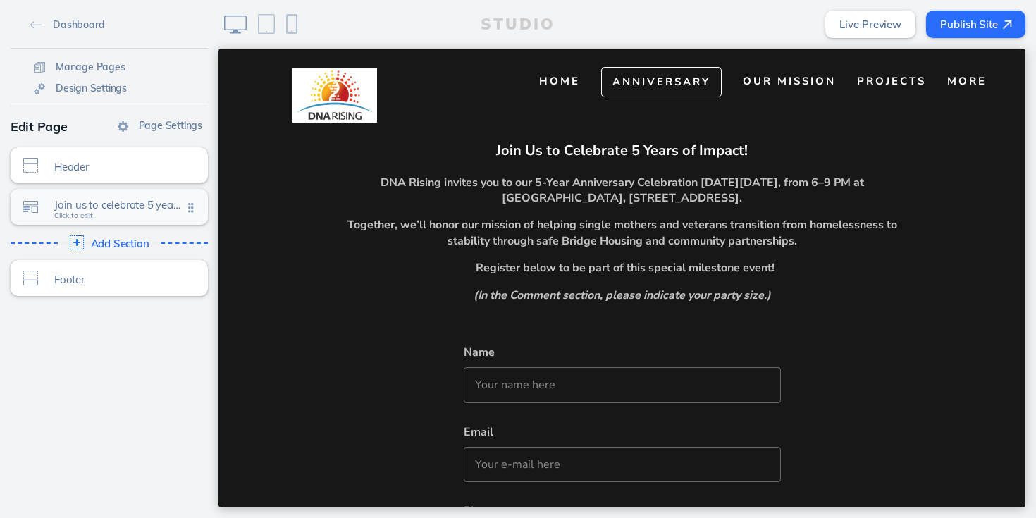
click at [68, 203] on span "Join us to celebrate 5 years of impact!" at bounding box center [118, 205] width 128 height 12
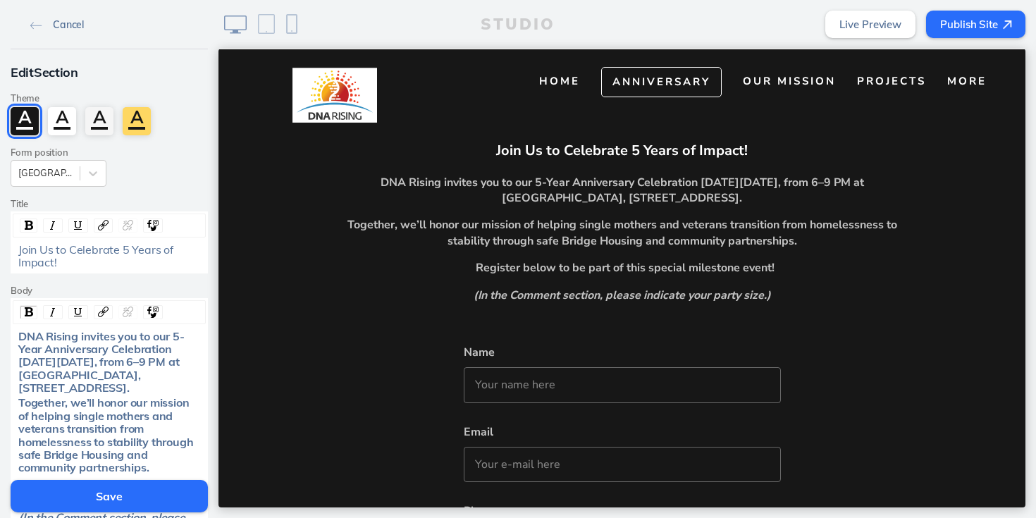
click at [33, 20] on link "Cancel" at bounding box center [57, 23] width 65 height 21
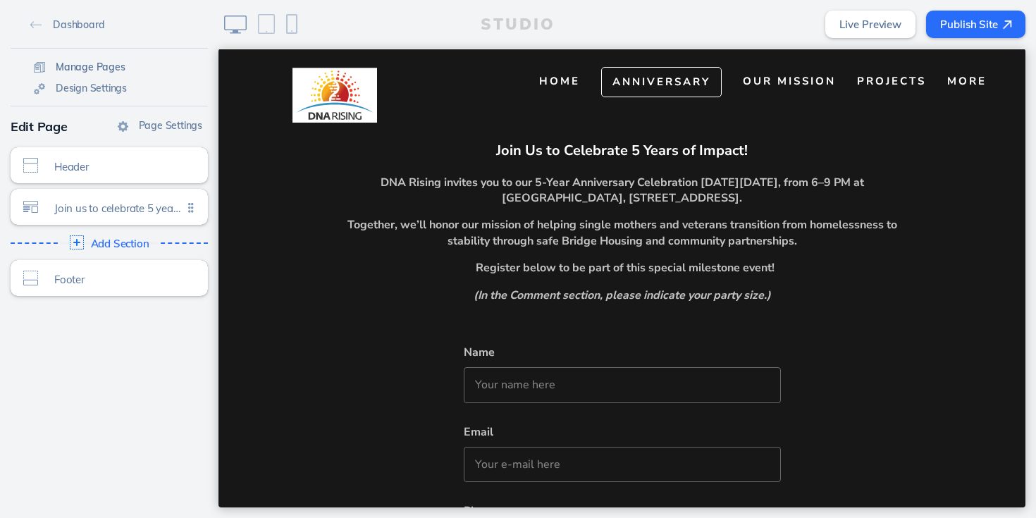
click at [94, 66] on span "Manage Pages" at bounding box center [91, 67] width 70 height 13
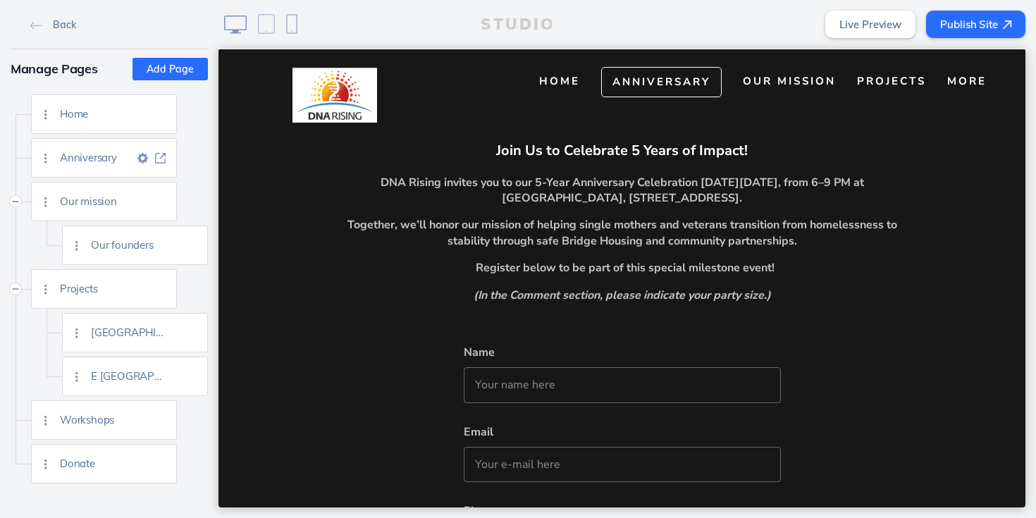
click at [139, 157] on img at bounding box center [142, 158] width 11 height 11
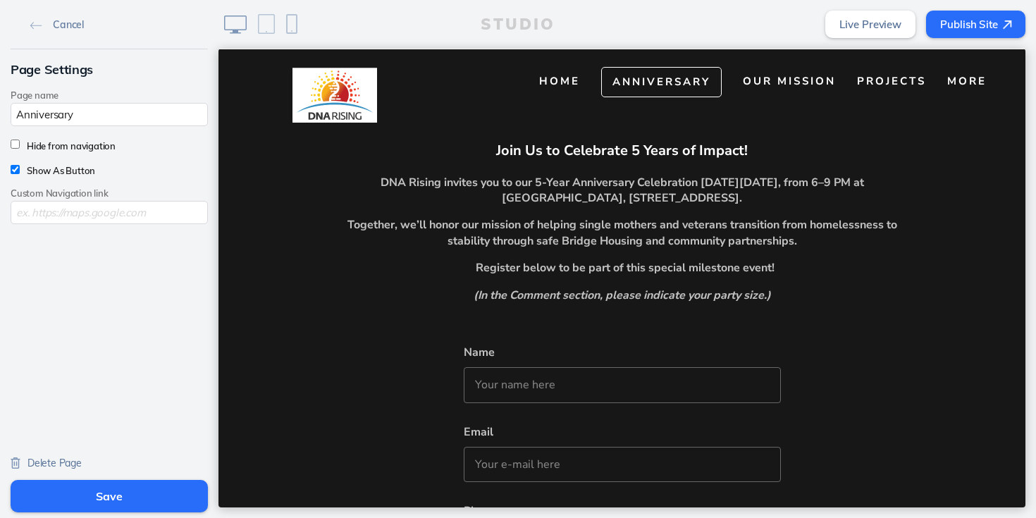
click at [124, 111] on input "Anniversary" at bounding box center [109, 114] width 197 height 23
click at [19, 114] on input "Anniversary" at bounding box center [109, 114] width 197 height 23
click at [86, 118] on input "Anniversary" at bounding box center [109, 114] width 197 height 23
type input "Anniversary Registration"
click at [93, 489] on button "Save" at bounding box center [109, 496] width 197 height 32
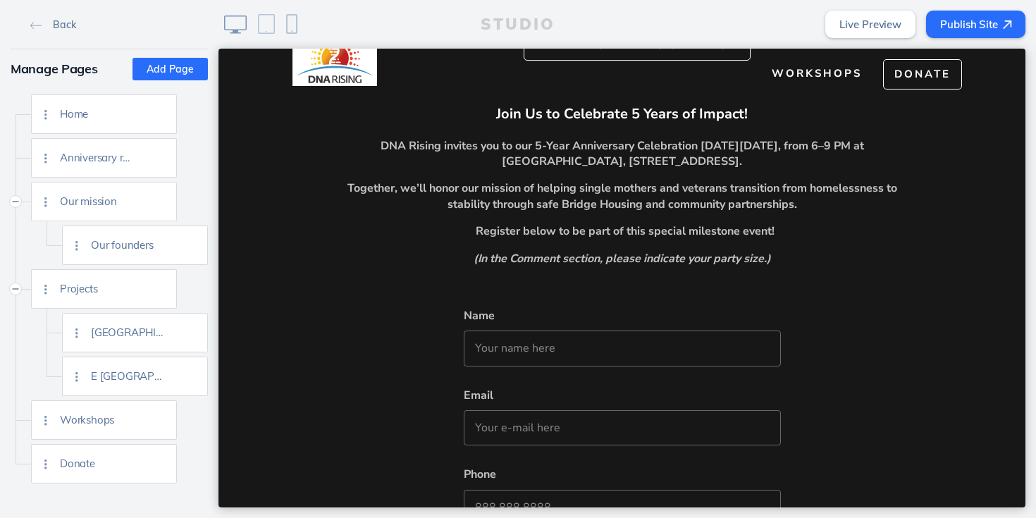
scroll to position [95, 0]
click at [116, 157] on span "Anniversary registration" at bounding box center [97, 157] width 74 height 12
click at [142, 157] on img at bounding box center [142, 158] width 11 height 11
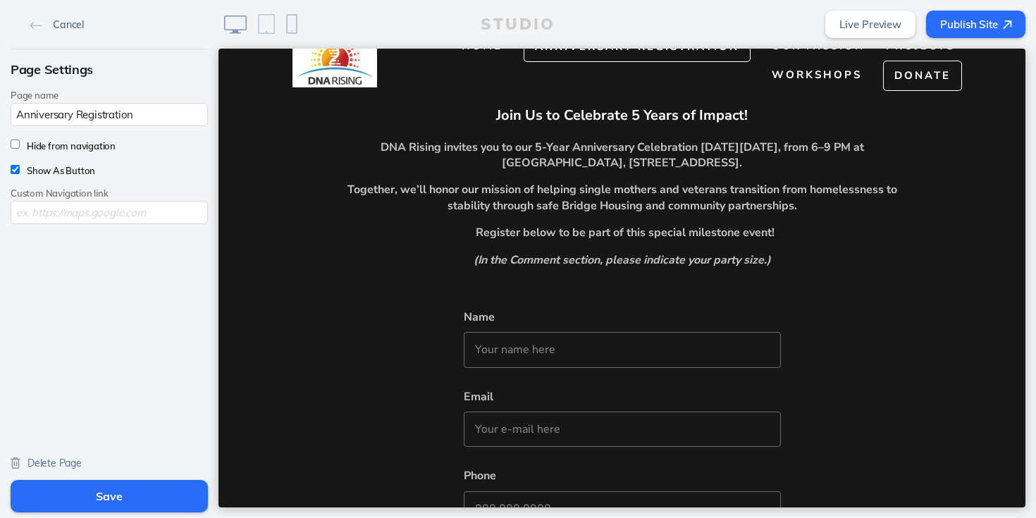
click at [35, 25] on img at bounding box center [36, 26] width 12 height 8
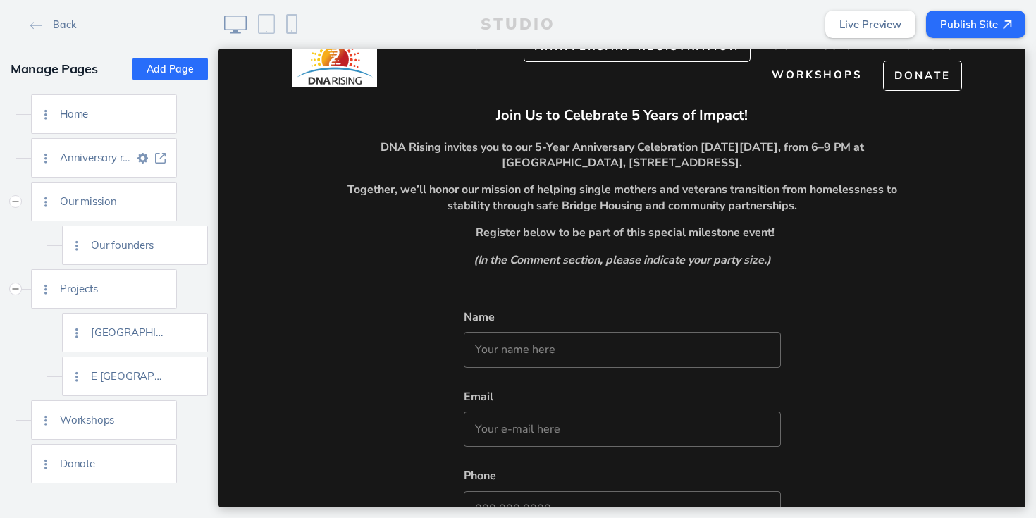
click at [161, 158] on img at bounding box center [160, 158] width 11 height 11
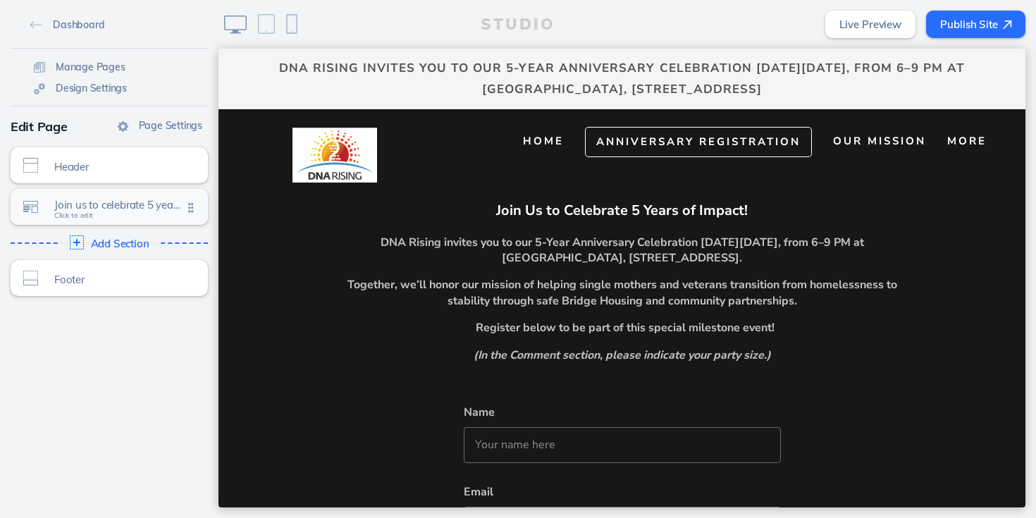
click at [112, 211] on span "Join us to celebrate 5 years of impact! Click to edit" at bounding box center [118, 208] width 128 height 12
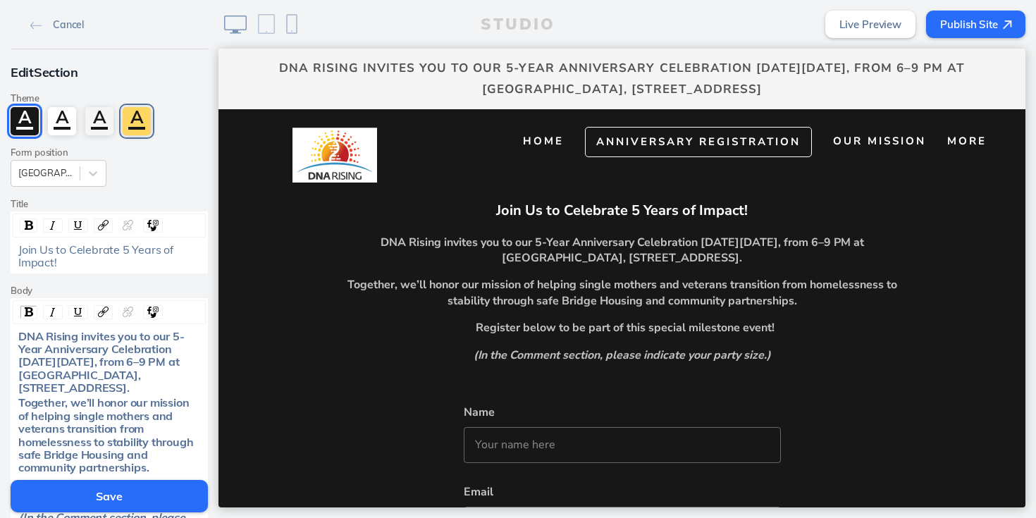
click at [135, 121] on div "A" at bounding box center [137, 121] width 28 height 28
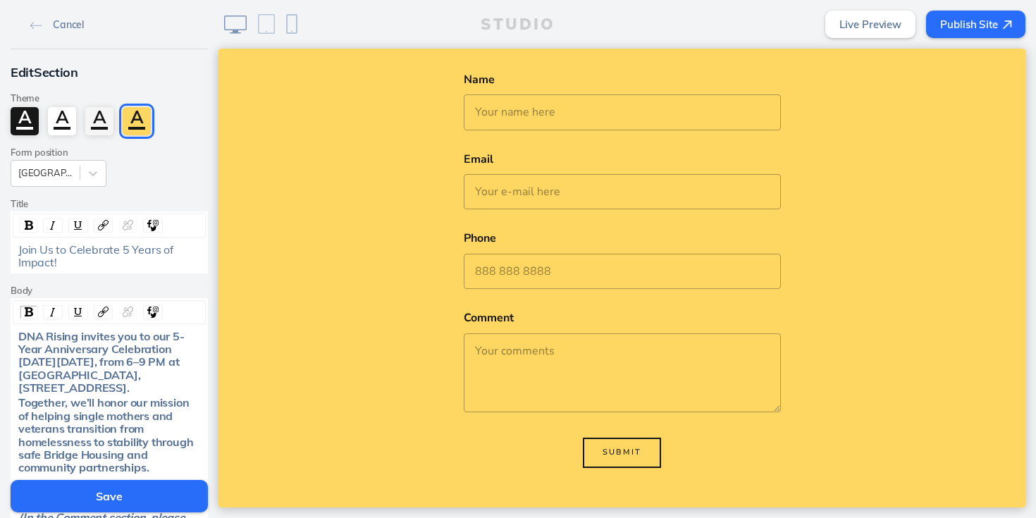
scroll to position [316, 0]
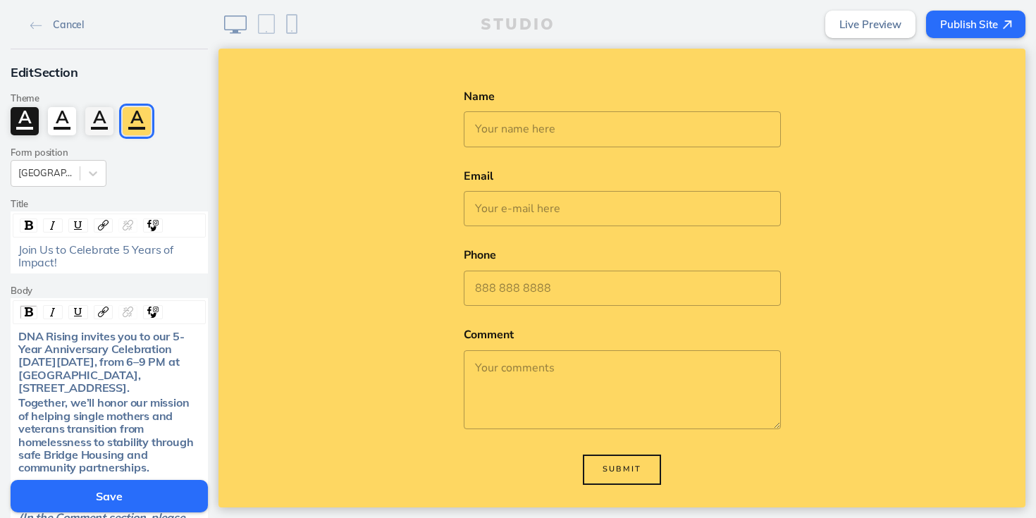
click at [161, 491] on button "Save" at bounding box center [109, 496] width 197 height 32
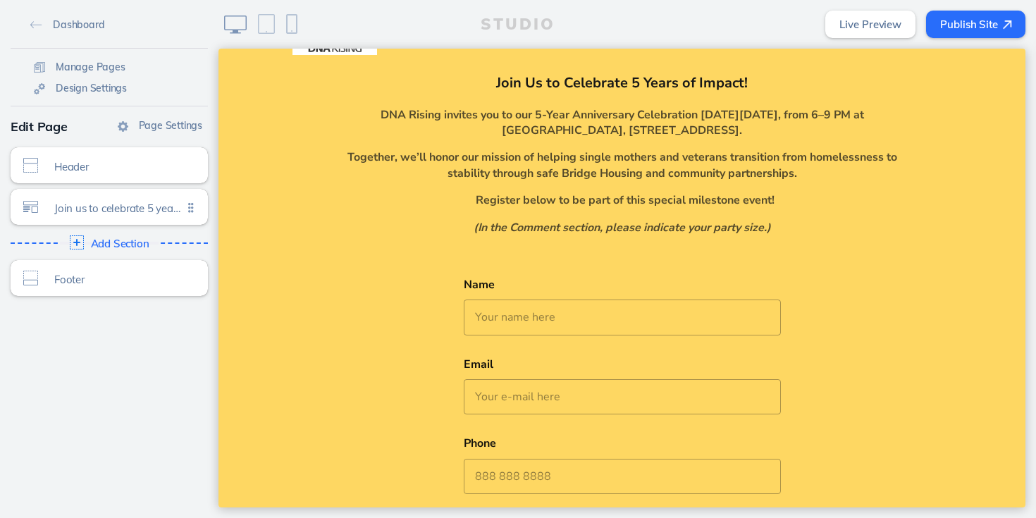
scroll to position [0, 0]
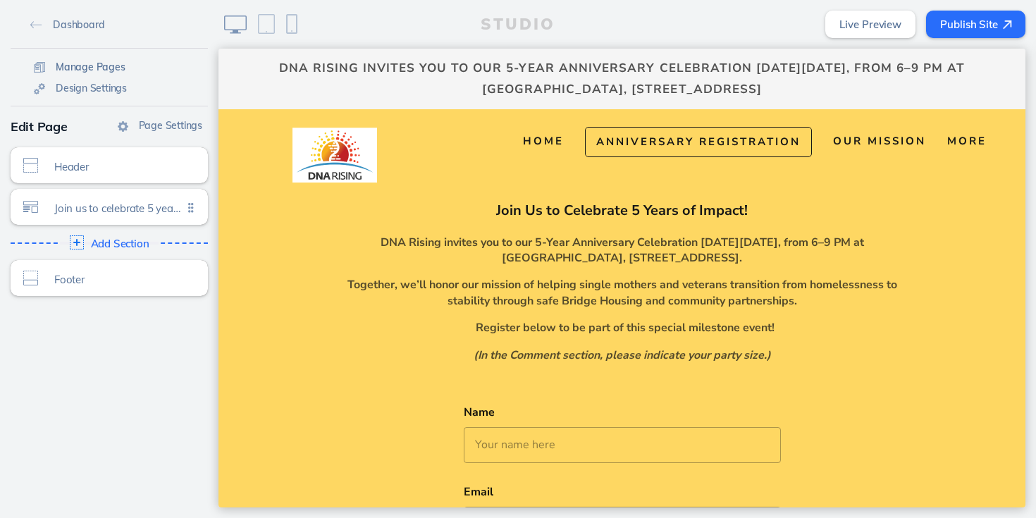
click at [98, 70] on span "Manage Pages" at bounding box center [91, 67] width 70 height 13
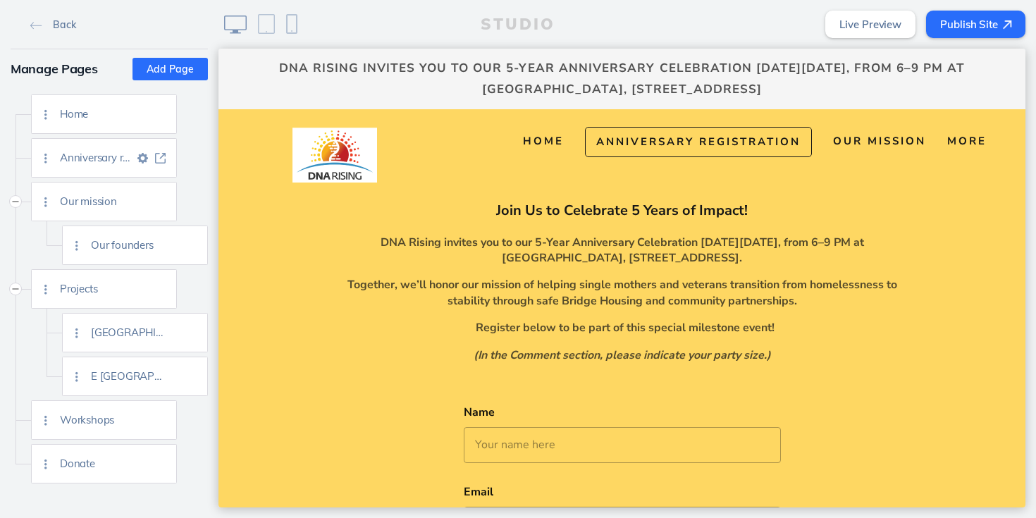
click at [87, 152] on span "Anniversary registration" at bounding box center [97, 157] width 74 height 12
click at [51, 158] on div at bounding box center [46, 158] width 28 height 38
click at [156, 159] on img at bounding box center [160, 158] width 11 height 11
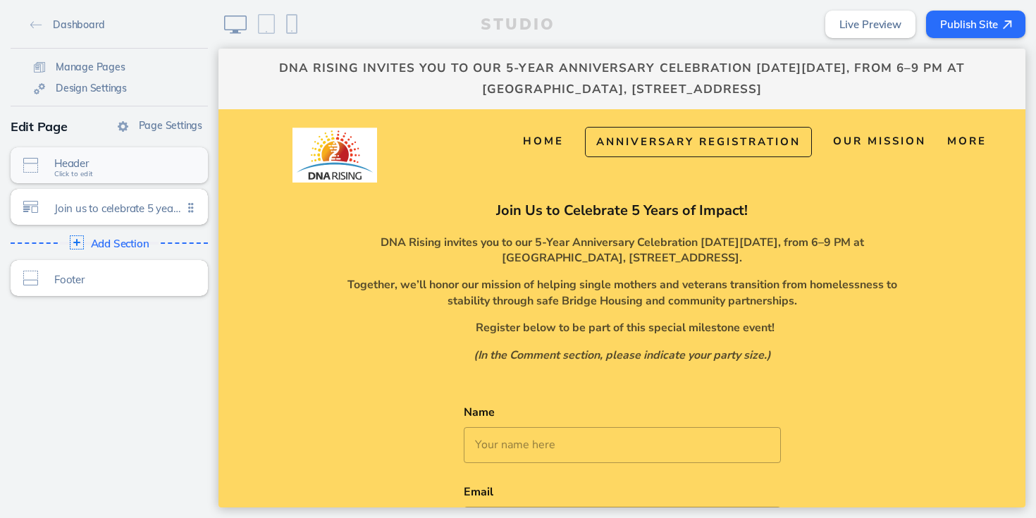
click at [136, 162] on span "Header" at bounding box center [118, 163] width 128 height 12
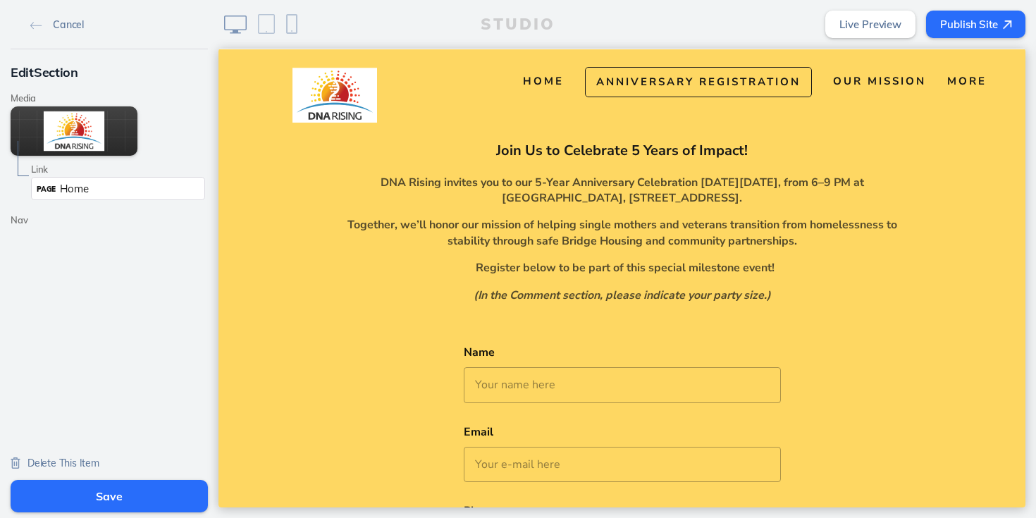
scroll to position [60, 0]
click at [24, 220] on label "Nav" at bounding box center [109, 220] width 197 height 11
click at [30, 26] on img at bounding box center [36, 26] width 12 height 8
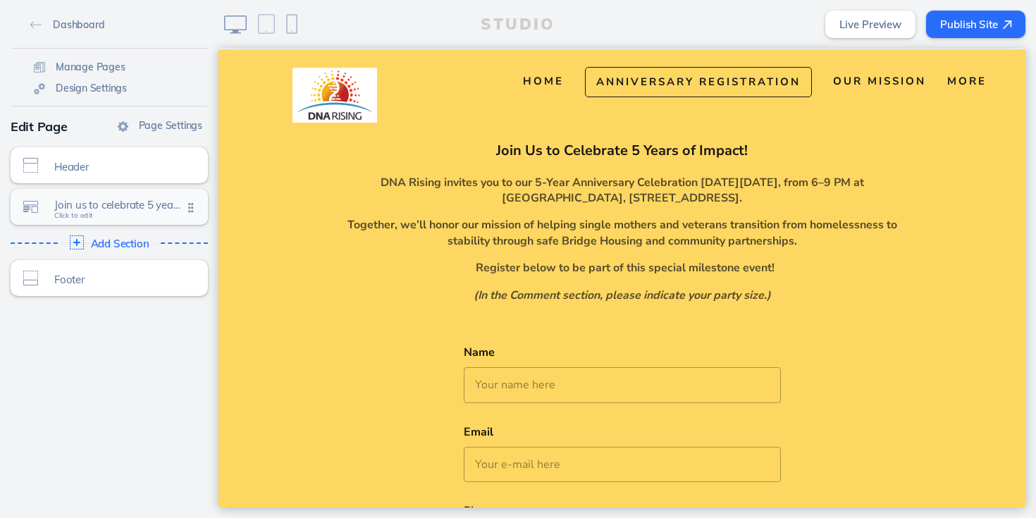
click at [135, 218] on div "Join us to celebrate 5 years of impact! Click to edit" at bounding box center [109, 207] width 197 height 36
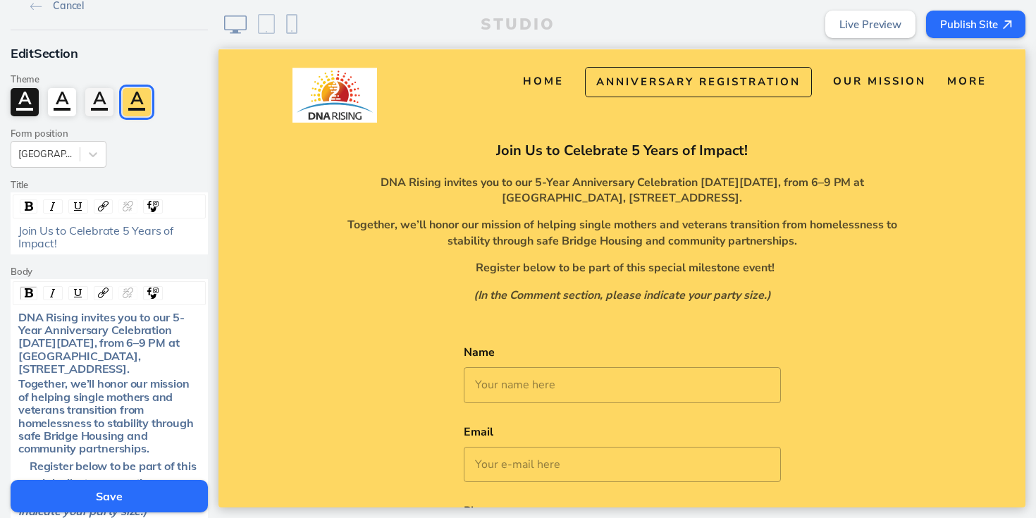
scroll to position [14, 0]
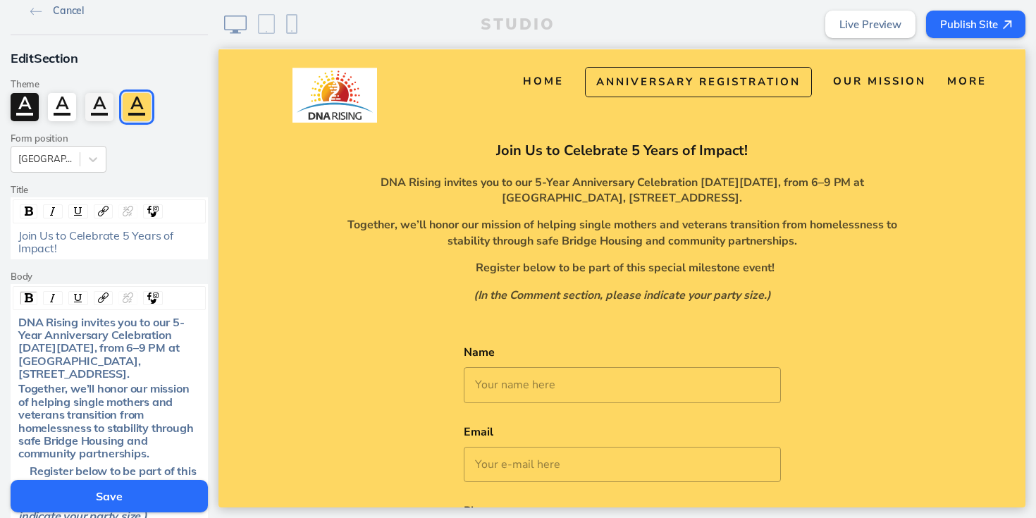
click at [34, 14] on img at bounding box center [36, 12] width 12 height 8
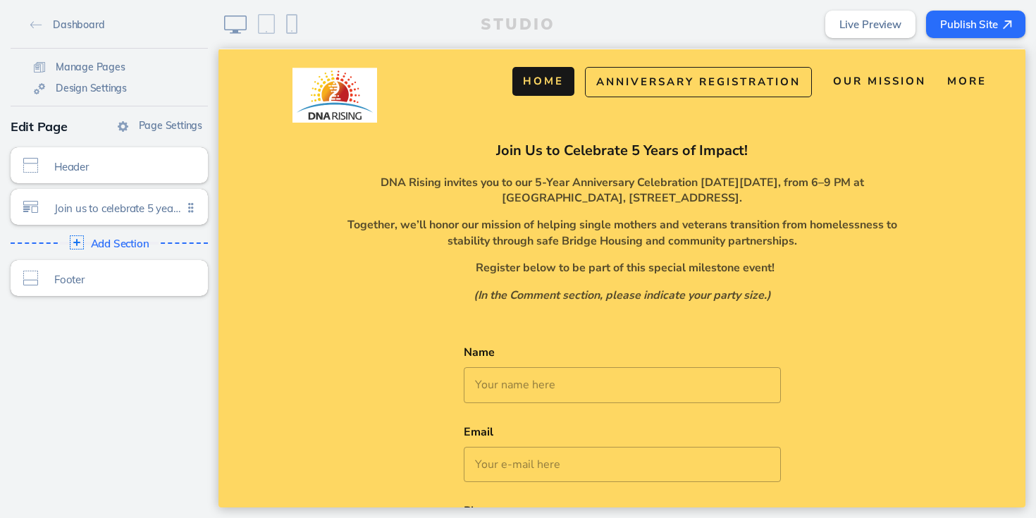
click at [528, 77] on span "Home" at bounding box center [543, 81] width 41 height 14
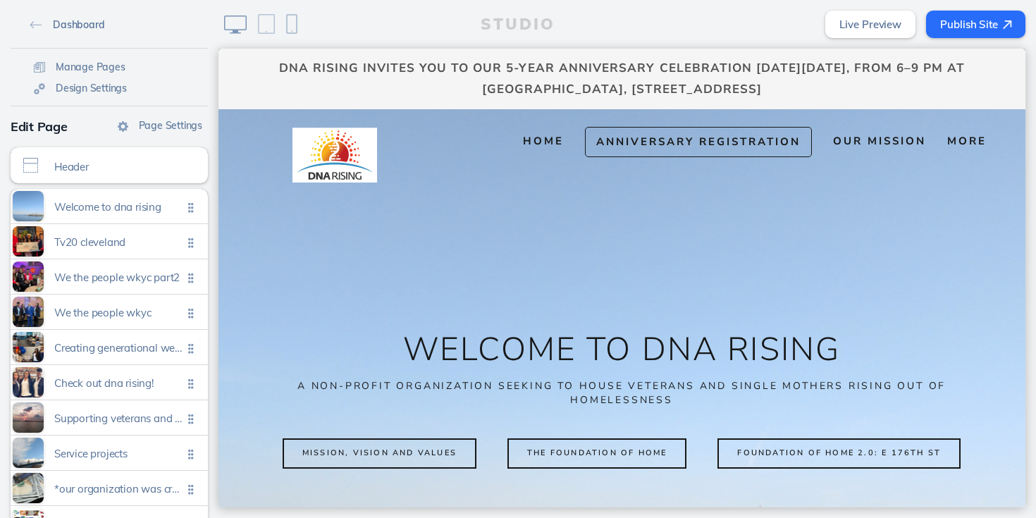
click at [70, 27] on span "Dashboard" at bounding box center [78, 24] width 51 height 13
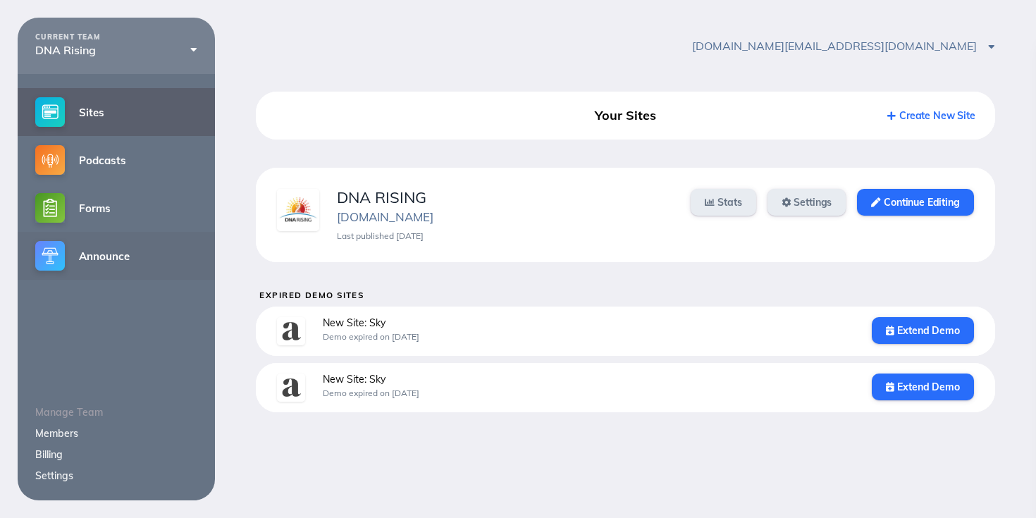
click at [113, 263] on link "Announce" at bounding box center [116, 256] width 197 height 48
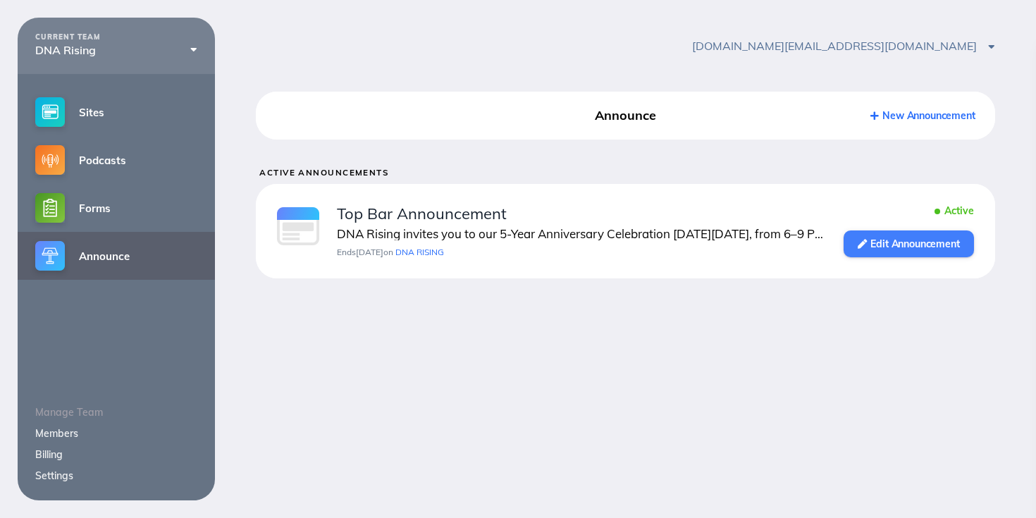
click at [914, 244] on link "Edit Announcement" at bounding box center [908, 243] width 130 height 27
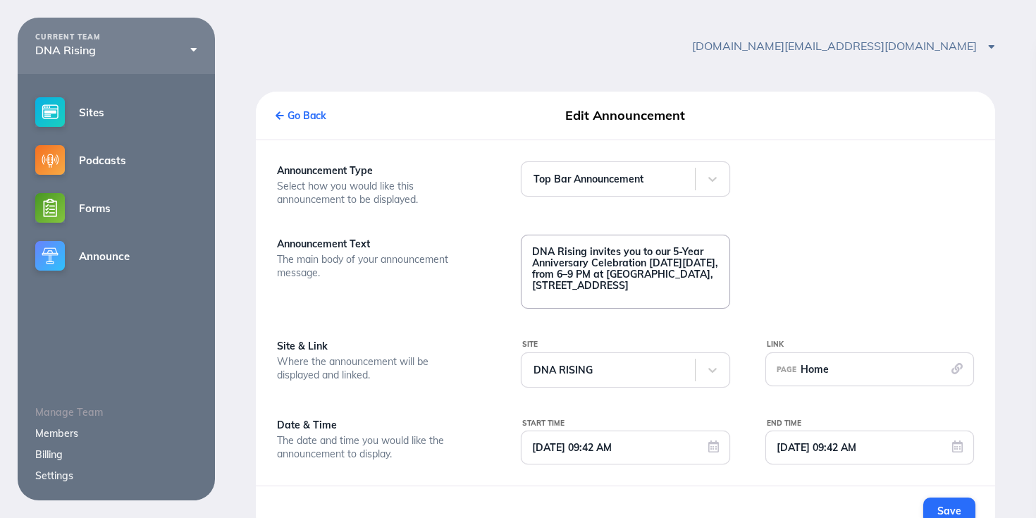
click at [693, 304] on textarea "DNA Rising invites you to our 5-Year Anniversary Celebration [DATE][DATE], from…" at bounding box center [624, 270] width 207 height 70
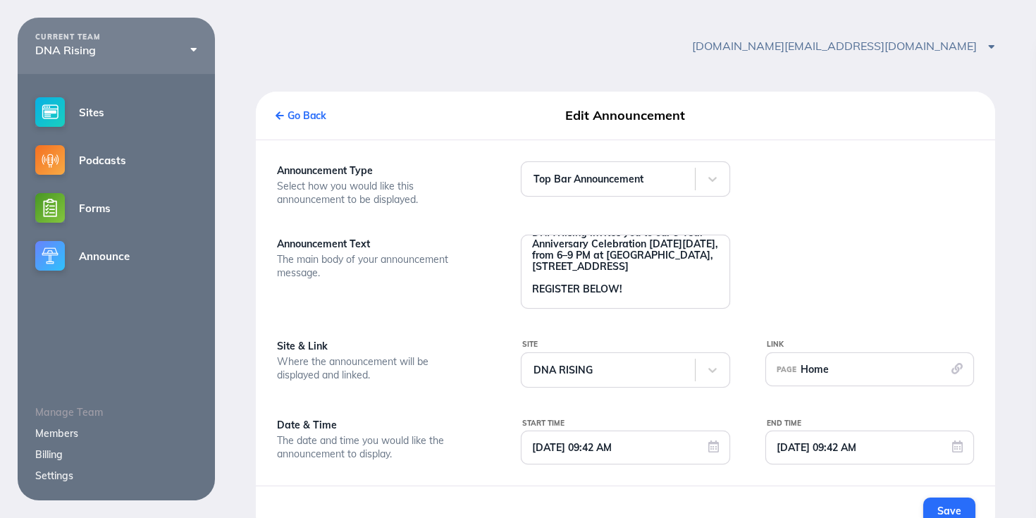
scroll to position [35, 0]
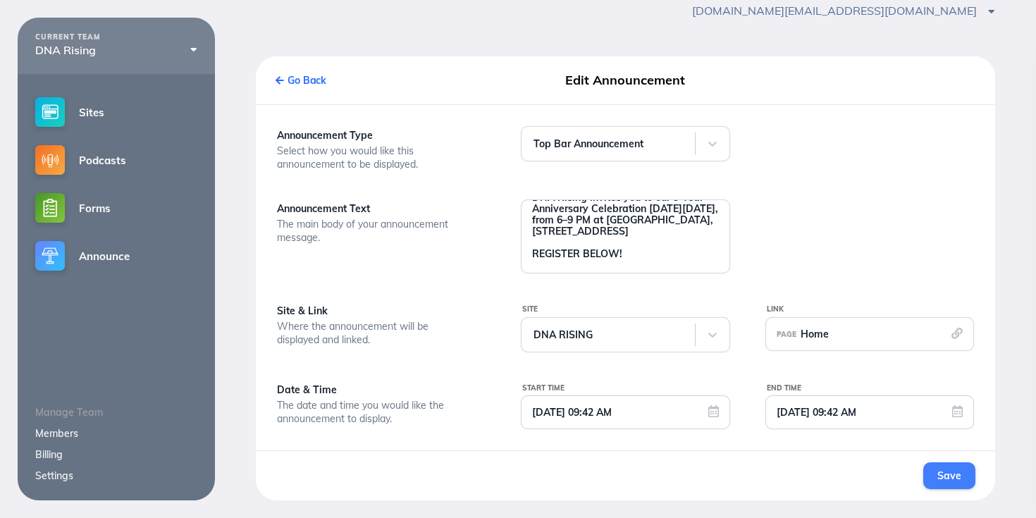
type textarea "DNA Rising invites you to our 5-Year Anniversary Celebration [DATE][DATE], from…"
click at [944, 479] on span "Save" at bounding box center [948, 475] width 23 height 13
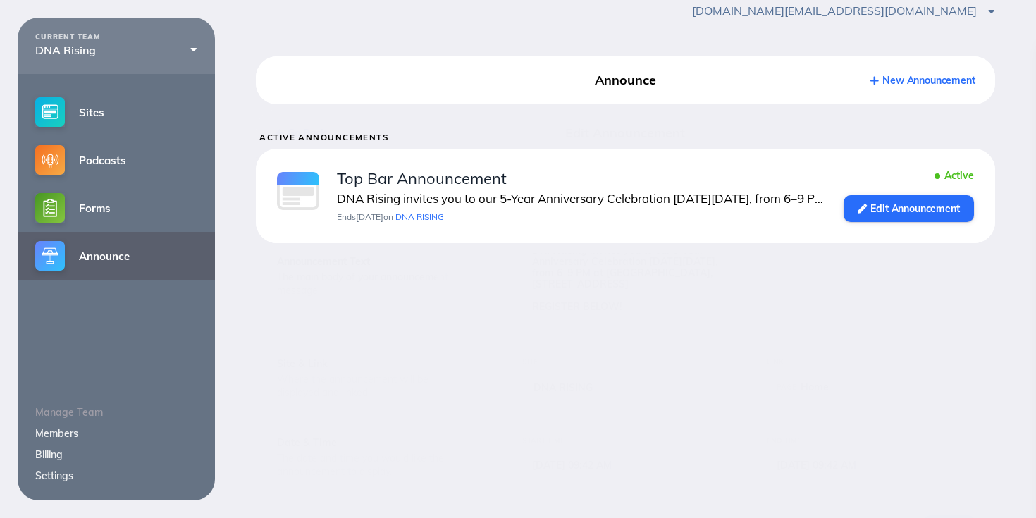
scroll to position [18, 0]
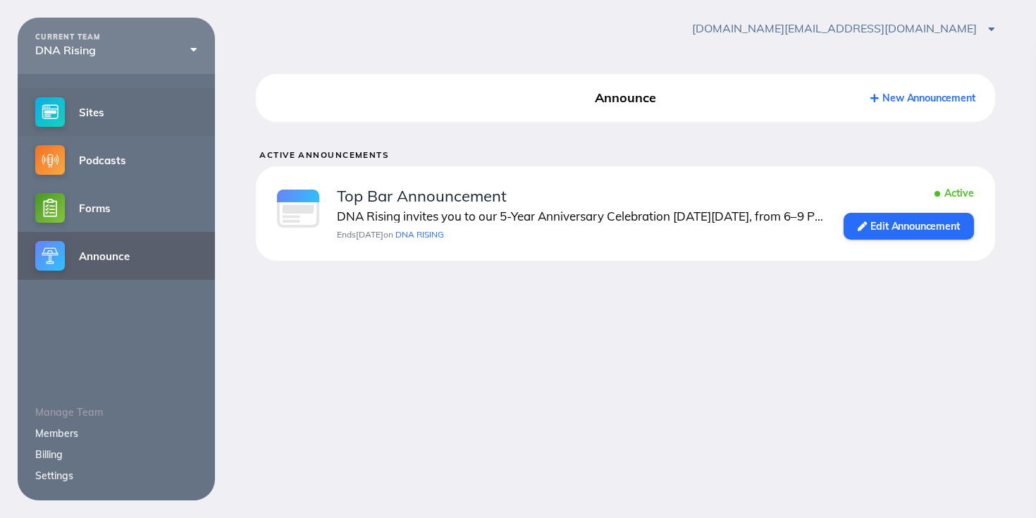
click at [96, 108] on link "Sites" at bounding box center [116, 112] width 197 height 48
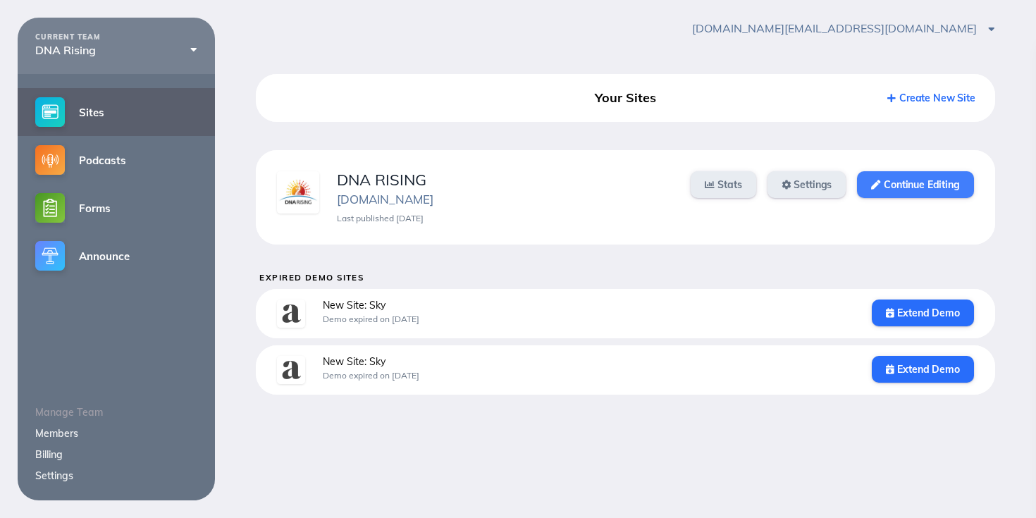
click at [876, 187] on icon at bounding box center [875, 184] width 9 height 9
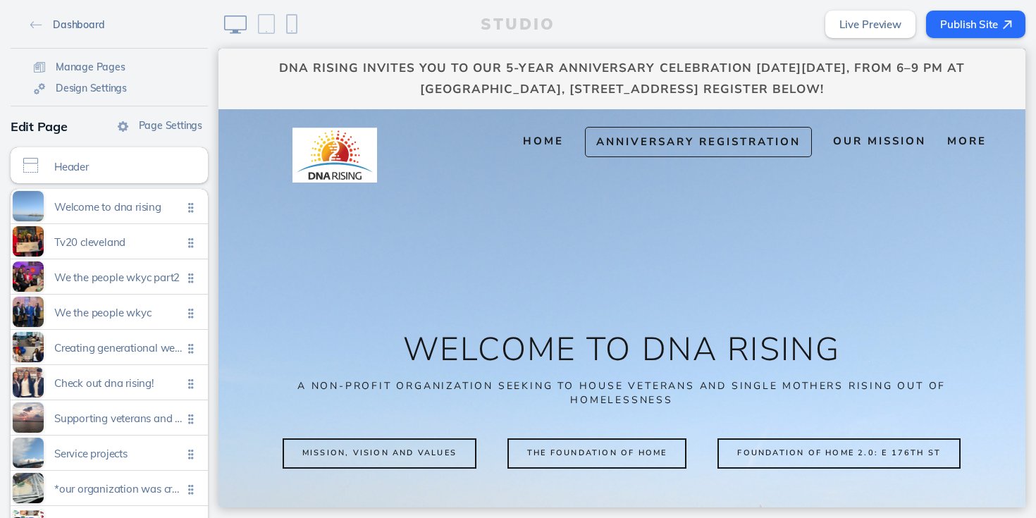
click at [92, 23] on span "Dashboard" at bounding box center [78, 24] width 51 height 13
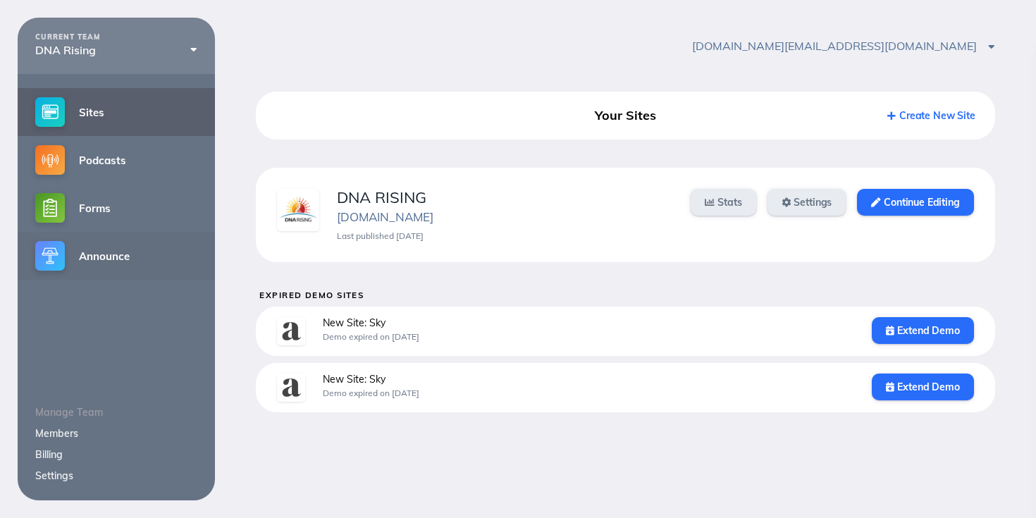
click at [143, 243] on link "Announce" at bounding box center [116, 256] width 197 height 48
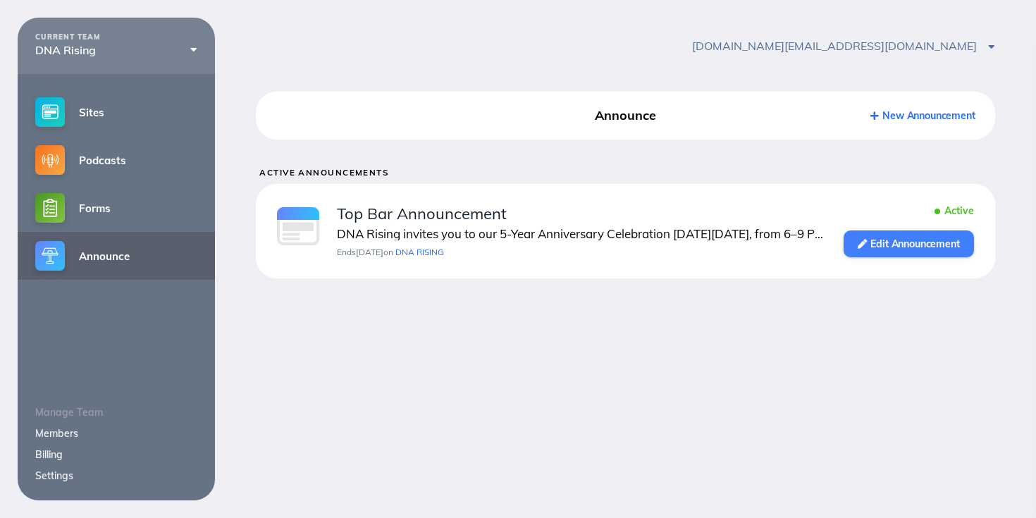
click at [943, 248] on link "Edit Announcement" at bounding box center [908, 243] width 130 height 27
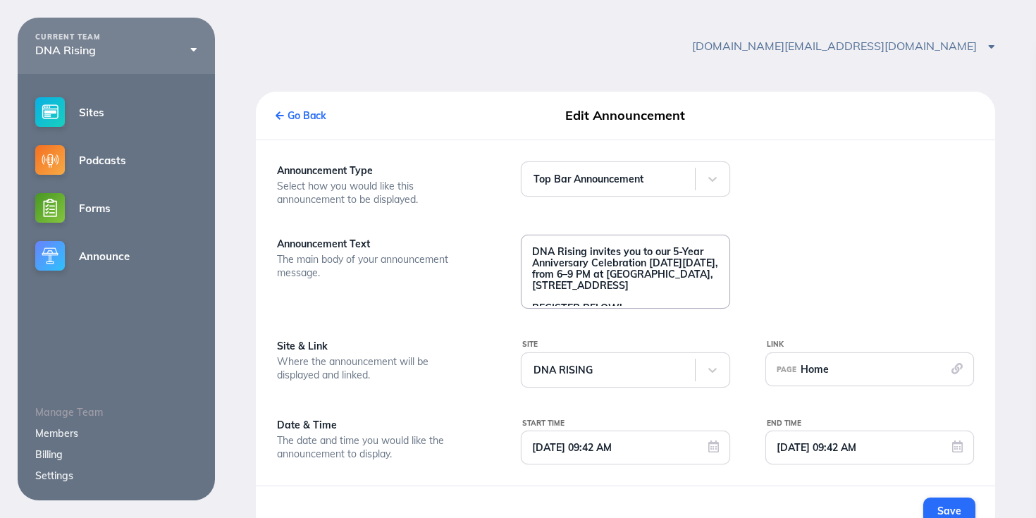
click at [633, 300] on textarea "DNA Rising invites you to our 5-Year Anniversary Celebration [DATE][DATE], from…" at bounding box center [624, 270] width 207 height 70
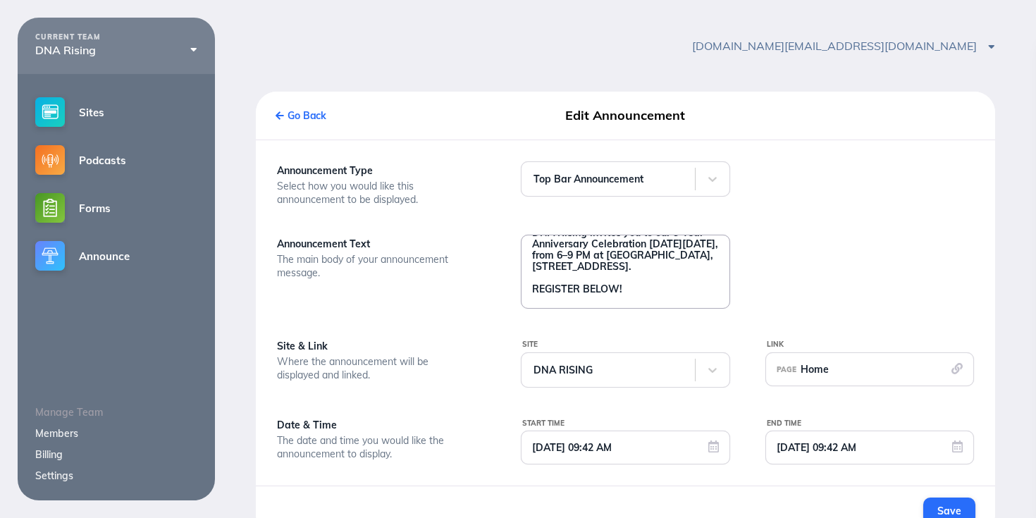
click at [533, 297] on textarea "DNA Rising invites you to our 5-Year Anniversary Celebration on Friday, October…" at bounding box center [624, 270] width 207 height 70
type textarea "DNA Rising invites you to our 5-Year Anniversary Celebration on Friday, October…"
click at [938, 506] on span "Save" at bounding box center [948, 510] width 23 height 13
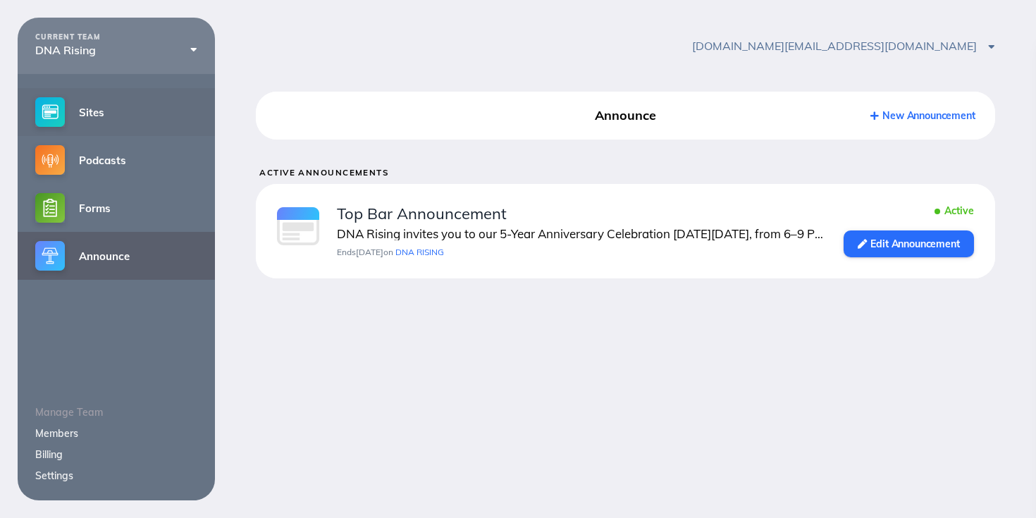
click at [86, 108] on link "Sites" at bounding box center [116, 112] width 197 height 48
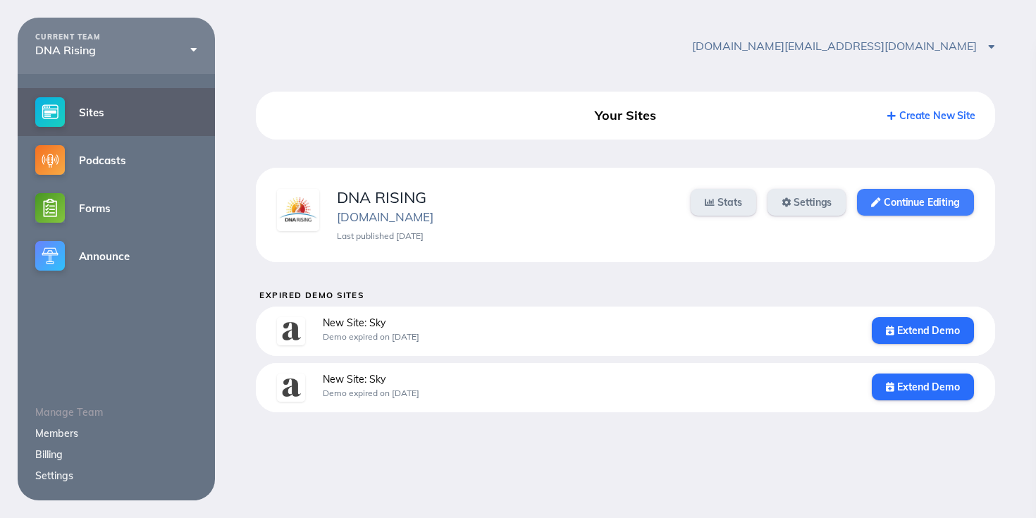
click at [877, 203] on icon at bounding box center [875, 202] width 9 height 9
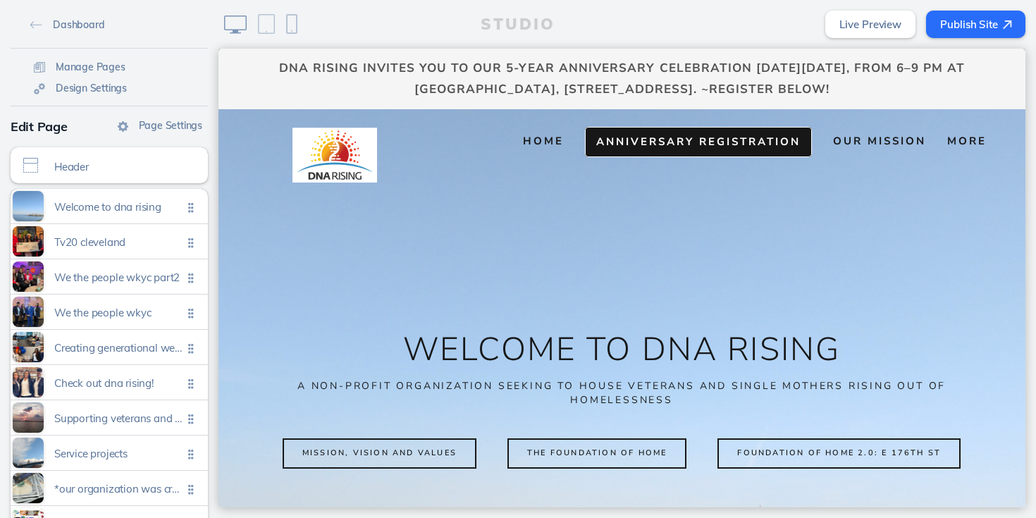
click at [738, 133] on link "Anniversary Registration" at bounding box center [698, 142] width 227 height 30
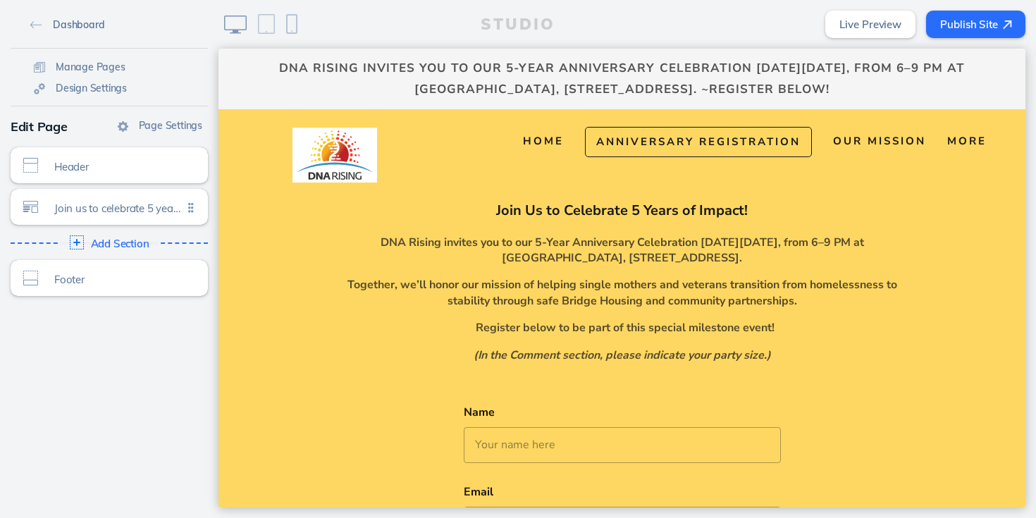
click at [77, 25] on span "Dashboard" at bounding box center [78, 24] width 51 height 13
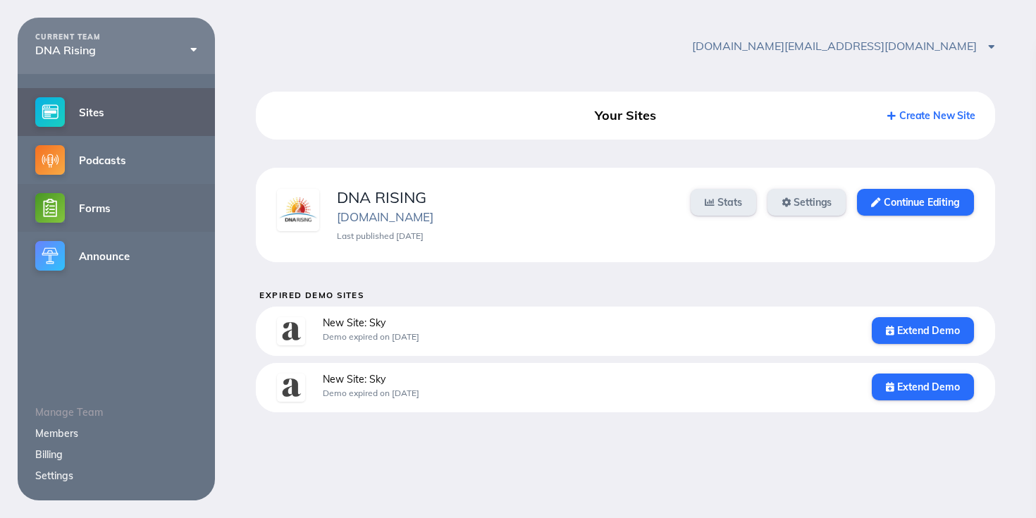
click at [106, 213] on link "Forms" at bounding box center [116, 208] width 197 height 48
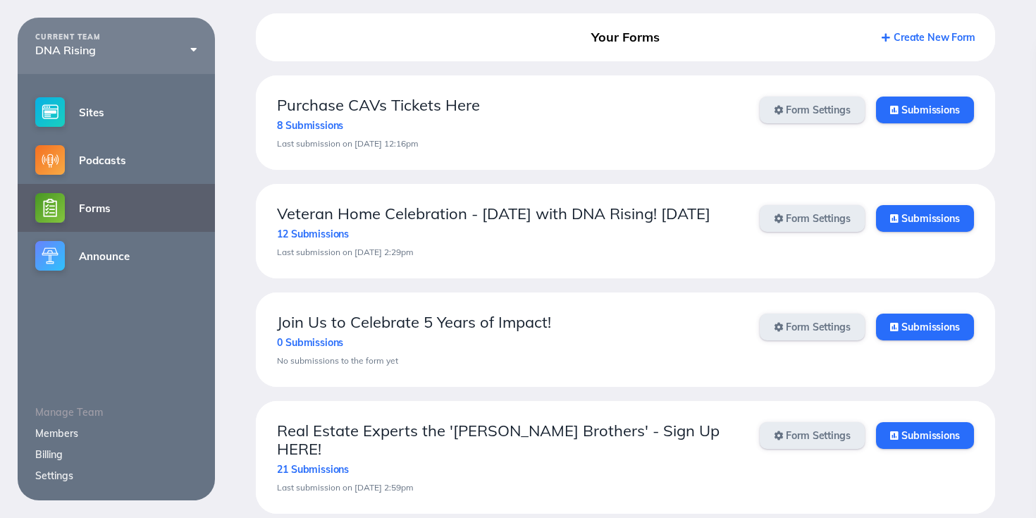
scroll to position [91, 0]
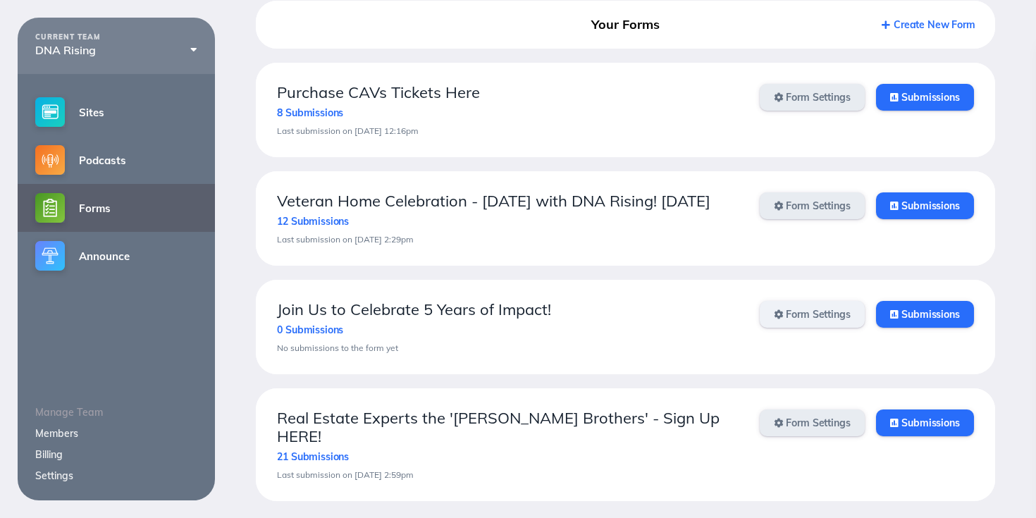
click at [799, 328] on link "Form Settings" at bounding box center [811, 314] width 105 height 27
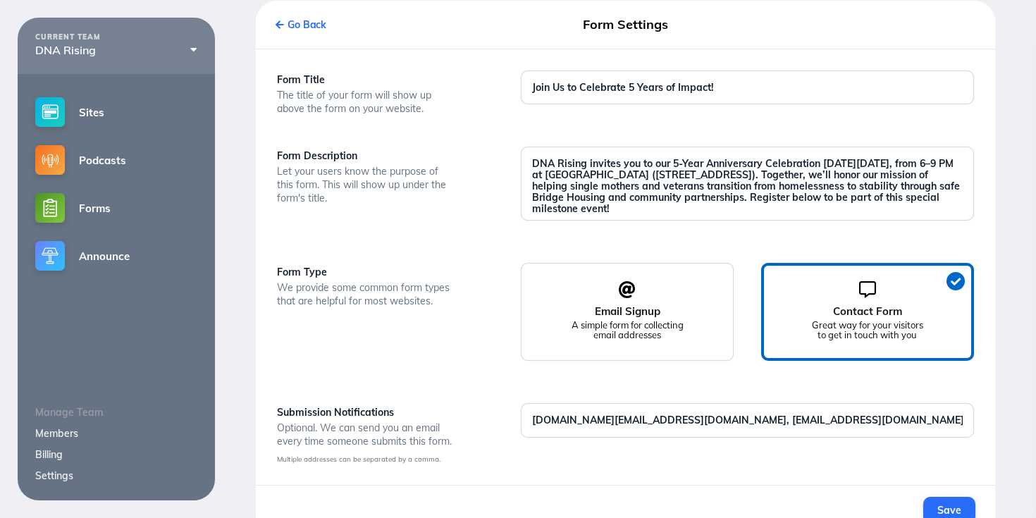
scroll to position [125, 0]
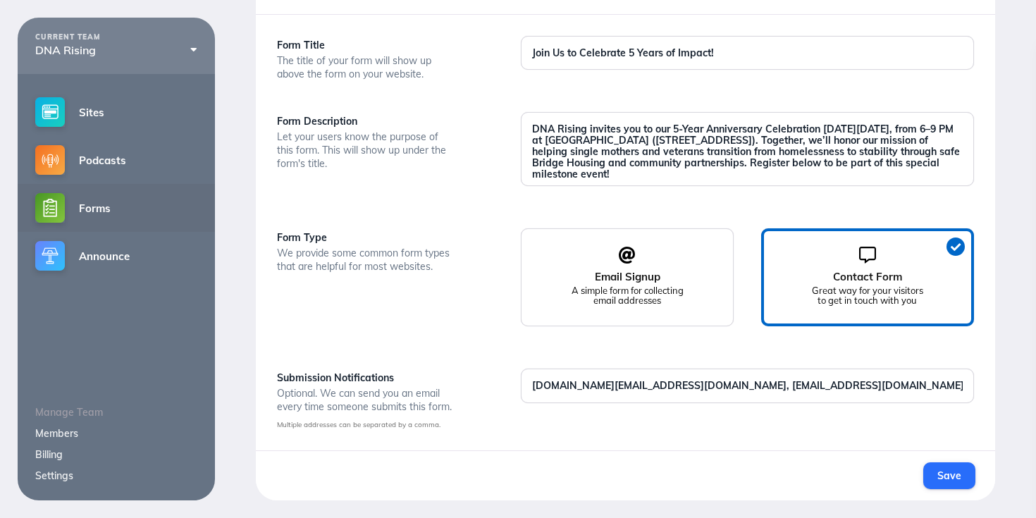
click at [106, 209] on link "Forms" at bounding box center [116, 208] width 197 height 48
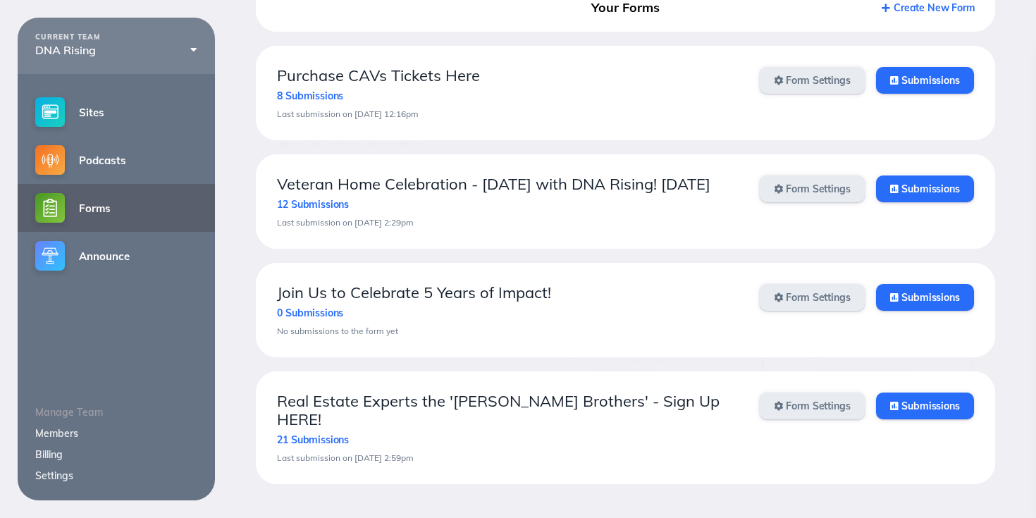
scroll to position [91, 0]
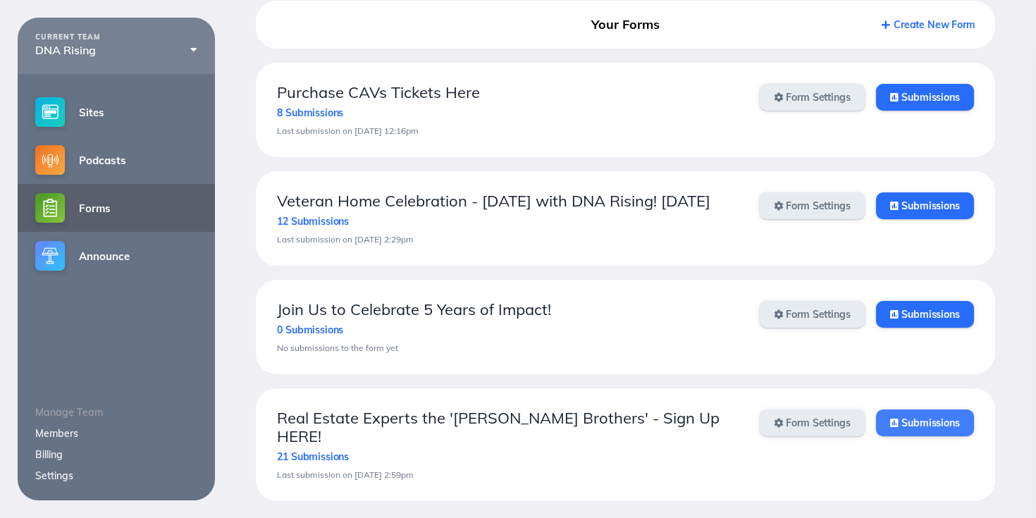
click at [922, 436] on link "Submissions" at bounding box center [925, 422] width 98 height 27
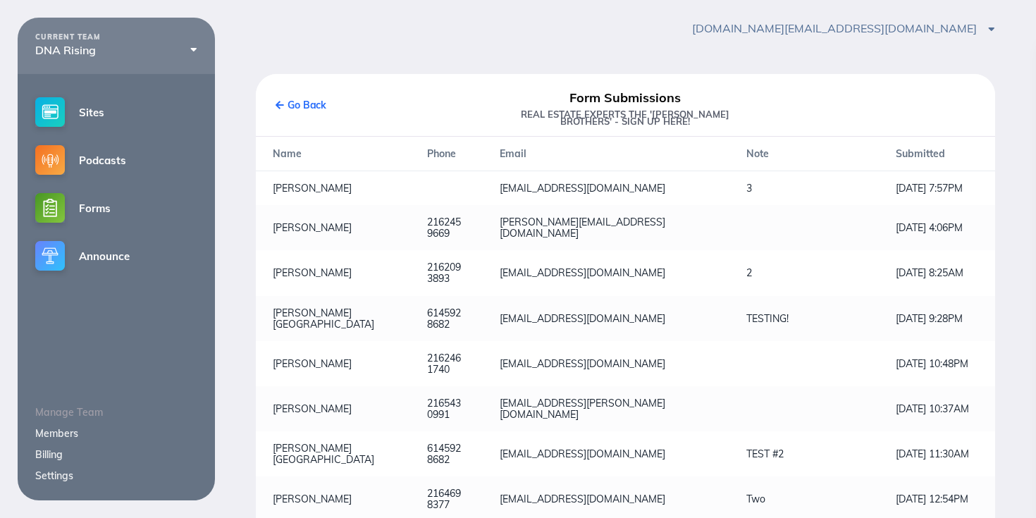
click at [275, 105] on div "Go Back Form Submissions Real Estate Experts the 'Downing Brothers' - Sign Up H…" at bounding box center [625, 105] width 739 height 62
click at [277, 106] on icon at bounding box center [279, 105] width 8 height 9
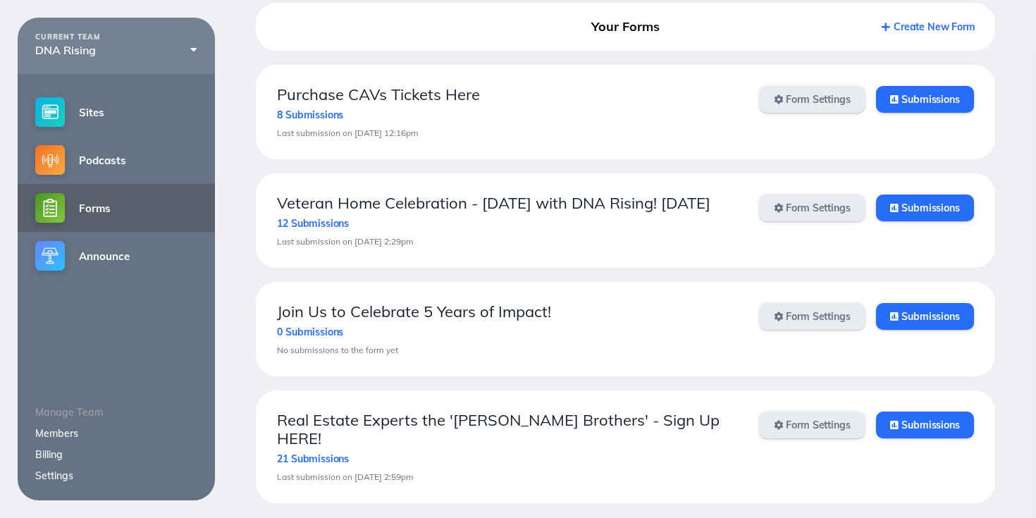
scroll to position [91, 0]
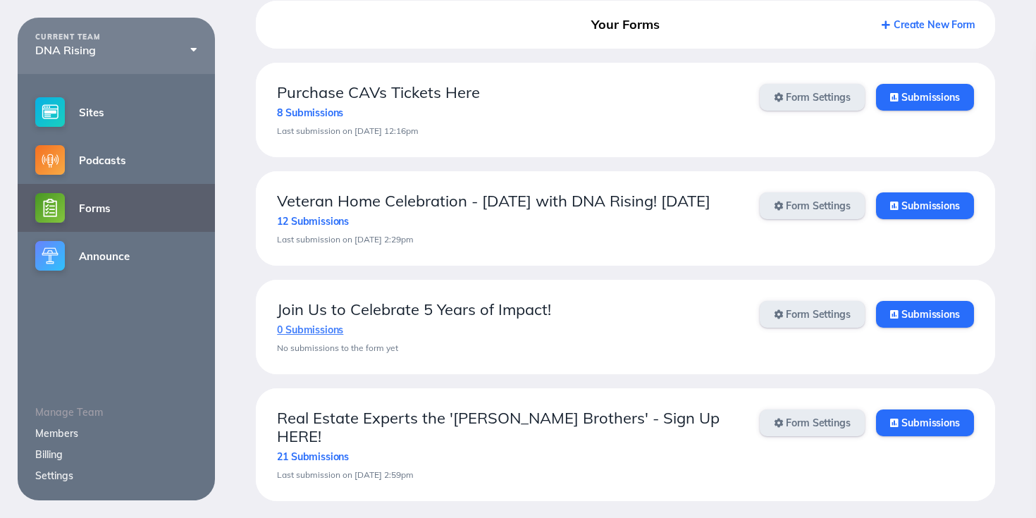
click at [324, 336] on link "0 Submissions" at bounding box center [310, 329] width 66 height 13
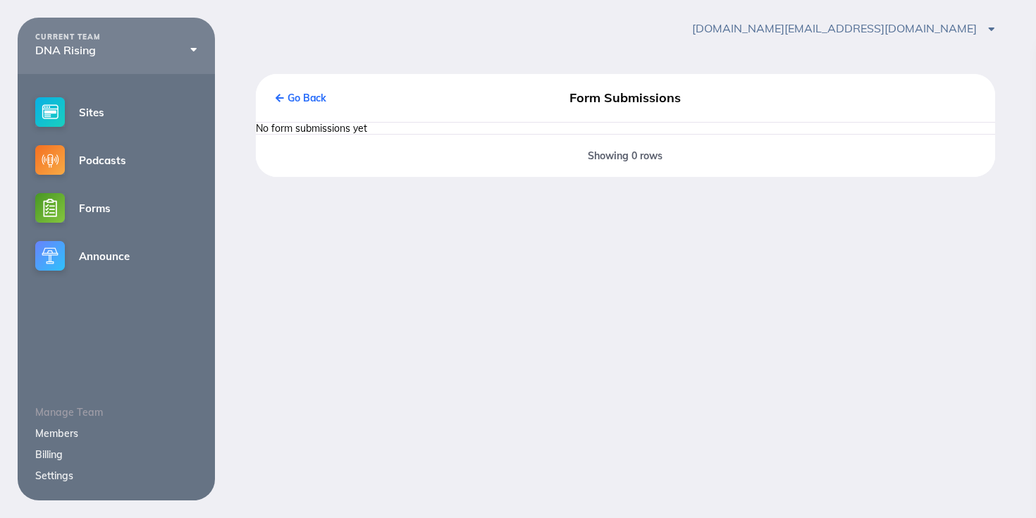
scroll to position [18, 0]
click at [319, 97] on link "Go Back" at bounding box center [300, 98] width 51 height 13
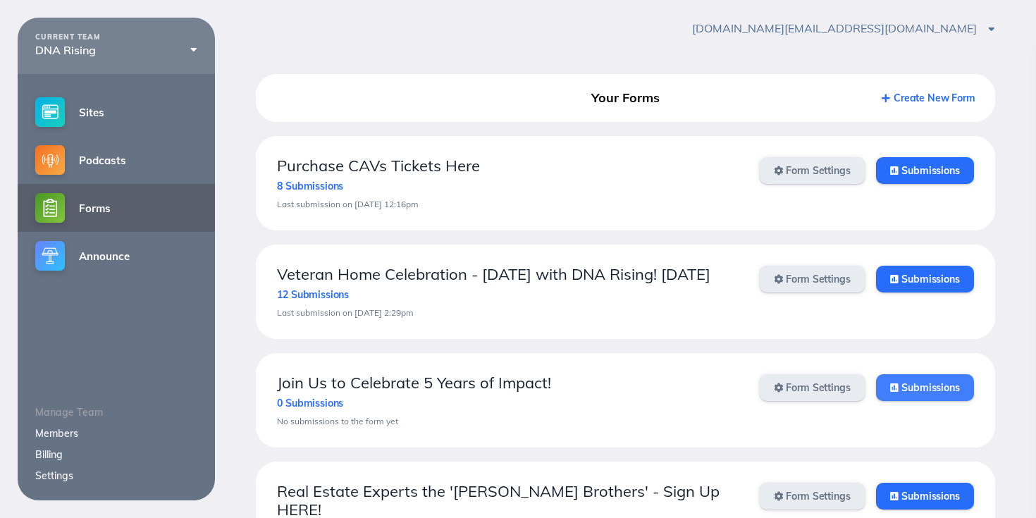
click at [938, 401] on link "Submissions" at bounding box center [925, 387] width 98 height 27
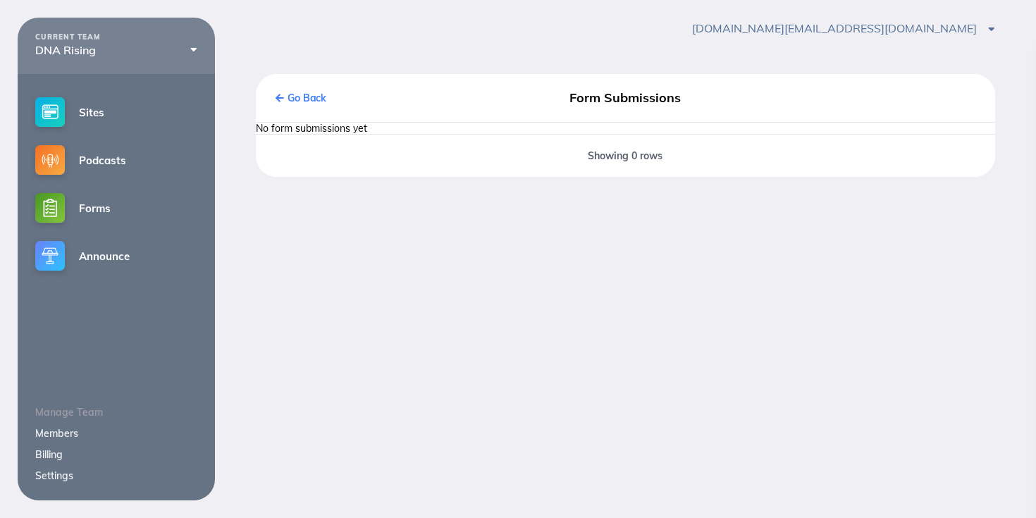
click at [314, 98] on link "Go Back" at bounding box center [300, 98] width 51 height 13
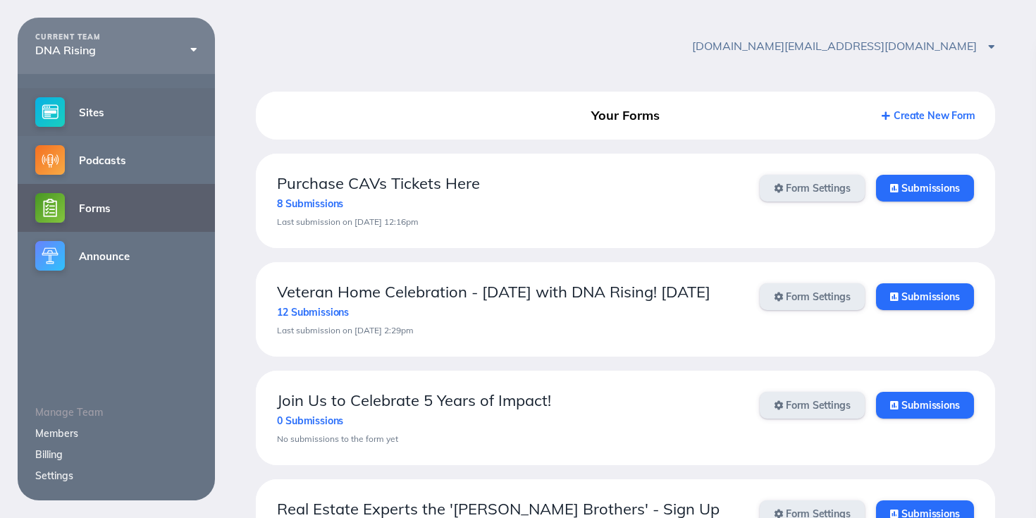
click at [95, 109] on link "Sites" at bounding box center [116, 112] width 197 height 48
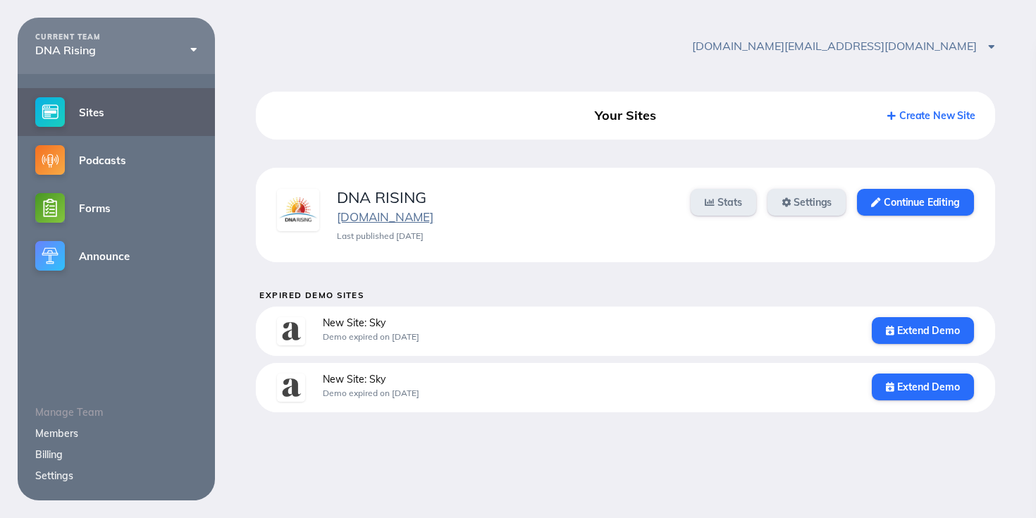
click at [426, 213] on link "www.dnarising.org" at bounding box center [385, 216] width 97 height 15
click at [894, 195] on link "Continue Editing" at bounding box center [915, 202] width 116 height 27
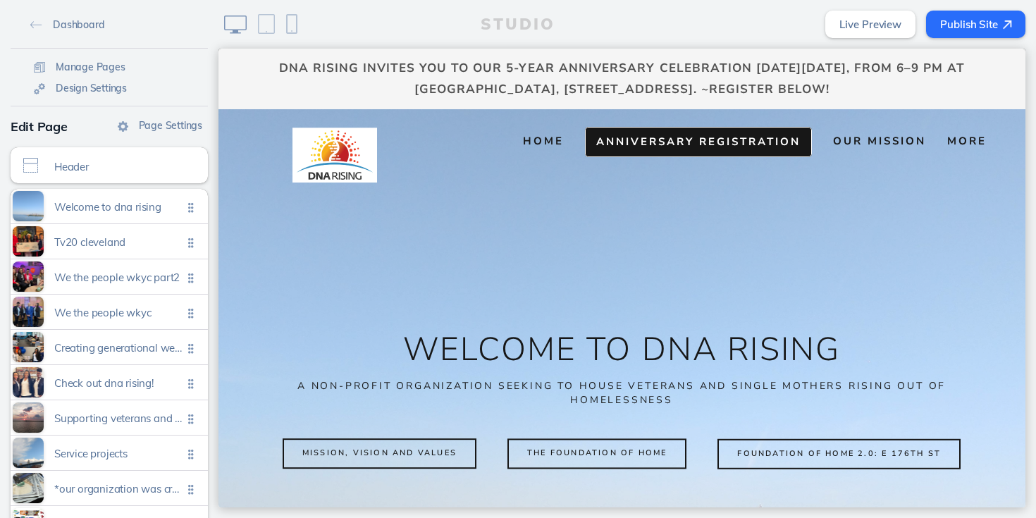
click at [709, 139] on span "Anniversary Registration" at bounding box center [698, 142] width 204 height 14
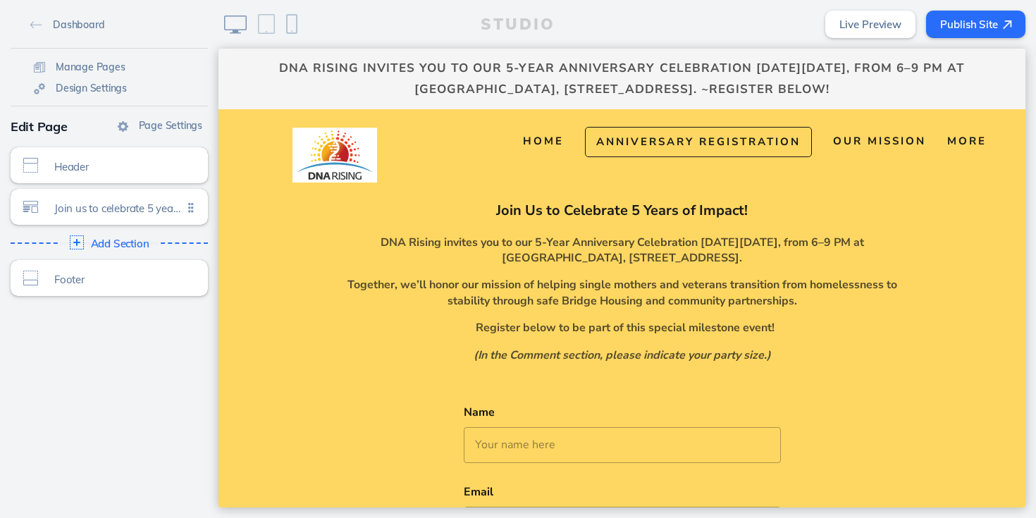
click at [885, 13] on link "Live Preview" at bounding box center [870, 24] width 90 height 27
click at [952, 26] on button "Publish Site" at bounding box center [975, 24] width 99 height 27
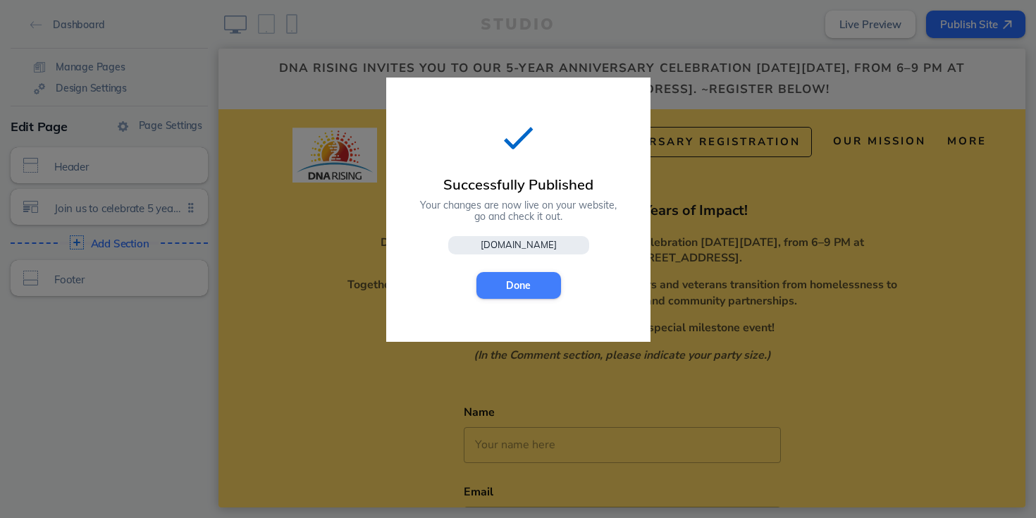
click at [547, 283] on button "Done" at bounding box center [518, 285] width 85 height 27
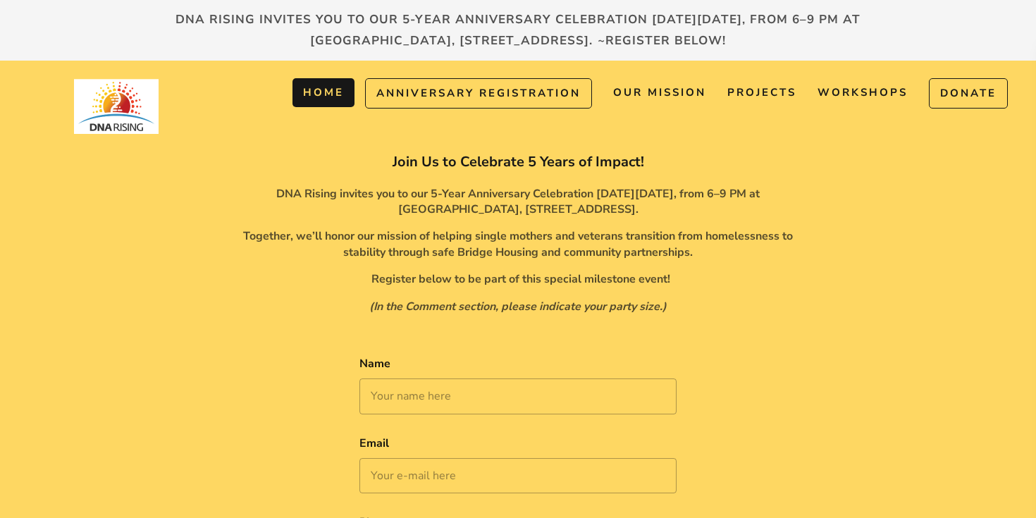
click at [312, 90] on span "Home" at bounding box center [323, 92] width 41 height 14
